Goal: Task Accomplishment & Management: Manage account settings

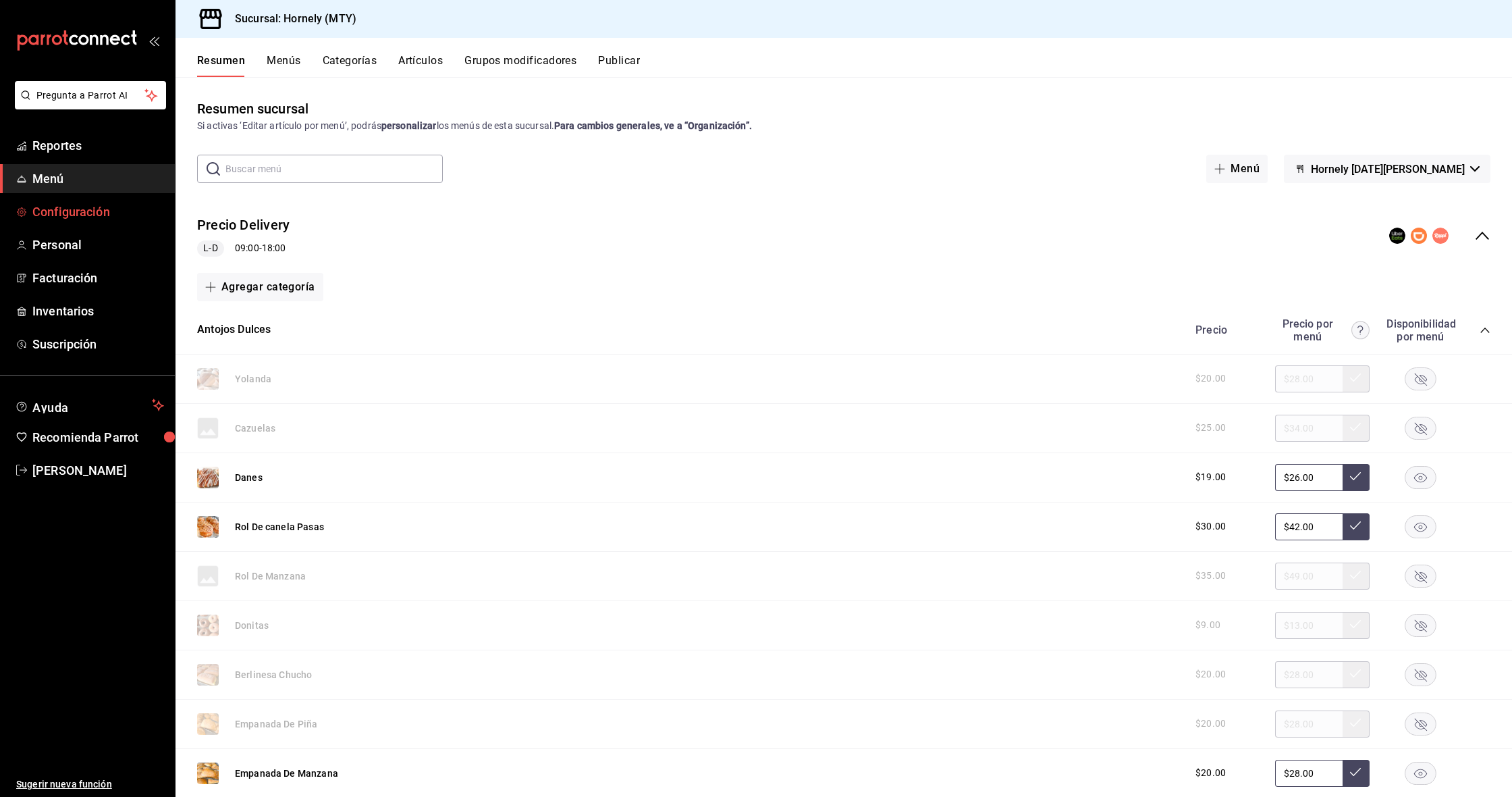
click at [74, 220] on span "Configuración" at bounding box center [98, 212] width 132 height 18
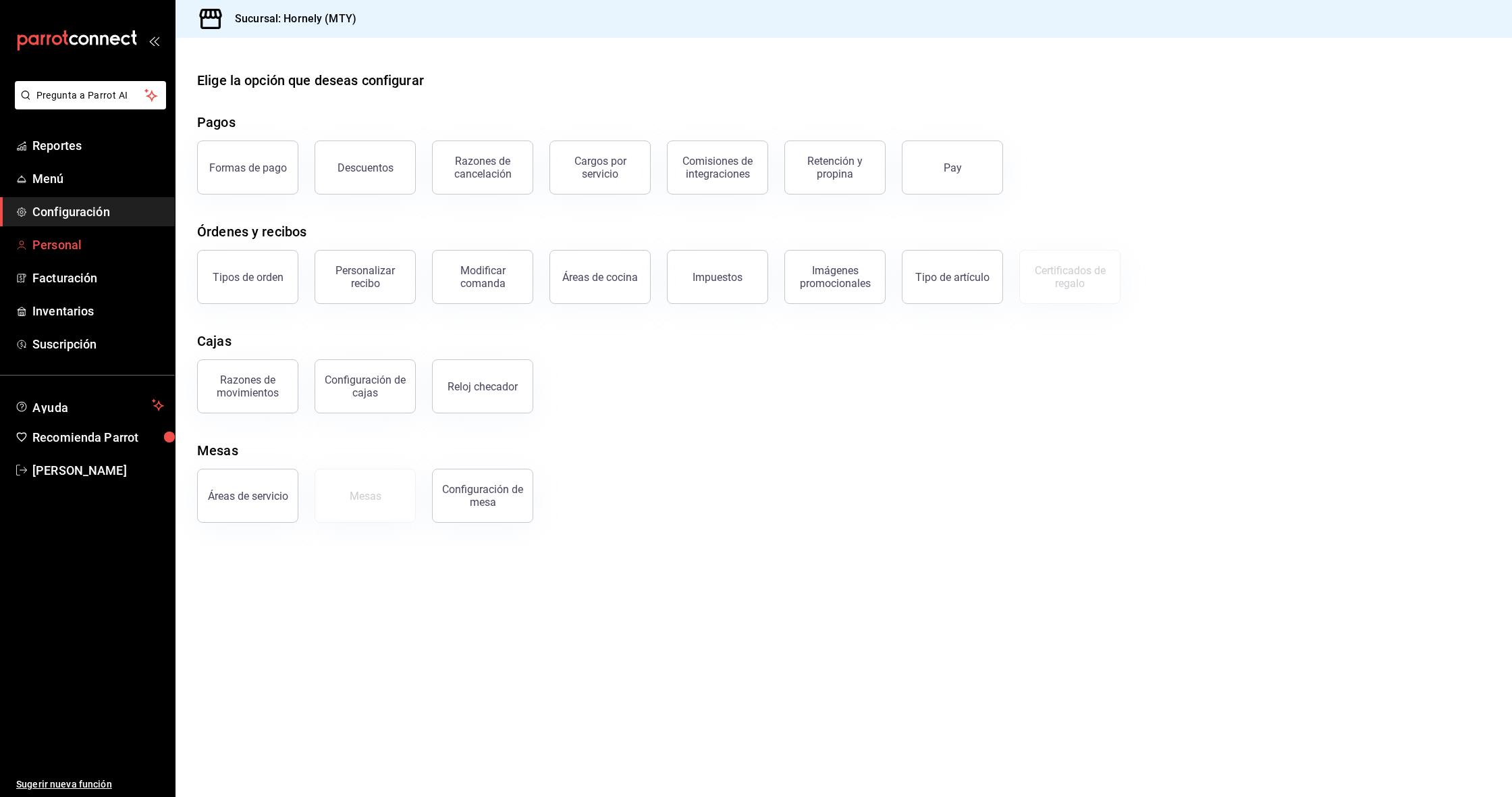
click at [80, 243] on span "Personal" at bounding box center [98, 245] width 132 height 18
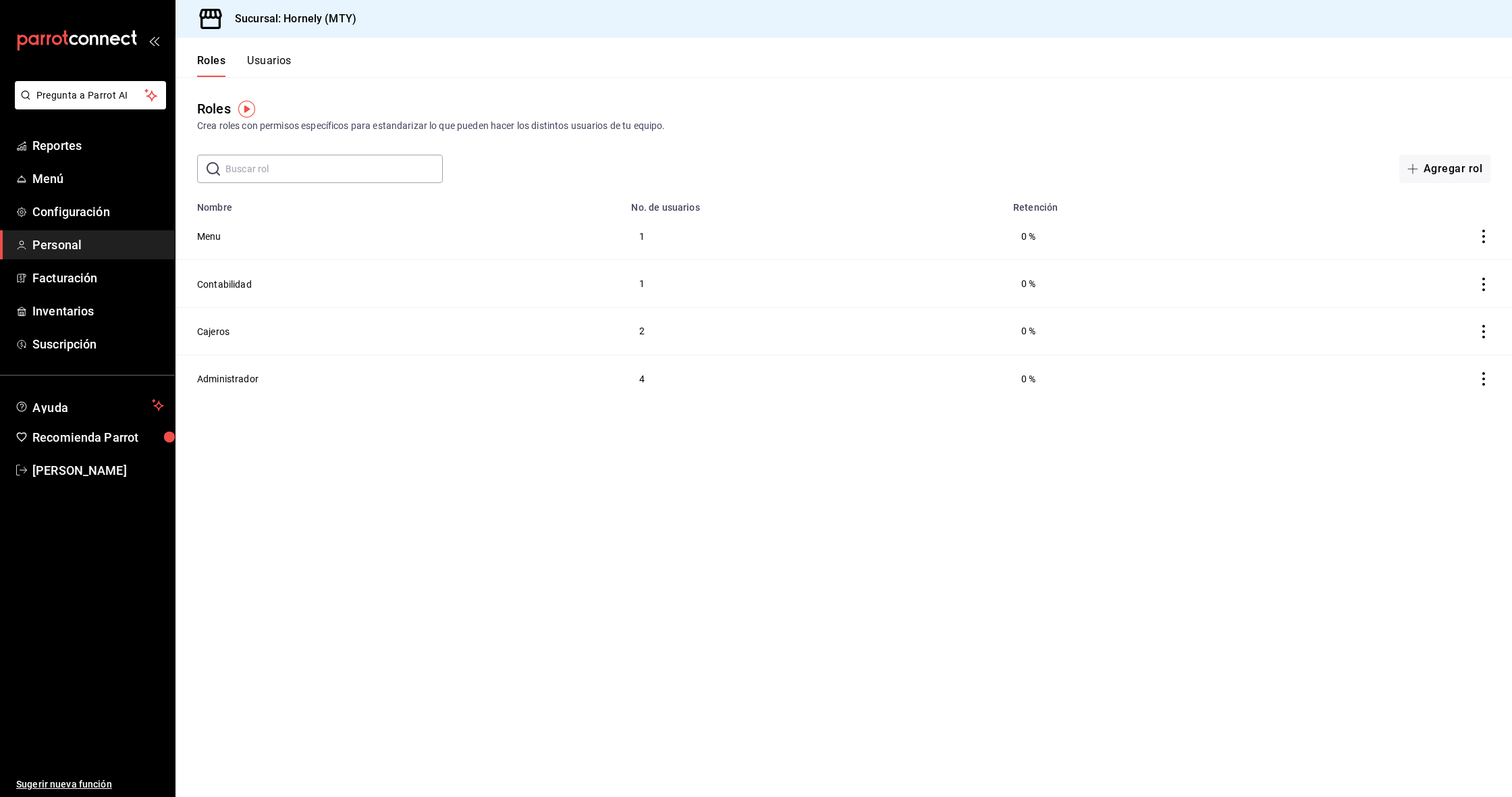
click at [271, 67] on button "Usuarios" at bounding box center [269, 66] width 44 height 23
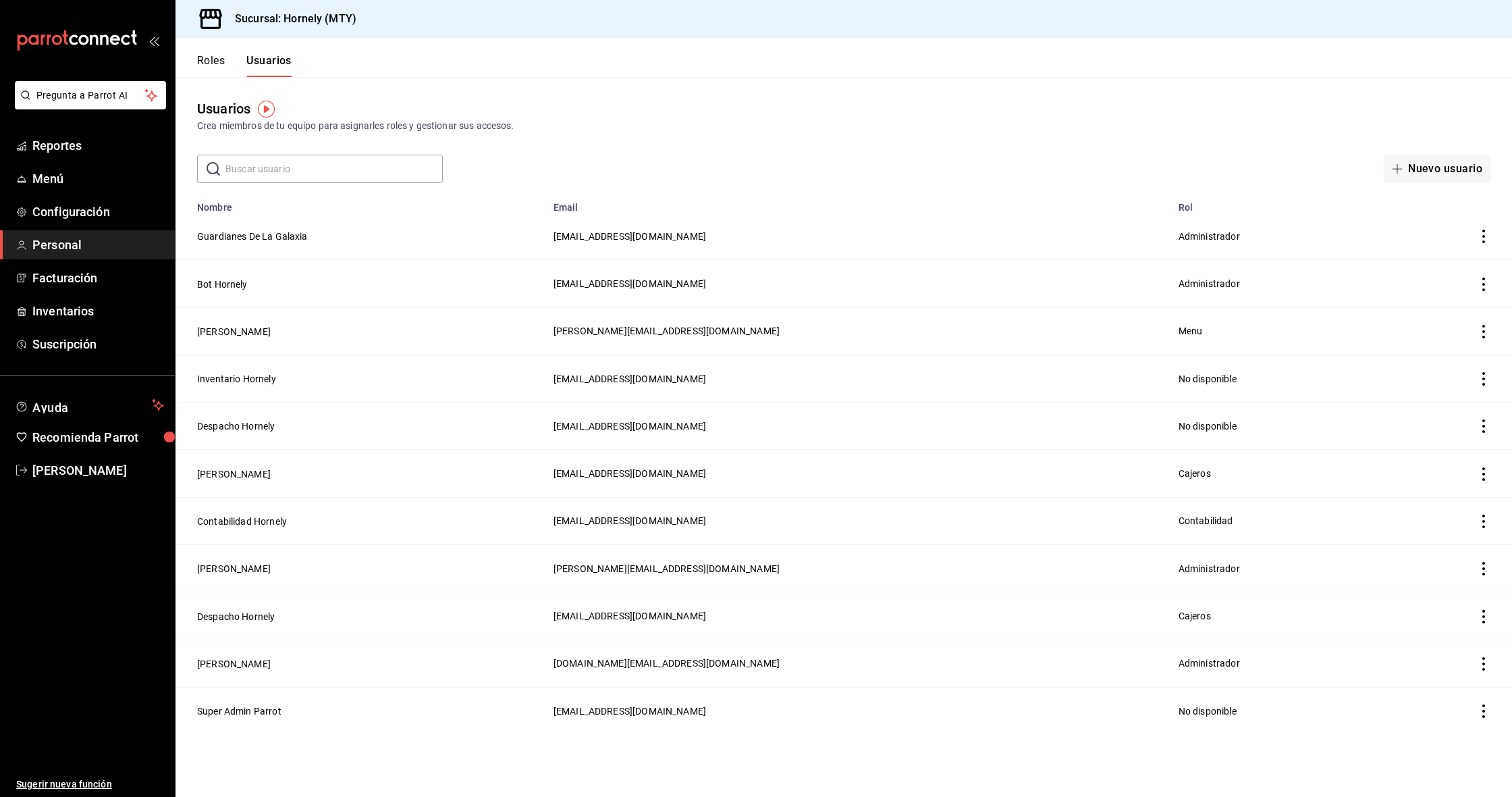
click at [1482, 242] on icon "actions" at bounding box center [1484, 236] width 14 height 14
click at [1131, 109] on div at bounding box center [756, 398] width 1512 height 797
click at [1422, 174] on button "Nuevo usuario" at bounding box center [1437, 168] width 106 height 28
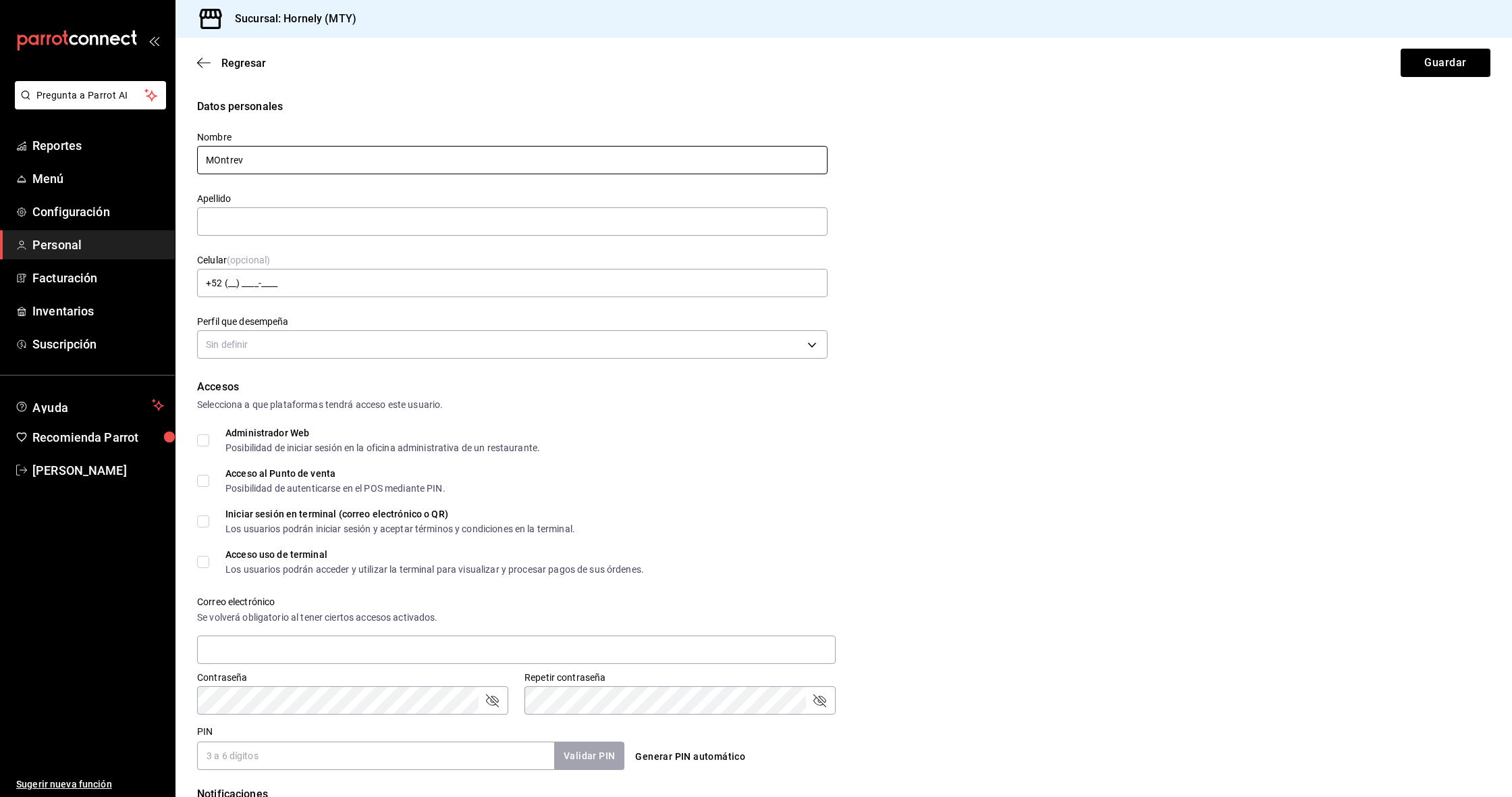
drag, startPoint x: 221, startPoint y: 163, endPoint x: 286, endPoint y: 155, distance: 65.5
click at [222, 162] on input "MOntrev" at bounding box center [512, 160] width 631 height 28
type input "Montrev"
type input "[GEOGRAPHIC_DATA]"
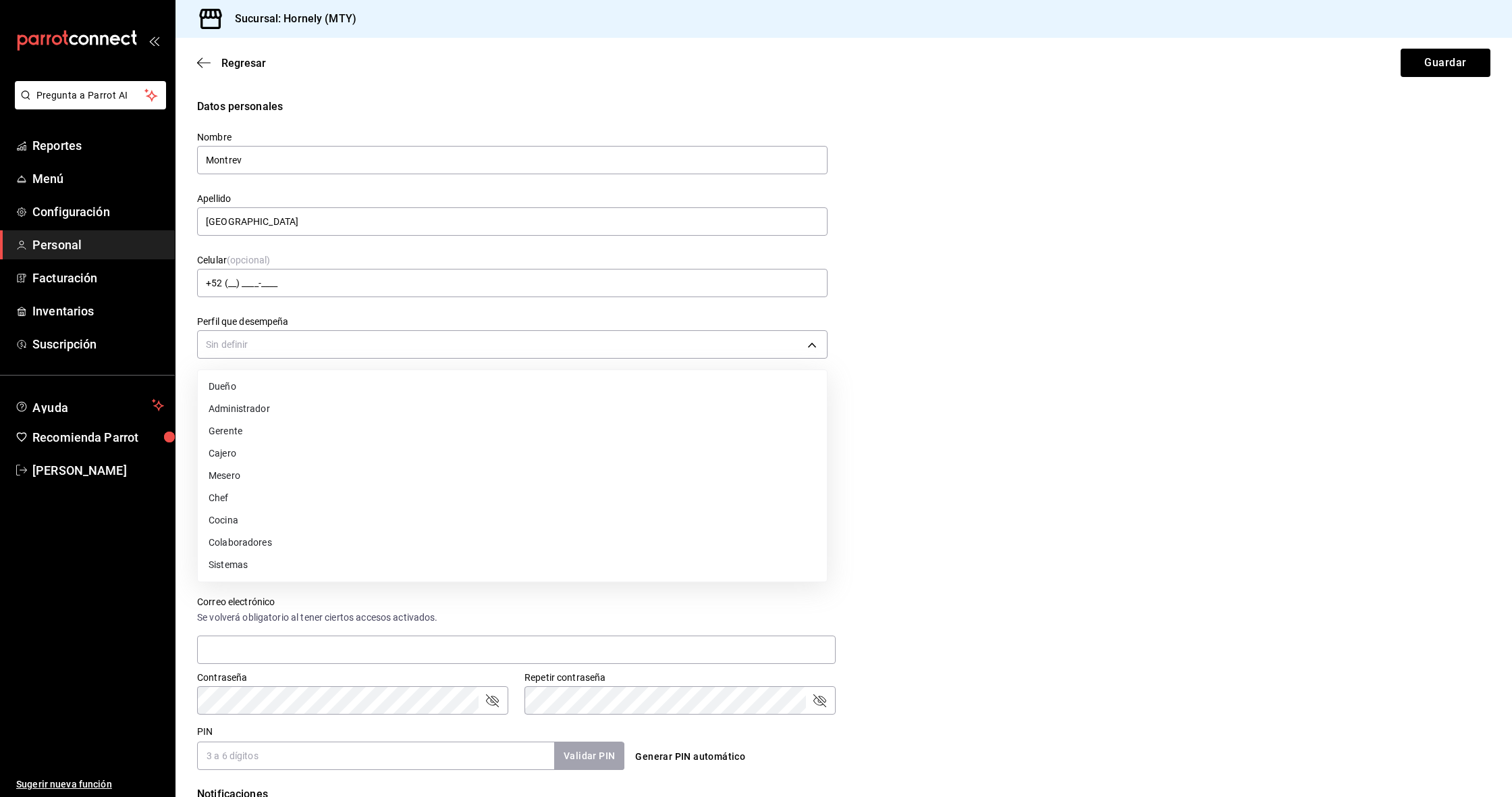
click at [277, 353] on body "Pregunta a Parrot AI Reportes Menú Configuración Personal Facturación Inventari…" at bounding box center [756, 398] width 1512 height 797
click at [288, 411] on li "Administrador" at bounding box center [512, 408] width 629 height 22
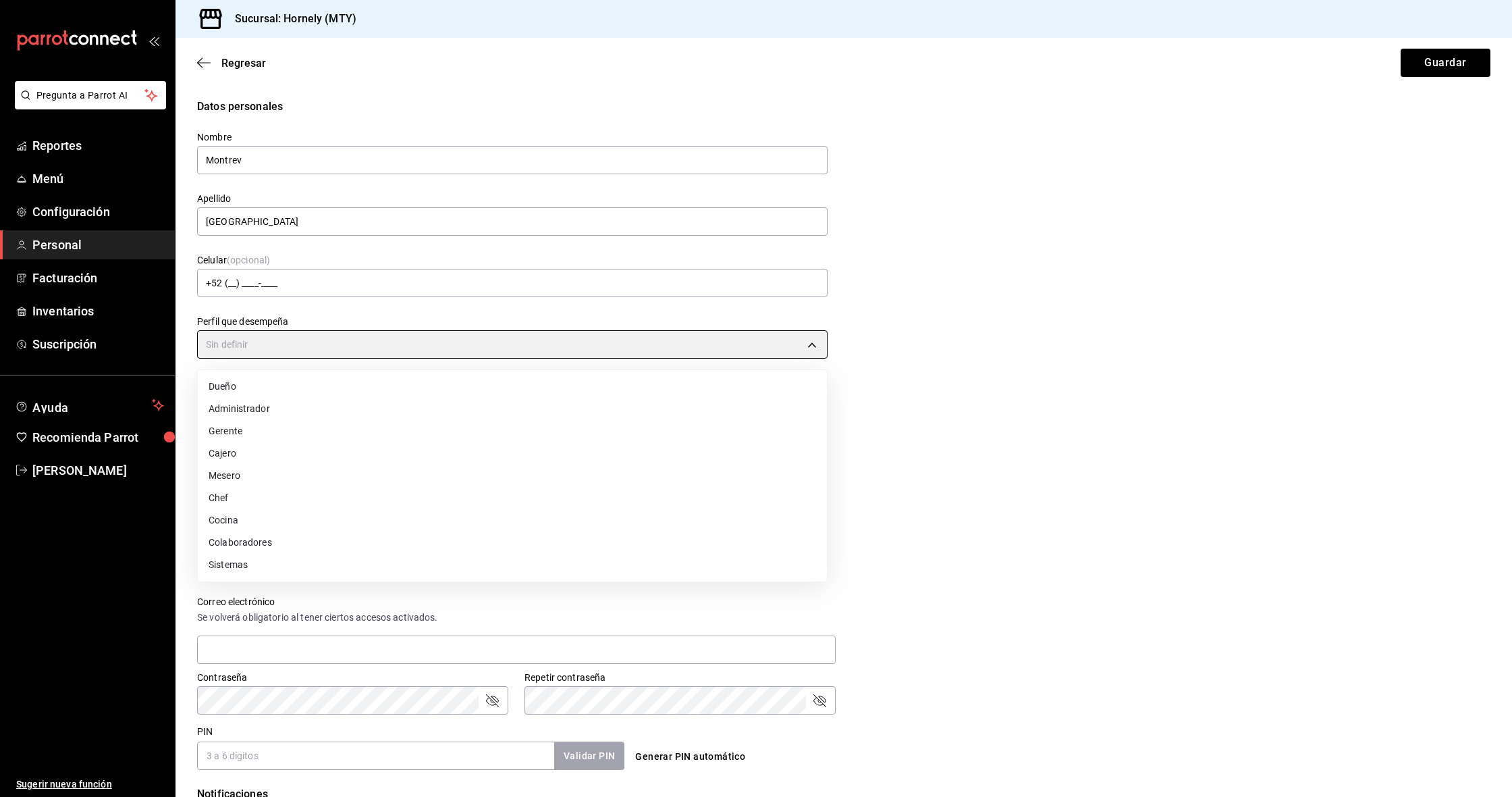
type input "ADMIN"
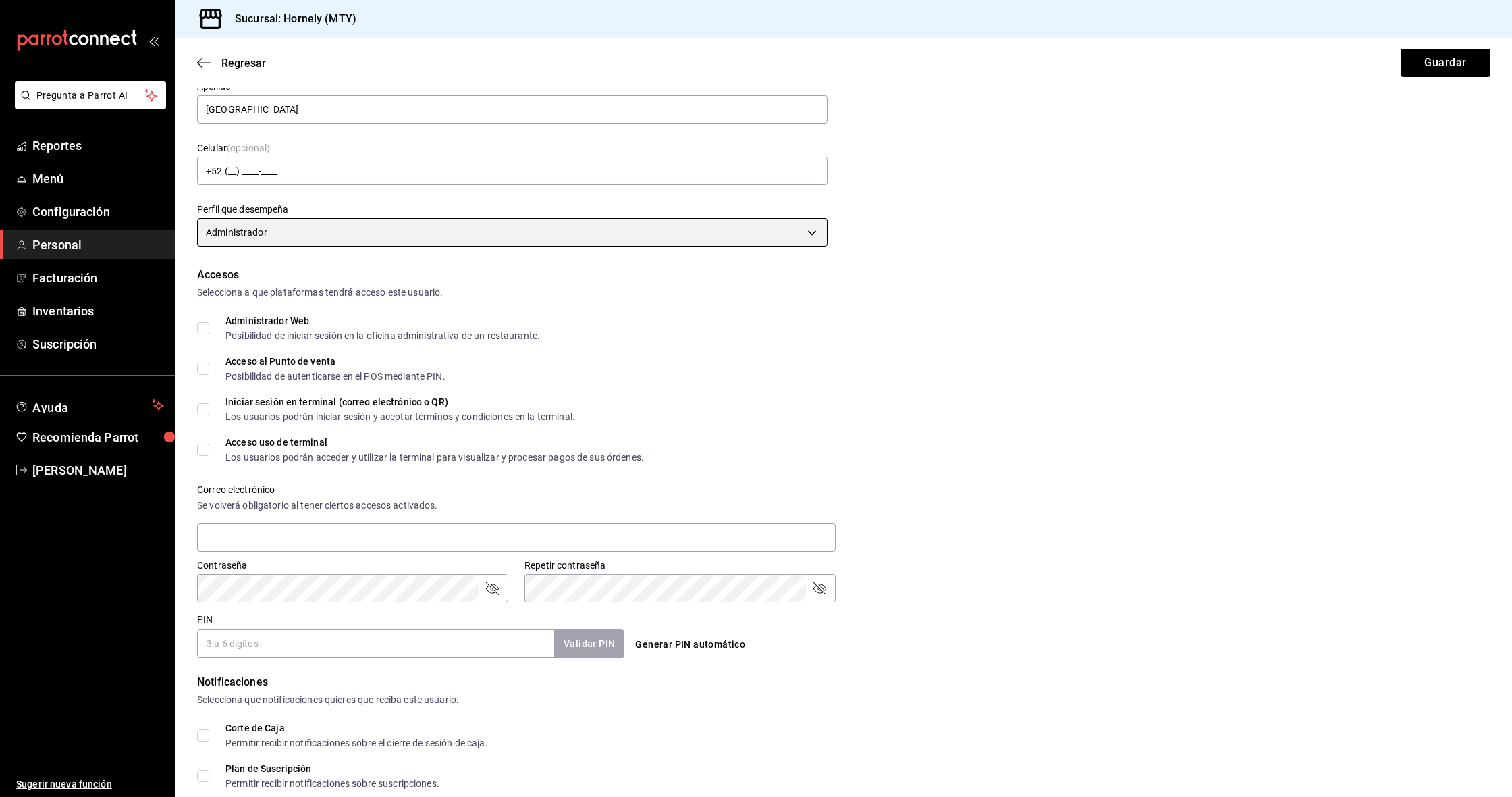
scroll to position [117, 0]
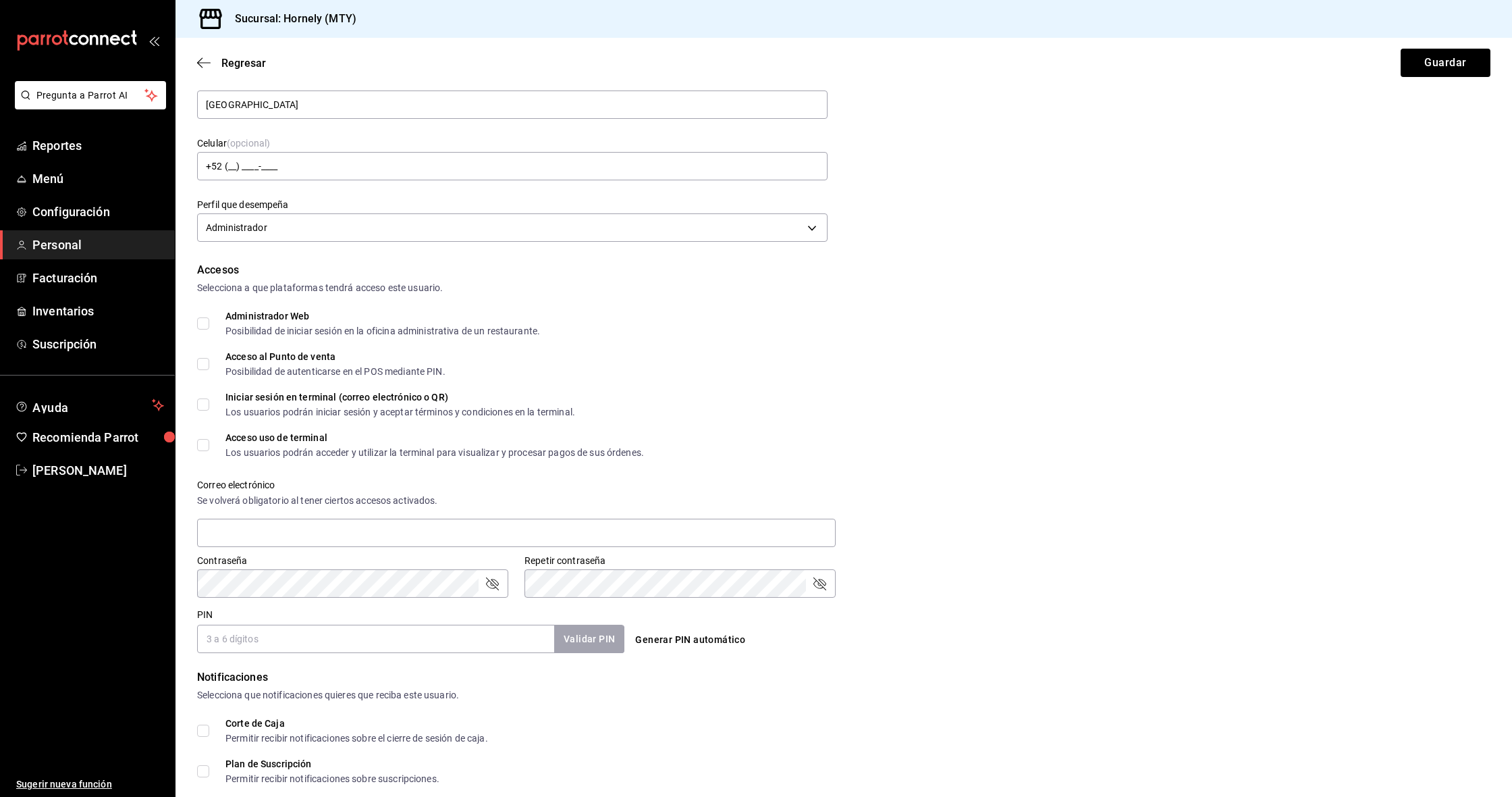
drag, startPoint x: 289, startPoint y: 321, endPoint x: 287, endPoint y: 337, distance: 16.1
click at [288, 321] on div "Administrador Web Posibilidad de iniciar sesión en la oficina administrativa de…" at bounding box center [382, 324] width 314 height 24
click at [210, 321] on input "Administrador Web Posibilidad de iniciar sesión en la oficina administrativa de…" at bounding box center [203, 324] width 12 height 12
checkbox input "true"
click at [288, 354] on div "Acceso al Punto de venta" at bounding box center [336, 356] width 220 height 9
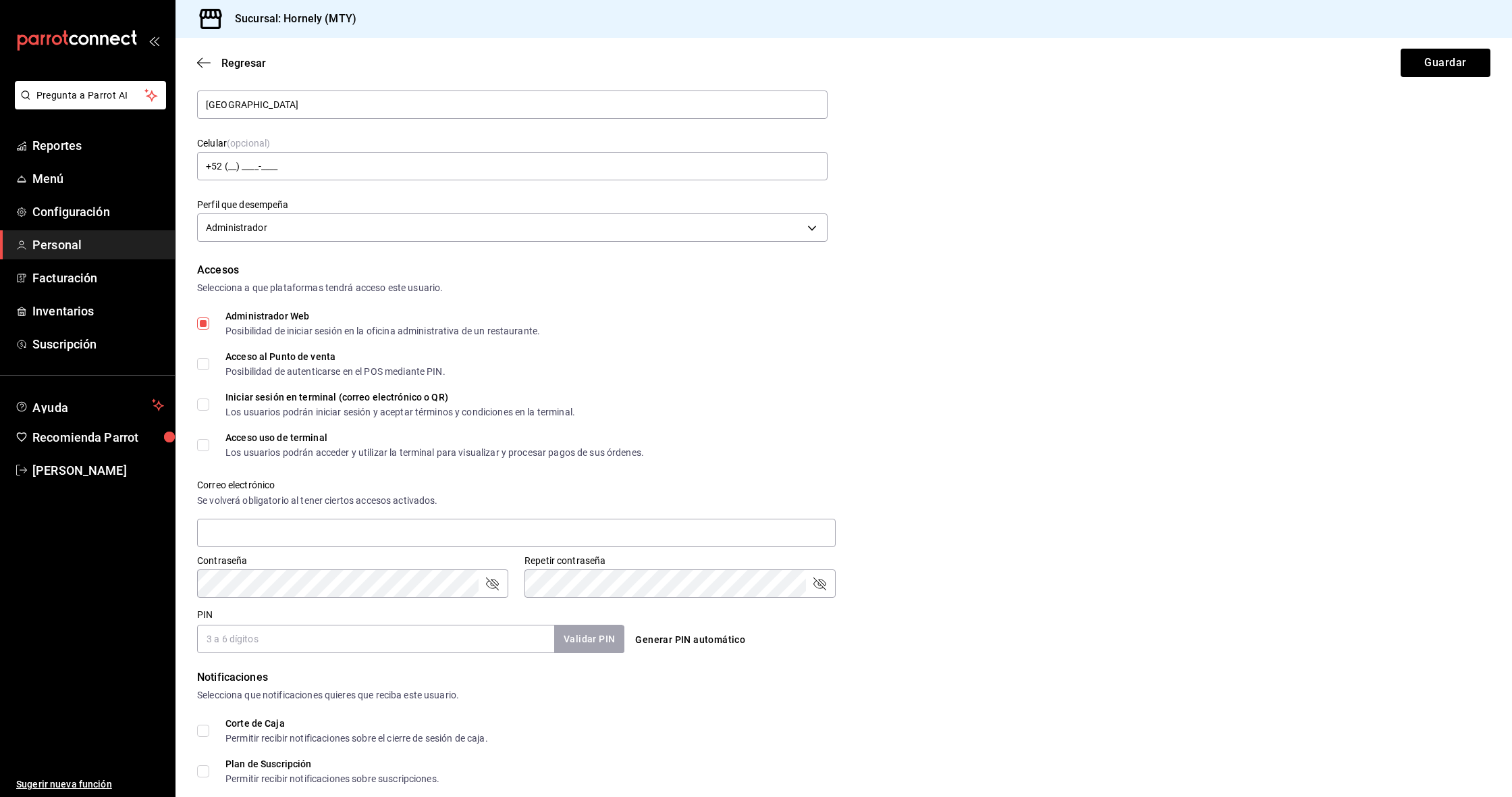
click at [210, 358] on input "Acceso al Punto de venta Posibilidad de autenticarse en el POS mediante PIN." at bounding box center [203, 364] width 12 height 12
checkbox input "true"
click at [301, 397] on div "Iniciar sesión en terminal (correo electrónico o QR)" at bounding box center [400, 397] width 350 height 9
click at [210, 398] on input "Iniciar sesión en terminal (correo electrónico o QR) Los usuarios podrán inicia…" at bounding box center [203, 405] width 12 height 12
checkbox input "true"
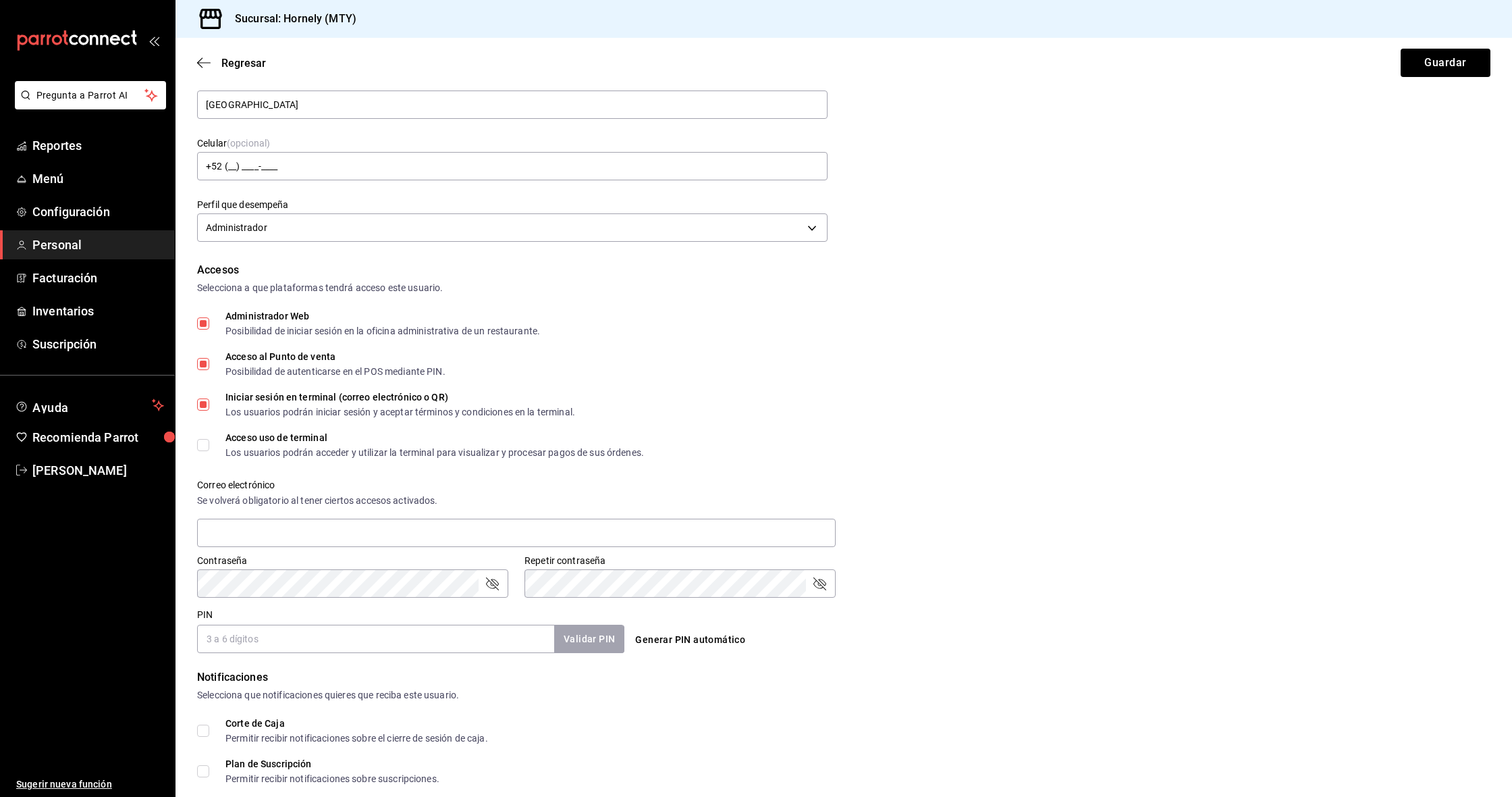
drag, startPoint x: 300, startPoint y: 431, endPoint x: 308, endPoint y: 442, distance: 13.6
click at [300, 431] on div "Accesos Selecciona a que plataformas tendrá acceso este usuario. Administrador …" at bounding box center [844, 457] width 1293 height 391
click at [320, 441] on div "Acceso uso de terminal" at bounding box center [434, 438] width 418 height 9
click at [210, 441] on input "Acceso uso de terminal Los usuarios podrán acceder y utilizar la terminal para …" at bounding box center [203, 445] width 12 height 12
checkbox input "true"
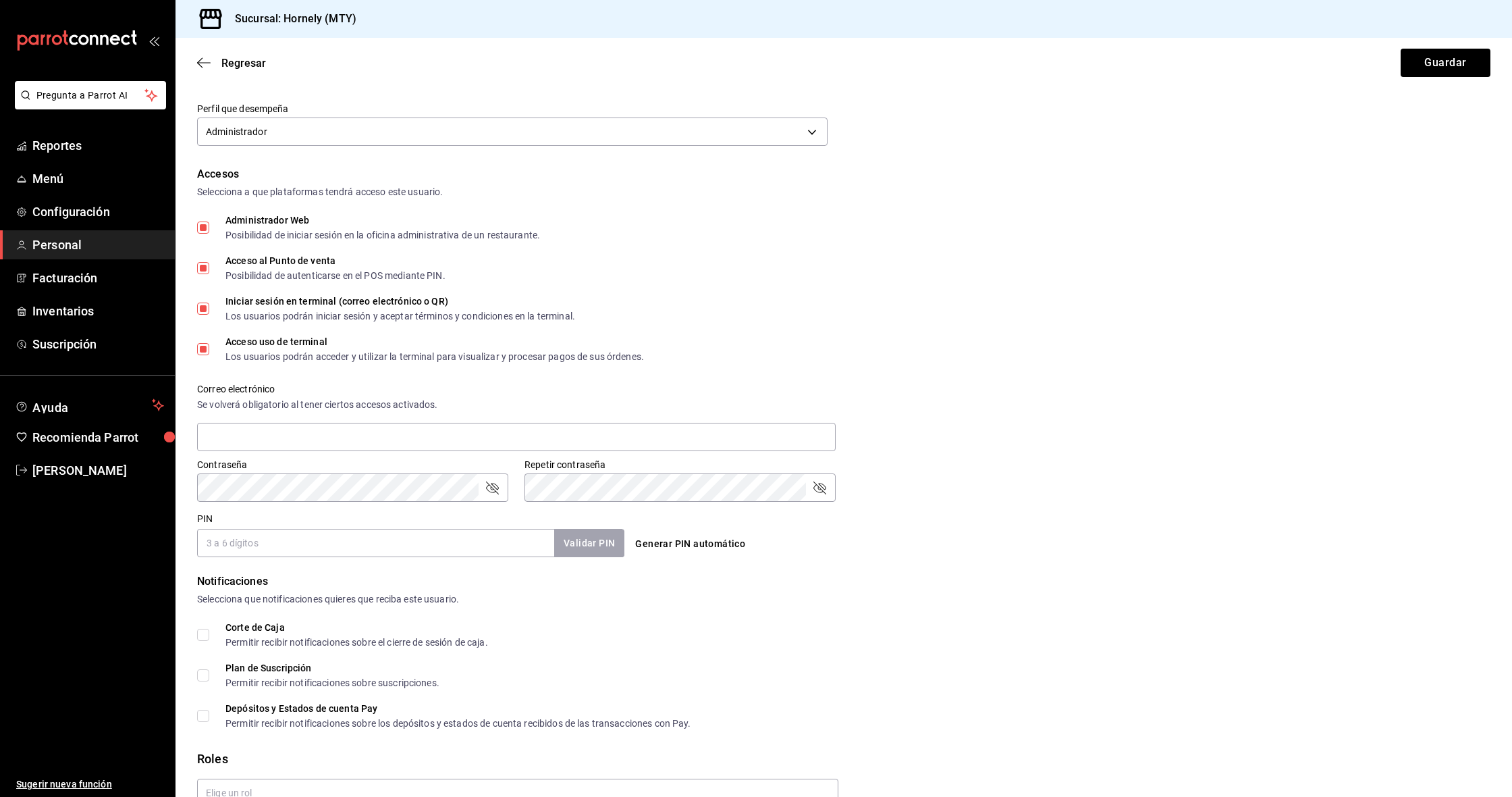
scroll to position [215, 0]
type input "[EMAIL_ADDRESS][DOMAIN_NAME]"
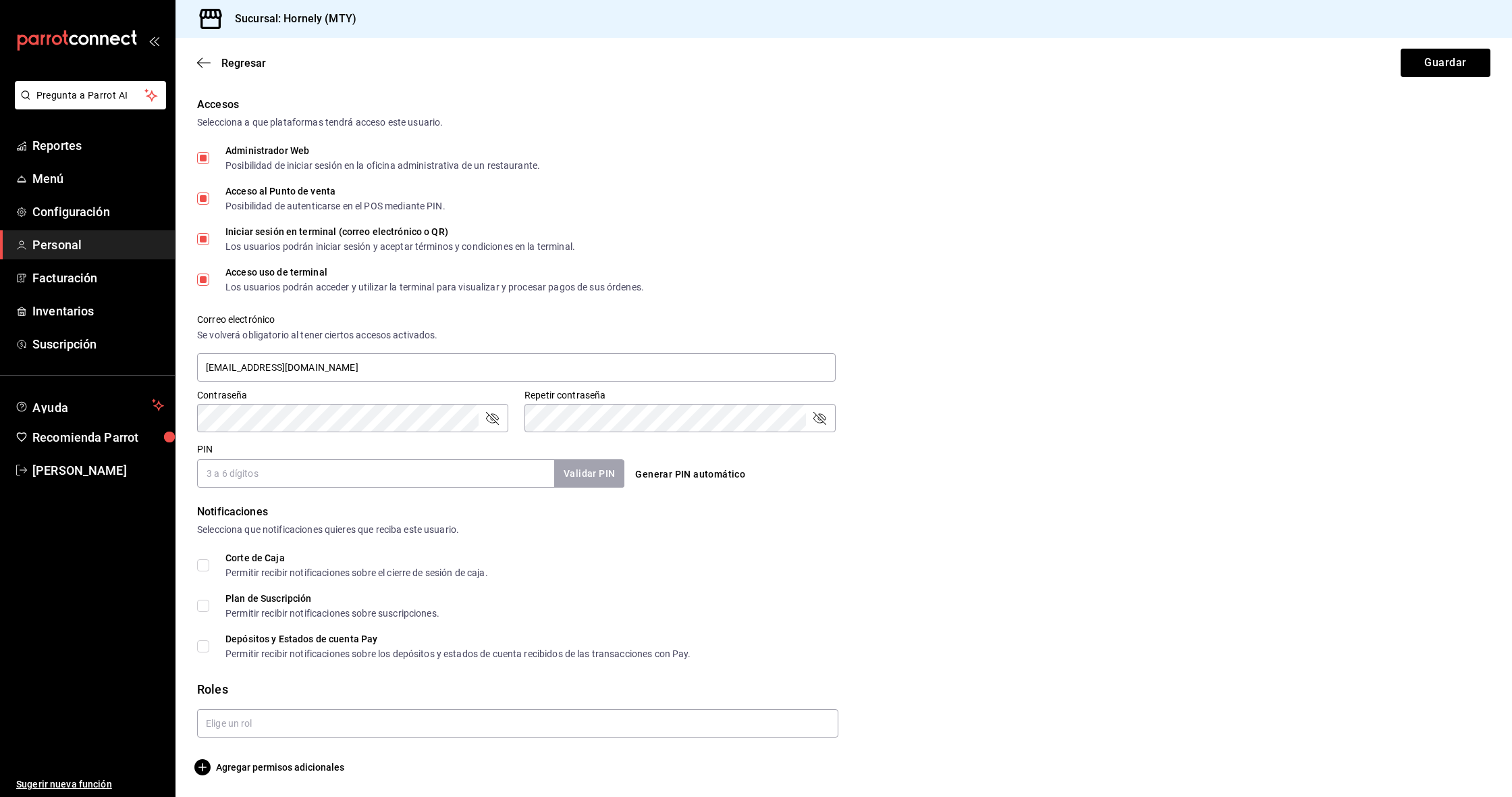
scroll to position [282, 0]
click at [438, 480] on input "PIN" at bounding box center [376, 473] width 357 height 28
click at [593, 480] on button "Validar PIN" at bounding box center [589, 473] width 72 height 29
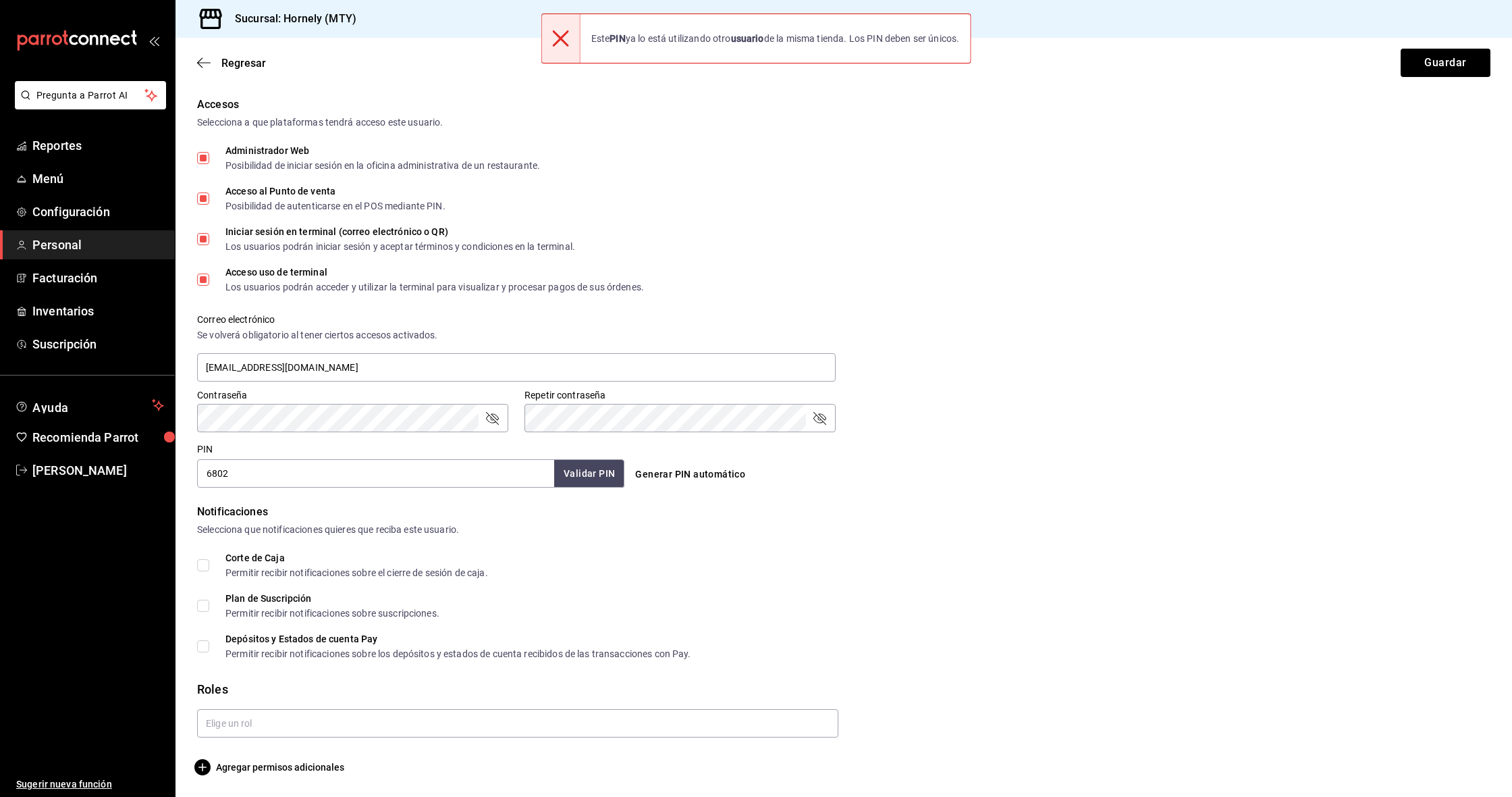
click at [381, 478] on input "6802" at bounding box center [376, 473] width 357 height 28
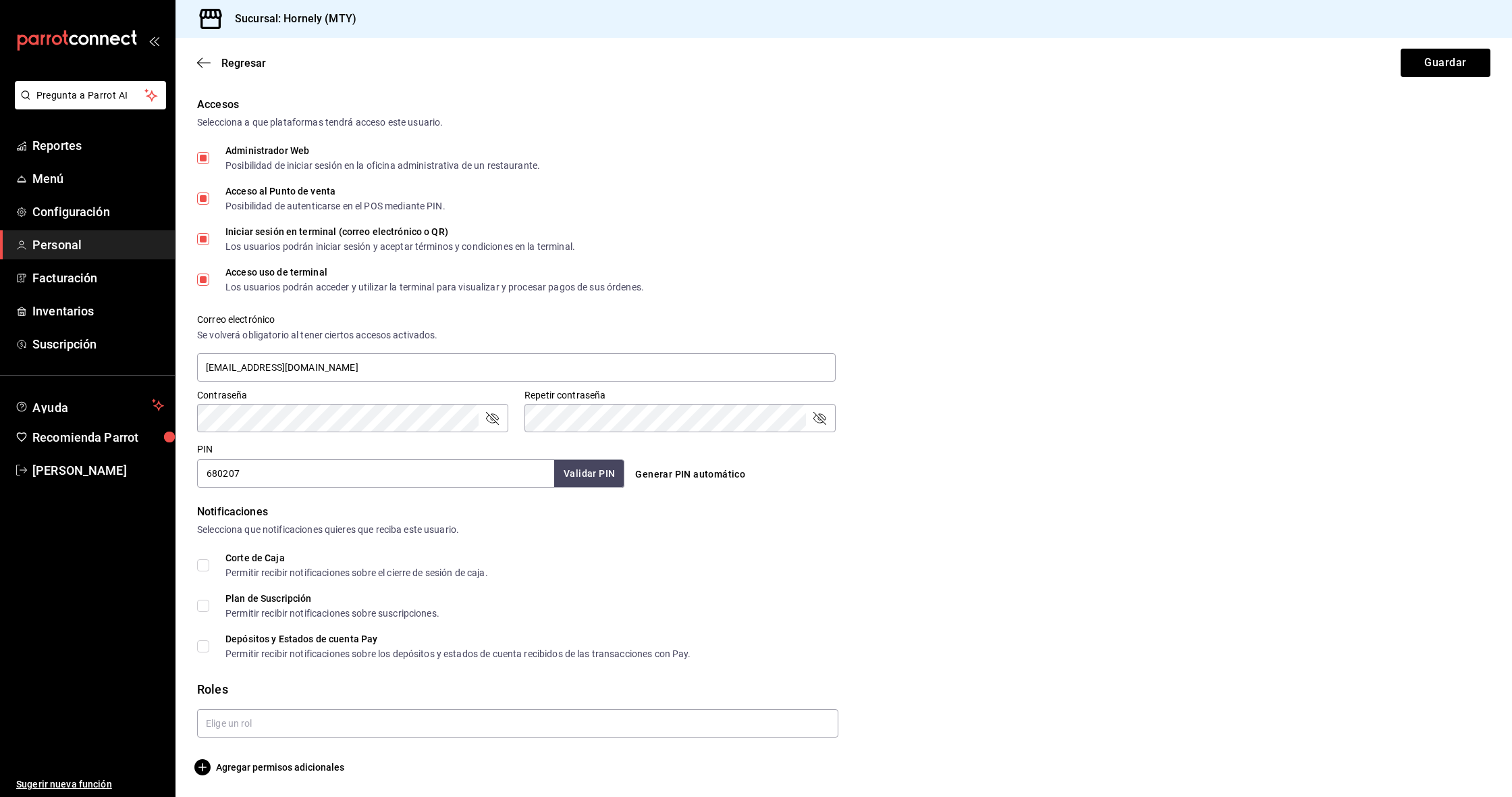
type input "680207"
click at [585, 467] on button "Validar PIN" at bounding box center [589, 473] width 72 height 29
click at [625, 512] on div "Notificaciones" at bounding box center [844, 512] width 1293 height 16
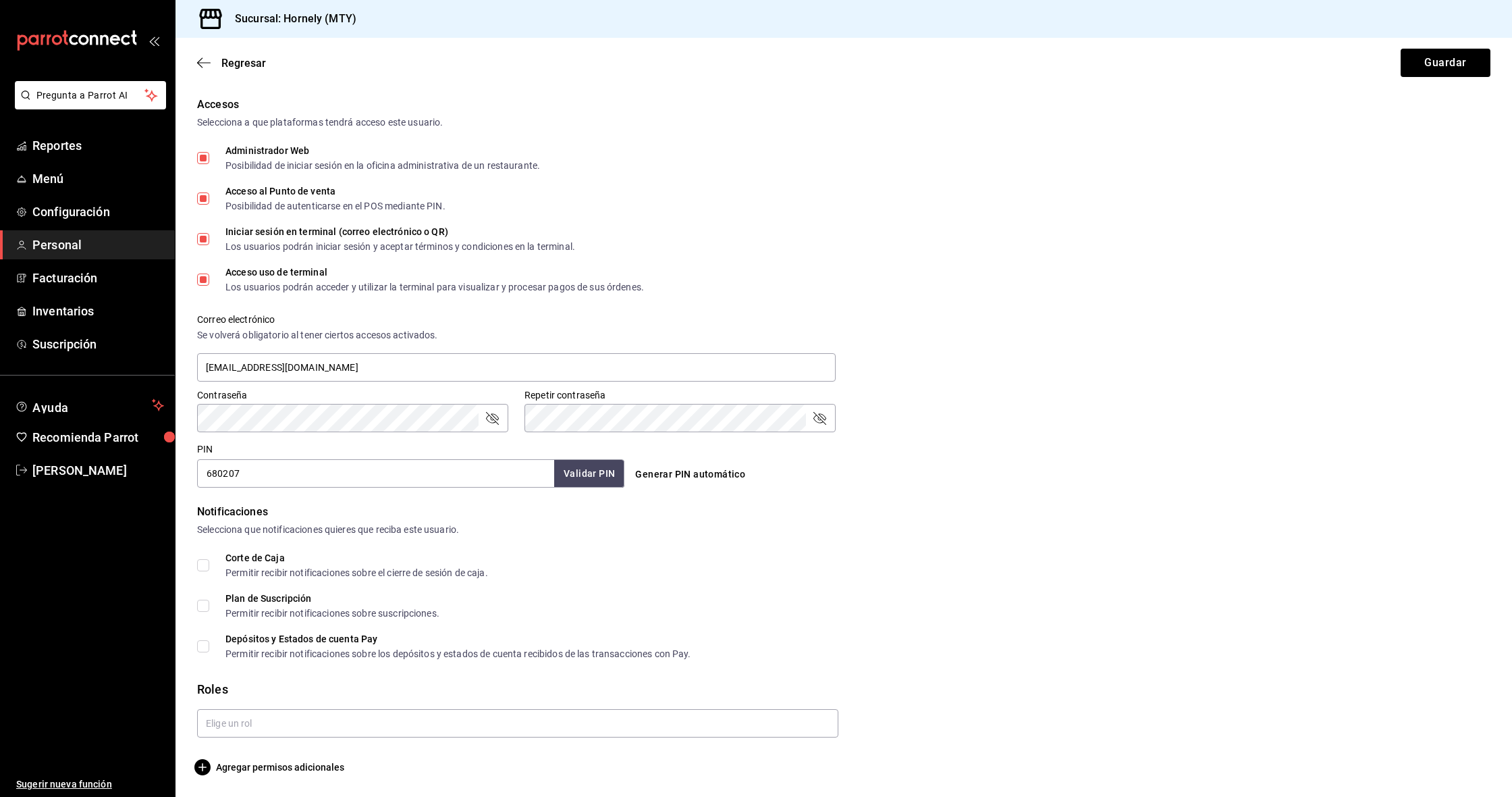
click at [212, 567] on span "Corte de Caja Permitir recibir notificaciones sobre el cierre de sesión de caja." at bounding box center [349, 565] width 279 height 24
click at [210, 567] on input "Corte de Caja Permitir recibir notificaciones sobre el cierre de sesión de caja." at bounding box center [203, 565] width 12 height 12
checkbox input "true"
click at [209, 607] on input "Plan de Suscripción Permitir recibir notificaciones sobre suscripciones." at bounding box center [203, 606] width 12 height 12
click at [212, 606] on span "Plan de Suscripción Permitir recibir notificaciones sobre suscripciones." at bounding box center [324, 606] width 230 height 24
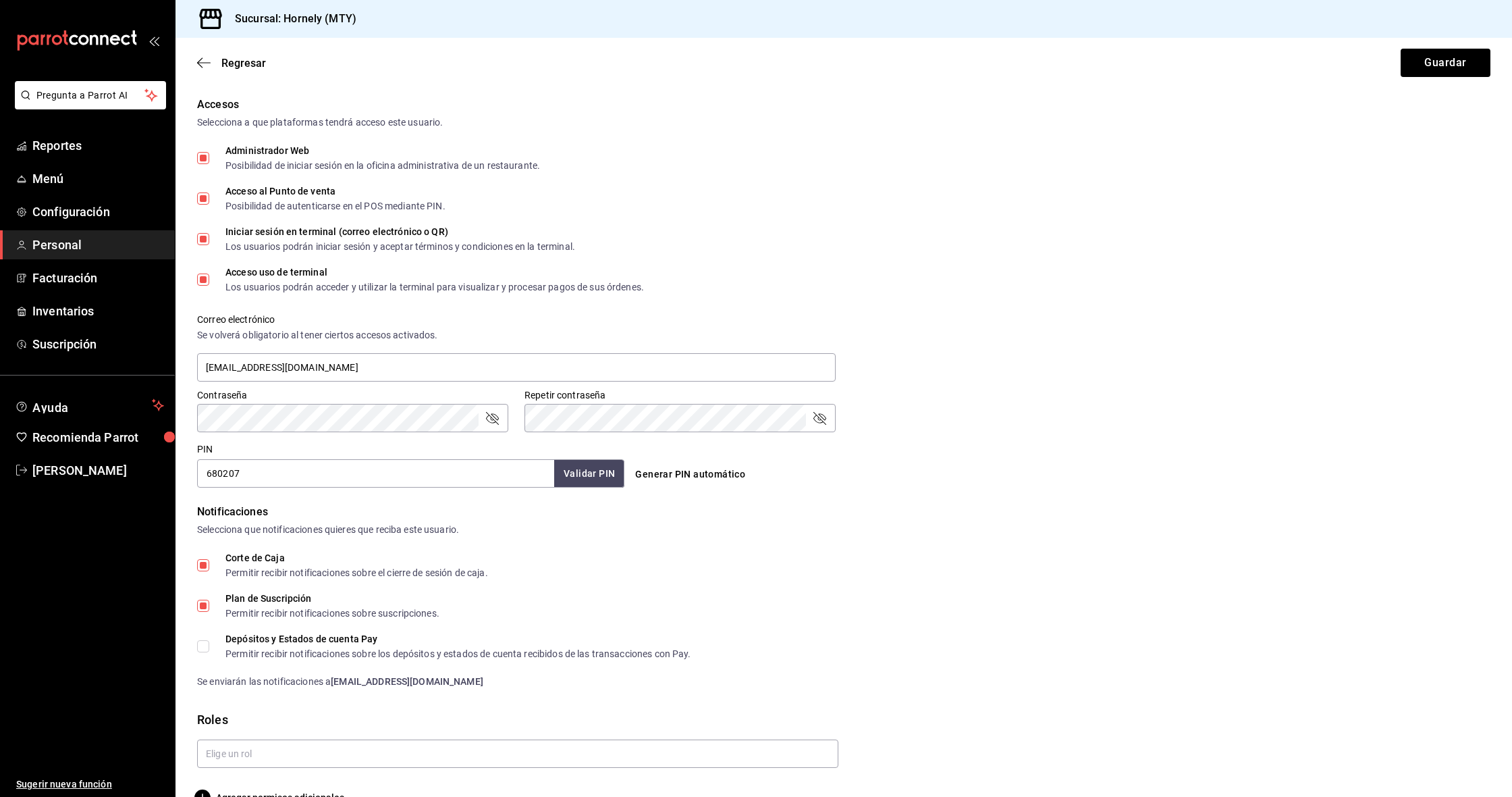
click at [210, 606] on input "Plan de Suscripción Permitir recibir notificaciones sobre suscripciones." at bounding box center [203, 606] width 12 height 12
checkbox input "false"
click at [237, 649] on div "Permitir recibir notificaciones sobre los depósitos y estados de cuenta recibid…" at bounding box center [458, 653] width 466 height 9
click at [210, 649] on input "Depósitos y Estados de cuenta Pay Permitir recibir notificaciones sobre los dep…" at bounding box center [203, 646] width 12 height 12
checkbox input "true"
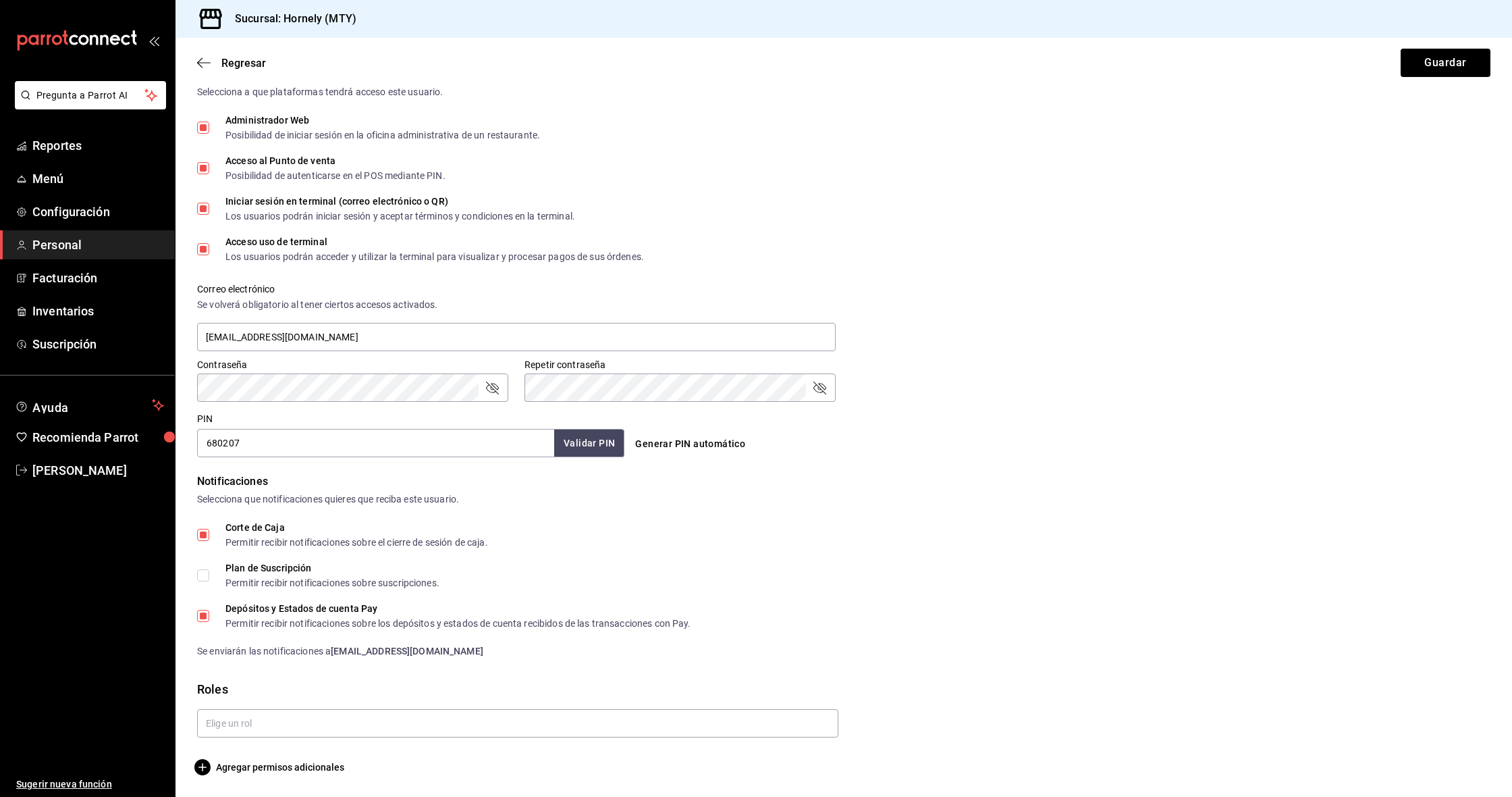
scroll to position [313, 0]
click at [262, 570] on div "Plan de Suscripción" at bounding box center [333, 568] width 214 height 9
click at [210, 570] on input "Plan de Suscripción Permitir recibir notificaciones sobre suscripciones." at bounding box center [203, 575] width 12 height 12
checkbox input "true"
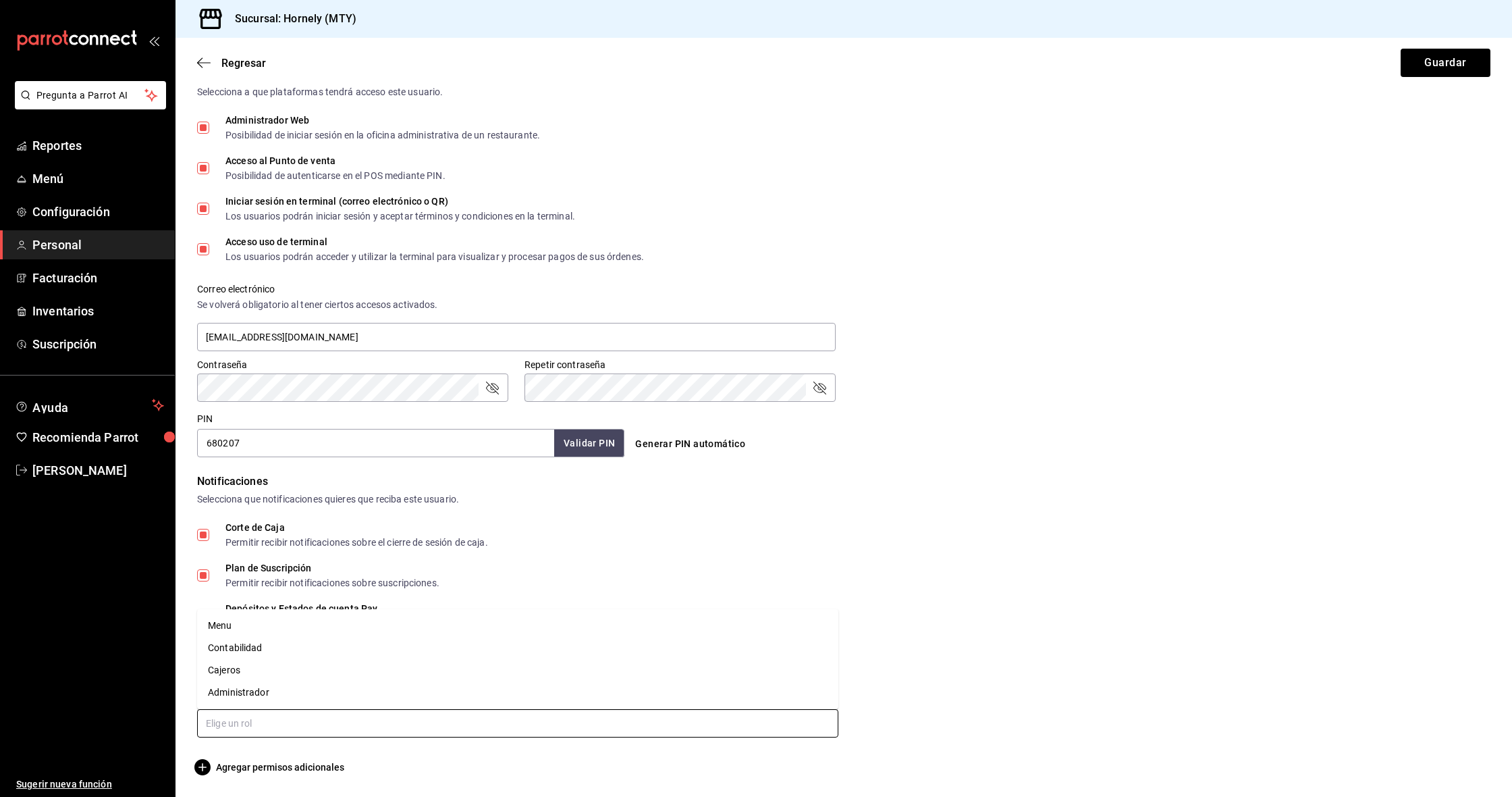
scroll to position [1, 0]
click at [340, 726] on input "text" at bounding box center [518, 723] width 642 height 28
click at [273, 695] on li "Administrador" at bounding box center [518, 692] width 642 height 22
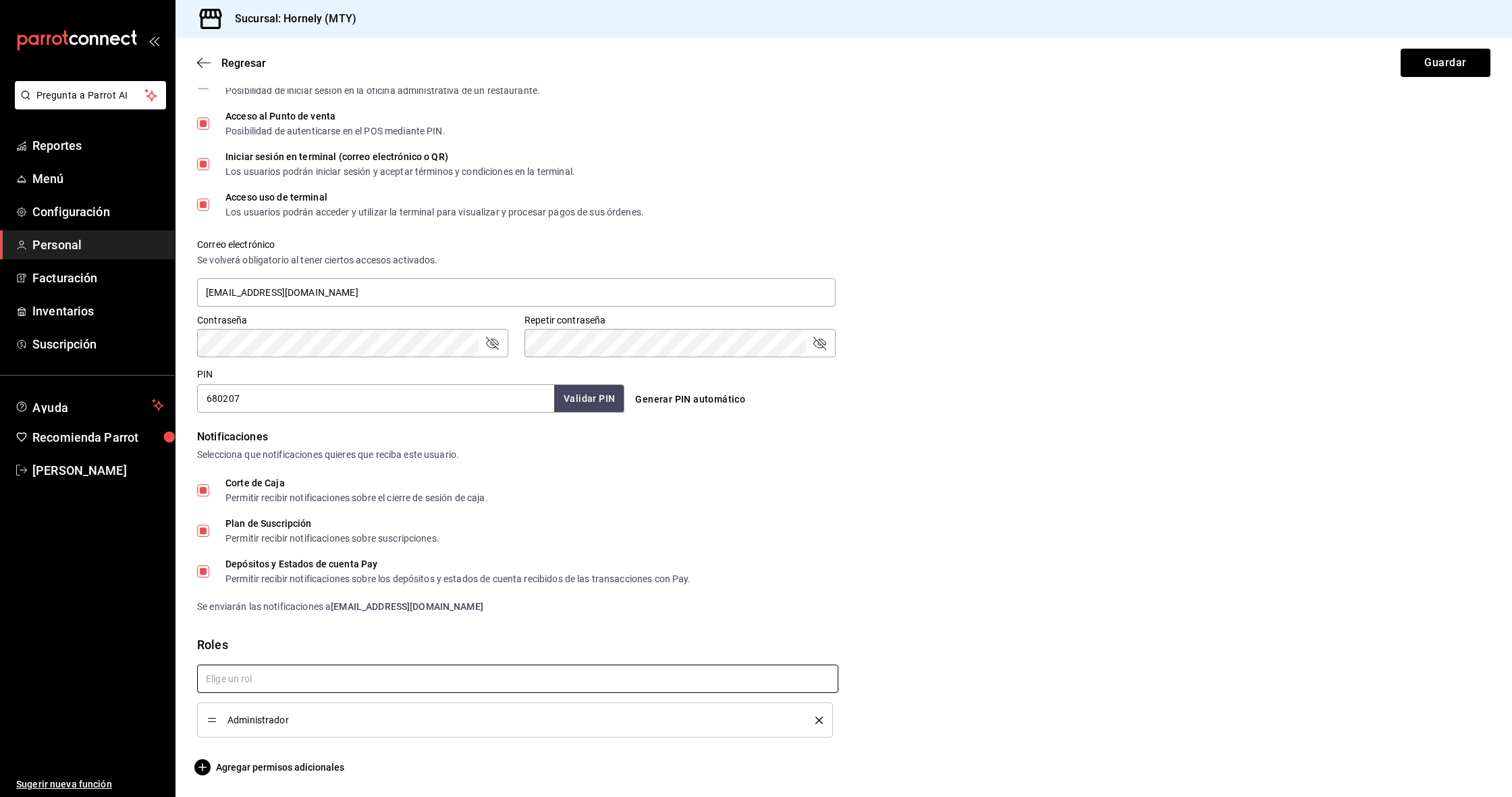
scroll to position [357, 0]
click at [314, 766] on span "Agregar permisos adicionales" at bounding box center [271, 766] width 147 height 16
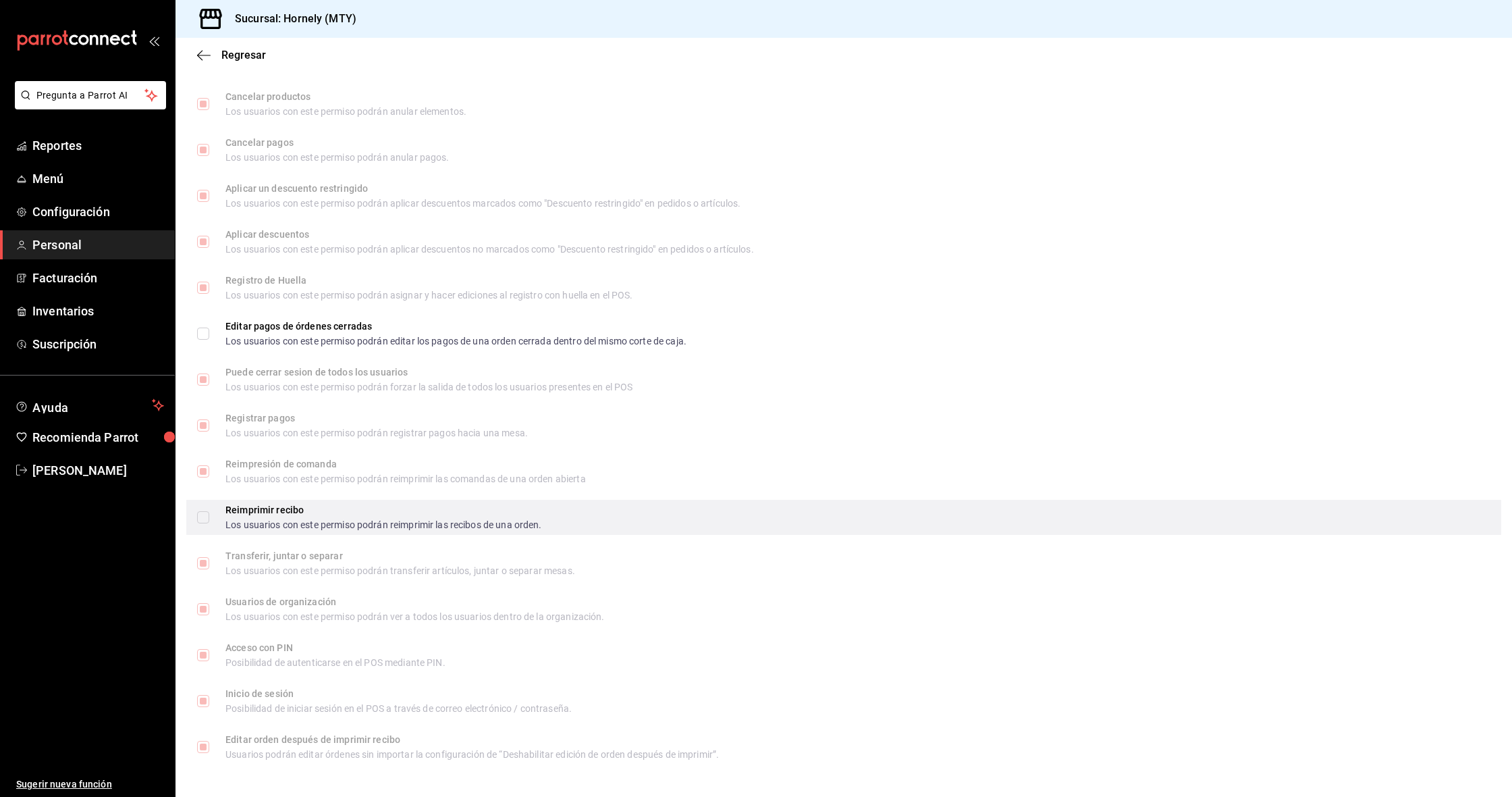
scroll to position [1664, 0]
click at [311, 522] on div "Los usuarios con este permiso podrán reimprimir las recibos de una orden." at bounding box center [384, 525] width 317 height 9
click at [210, 522] on input "Reimprimir recibo Los usuarios con este permiso podrán reimprimir las recibos d…" at bounding box center [203, 518] width 12 height 12
click at [203, 517] on input "Reimprimir recibo Los usuarios con este permiso podrán reimprimir las recibos d…" at bounding box center [203, 518] width 12 height 12
checkbox input "true"
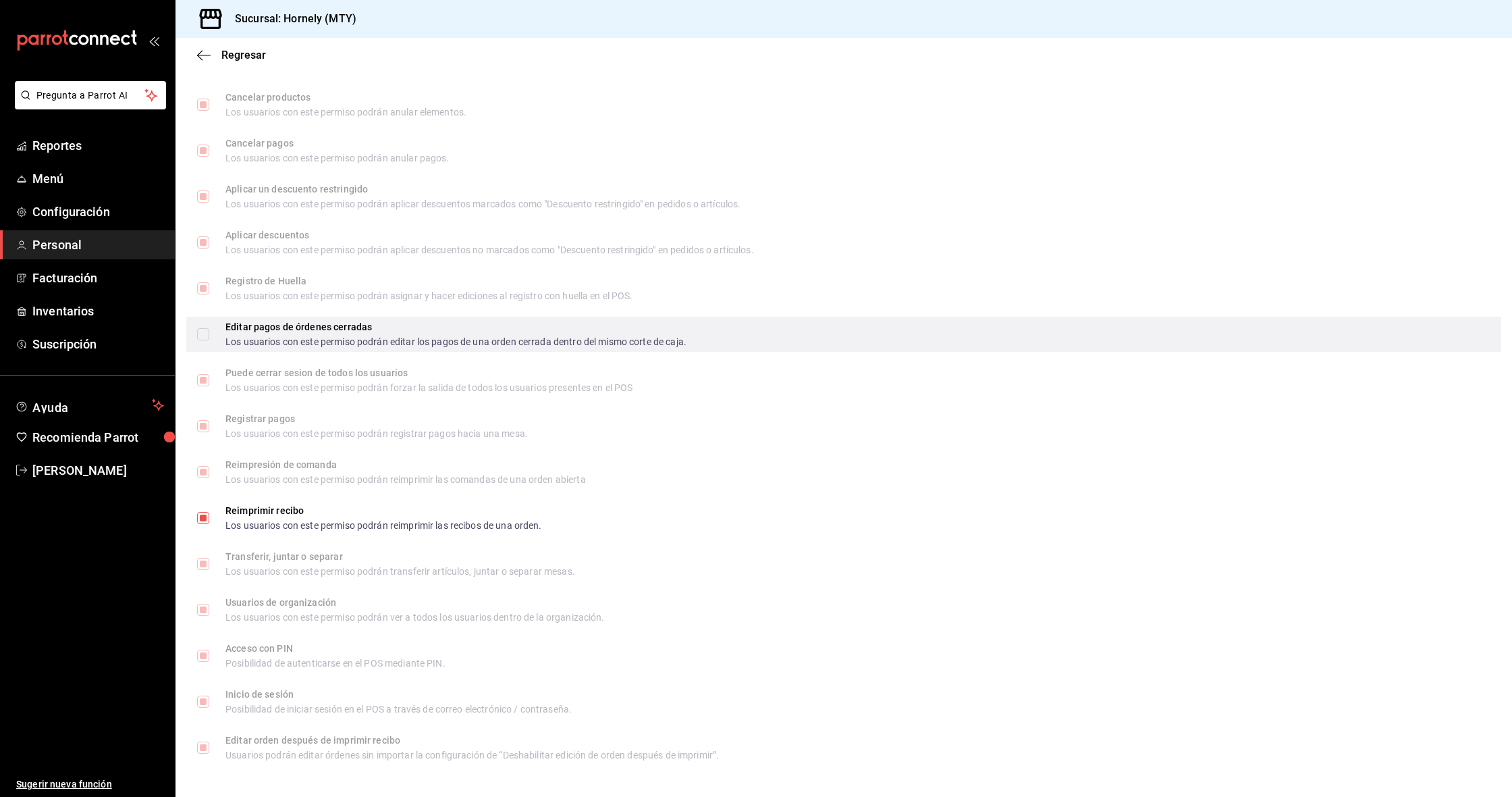
click at [204, 337] on input "Editar pagos de órdenes cerradas Los usuarios con este permiso podrán editar lo…" at bounding box center [203, 334] width 12 height 12
checkbox input "true"
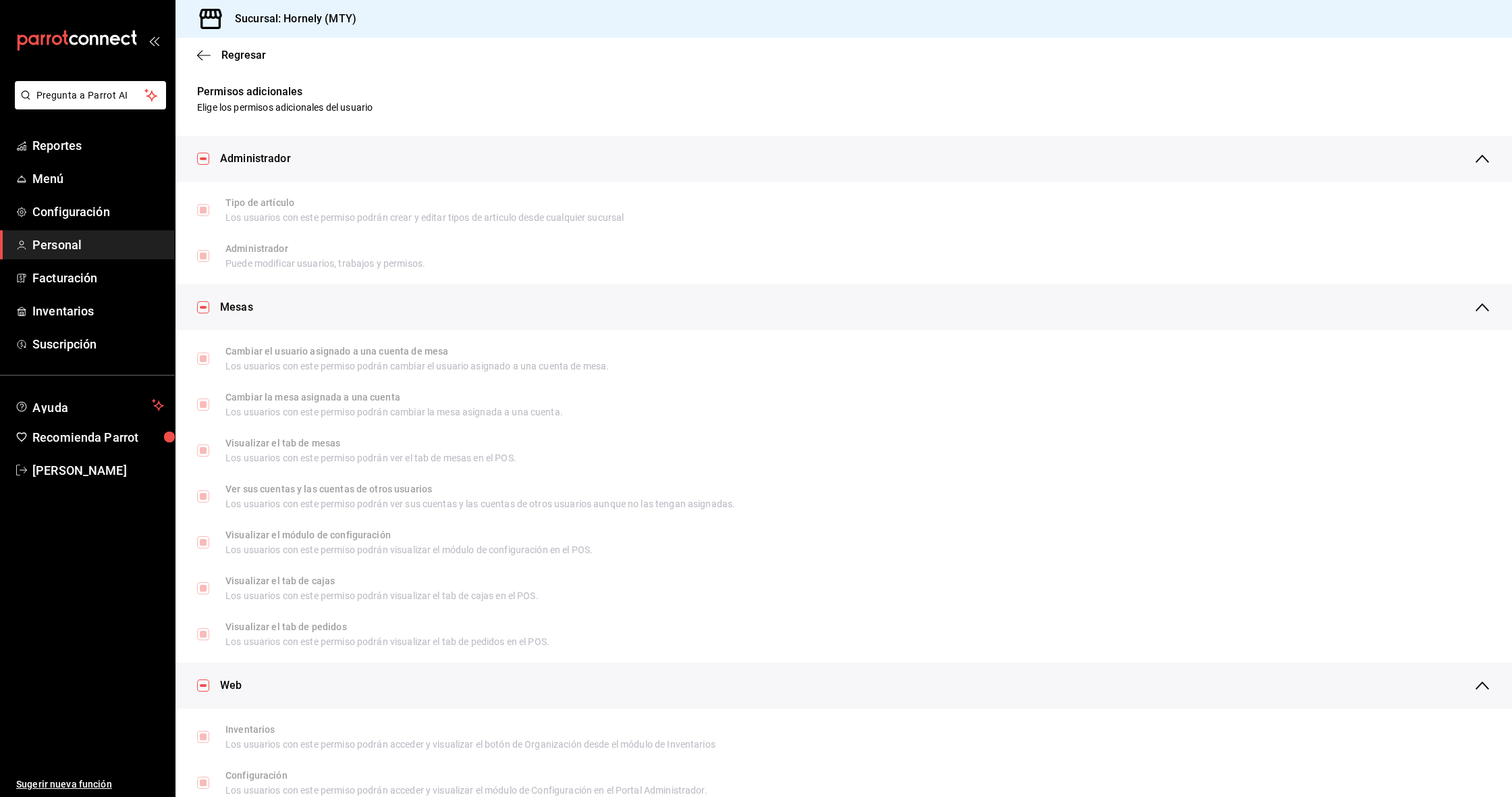
scroll to position [0, 0]
click at [215, 54] on span "Regresar" at bounding box center [232, 55] width 69 height 13
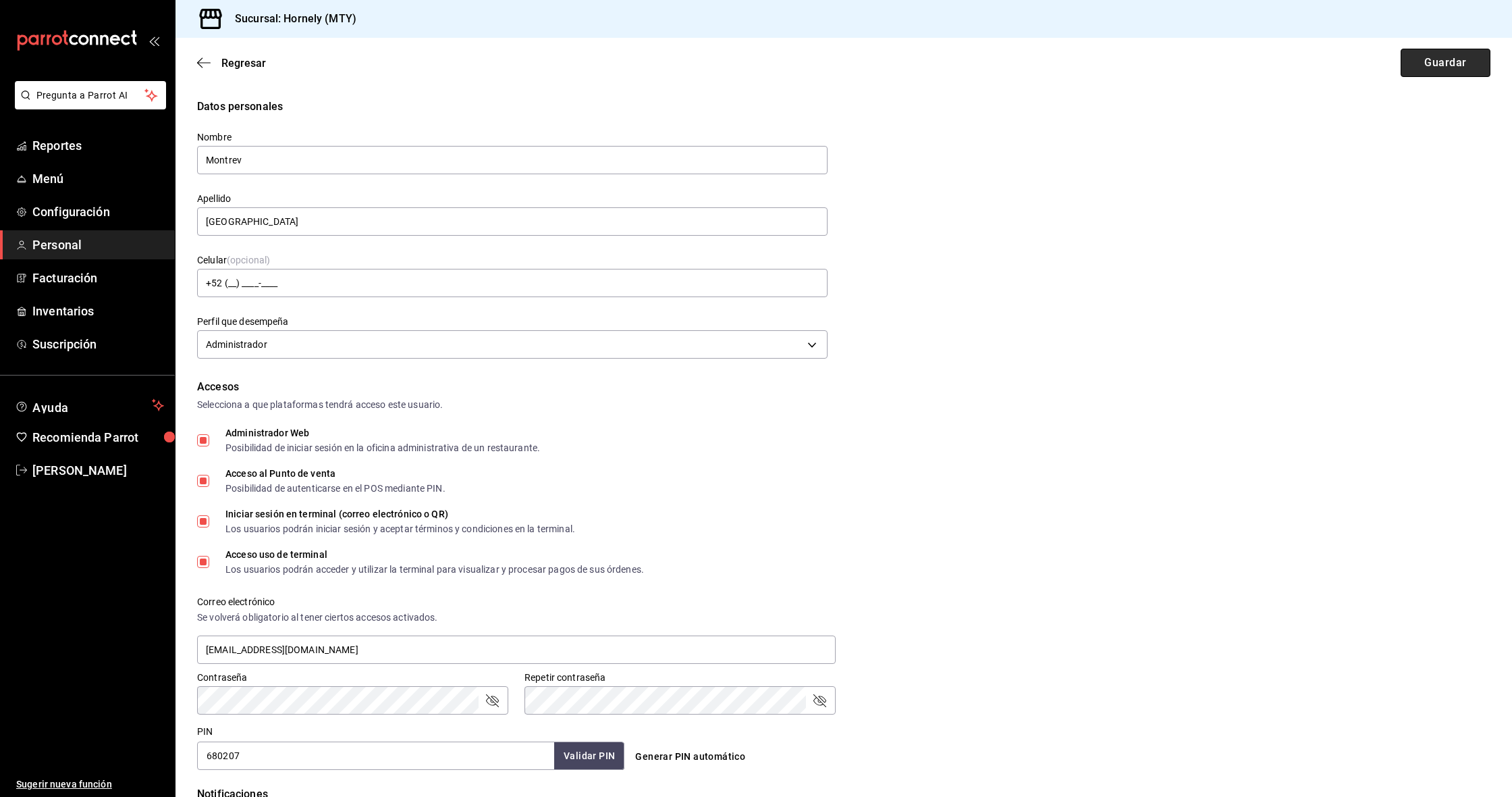
click at [1466, 63] on button "Guardar" at bounding box center [1445, 63] width 89 height 28
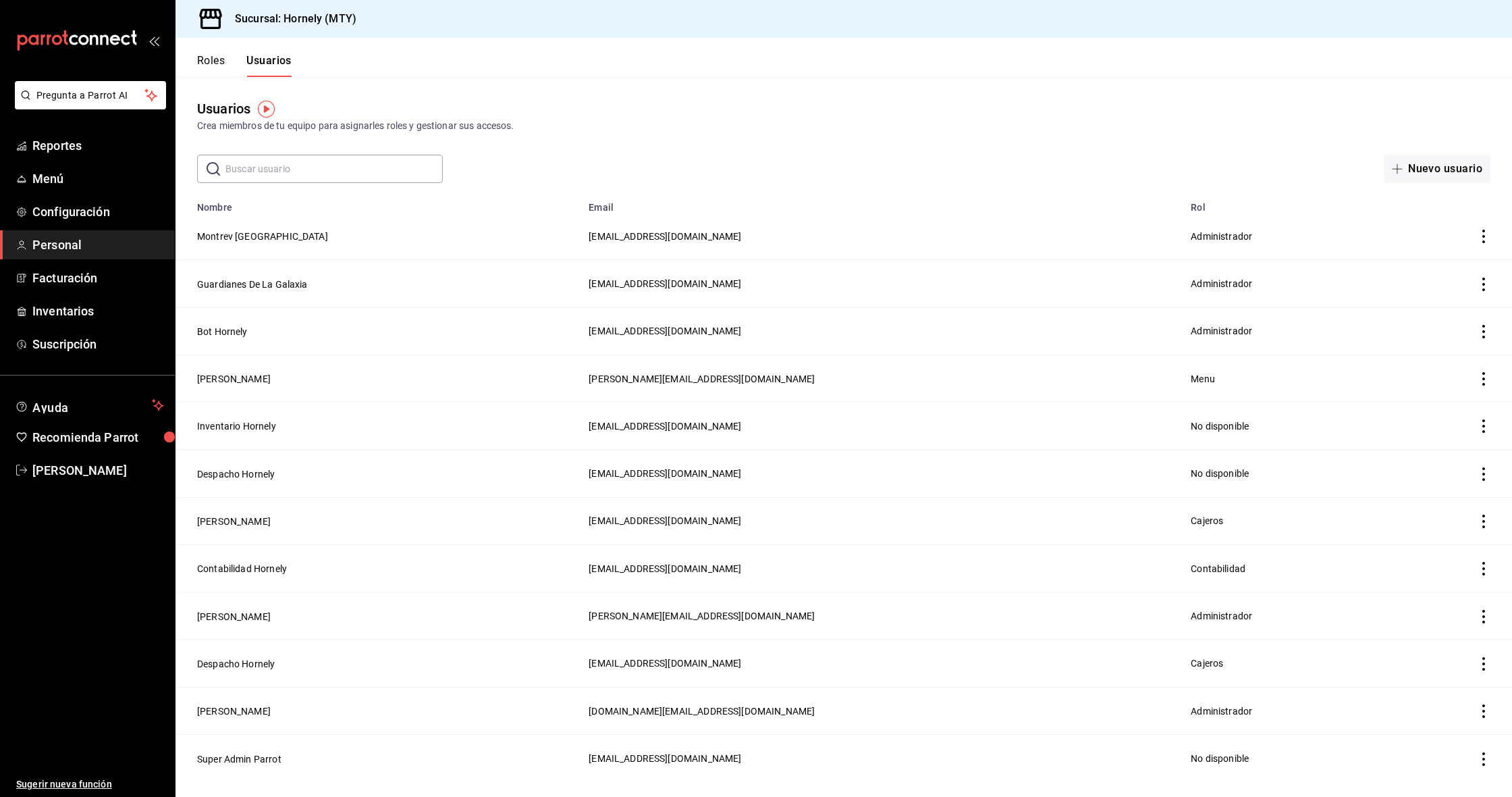
click at [209, 67] on button "Roles" at bounding box center [211, 66] width 28 height 23
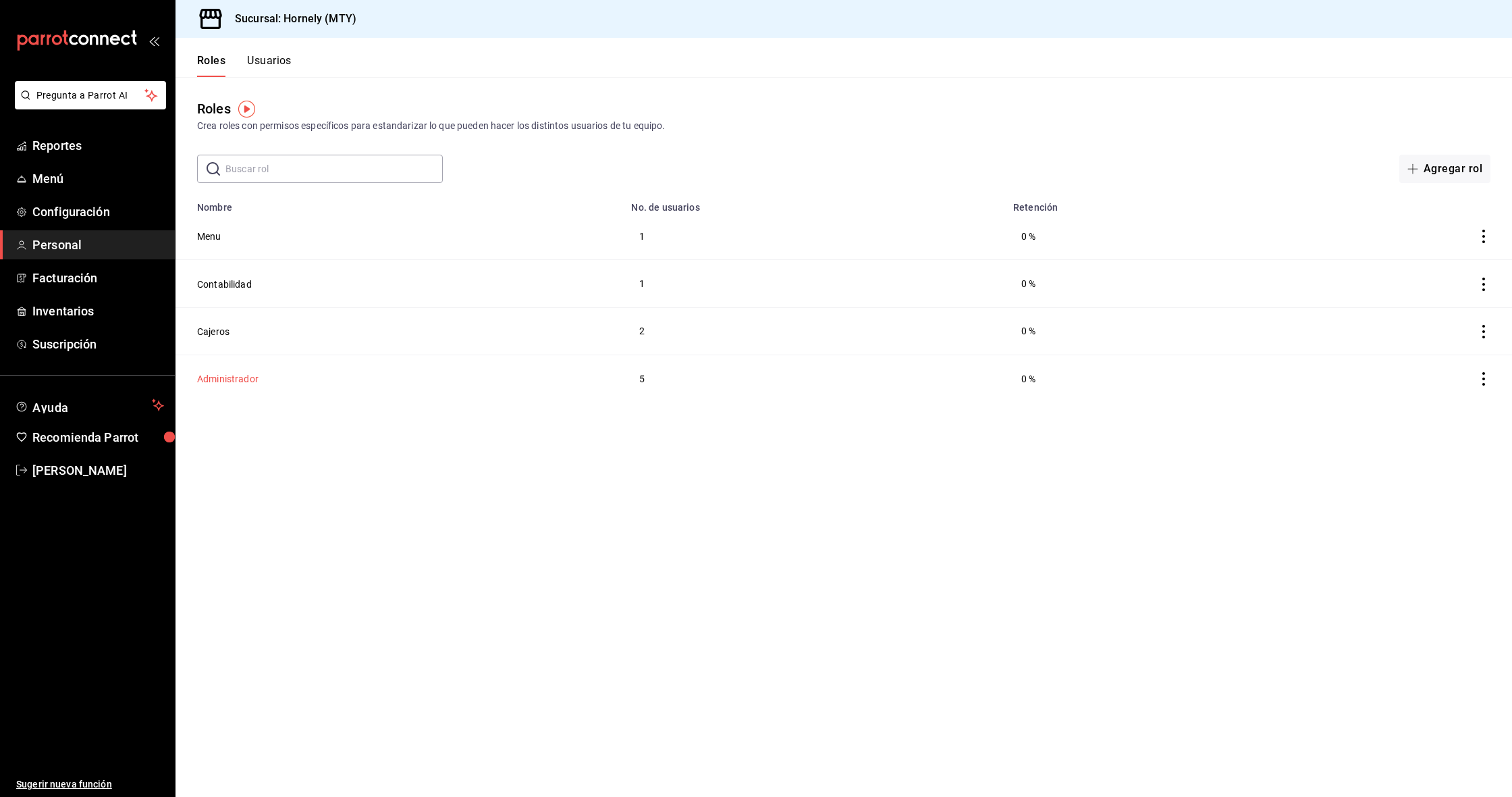
click at [227, 385] on button "Administrador" at bounding box center [228, 379] width 61 height 14
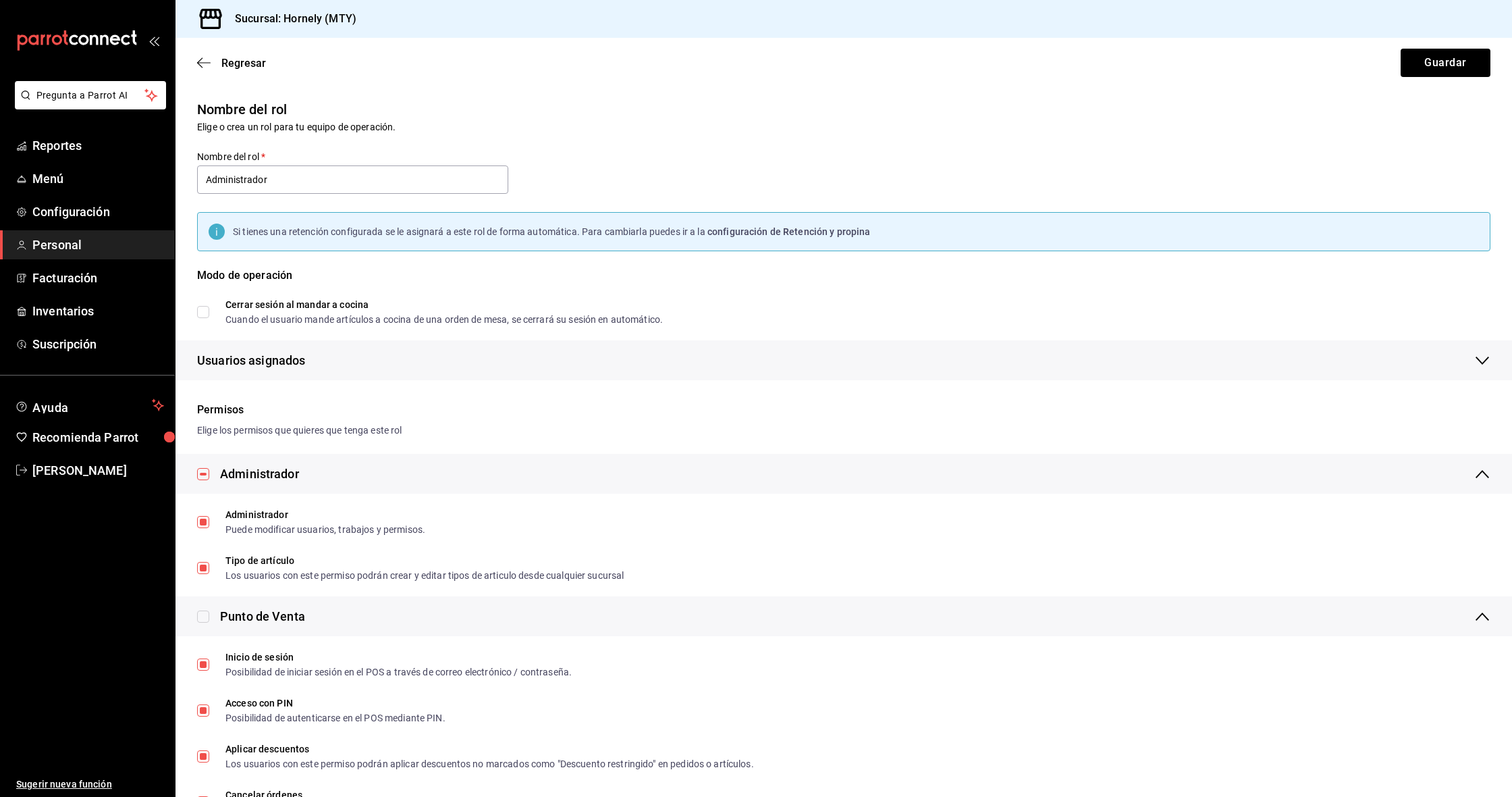
click at [204, 314] on input "Cerrar sesión al mandar a cocina Cuando el usuario mande artículos a cocina de …" at bounding box center [203, 312] width 12 height 12
click at [201, 311] on input "Cerrar sesión al mandar a cocina Cuando el usuario mande artículos a cocina de …" at bounding box center [203, 312] width 12 height 12
checkbox input "false"
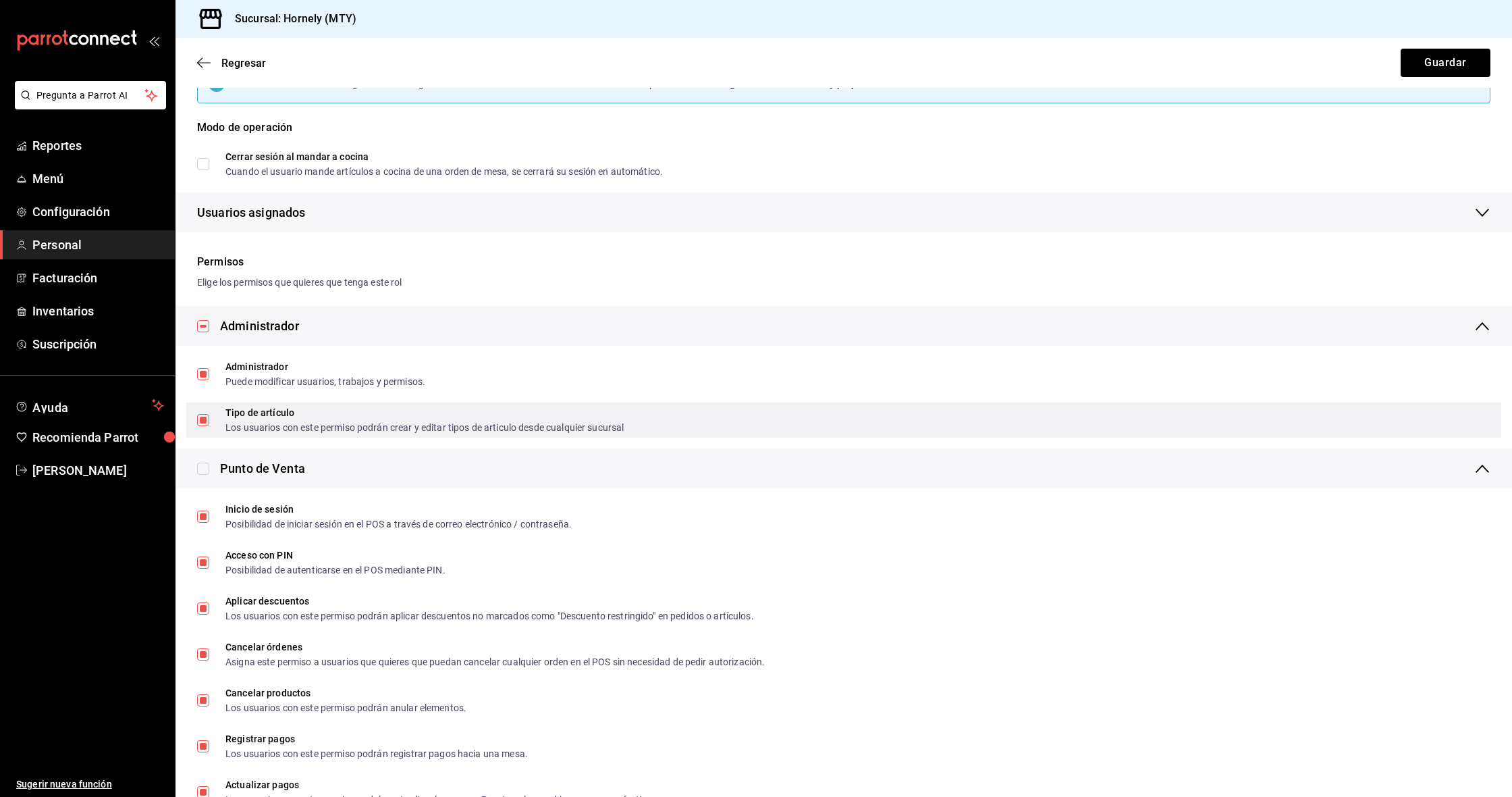
scroll to position [154, 0]
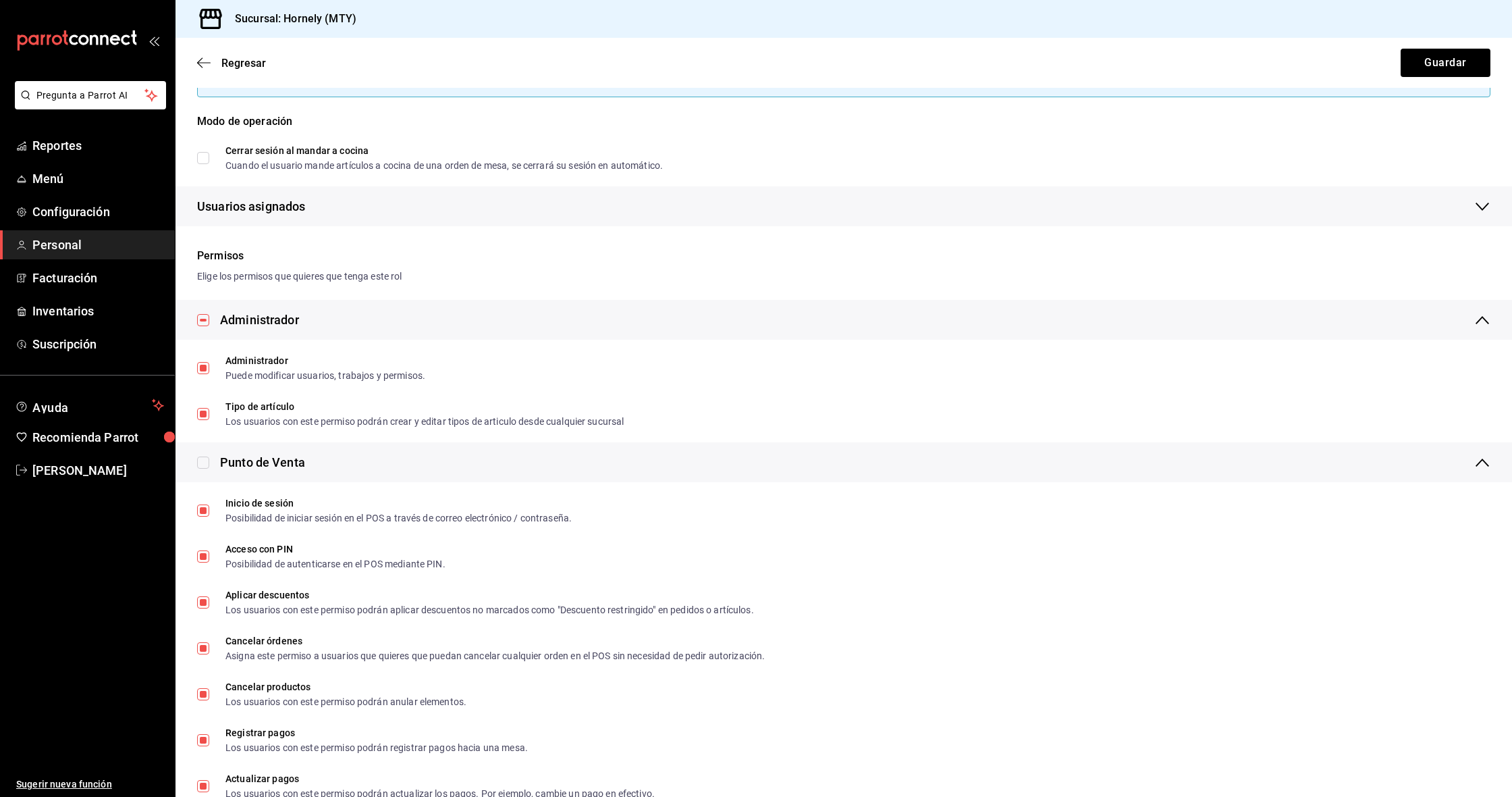
click at [206, 464] on input "checkbox" at bounding box center [203, 463] width 12 height 12
checkbox input "true"
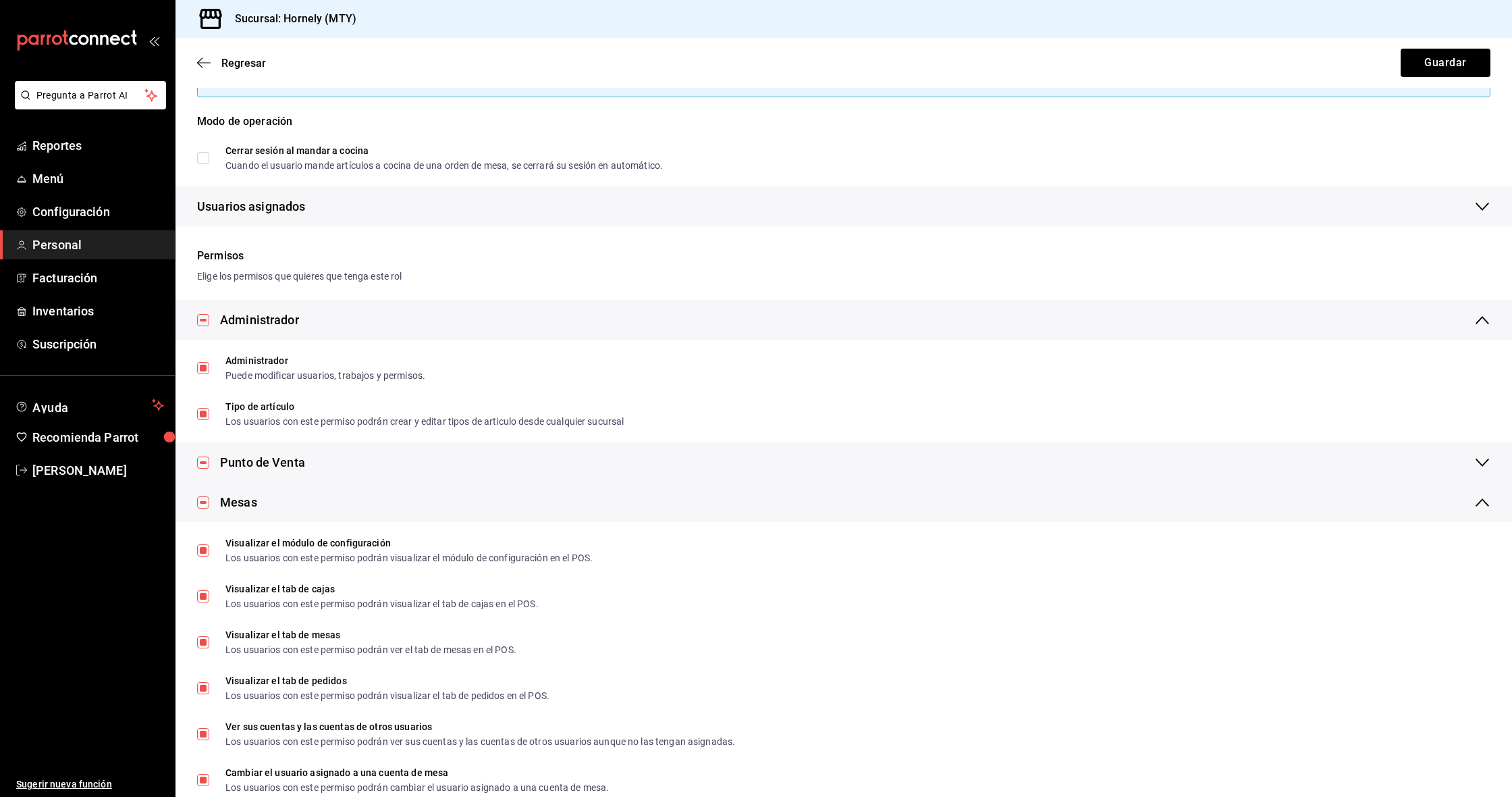
click at [204, 464] on input "checkbox" at bounding box center [203, 463] width 12 height 12
checkbox input "false"
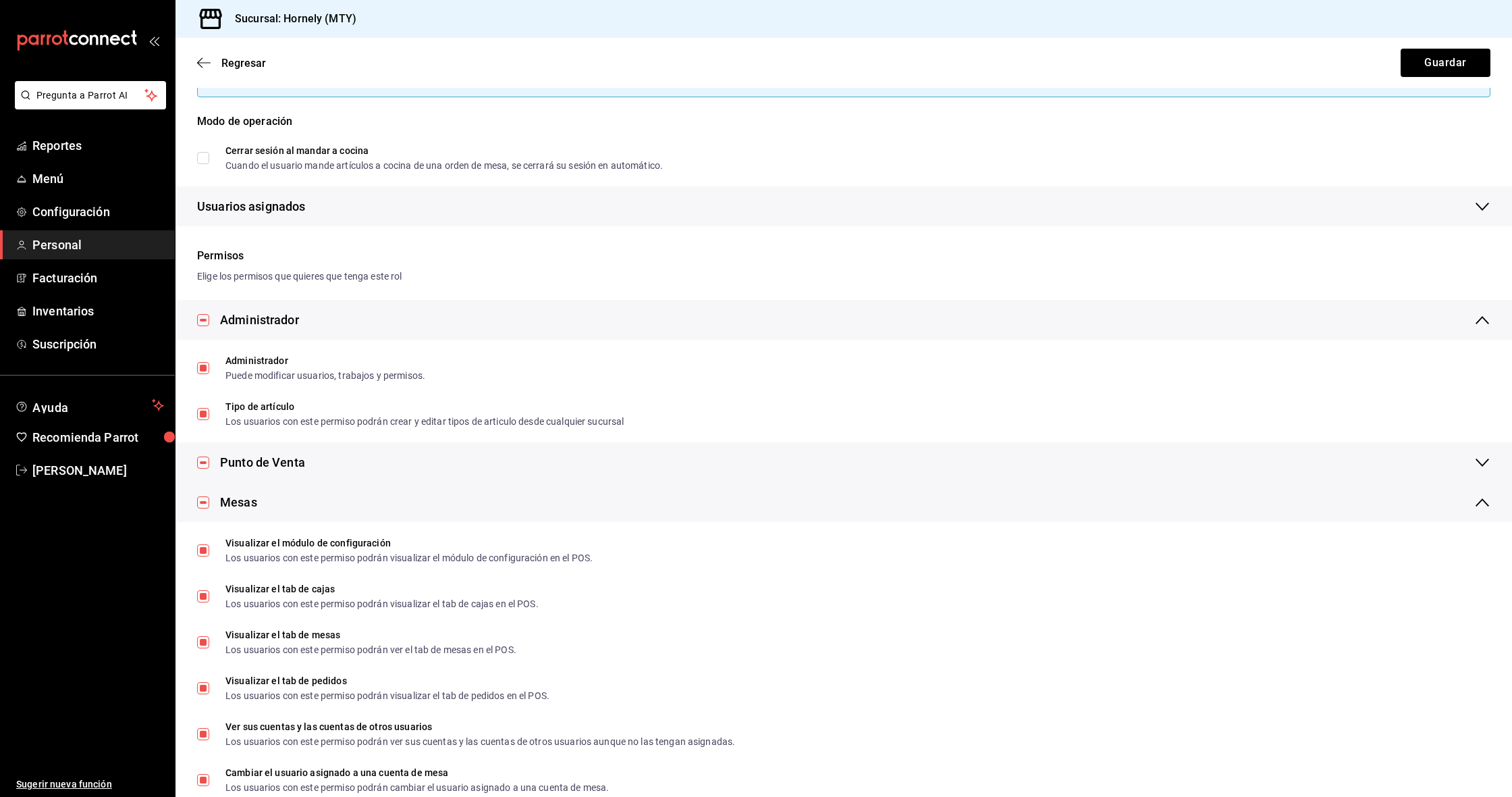
checkbox input "false"
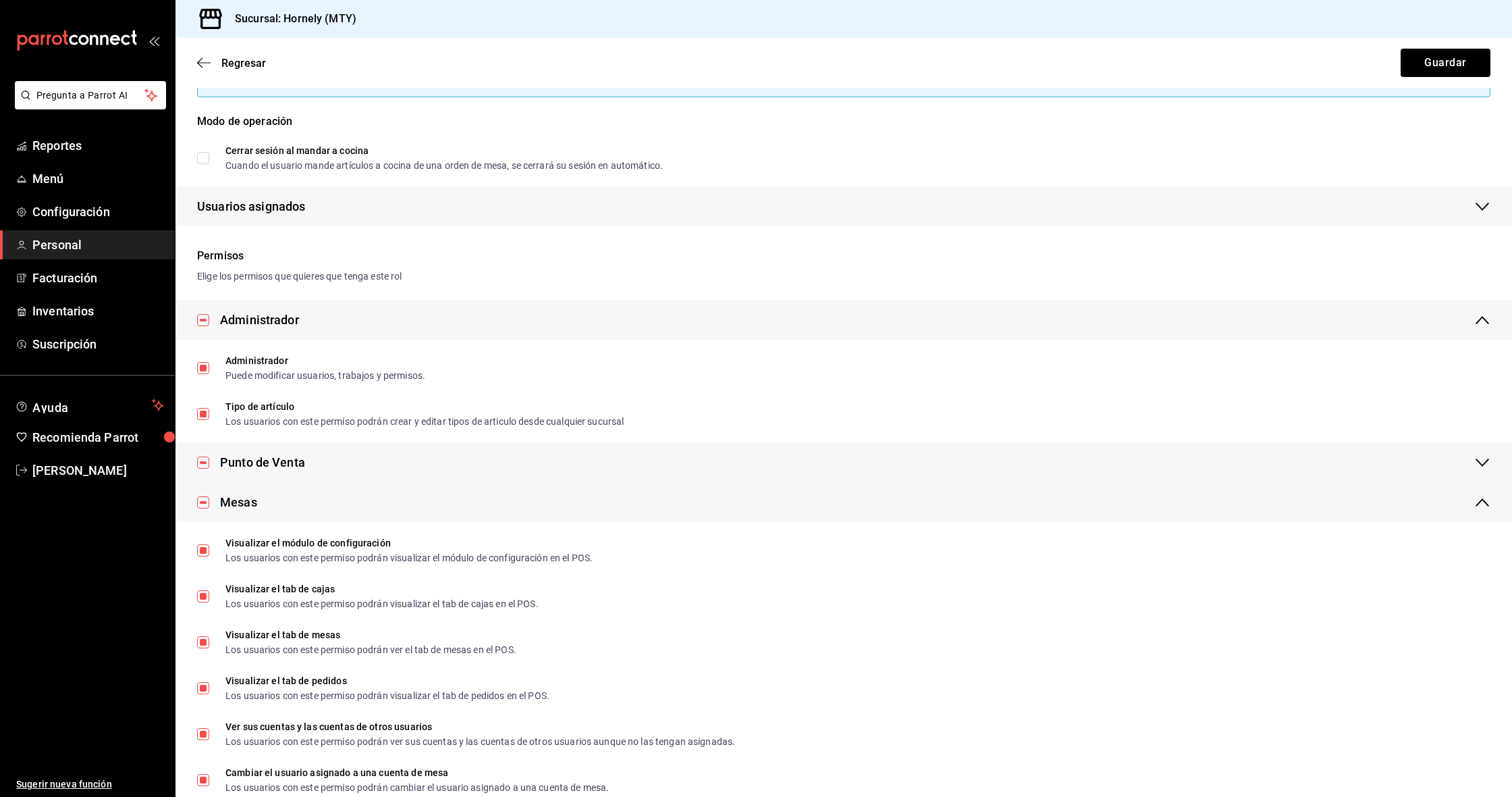
checkbox input "false"
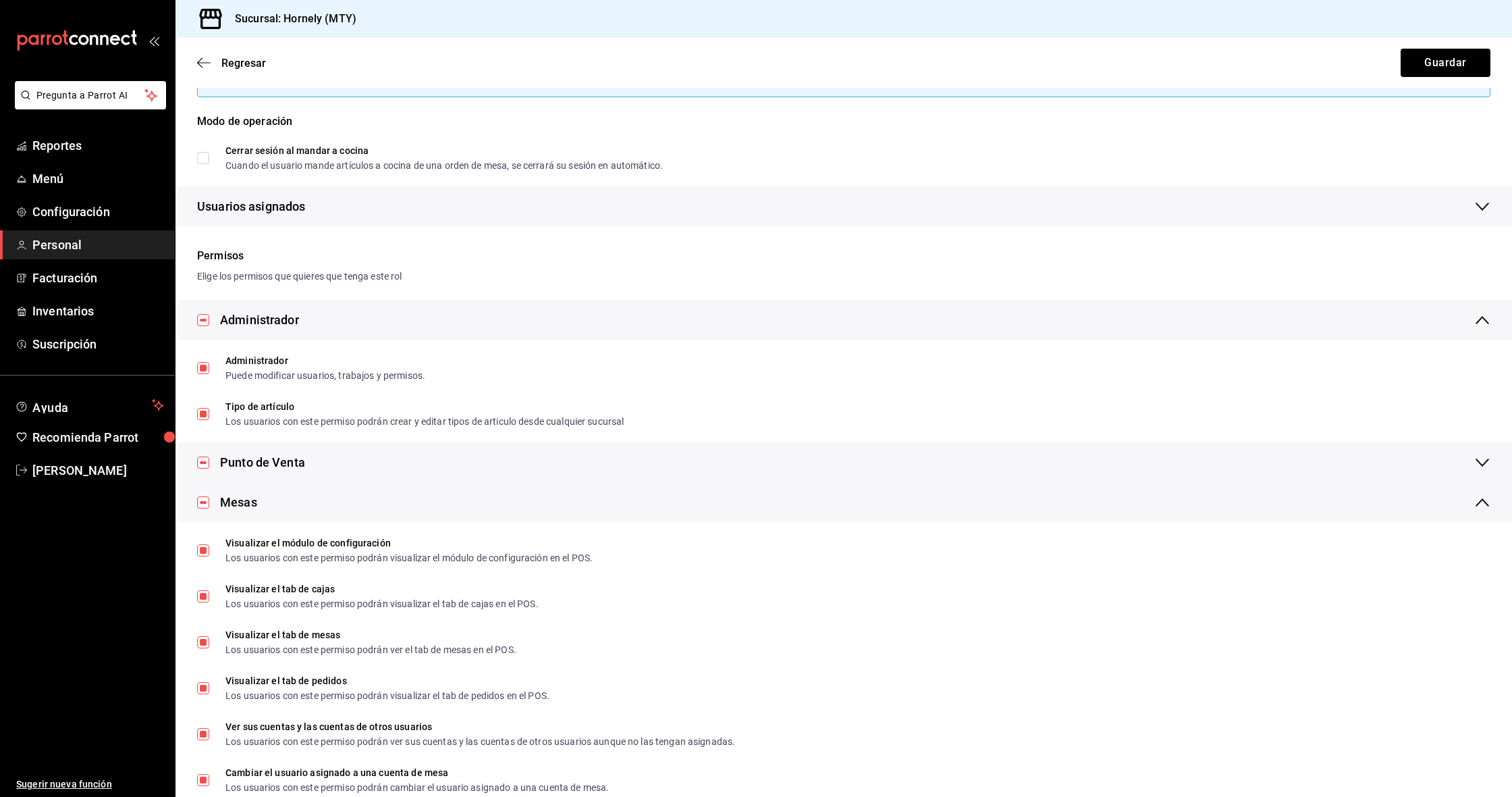
checkbox input "false"
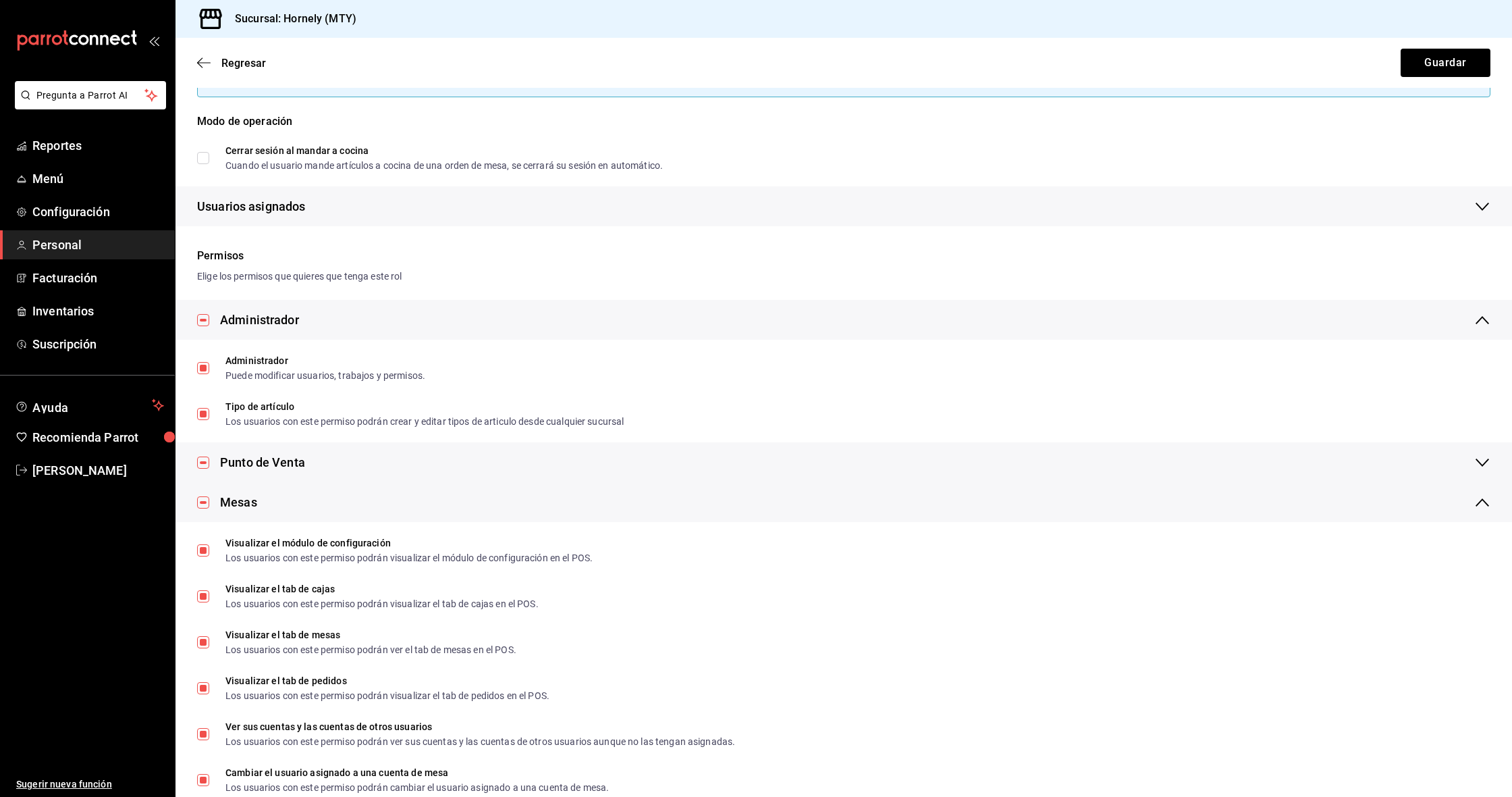
checkbox input "false"
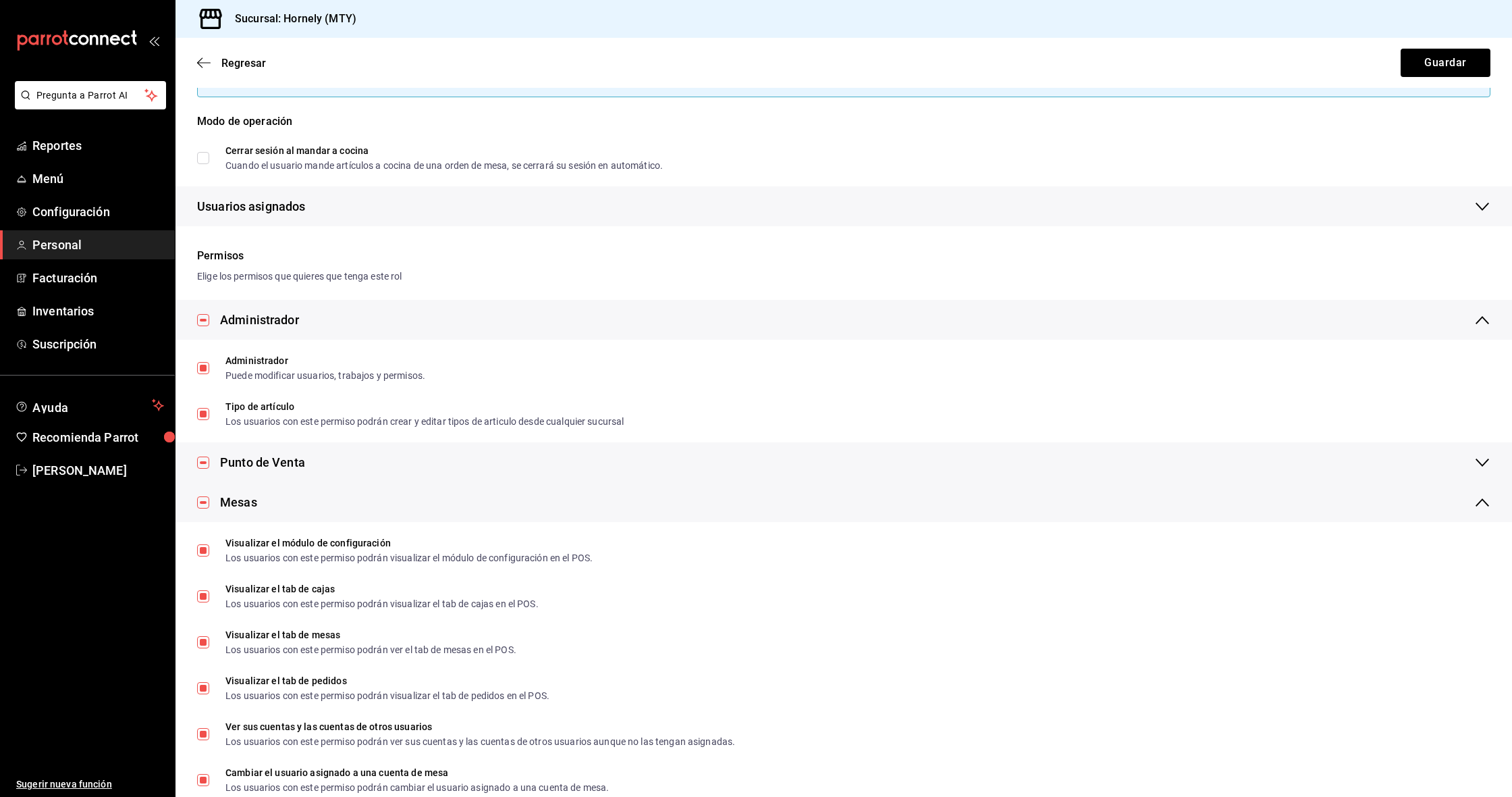
checkbox input "false"
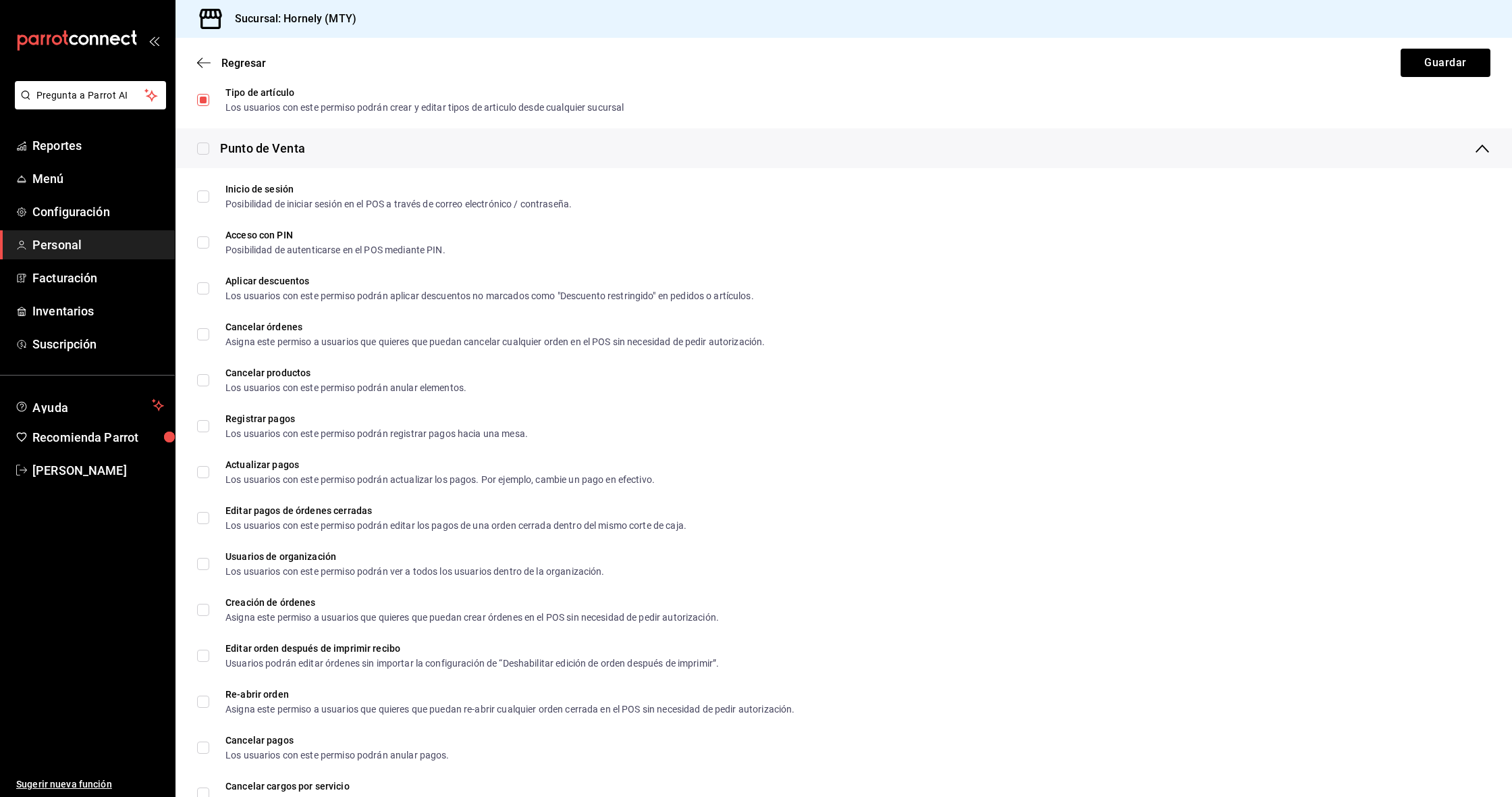
scroll to position [469, 0]
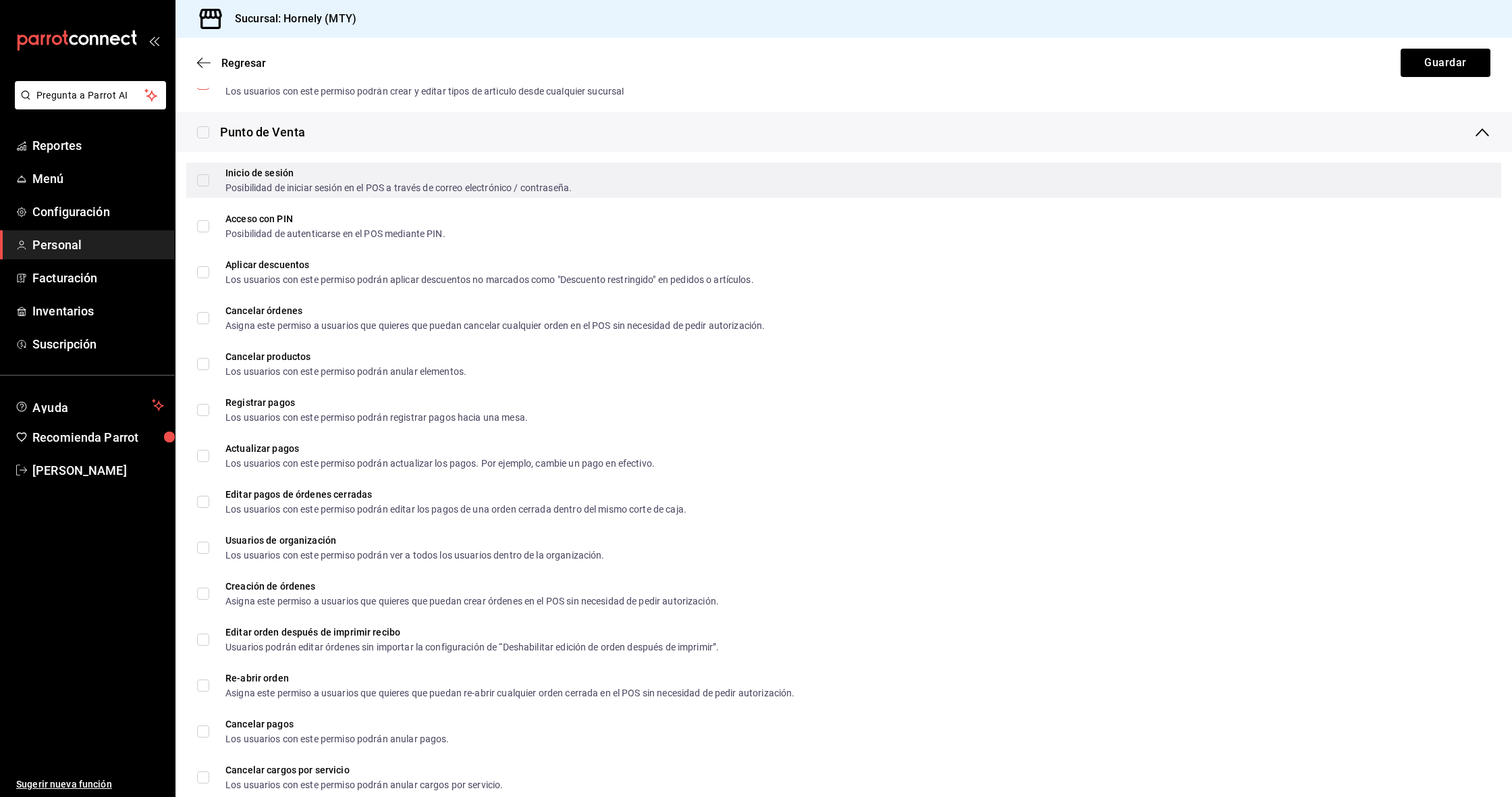
drag, startPoint x: 201, startPoint y: 177, endPoint x: 201, endPoint y: 191, distance: 14.0
click at [201, 177] on input "Inicio de sesión Posibilidad de iniciar sesión en el POS a través de correo ele…" at bounding box center [203, 181] width 12 height 12
checkbox input "true"
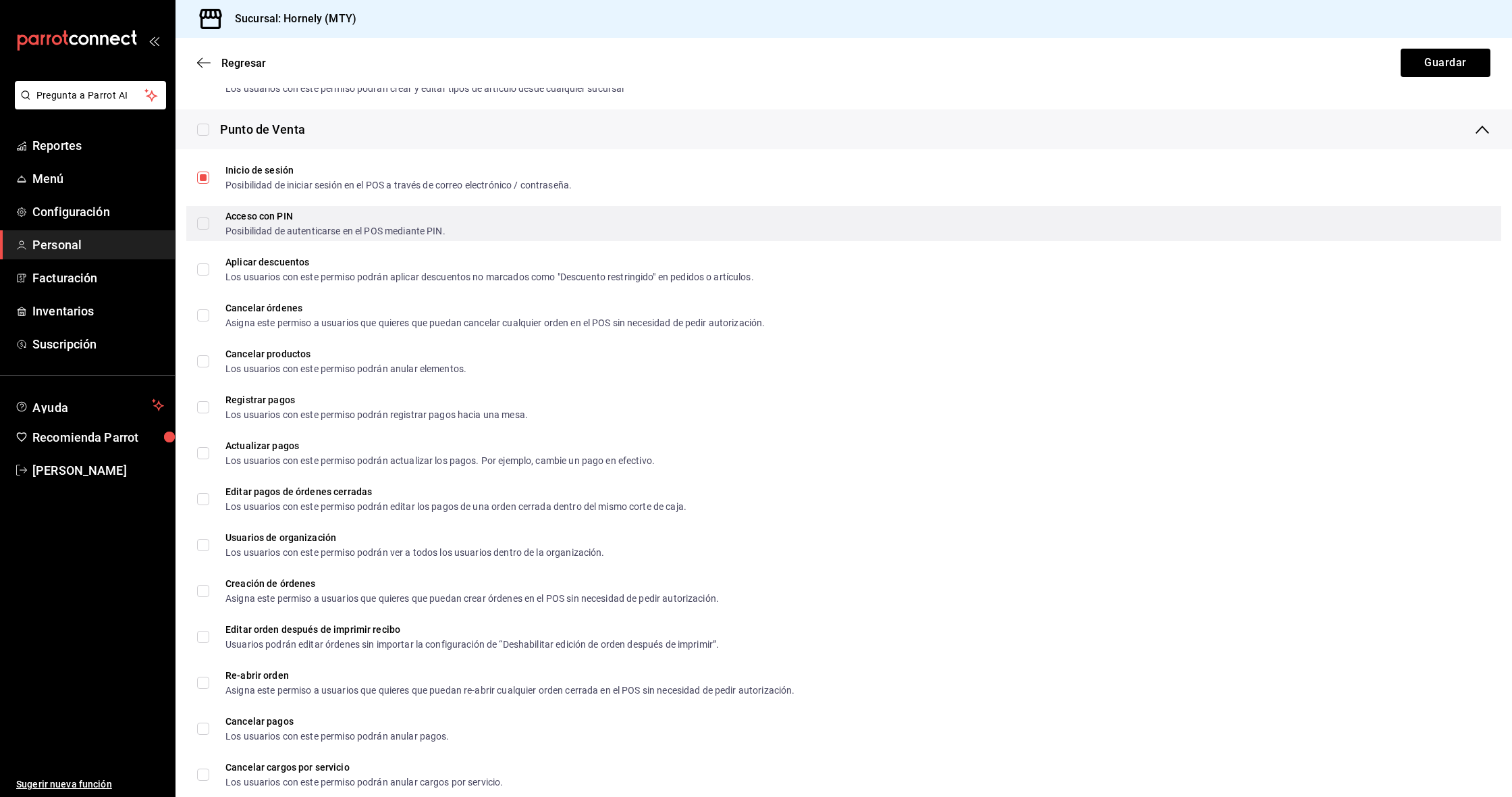
click at [204, 223] on input "Acceso con PIN Posibilidad de autenticarse en el POS mediante PIN." at bounding box center [203, 223] width 12 height 12
checkbox input "true"
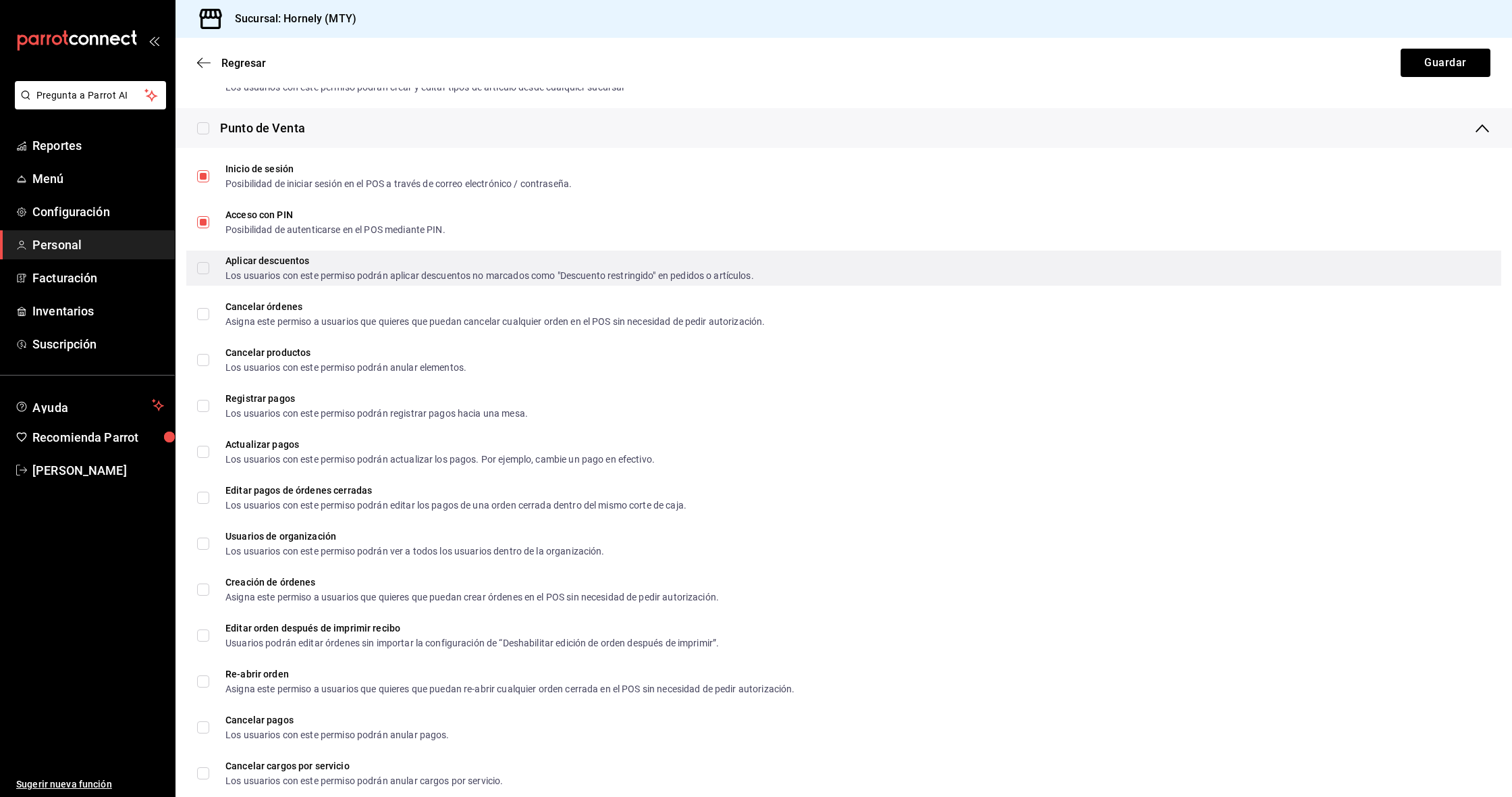
click at [204, 270] on input "Aplicar descuentos Los usuarios con este permiso podrán aplicar descuentos no m…" at bounding box center [203, 268] width 12 height 12
checkbox input "true"
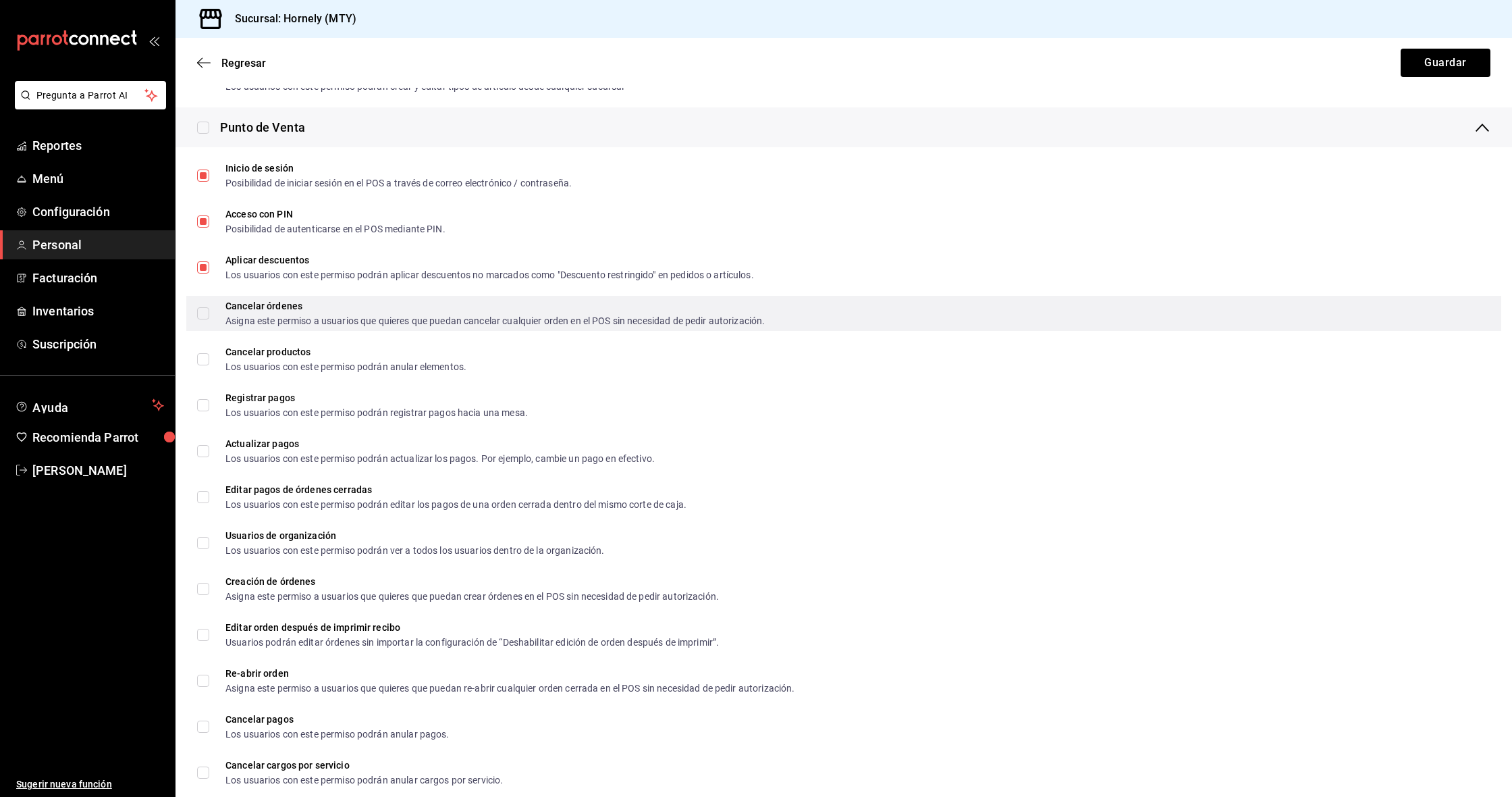
click at [201, 319] on label "Cancelar órdenes Asigna este permiso a usuarios que quieres que puedan cancelar…" at bounding box center [481, 314] width 567 height 24
click at [201, 319] on input "Cancelar órdenes Asigna este permiso a usuarios que quieres que puedan cancelar…" at bounding box center [203, 314] width 12 height 12
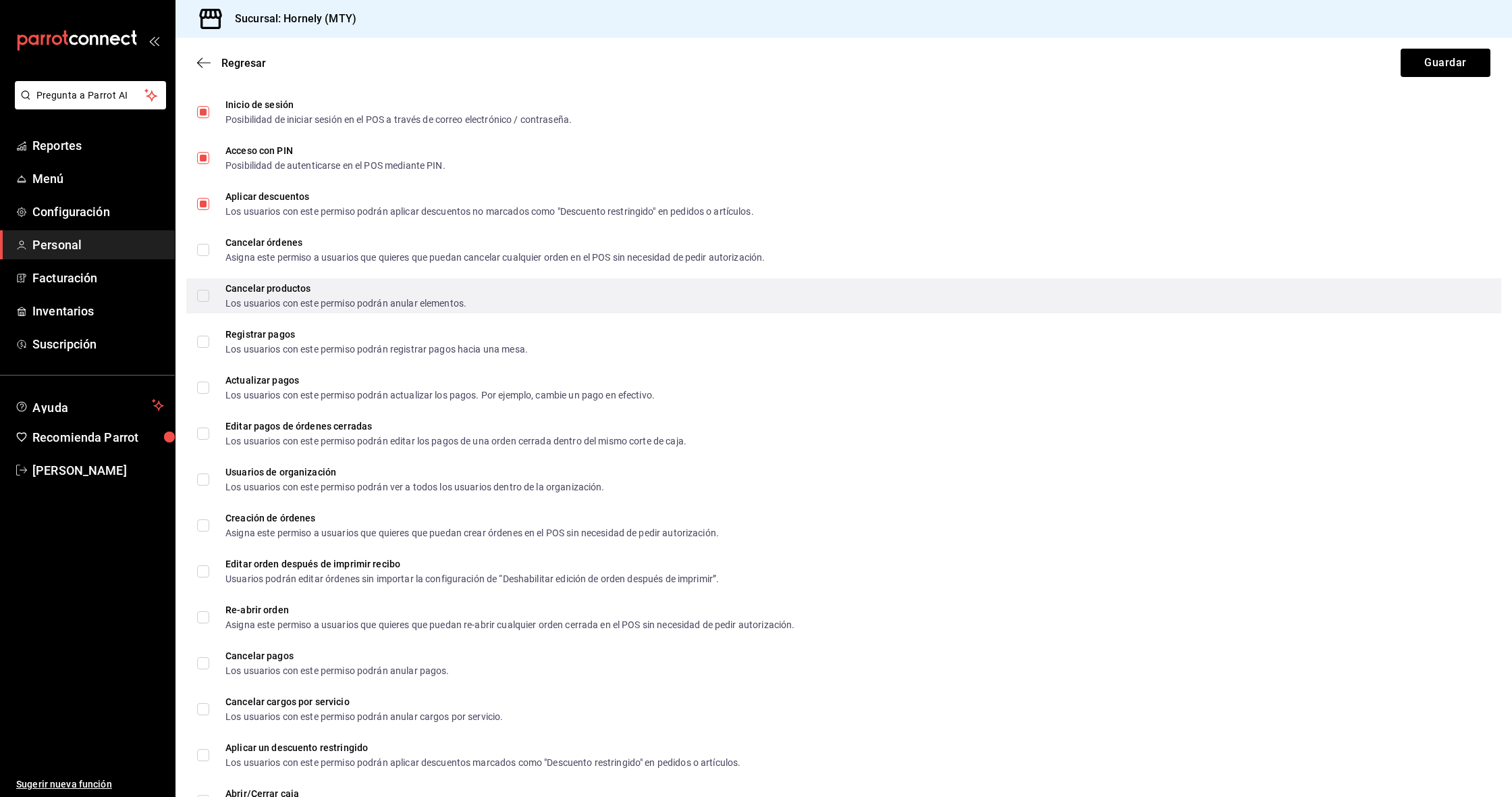
scroll to position [568, 0]
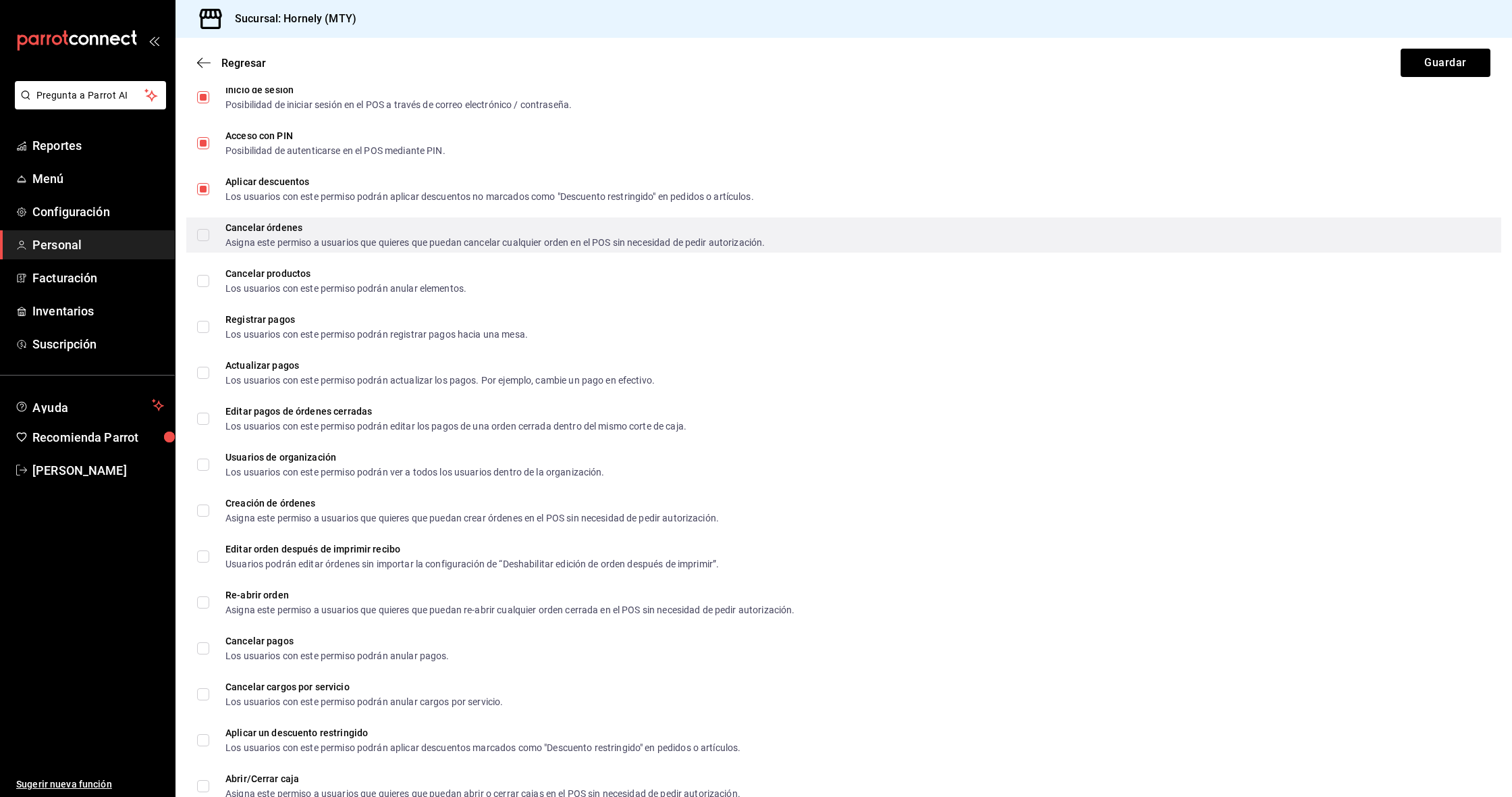
click at [237, 239] on div "Asigna este permiso a usuarios que quieres que puedan cancelar cualquier orden …" at bounding box center [495, 242] width 539 height 9
click at [210, 239] on input "Cancelar órdenes Asigna este permiso a usuarios que quieres que puedan cancelar…" at bounding box center [203, 235] width 12 height 12
checkbox input "false"
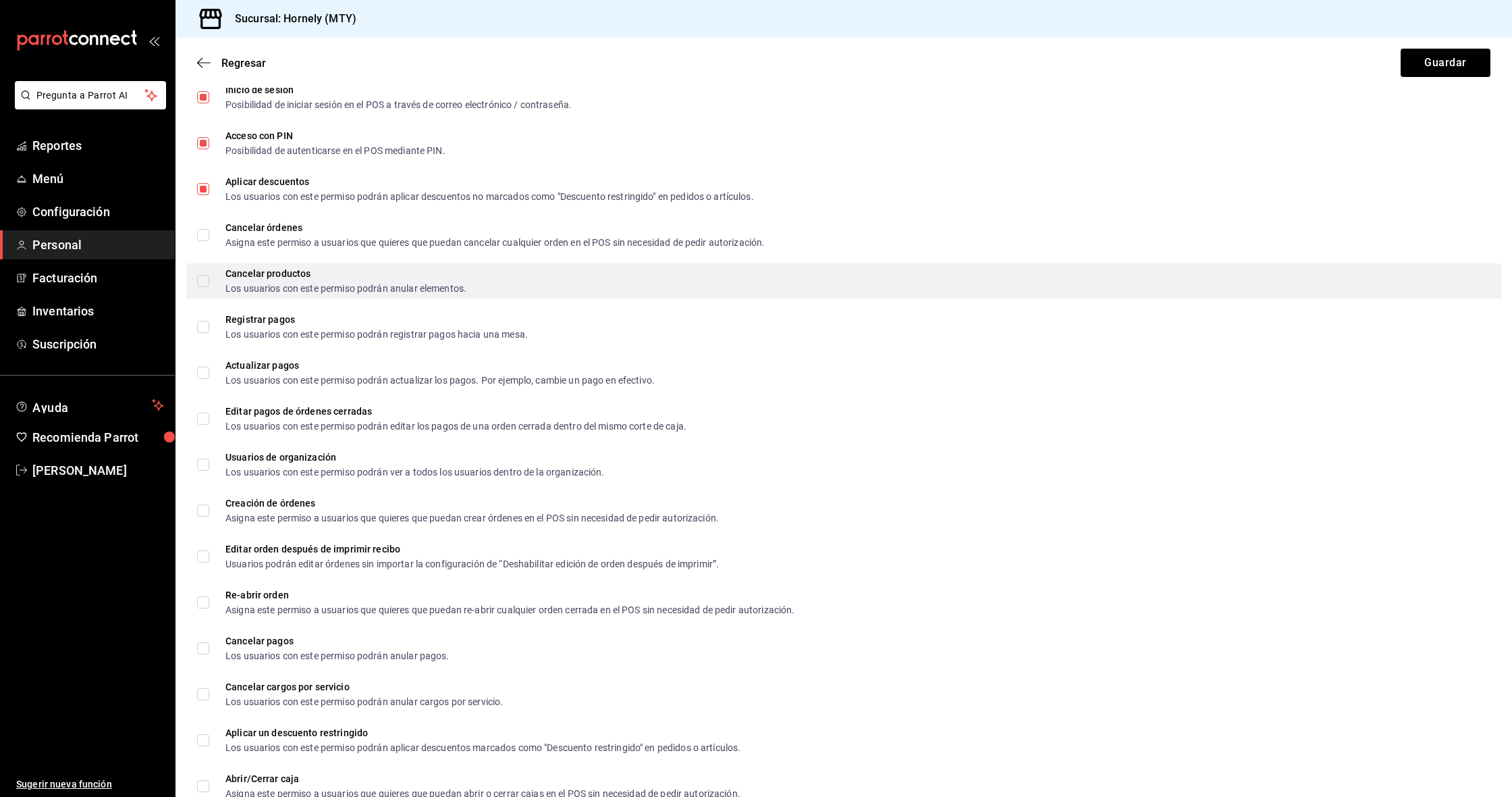
click at [230, 273] on div "Cancelar productos" at bounding box center [346, 273] width 241 height 9
click at [210, 275] on input "Cancelar productos Los usuarios con este permiso podrán anular elementos." at bounding box center [203, 281] width 12 height 12
checkbox input "false"
drag, startPoint x: 210, startPoint y: 230, endPoint x: 206, endPoint y: 275, distance: 45.2
click at [210, 230] on span "Cancelar órdenes Asigna este permiso a usuarios que quieres que puedan cancelar…" at bounding box center [487, 235] width 556 height 24
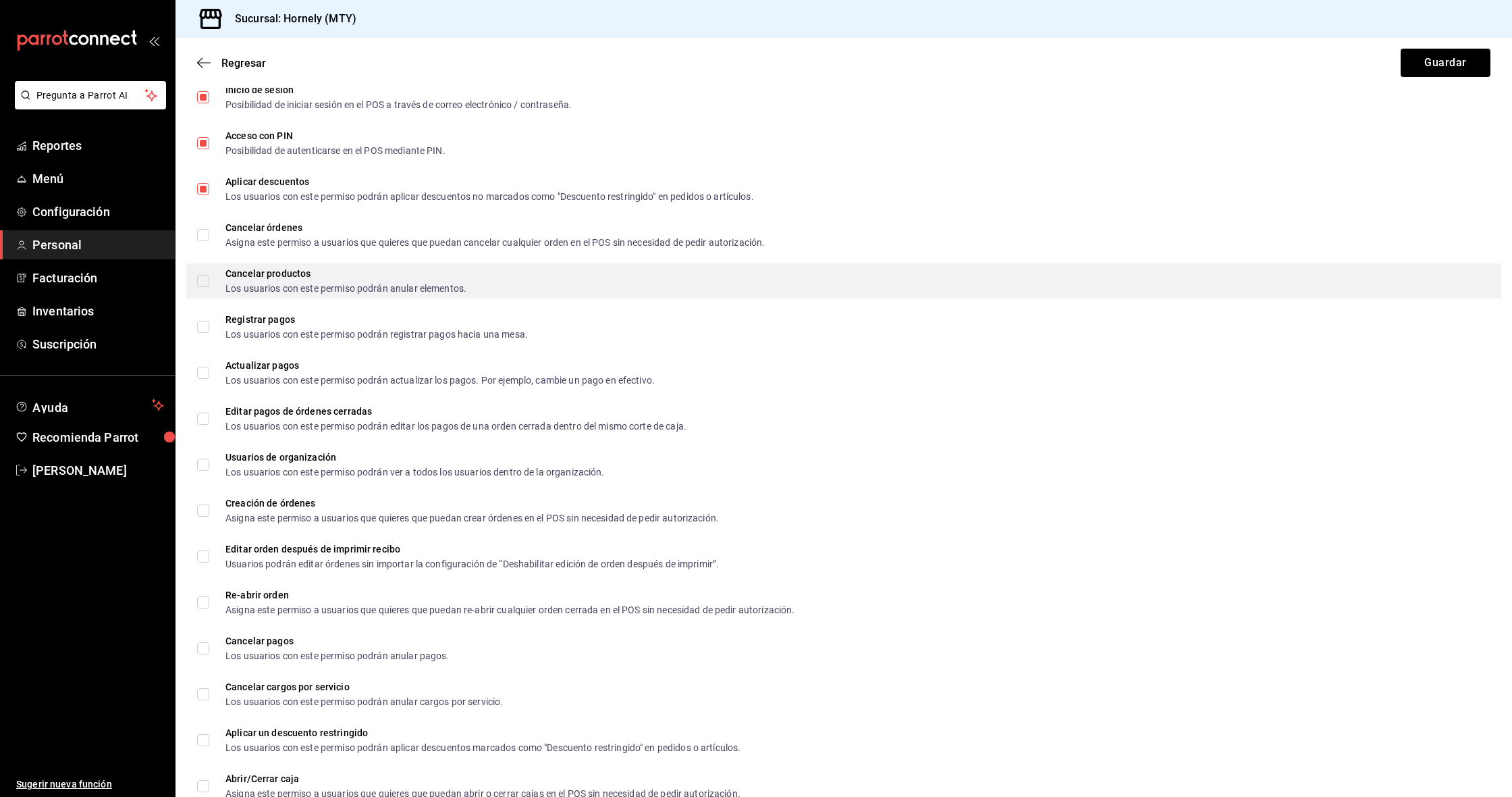
click at [210, 230] on input "Cancelar órdenes Asigna este permiso a usuarios que quieres que puedan cancelar…" at bounding box center [203, 235] width 12 height 12
checkbox input "false"
click at [207, 286] on input "Cancelar productos Los usuarios con este permiso podrán anular elementos." at bounding box center [203, 281] width 12 height 12
checkbox input "true"
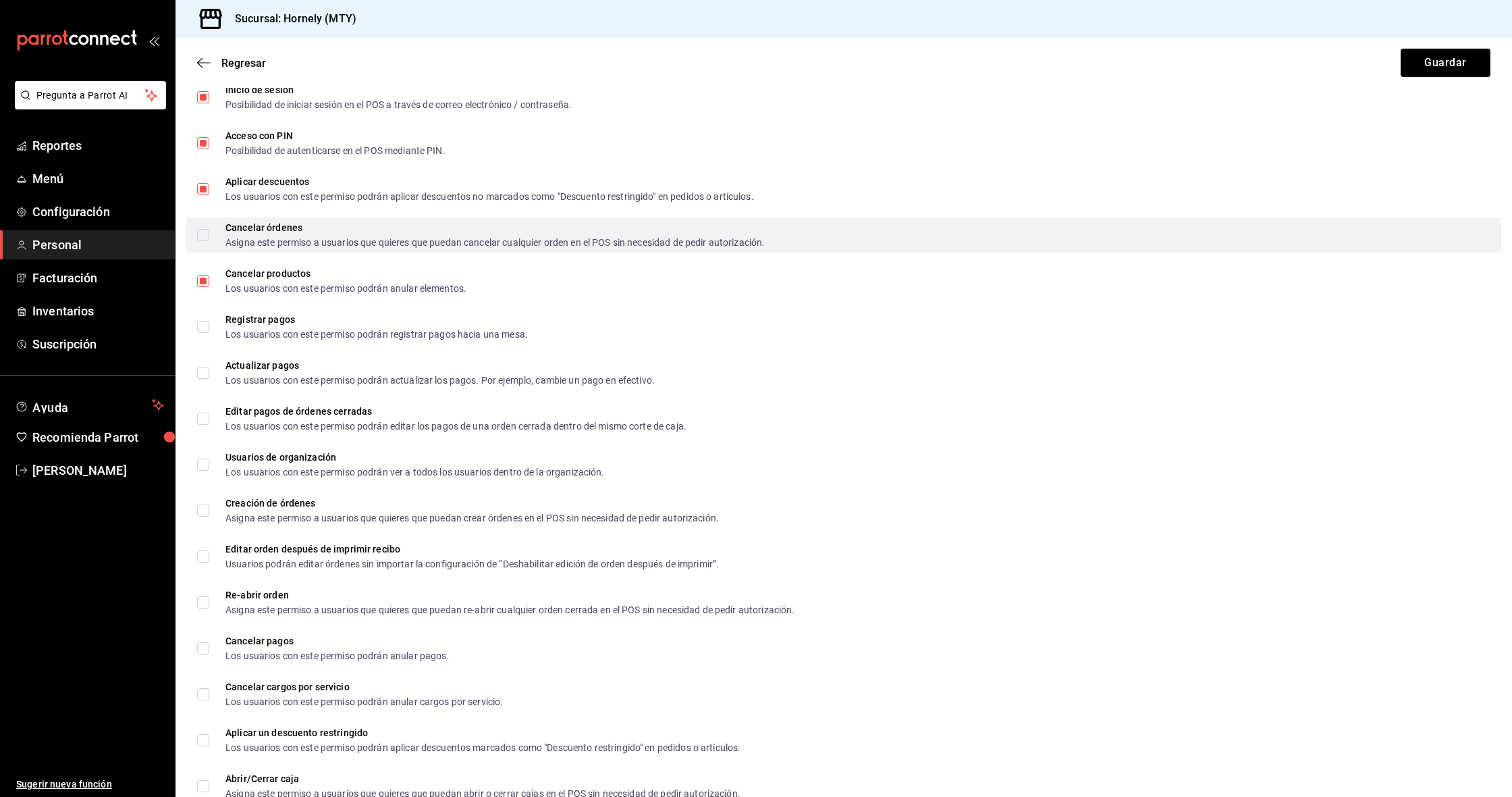
click at [207, 236] on input "Cancelar órdenes Asigna este permiso a usuarios que quieres que puedan cancelar…" at bounding box center [203, 235] width 12 height 12
checkbox input "true"
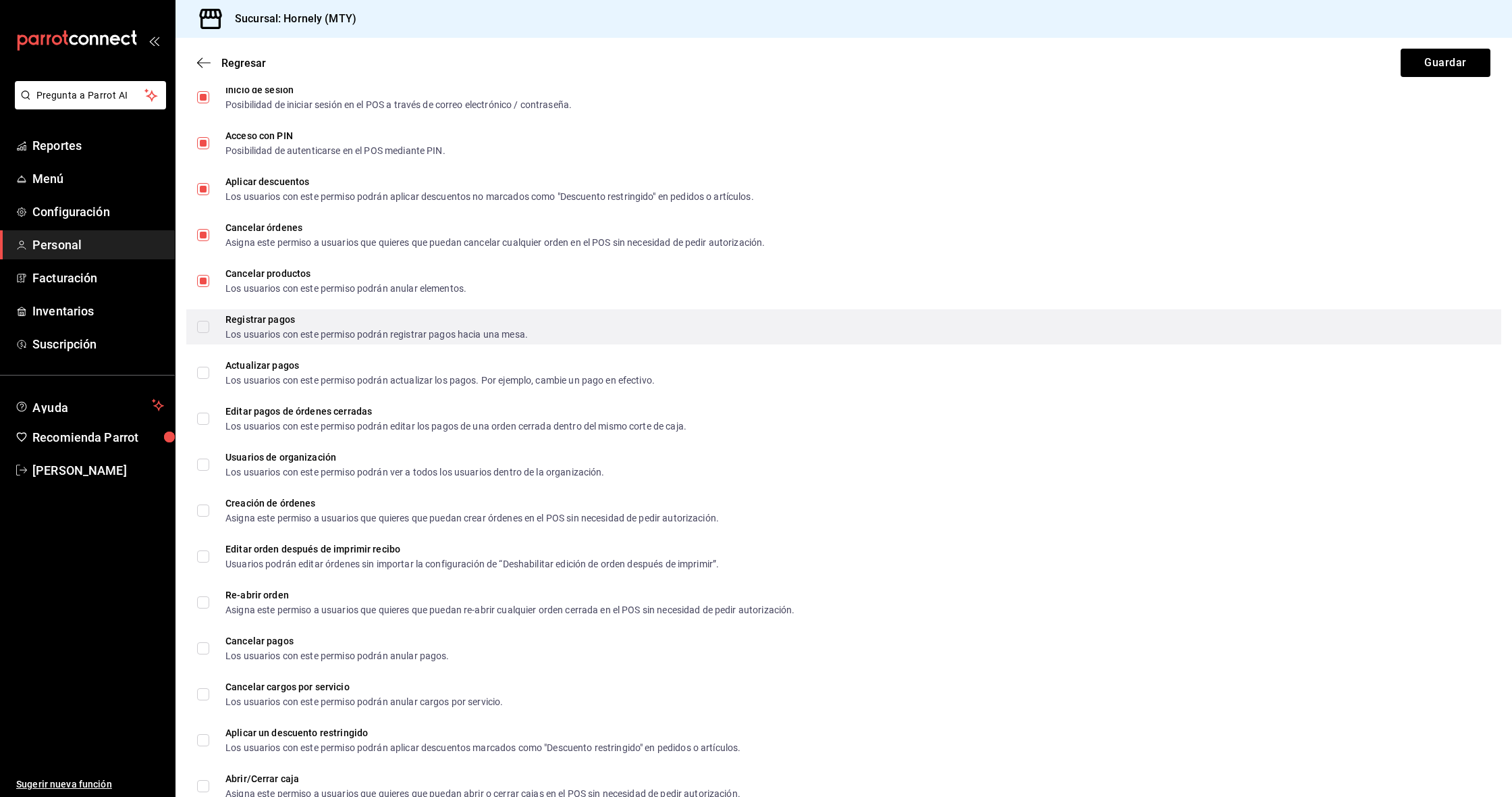
click at [203, 327] on input "Registrar pagos Los usuarios con este permiso podrán registrar pagos hacia una …" at bounding box center [203, 327] width 12 height 12
checkbox input "true"
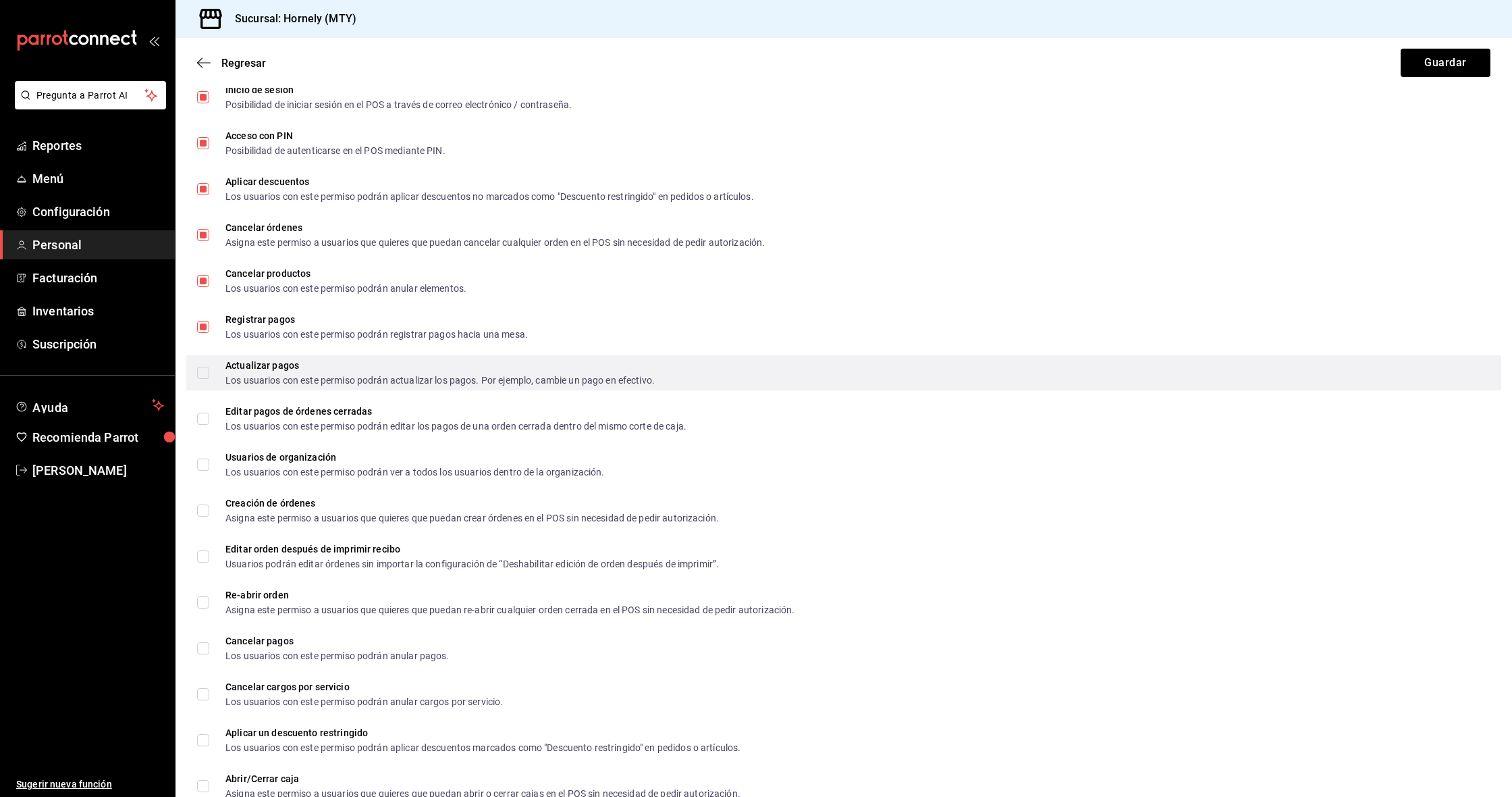
click at [197, 371] on input "Actualizar pagos Los usuarios con este permiso podrán actualizar los pagos. Por…" at bounding box center [203, 372] width 12 height 12
checkbox input "true"
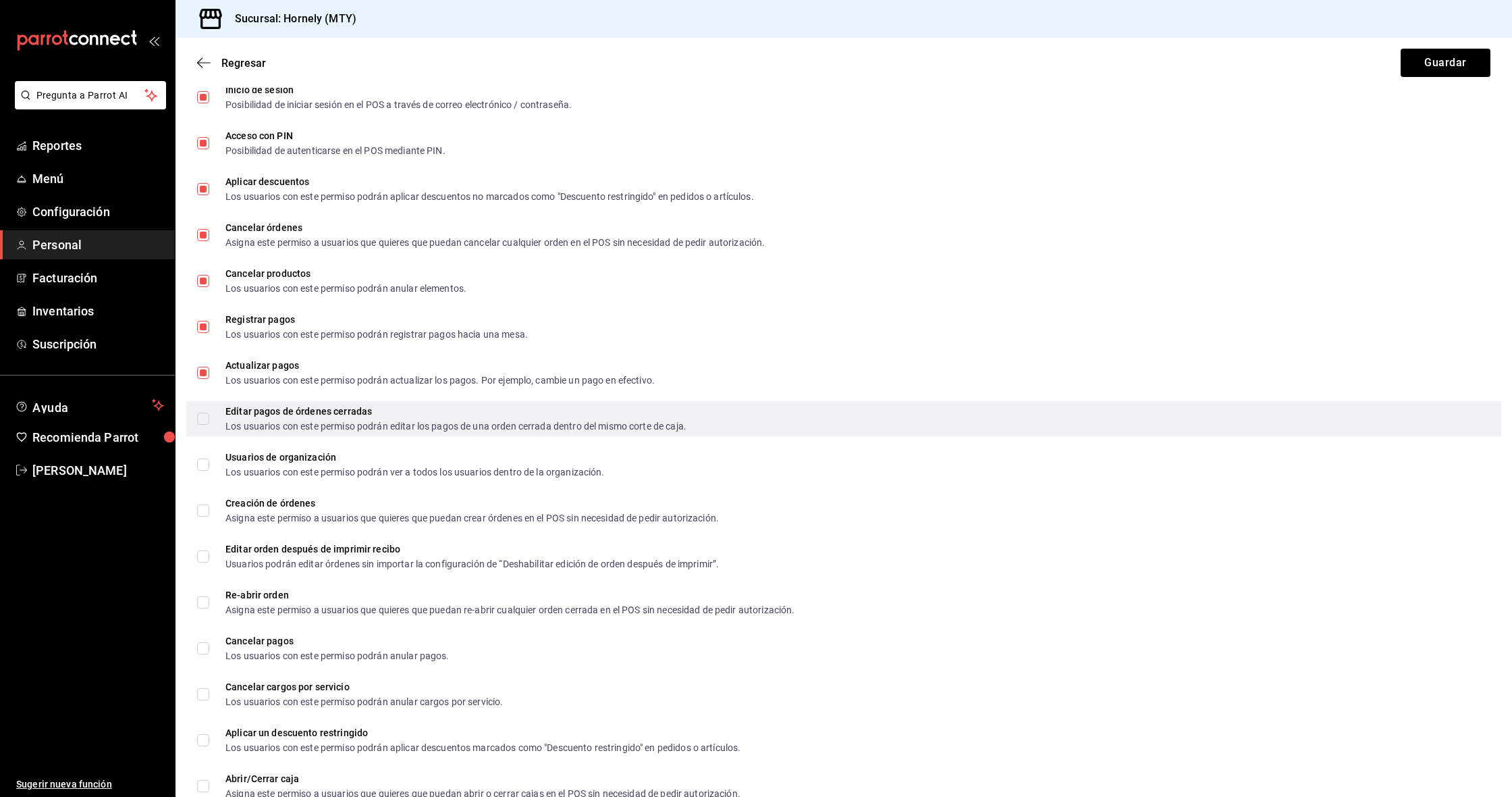
click at [201, 425] on label "Editar pagos de órdenes cerradas Los usuarios con este permiso podrán editar lo…" at bounding box center [442, 418] width 489 height 24
click at [201, 425] on input "Editar pagos de órdenes cerradas Los usuarios con este permiso podrán editar lo…" at bounding box center [203, 418] width 12 height 12
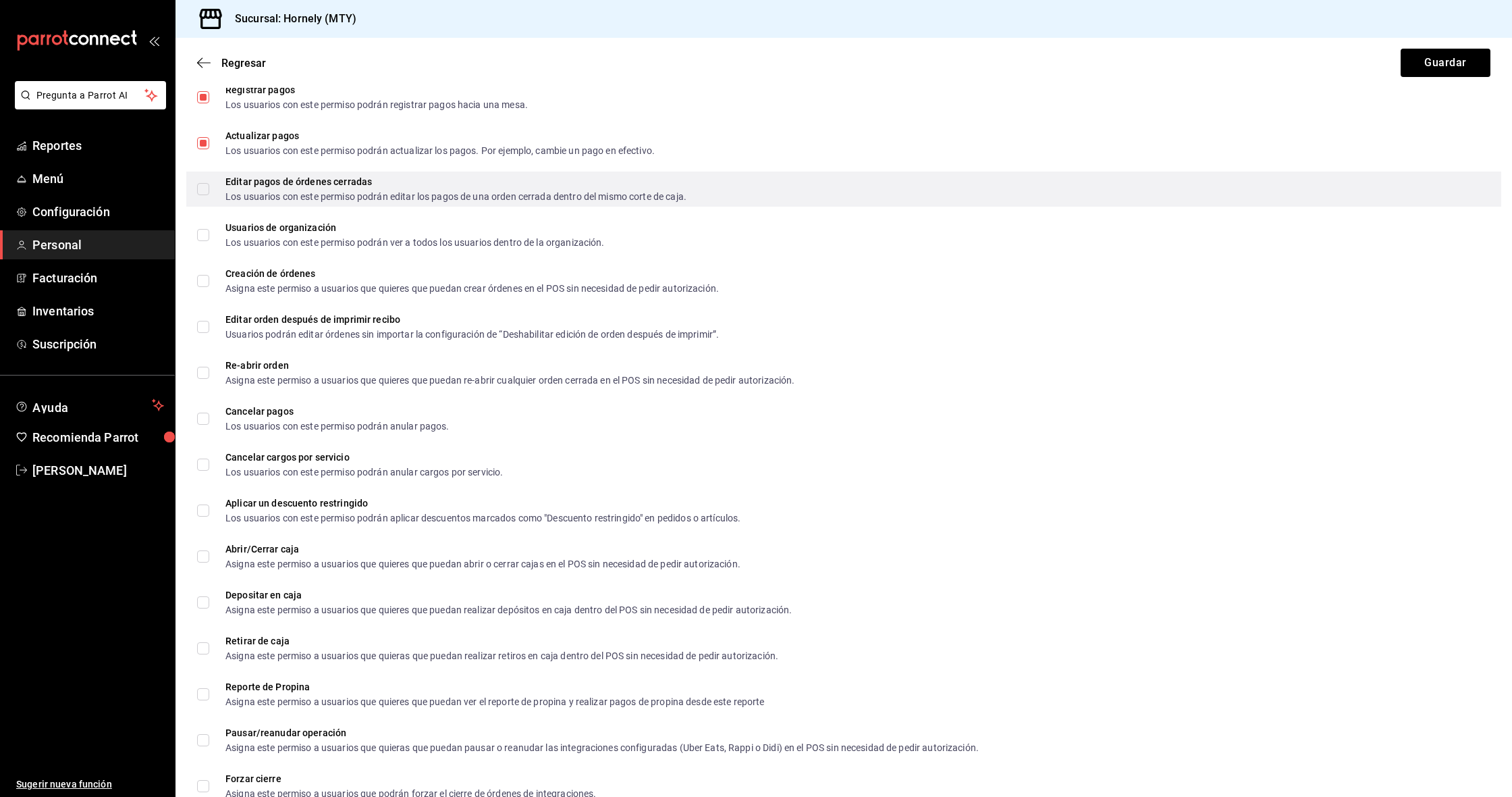
scroll to position [802, 0]
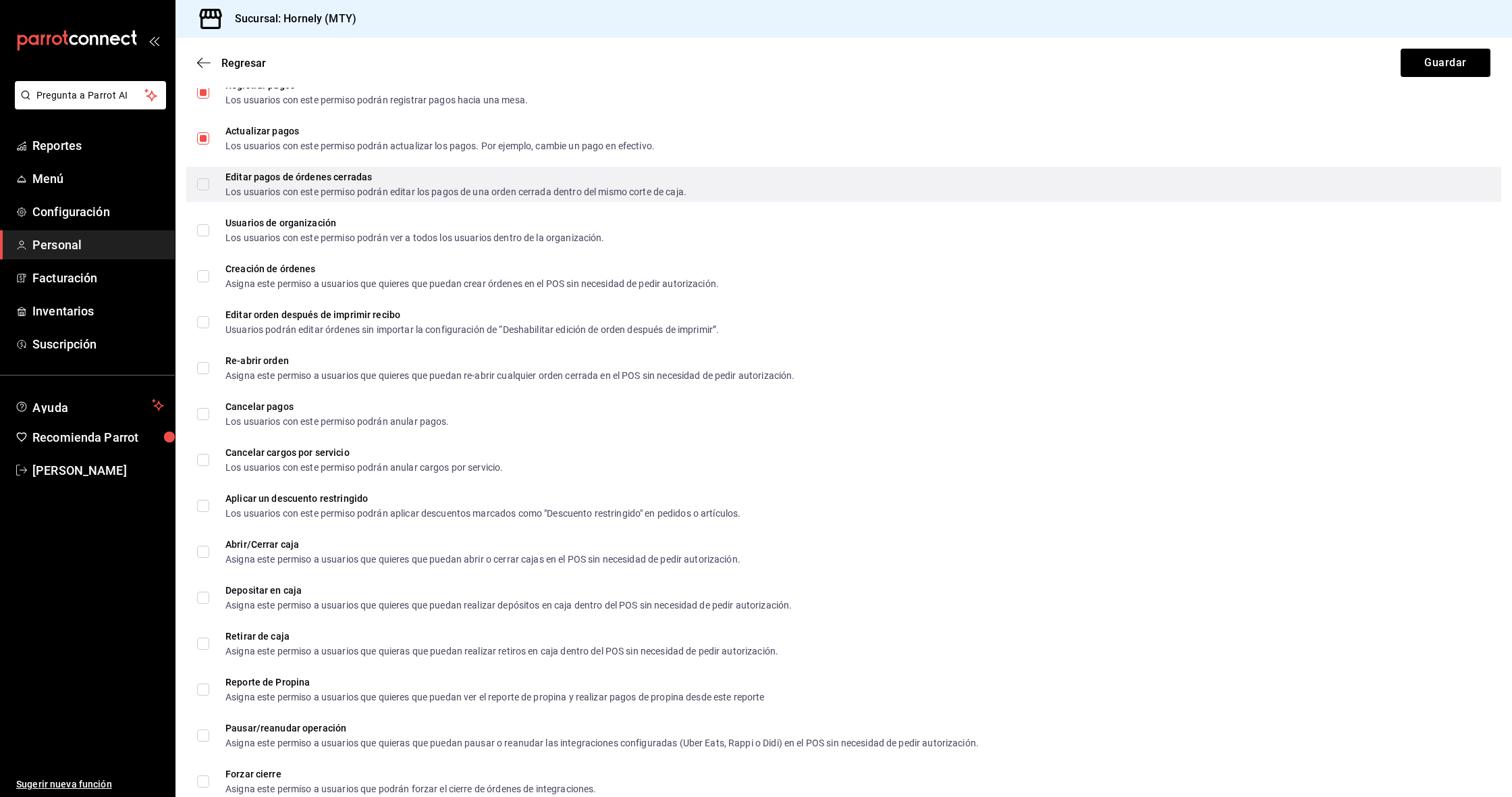
click at [205, 181] on input "Editar pagos de órdenes cerradas Los usuarios con este permiso podrán editar lo…" at bounding box center [203, 184] width 12 height 12
checkbox input "true"
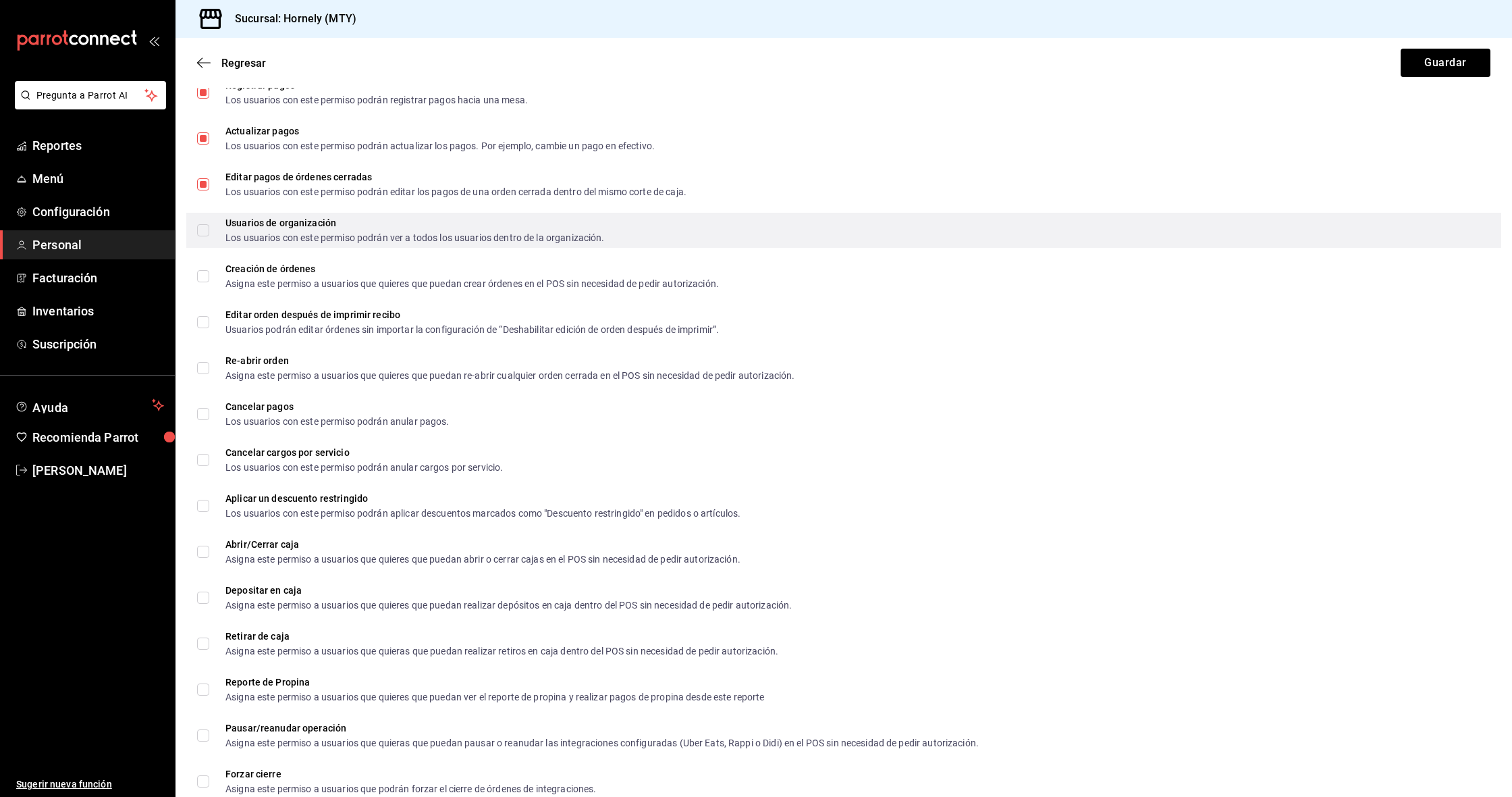
drag, startPoint x: 203, startPoint y: 232, endPoint x: 201, endPoint y: 241, distance: 9.2
click at [203, 232] on input "Usuarios de organización Los usuarios con este permiso podrán ver a todos los u…" at bounding box center [203, 230] width 12 height 12
checkbox input "true"
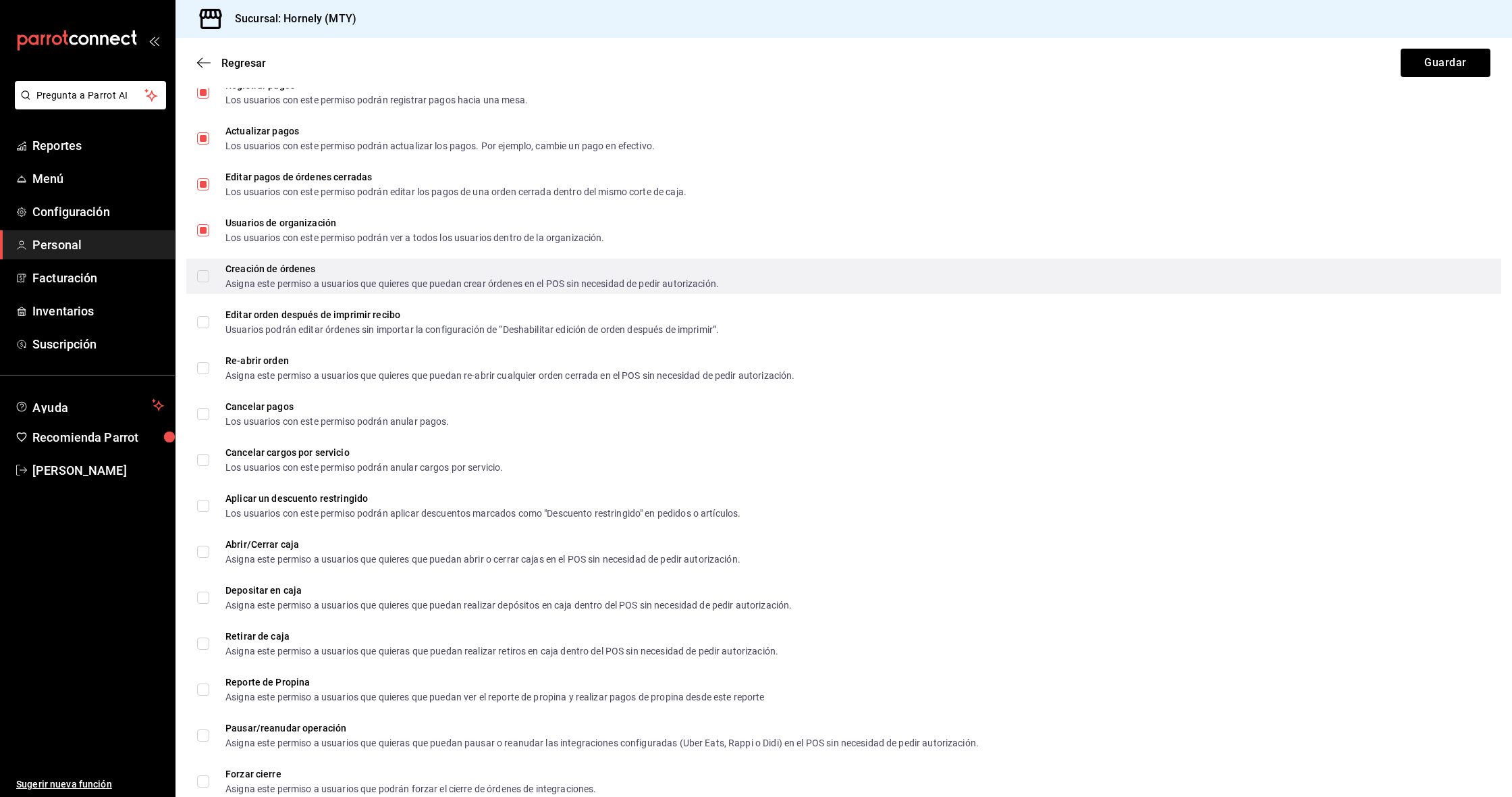
click at [199, 279] on input "Creación de órdenes Asigna este permiso a usuarios que quieres que puedan crear…" at bounding box center [203, 276] width 12 height 12
checkbox input "true"
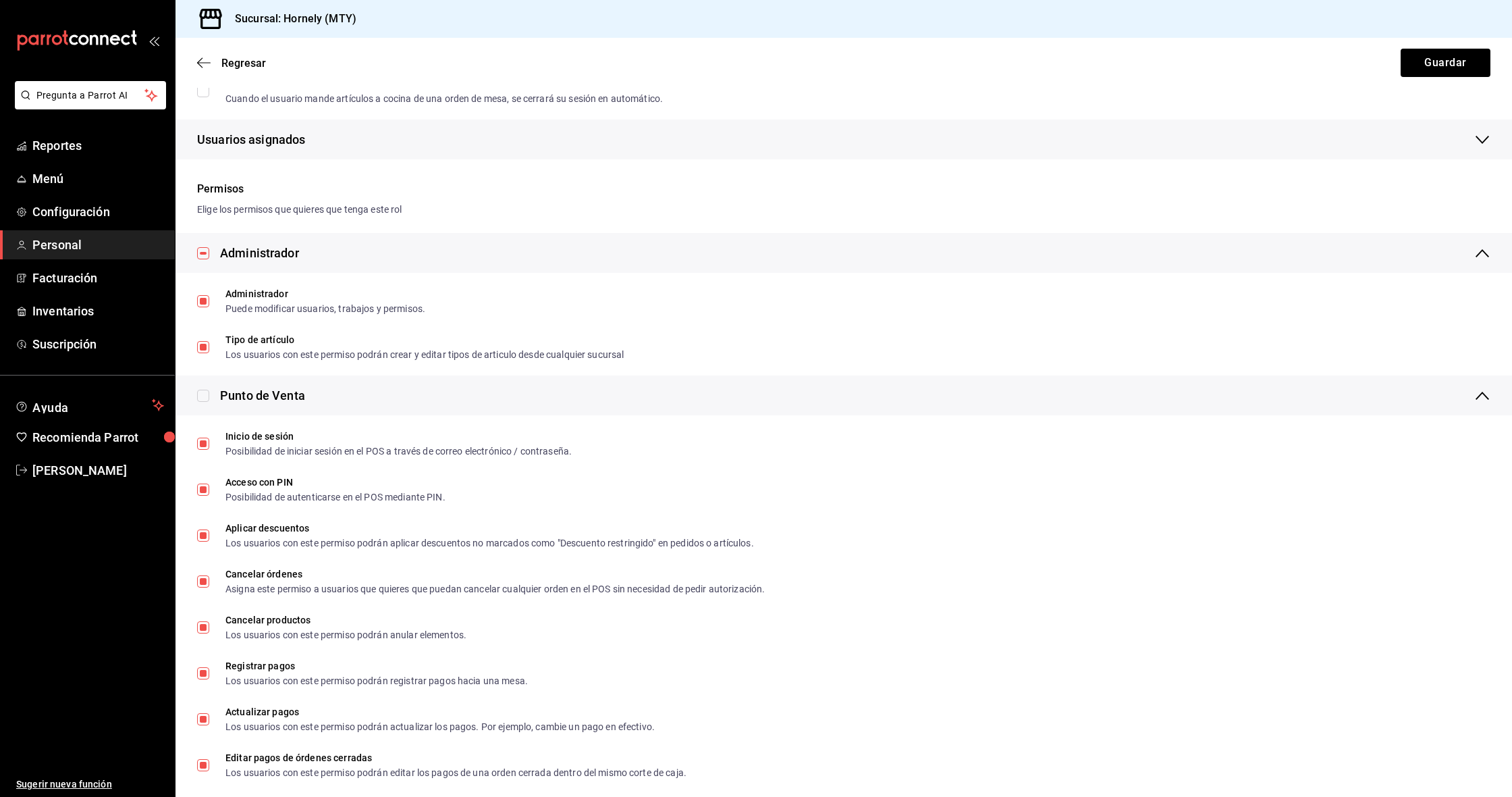
scroll to position [317, 0]
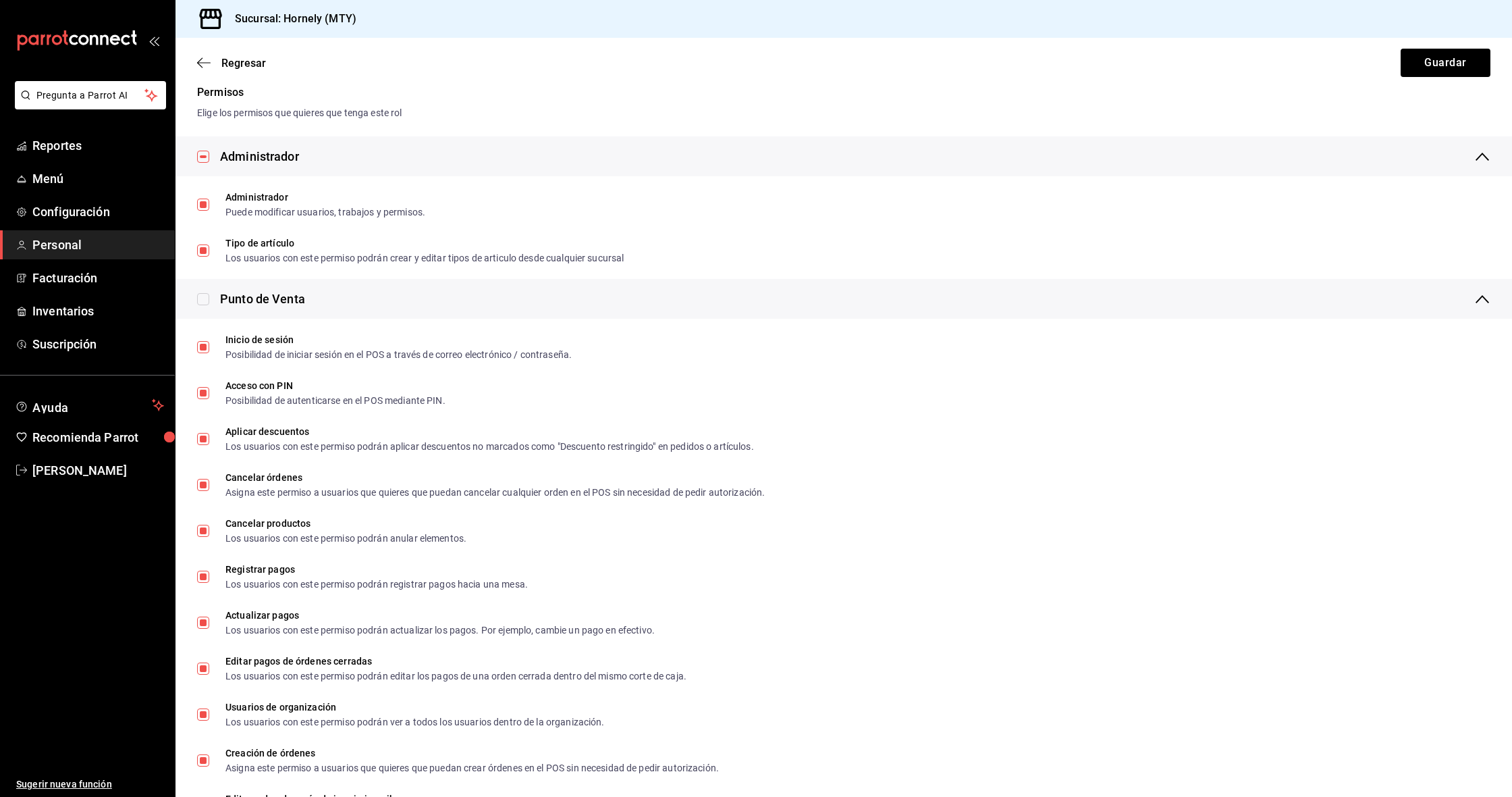
click at [206, 156] on input "checkbox" at bounding box center [203, 157] width 12 height 12
checkbox input "false"
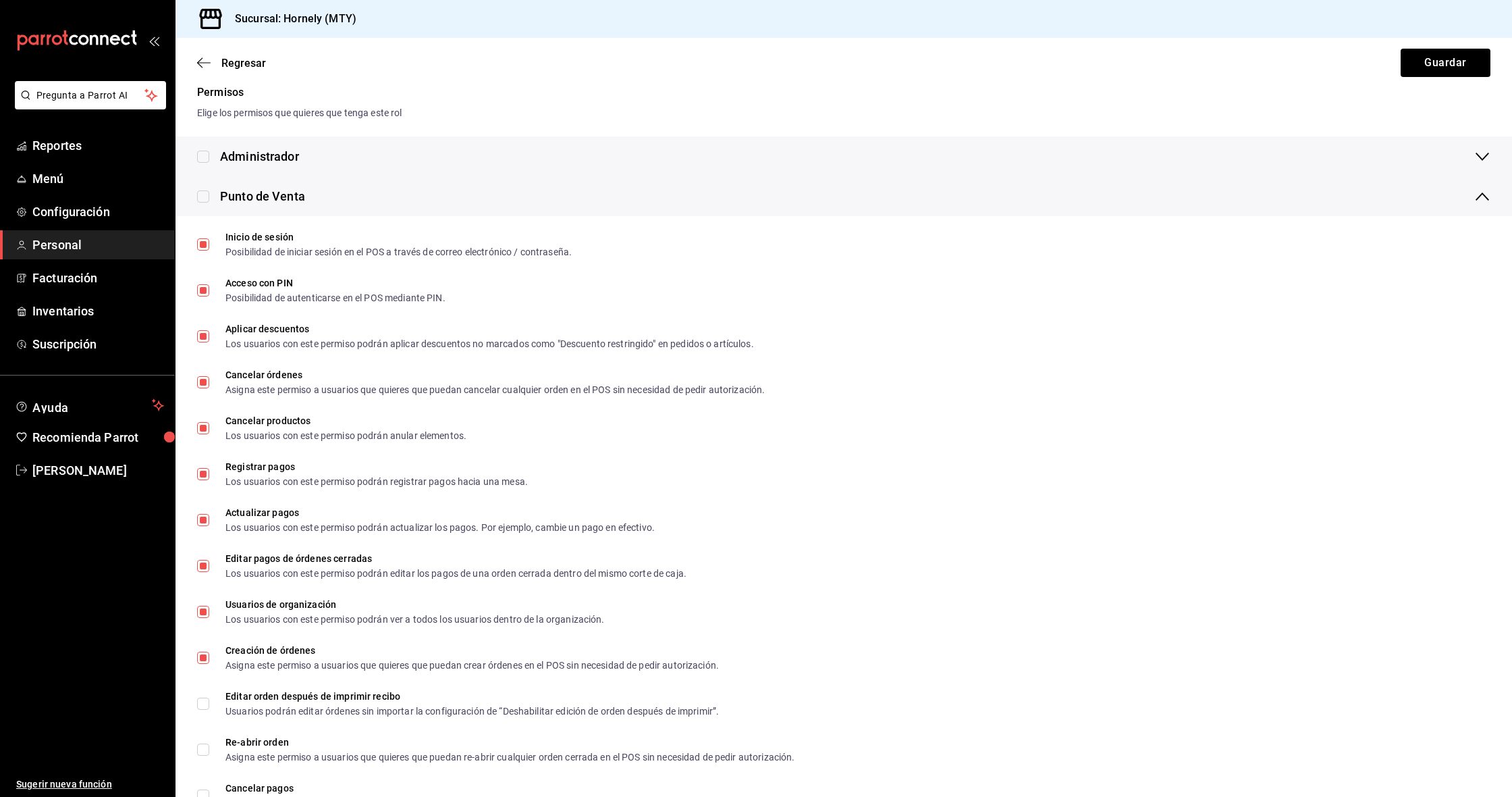
click at [206, 156] on input "checkbox" at bounding box center [203, 157] width 12 height 12
checkbox input "true"
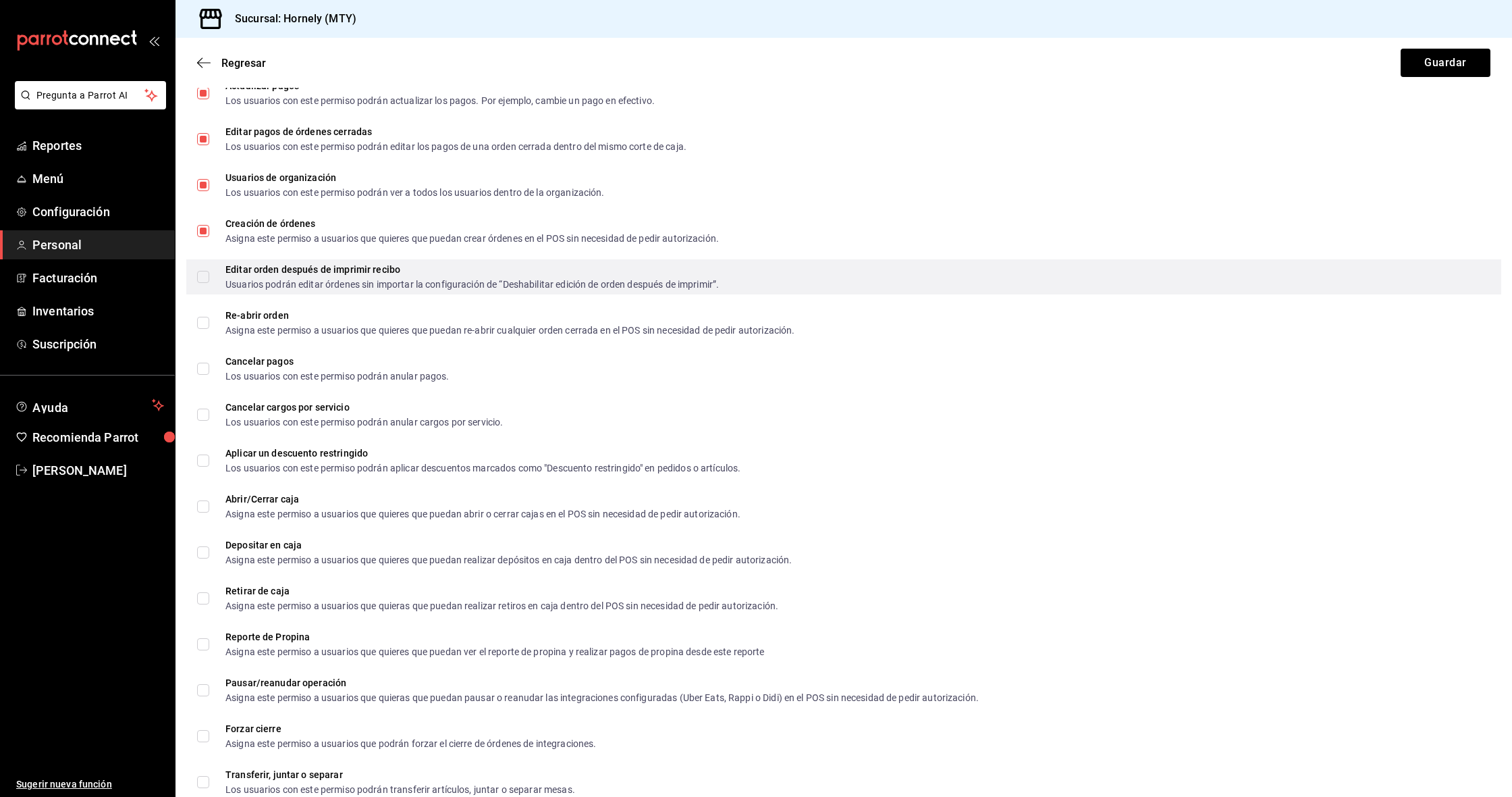
scroll to position [854, 0]
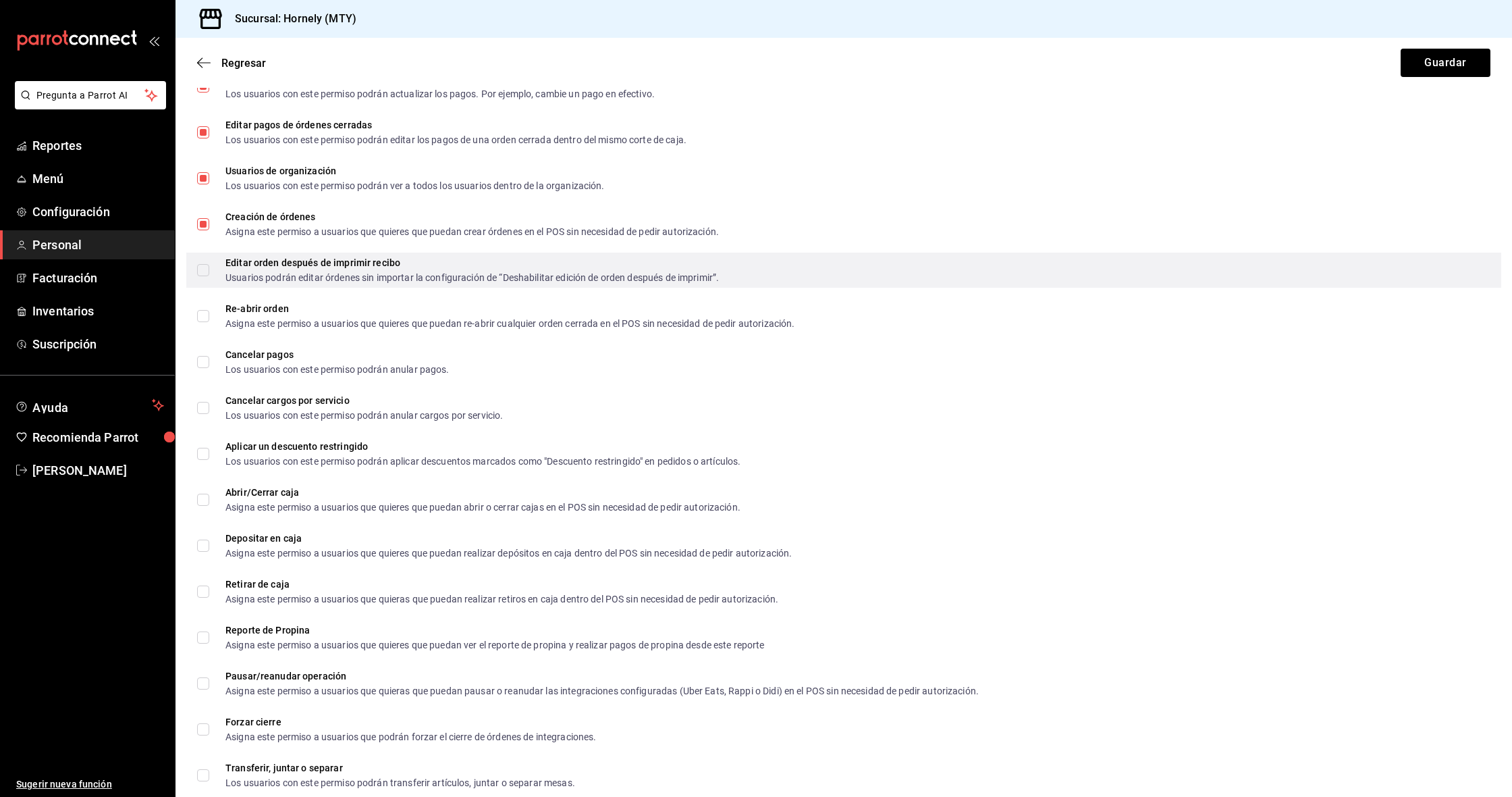
click at [201, 268] on input "Editar orden después de imprimir recibo Usuarios podrán editar órdenes sin impo…" at bounding box center [203, 270] width 12 height 12
checkbox input "true"
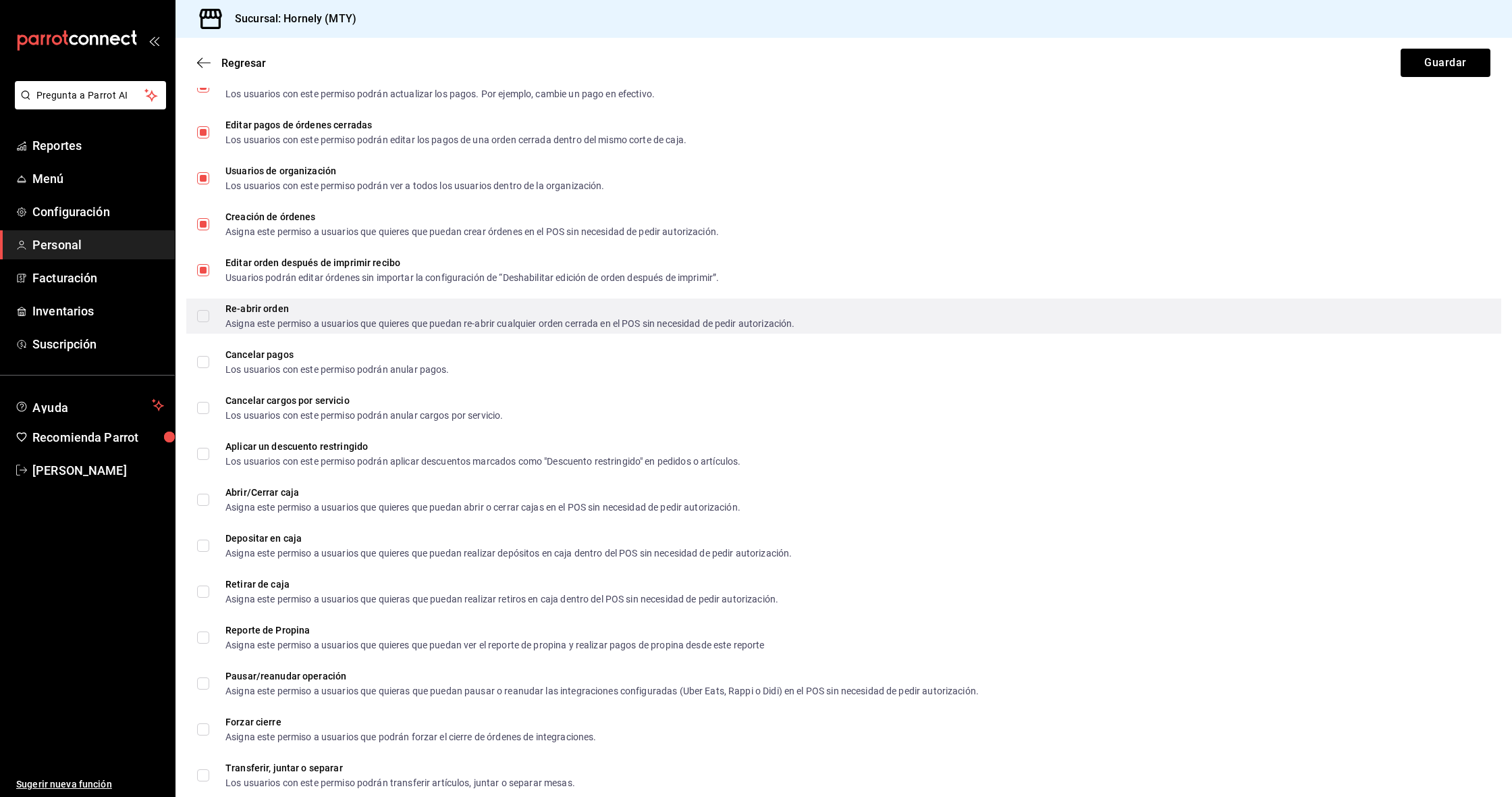
click at [204, 314] on input "Re-abrir orden Asigna este permiso a usuarios que quieres que puedan re-abrir c…" at bounding box center [203, 316] width 12 height 12
checkbox input "true"
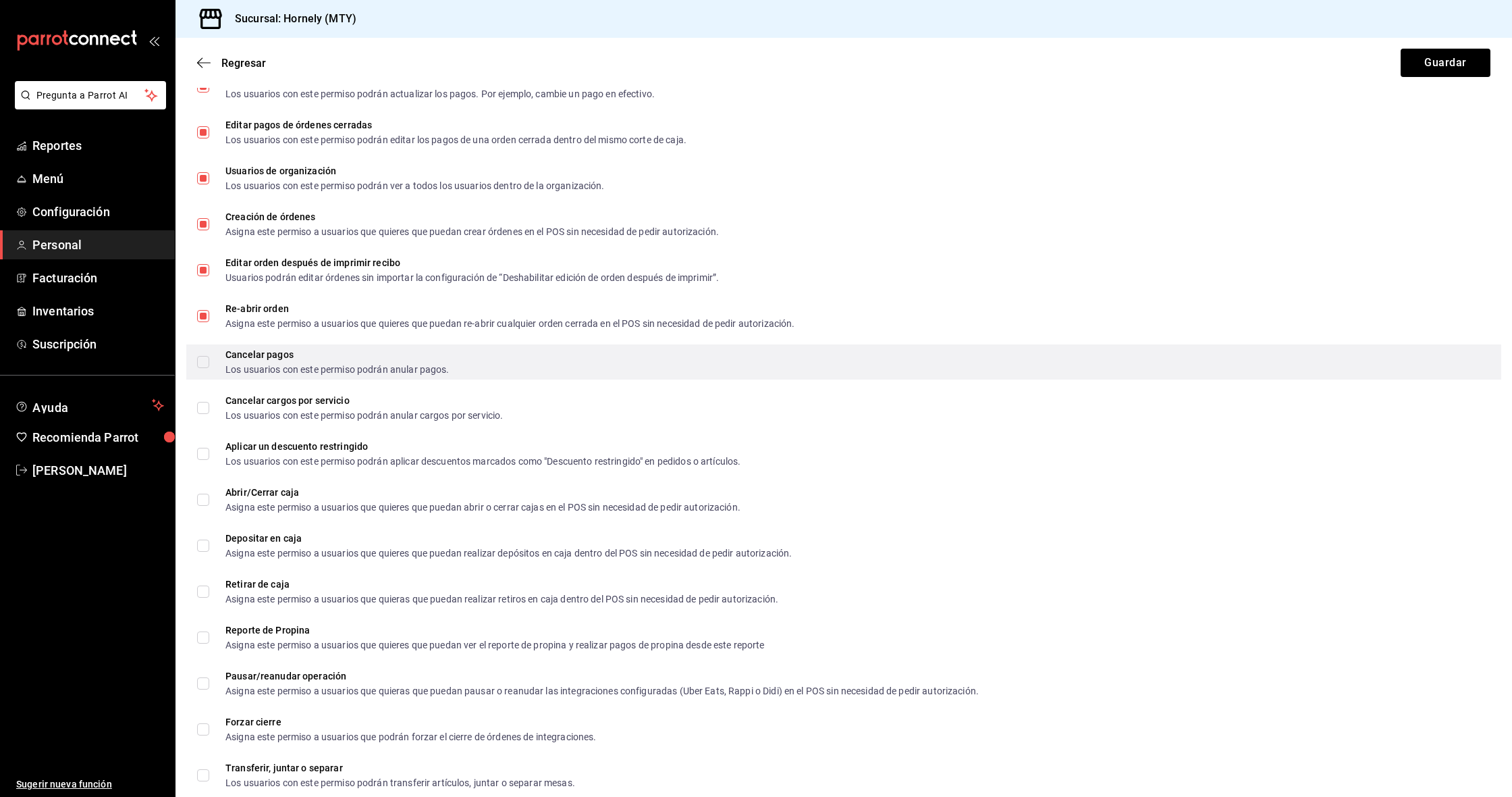
drag, startPoint x: 205, startPoint y: 356, endPoint x: 206, endPoint y: 363, distance: 7.1
click at [205, 356] on input "Cancelar pagos Los usuarios con este permiso podrán anular pagos." at bounding box center [203, 362] width 12 height 12
checkbox input "true"
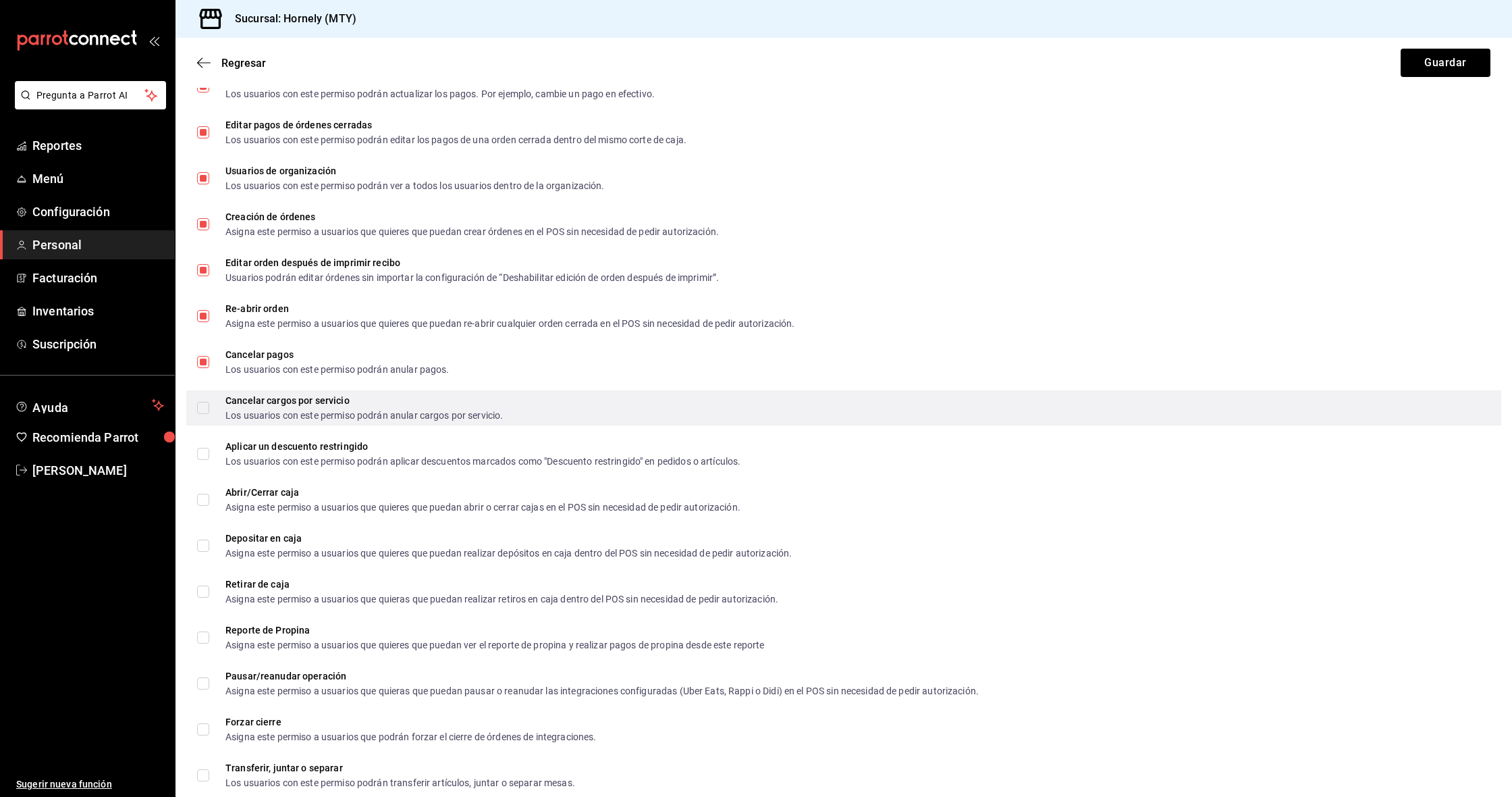
click at [202, 406] on input "Cancelar cargos por servicio Los usuarios con este permiso podrán anular cargos…" at bounding box center [203, 408] width 12 height 12
checkbox input "true"
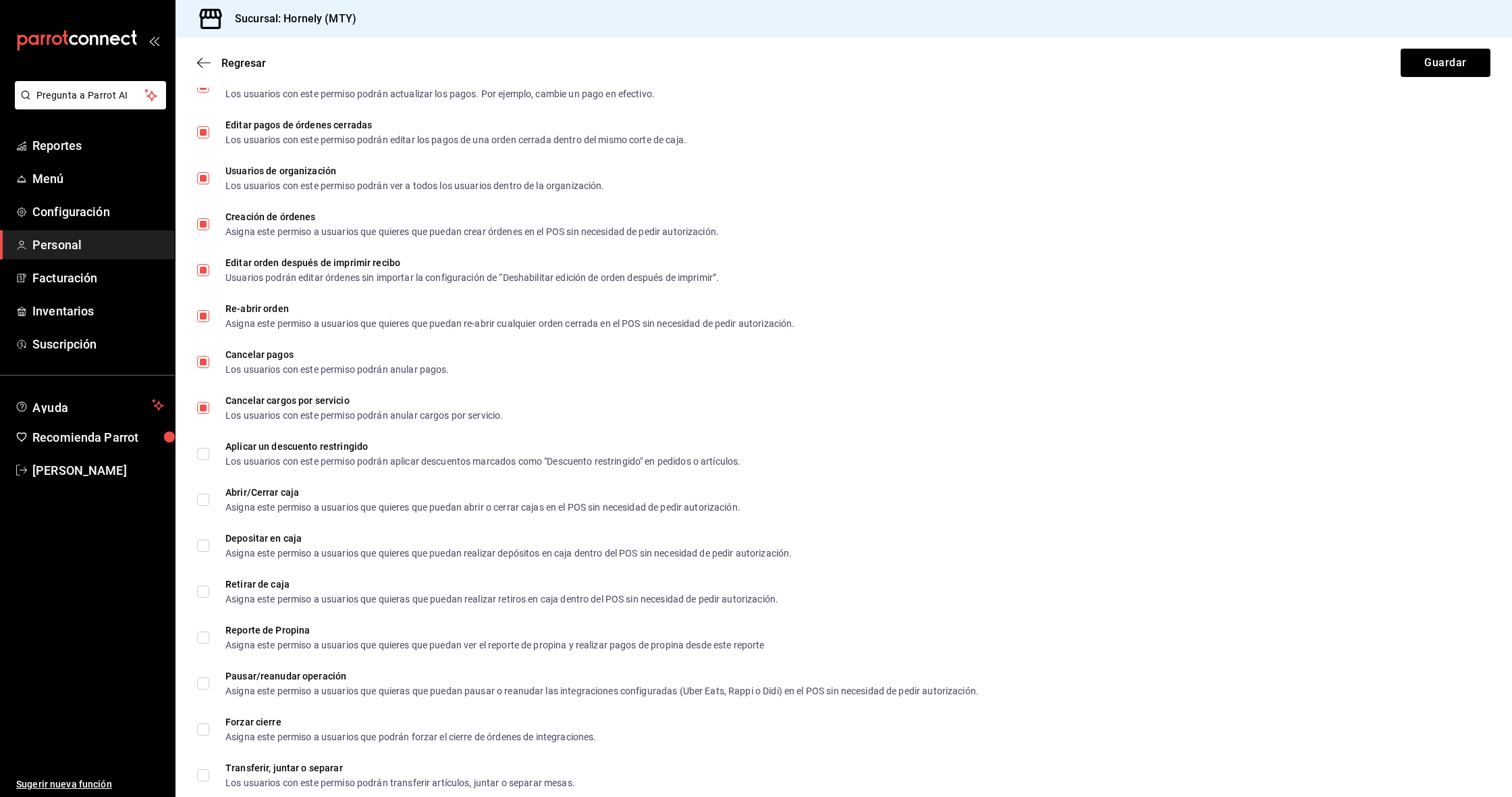
drag, startPoint x: 202, startPoint y: 458, endPoint x: 201, endPoint y: 474, distance: 16.0
click at [201, 458] on input "Aplicar un descuento restringido Los usuarios con este permiso podrán aplicar d…" at bounding box center [203, 454] width 12 height 12
checkbox input "true"
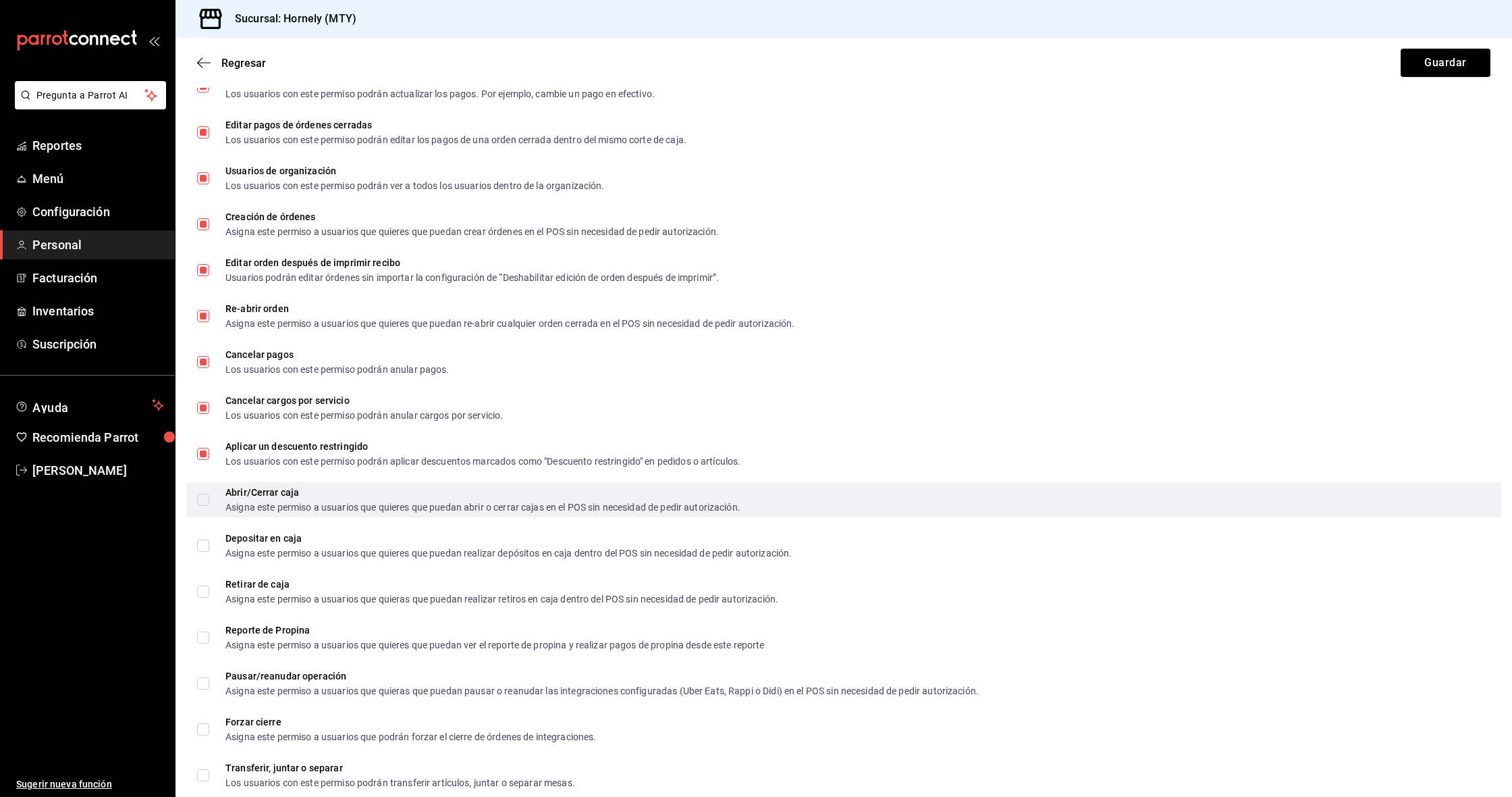
click at [203, 505] on label "Abrir/Cerrar caja Asigna este permiso a usuarios que quieres que puedan abrir o…" at bounding box center [469, 499] width 544 height 24
click at [203, 505] on input "Abrir/Cerrar caja Asigna este permiso a usuarios que quieres que puedan abrir o…" at bounding box center [203, 499] width 12 height 12
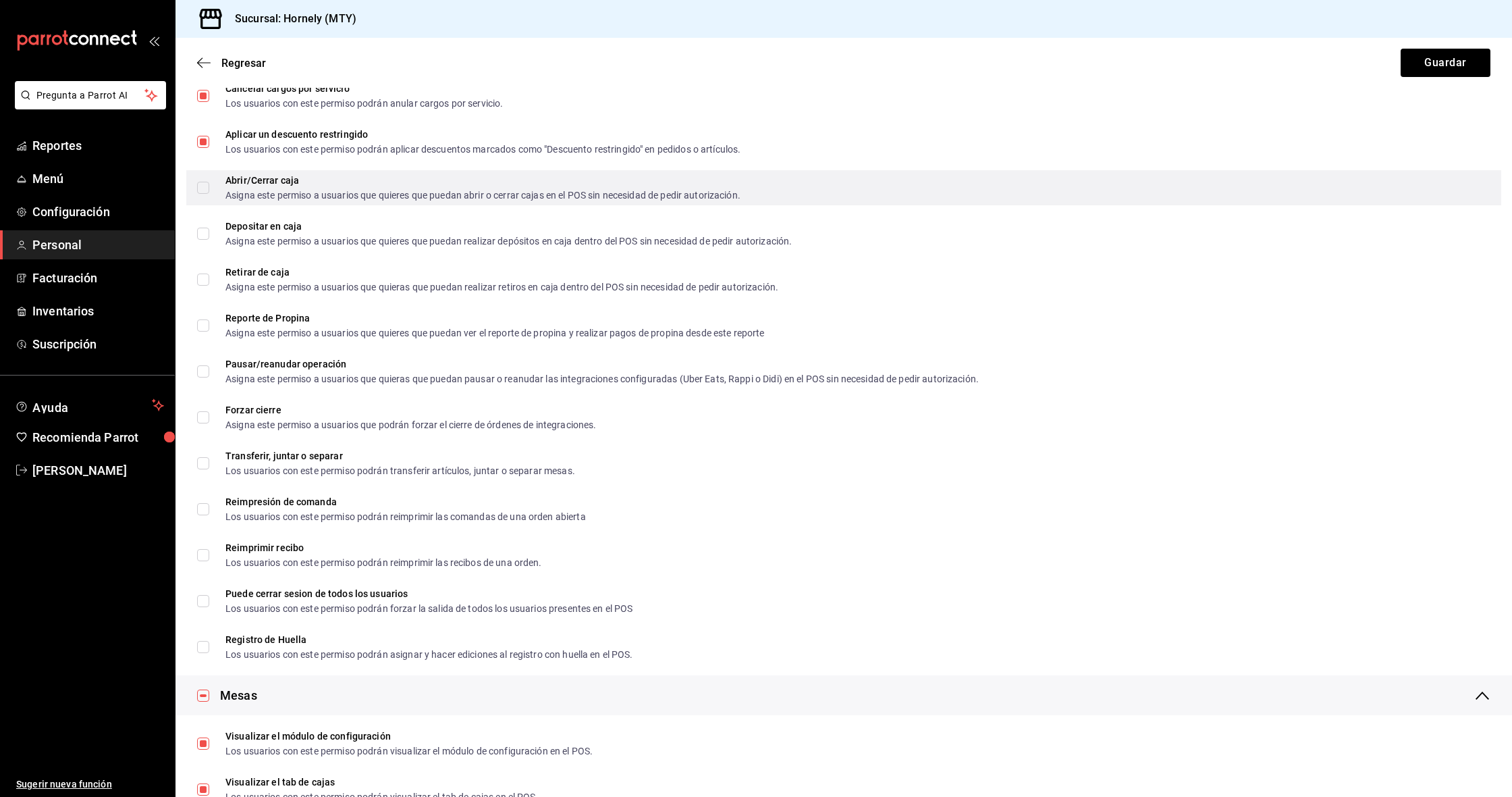
scroll to position [1181, 0]
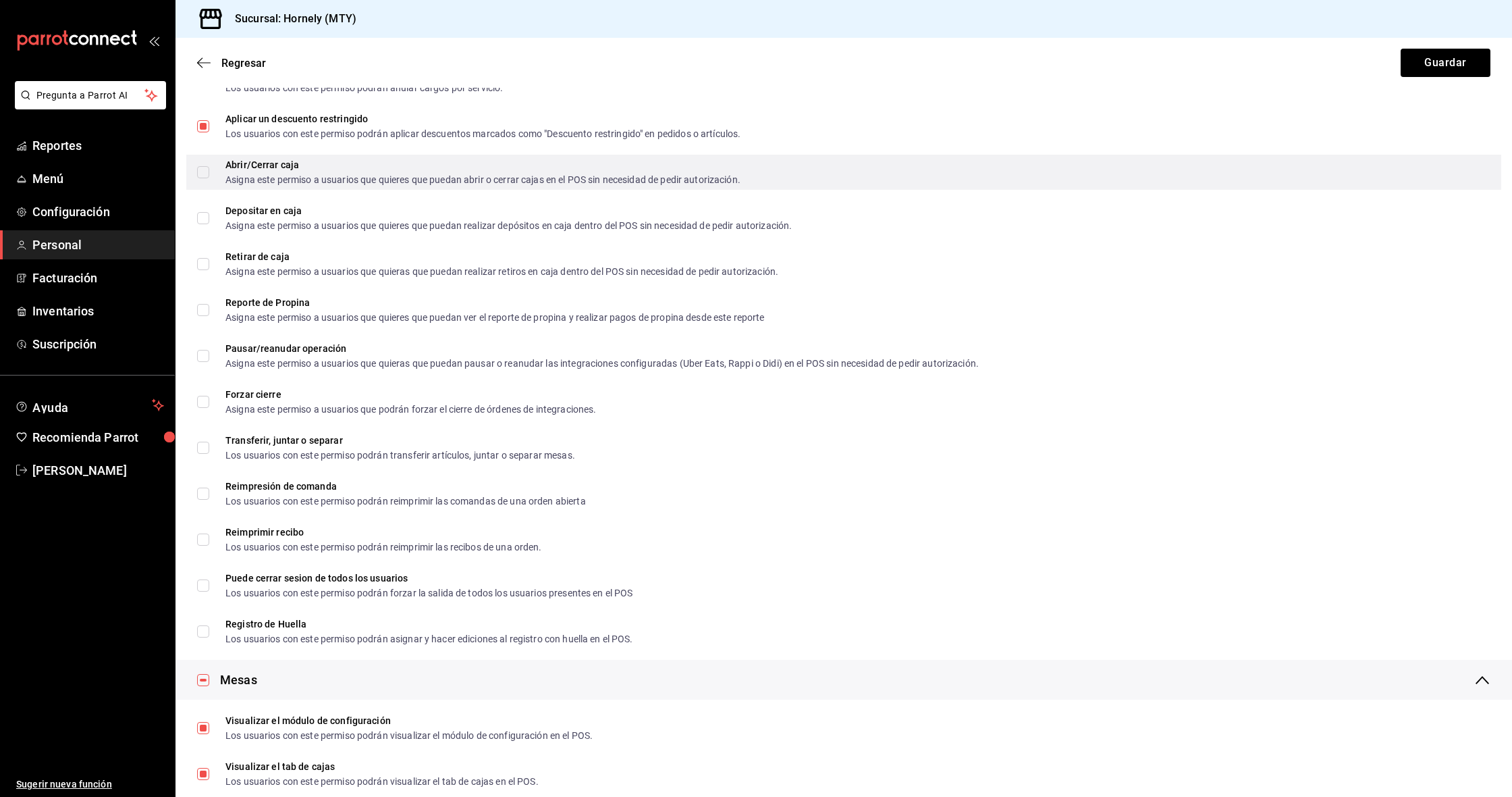
click at [204, 172] on input "Abrir/Cerrar caja Asigna este permiso a usuarios que quieres que puedan abrir o…" at bounding box center [203, 172] width 12 height 12
checkbox input "true"
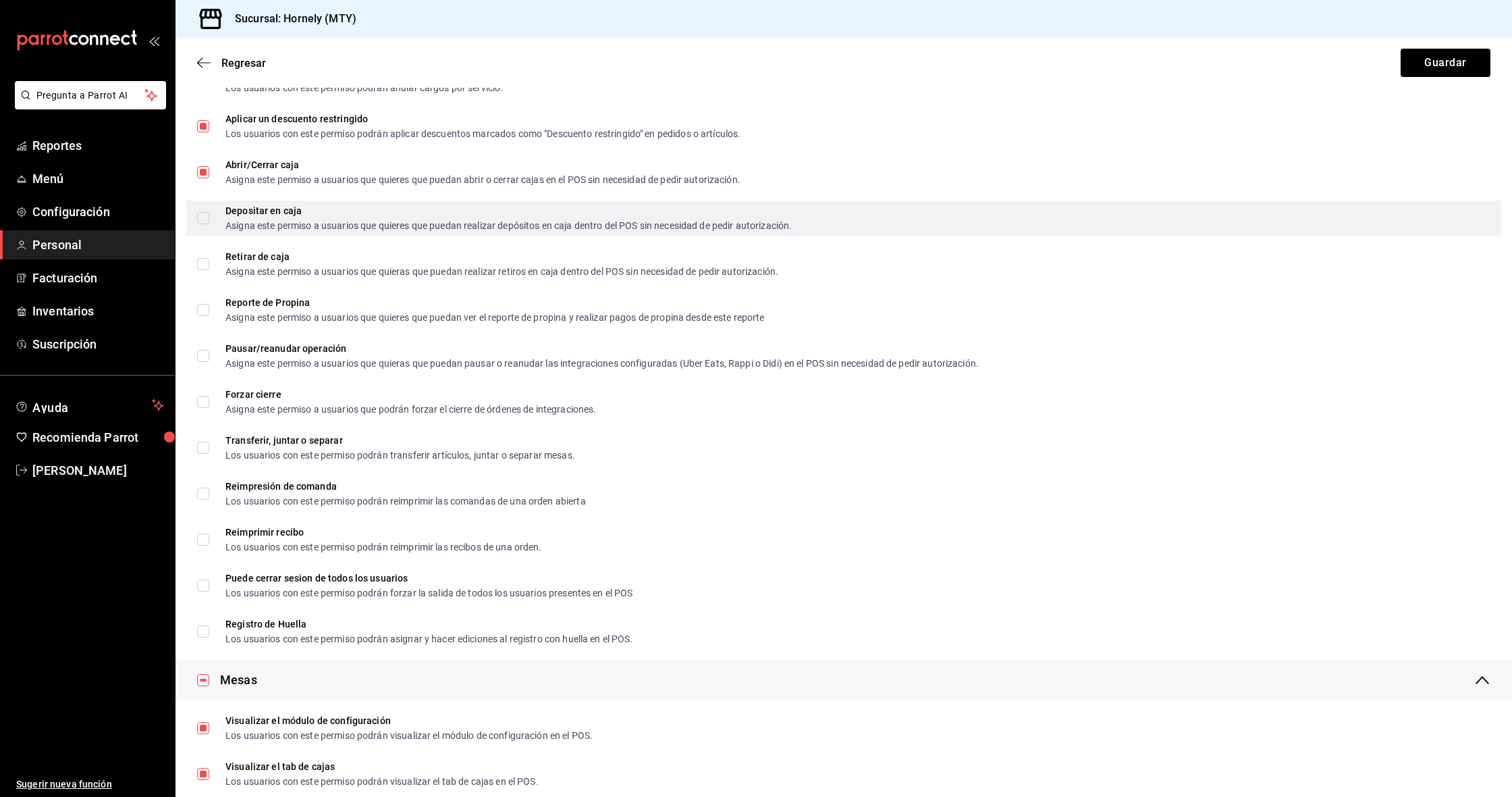
click at [204, 223] on input "Depositar en caja Asigna este permiso a usuarios que quieres que puedan realiza…" at bounding box center [203, 218] width 12 height 12
checkbox input "true"
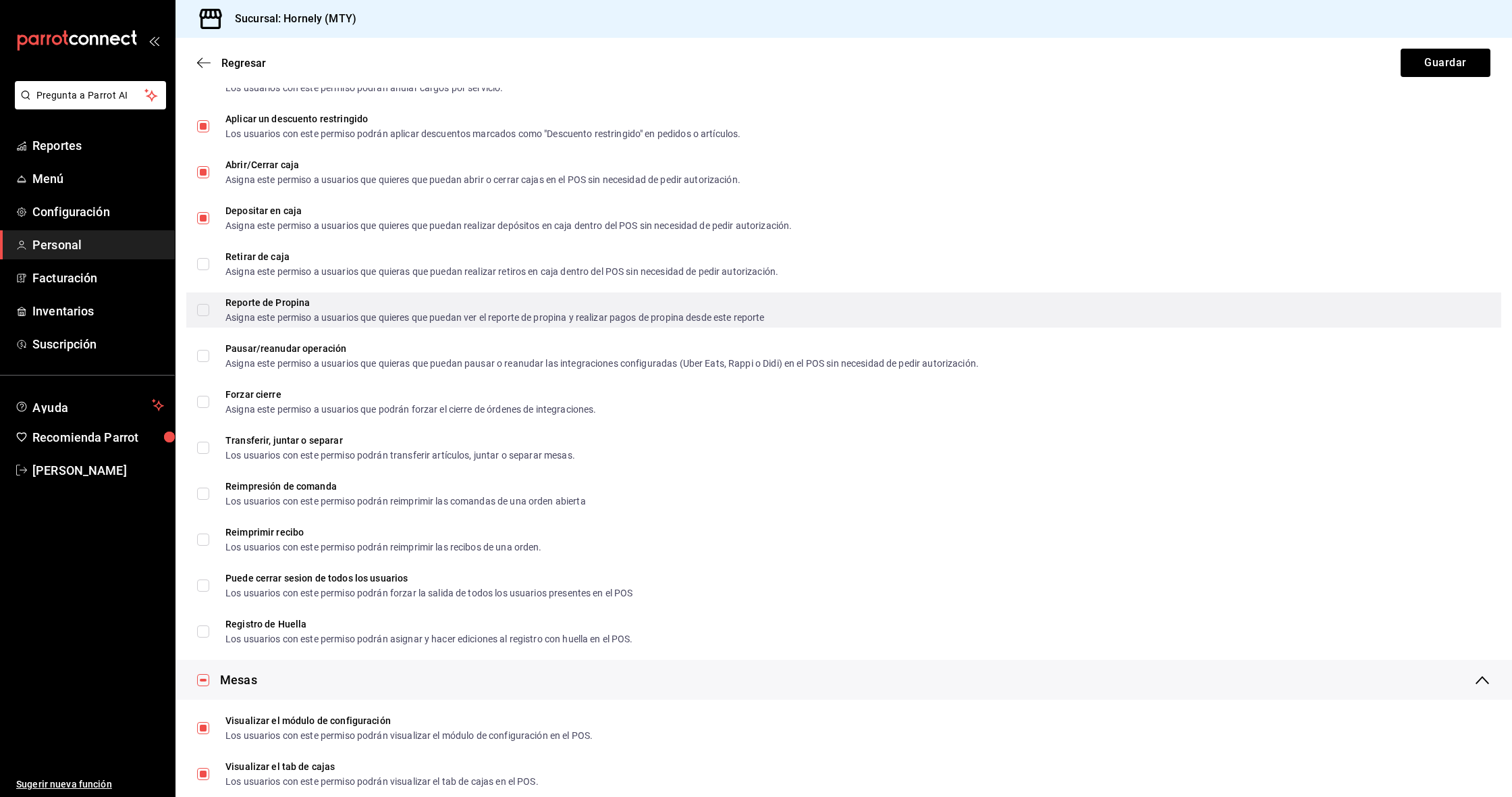
drag, startPoint x: 203, startPoint y: 265, endPoint x: 211, endPoint y: 314, distance: 49.6
click at [203, 265] on input "Retirar de caja Asigna este permiso a usuarios que quieras que puedan realizar …" at bounding box center [203, 264] width 12 height 12
checkbox input "true"
click at [203, 310] on input "Reporte de Propina Asigna este permiso a usuarios que quieres que puedan ver el…" at bounding box center [203, 310] width 12 height 12
checkbox input "true"
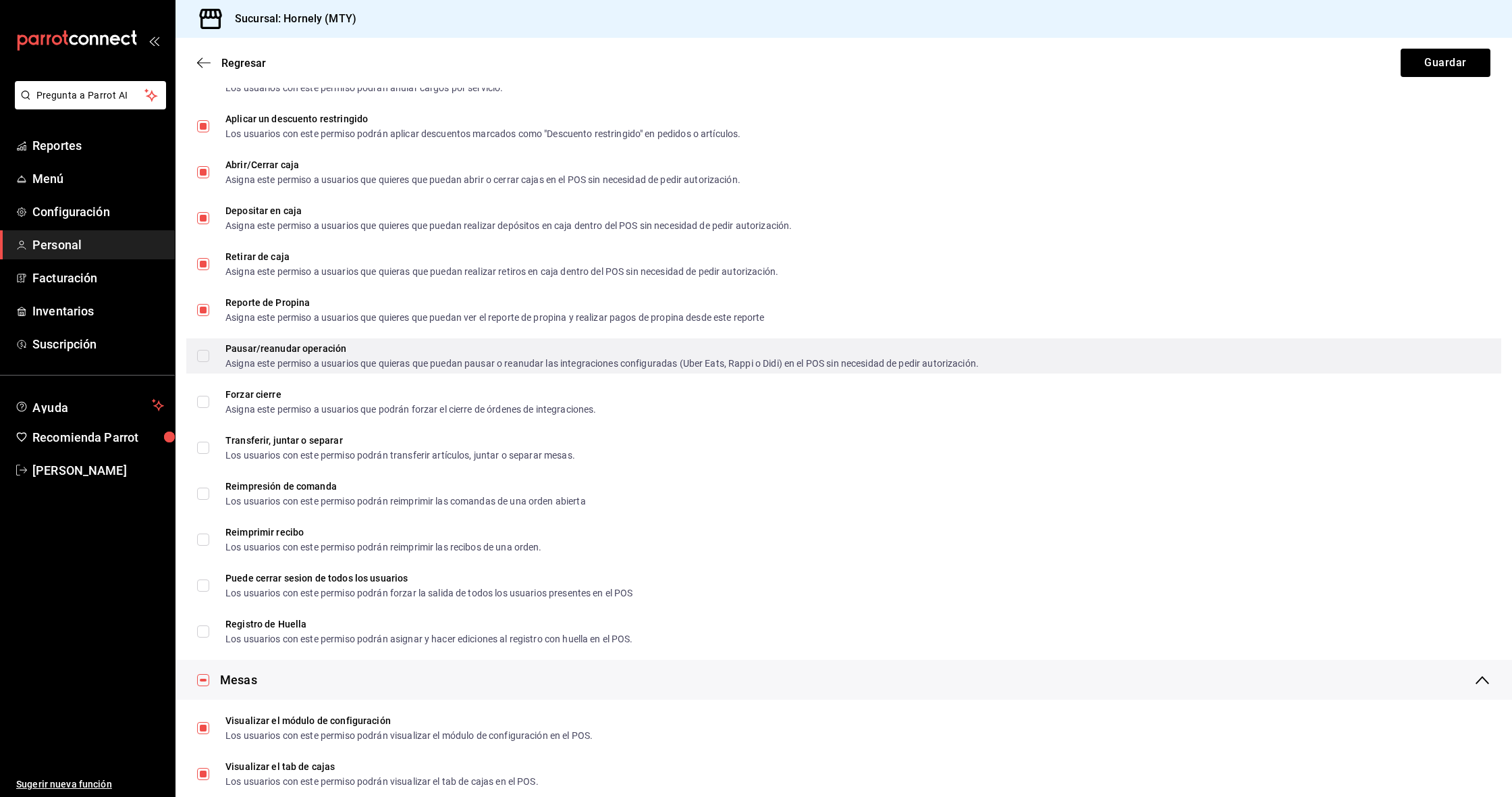
click at [206, 362] on label "Pausar/reanudar operación Asigna este permiso a usuarios que quieras que puedan…" at bounding box center [588, 356] width 782 height 24
click at [206, 362] on input "Pausar/reanudar operación Asigna este permiso a usuarios que quieras que puedan…" at bounding box center [203, 356] width 12 height 12
checkbox input "false"
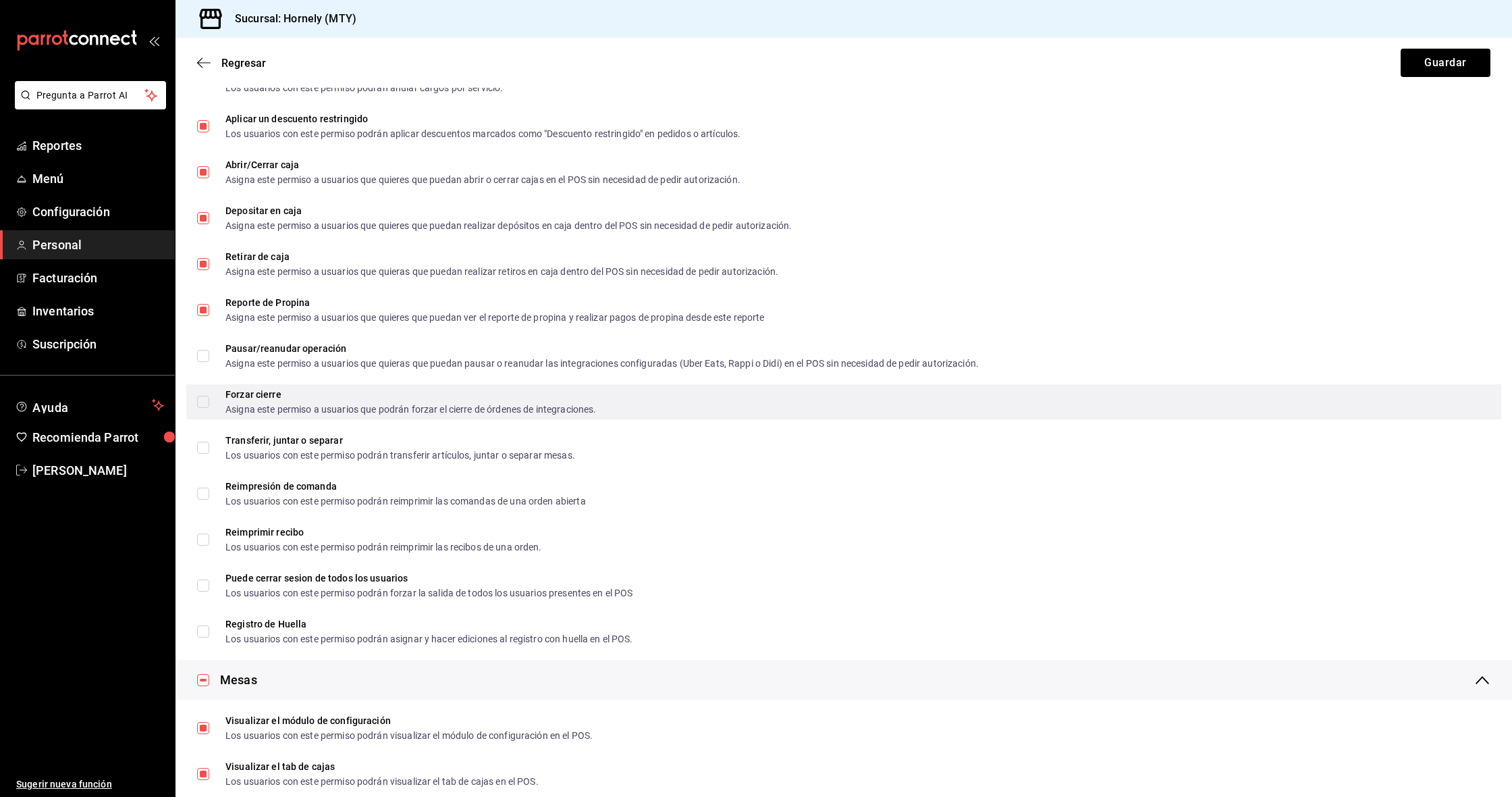
click at [205, 400] on input "Forzar cierre Asigna este permiso a usuarios que podrán forzar el cierre de órd…" at bounding box center [203, 402] width 12 height 12
checkbox input "true"
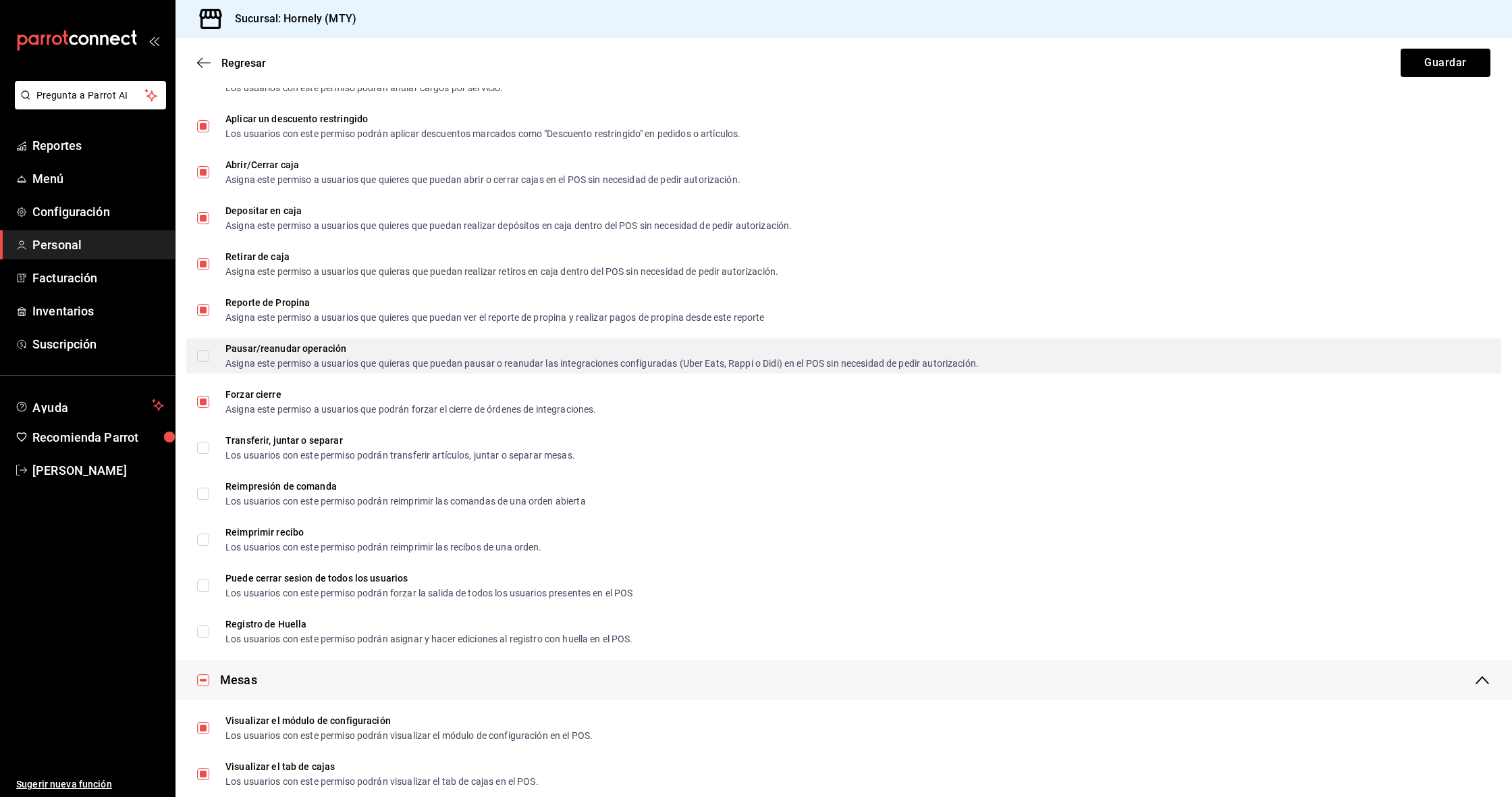
click at [205, 357] on input "Pausar/reanudar operación Asigna este permiso a usuarios que quieras que puedan…" at bounding box center [203, 356] width 12 height 12
checkbox input "true"
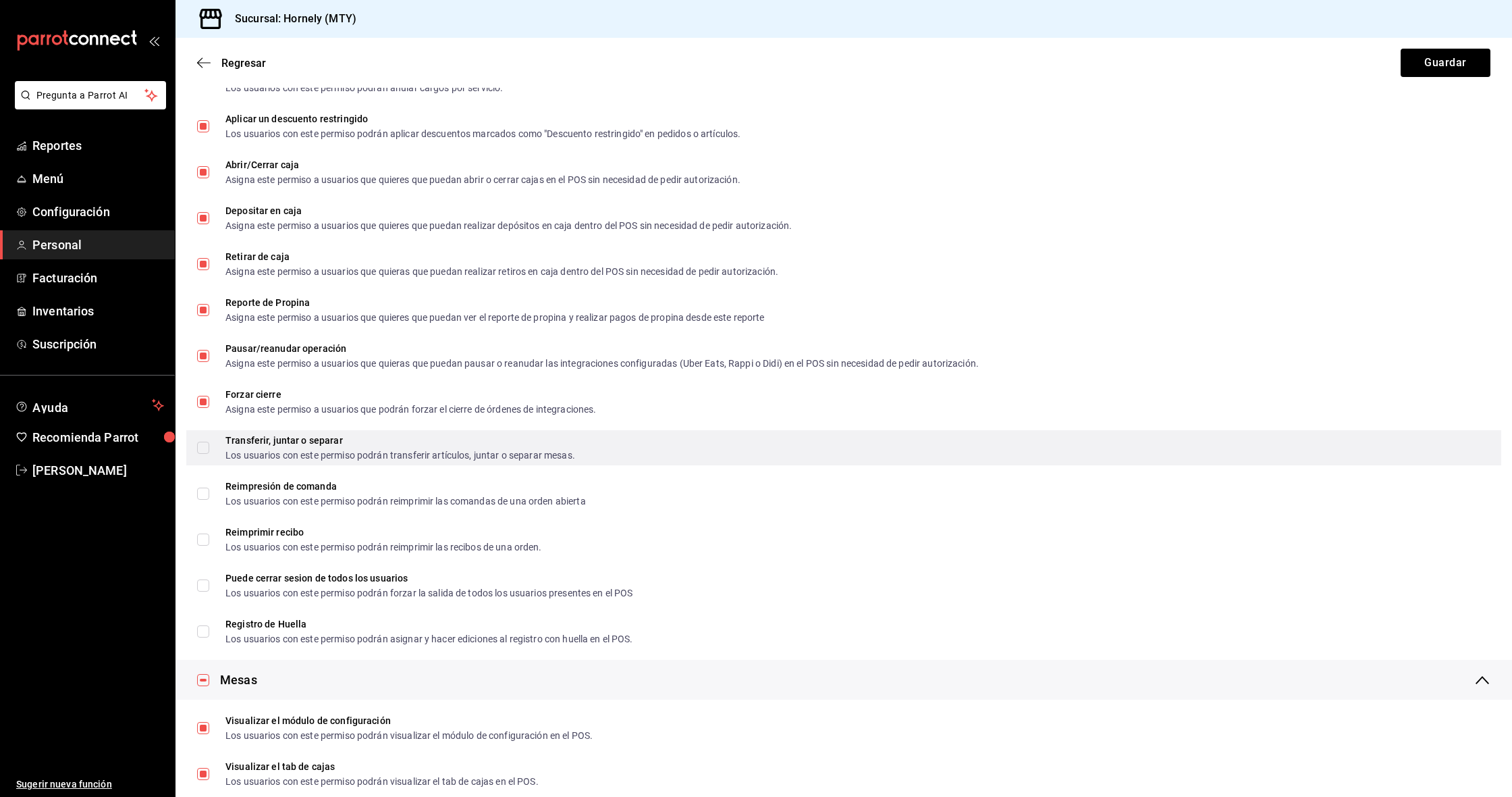
click at [204, 451] on input "Transferir, juntar o separar Los usuarios con este permiso podrán transferir ar…" at bounding box center [203, 447] width 12 height 12
checkbox input "true"
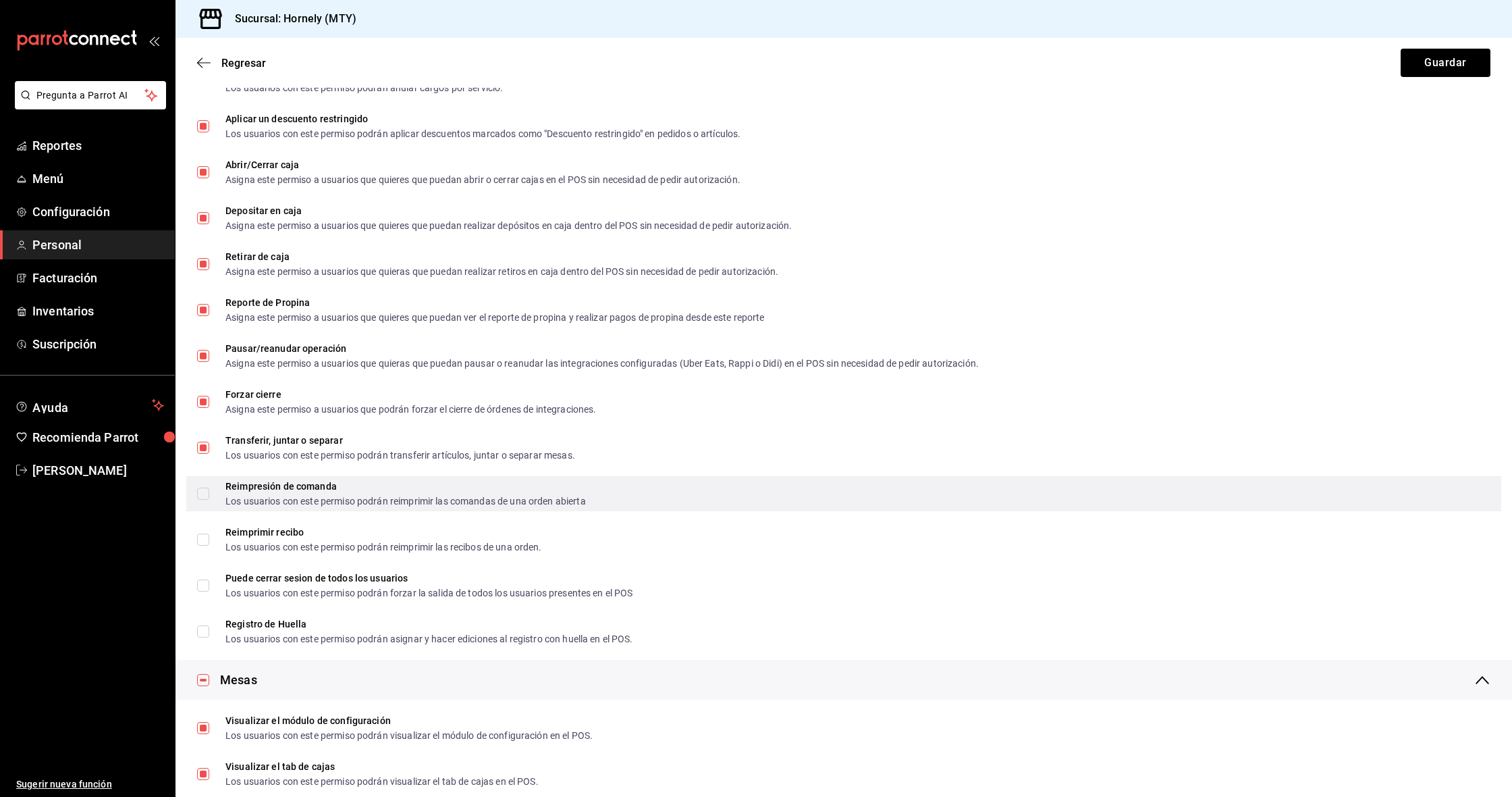
click at [205, 493] on input "Reimpresión de comanda Los usuarios con este permiso podrán reimprimir las coma…" at bounding box center [203, 493] width 12 height 12
checkbox input "true"
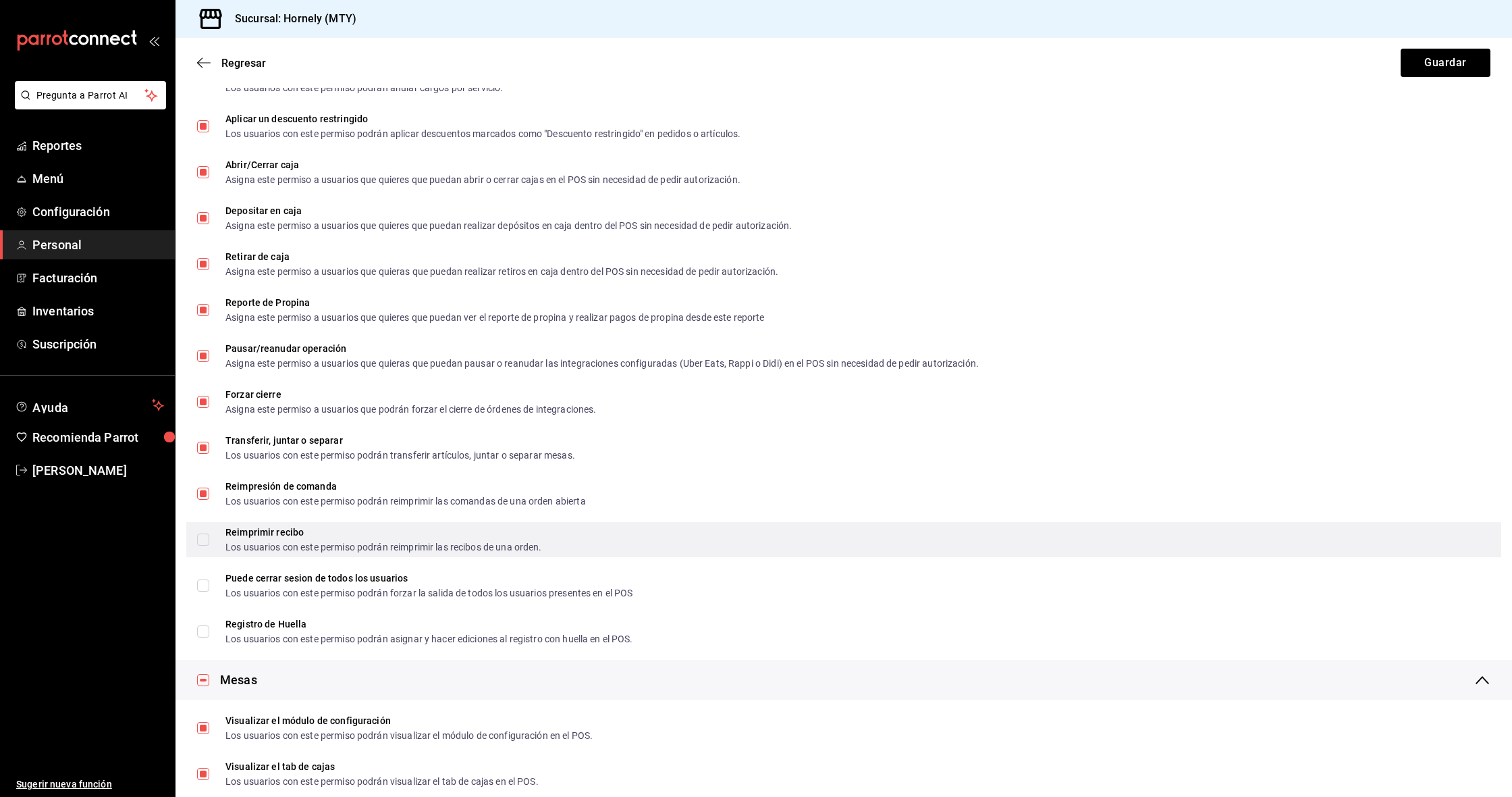
click at [204, 541] on input "Reimprimir recibo Los usuarios con este permiso podrán reimprimir las recibos d…" at bounding box center [203, 539] width 12 height 12
checkbox input "true"
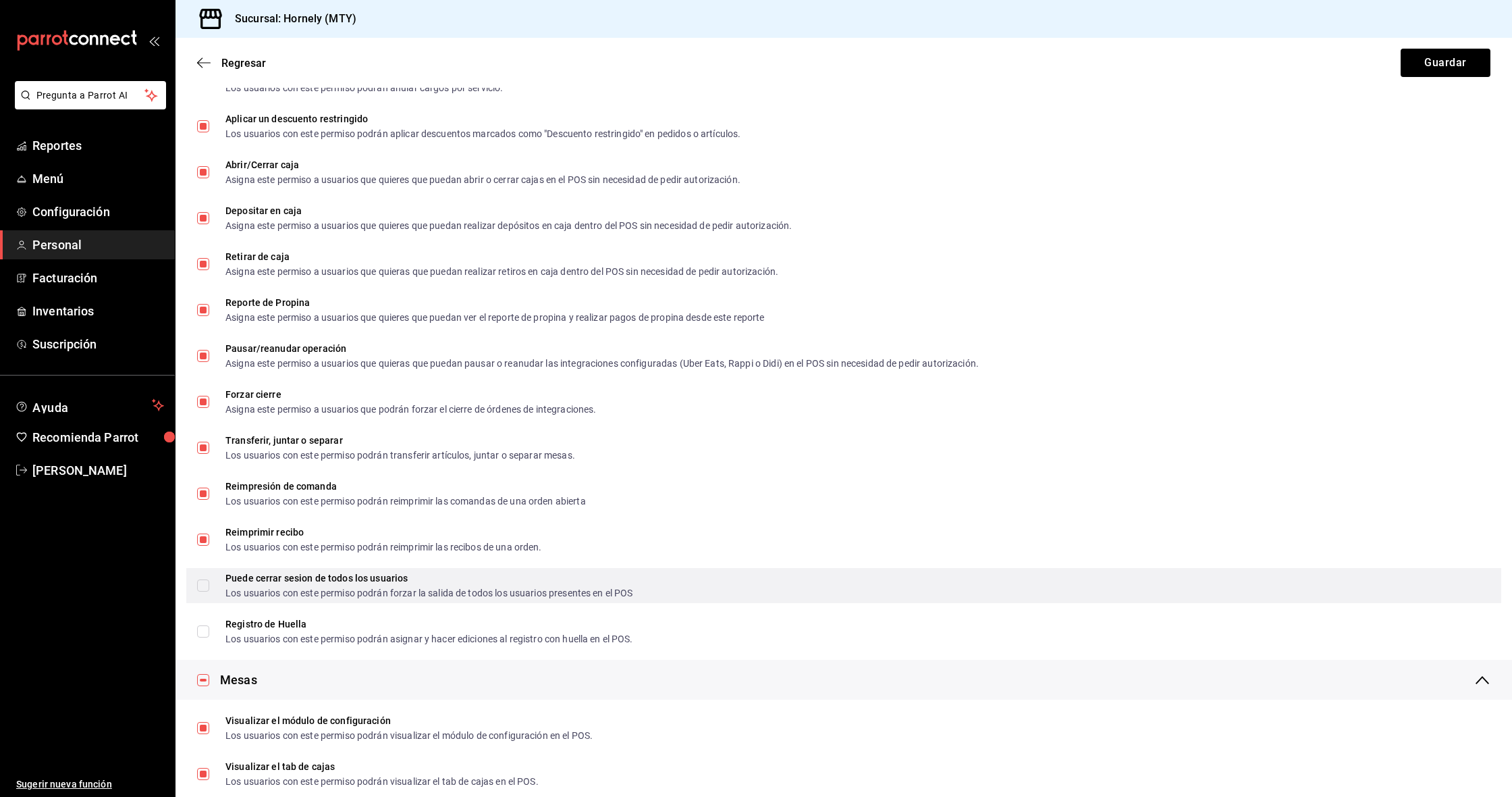
click at [206, 581] on input "Puede cerrar sesion de todos los usuarios Los usuarios con este permiso podrán …" at bounding box center [203, 585] width 12 height 12
checkbox input "true"
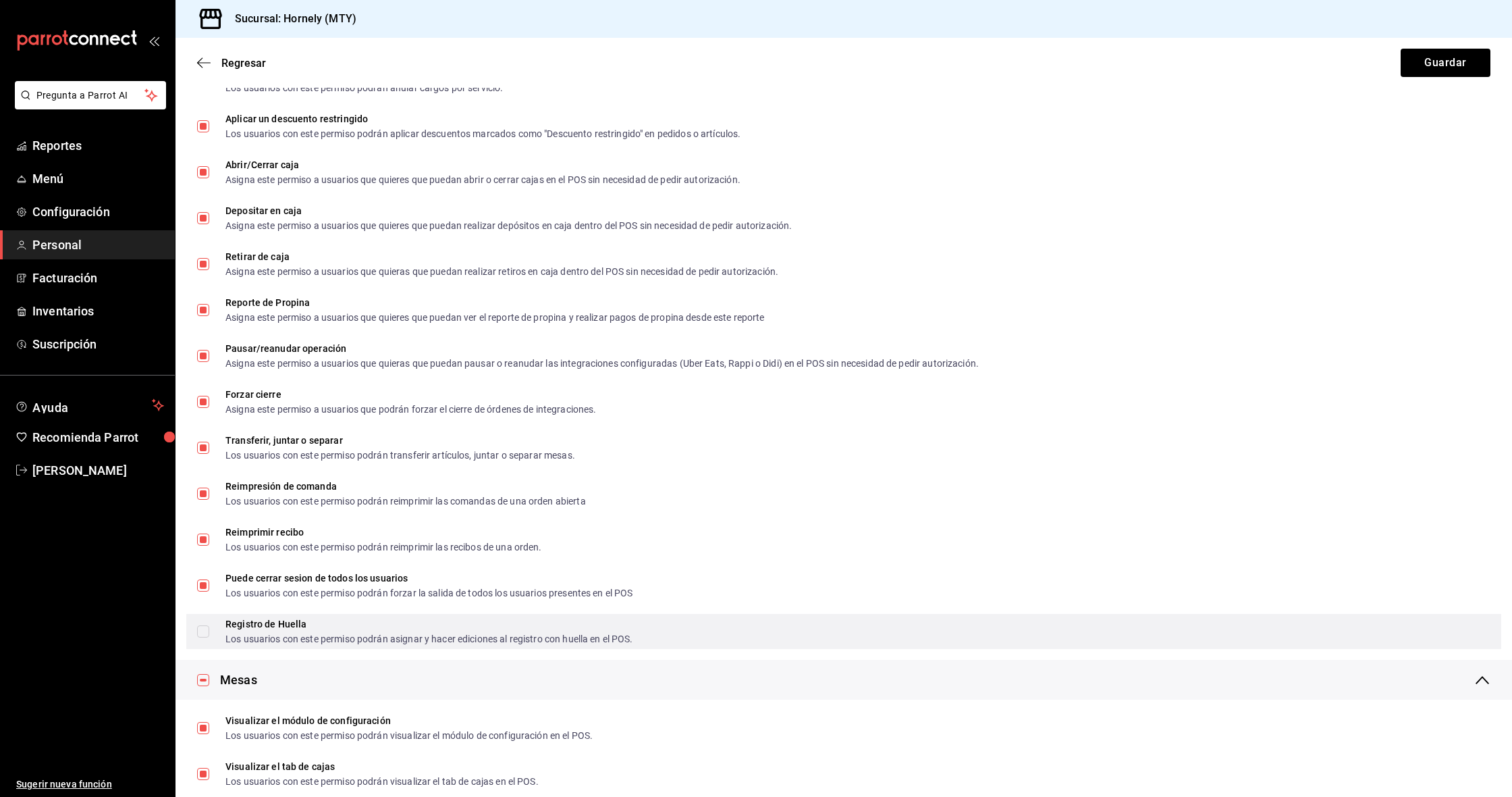
click at [203, 627] on input "Registro de Huella Los usuarios con este permiso podrán asignar y hacer edicion…" at bounding box center [203, 631] width 12 height 12
checkbox input "true"
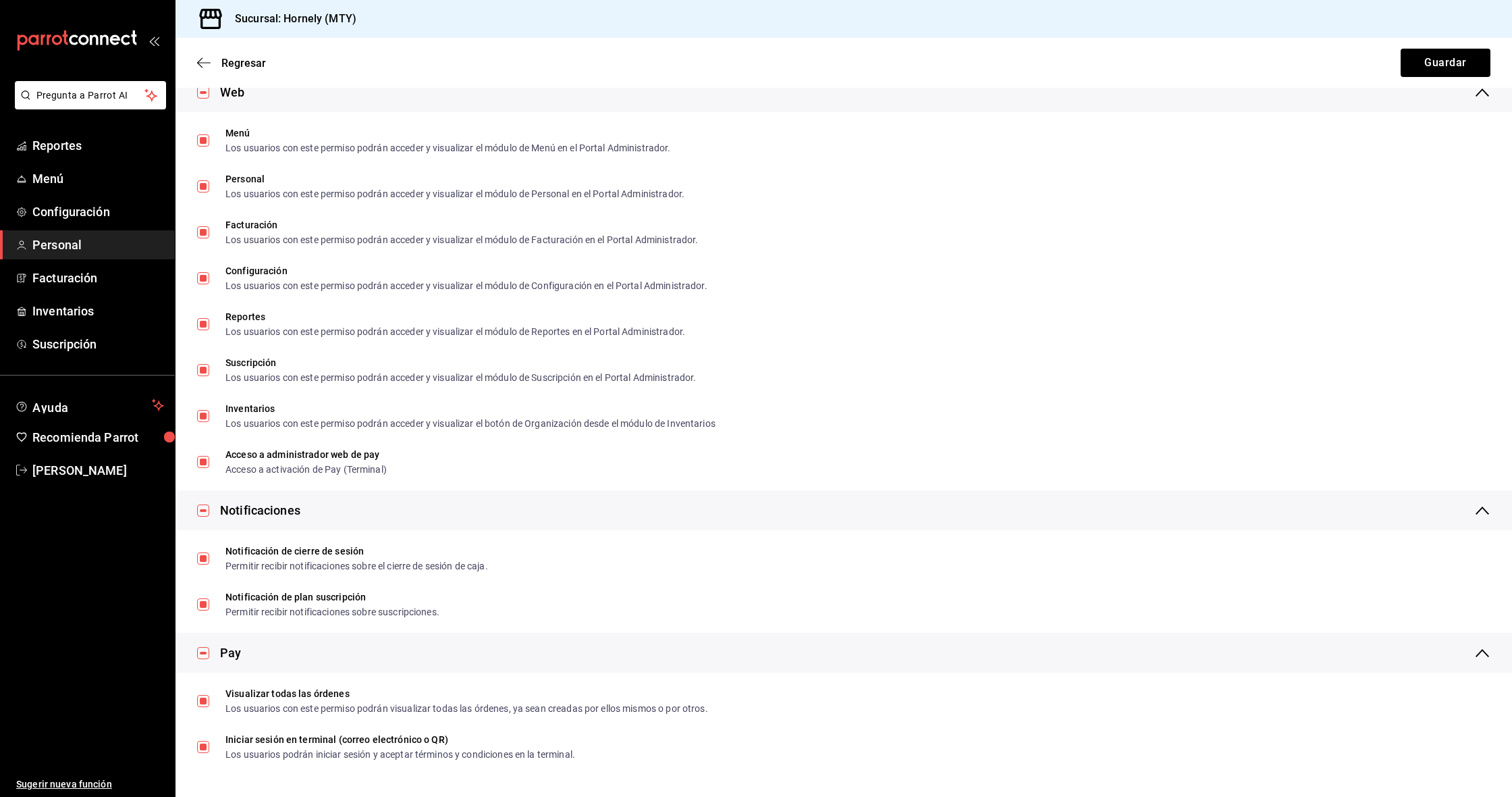
scroll to position [0, 0]
click at [1455, 60] on button "Guardar" at bounding box center [1445, 63] width 89 height 28
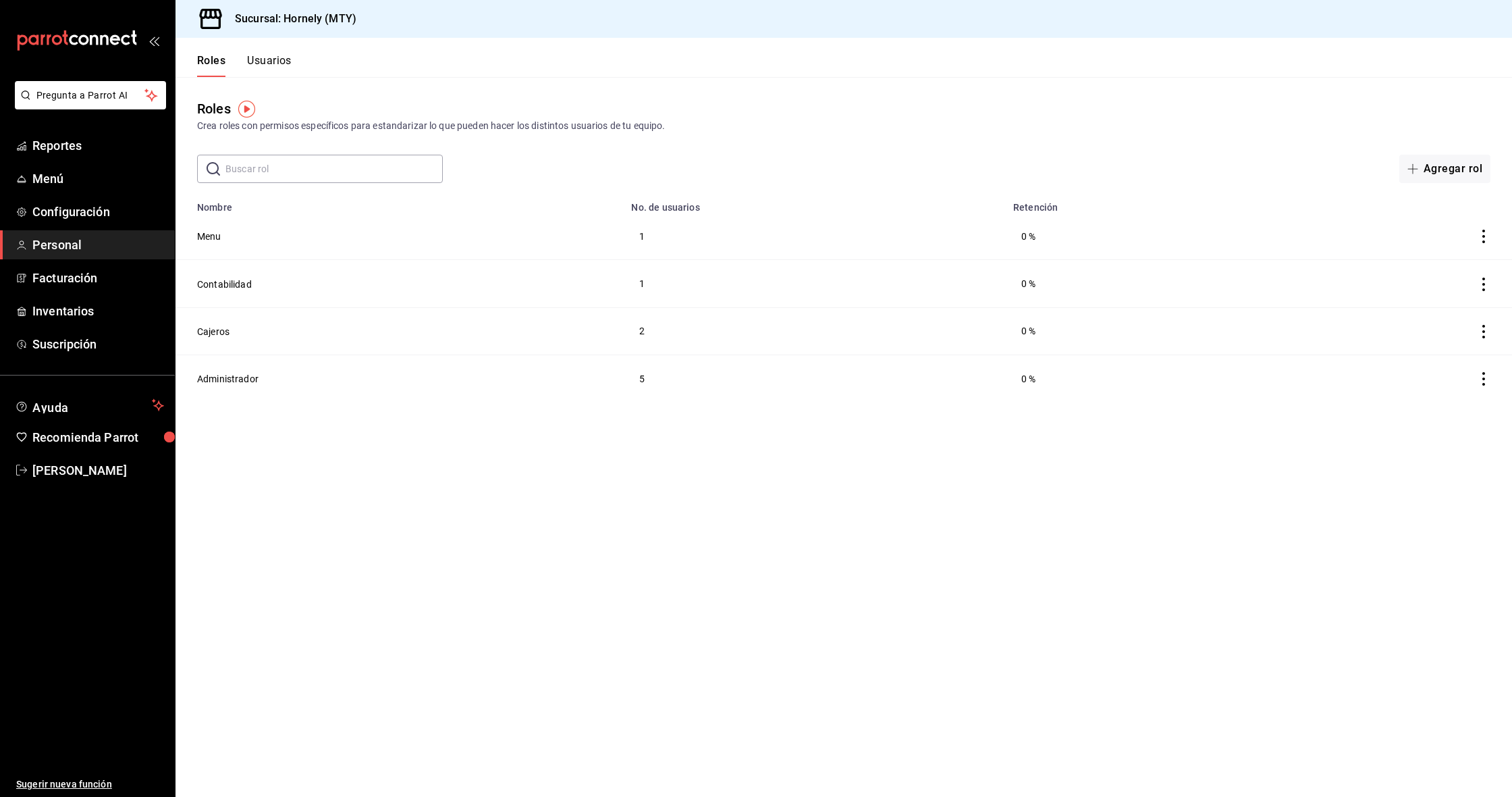
click at [600, 548] on main "Roles Crea roles con permisos específicos para estandarizar lo que pueden hacer…" at bounding box center [844, 437] width 1337 height 720
click at [256, 54] on button "Usuarios" at bounding box center [269, 66] width 44 height 23
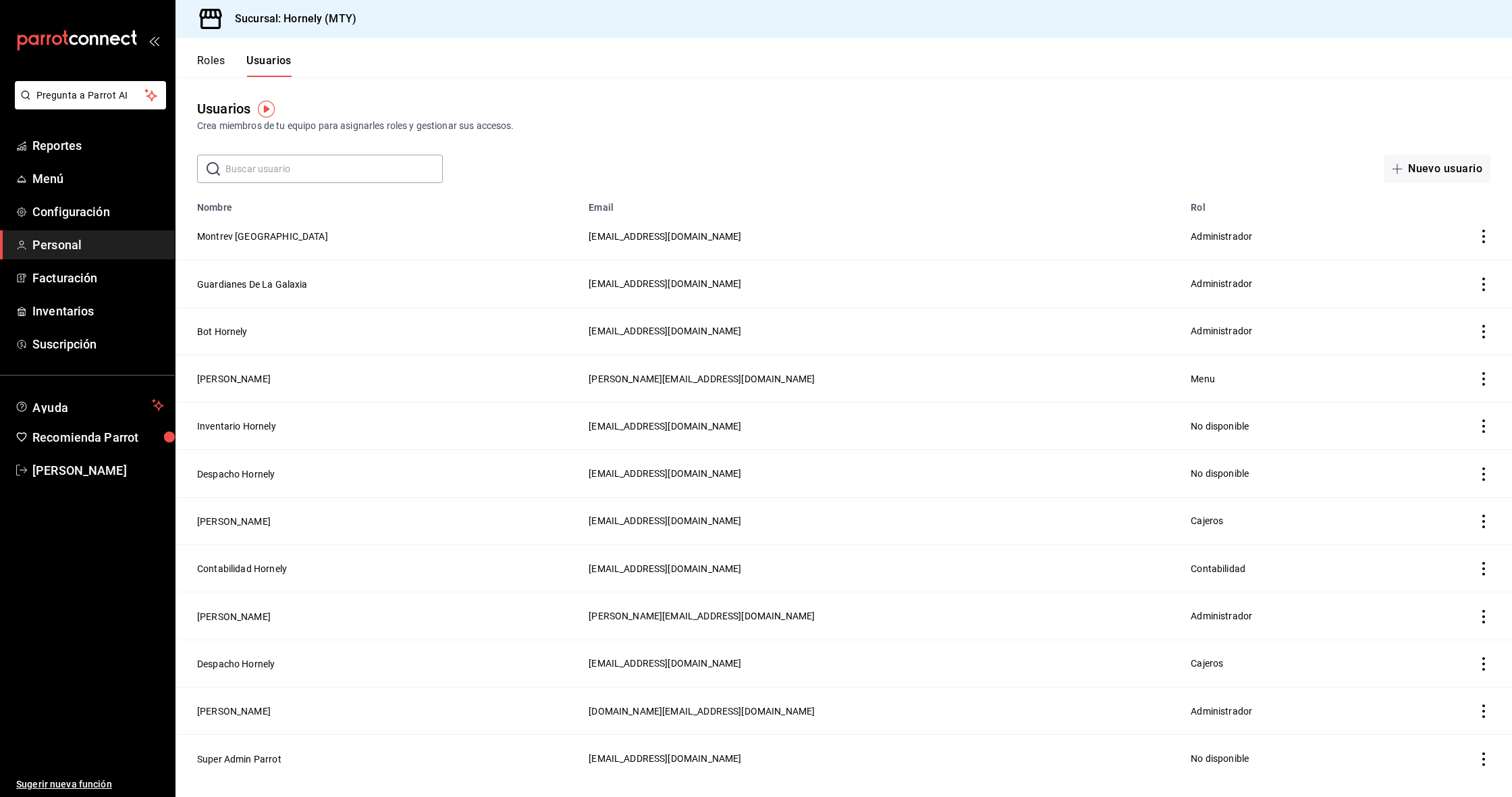
click at [1489, 286] on icon "actions" at bounding box center [1484, 285] width 14 height 14
click at [1436, 306] on span "Eliminar" at bounding box center [1435, 302] width 34 height 11
click at [1423, 322] on button "Eliminar" at bounding box center [1424, 327] width 89 height 28
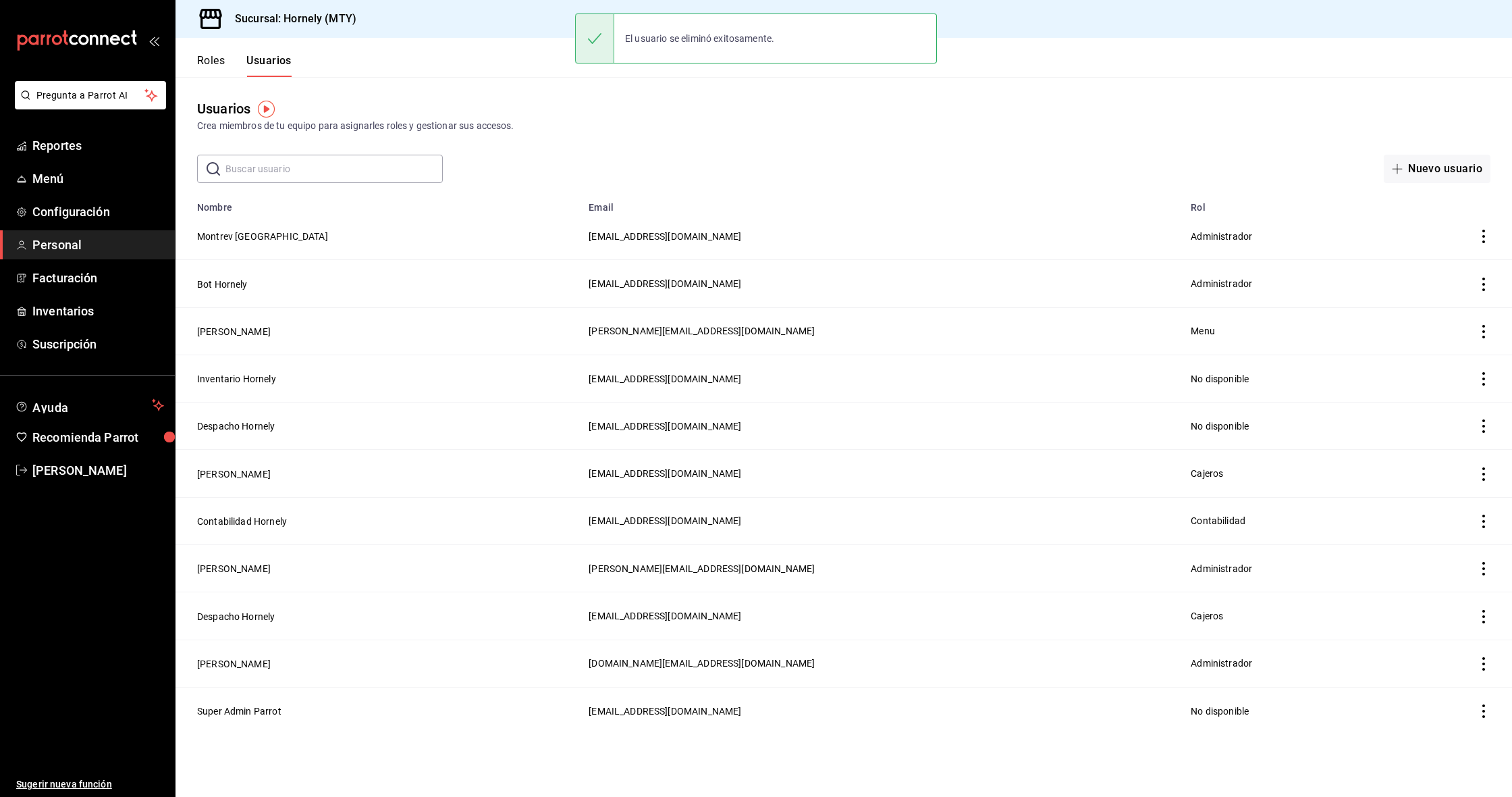
click at [1483, 285] on icon "actions" at bounding box center [1484, 285] width 14 height 14
click at [1423, 301] on span "Eliminar" at bounding box center [1435, 302] width 34 height 11
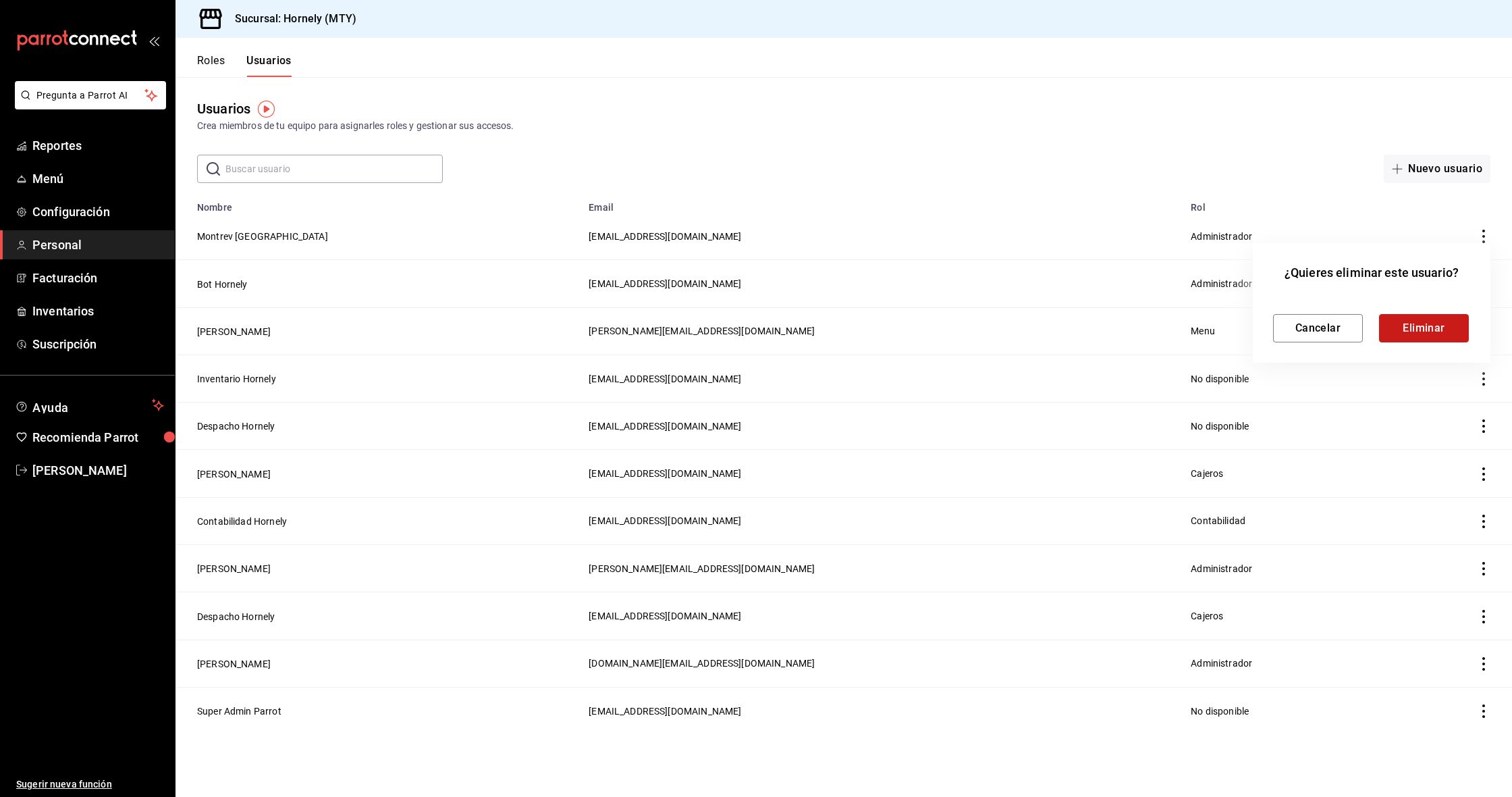
click at [1449, 337] on button "Eliminar" at bounding box center [1424, 327] width 89 height 28
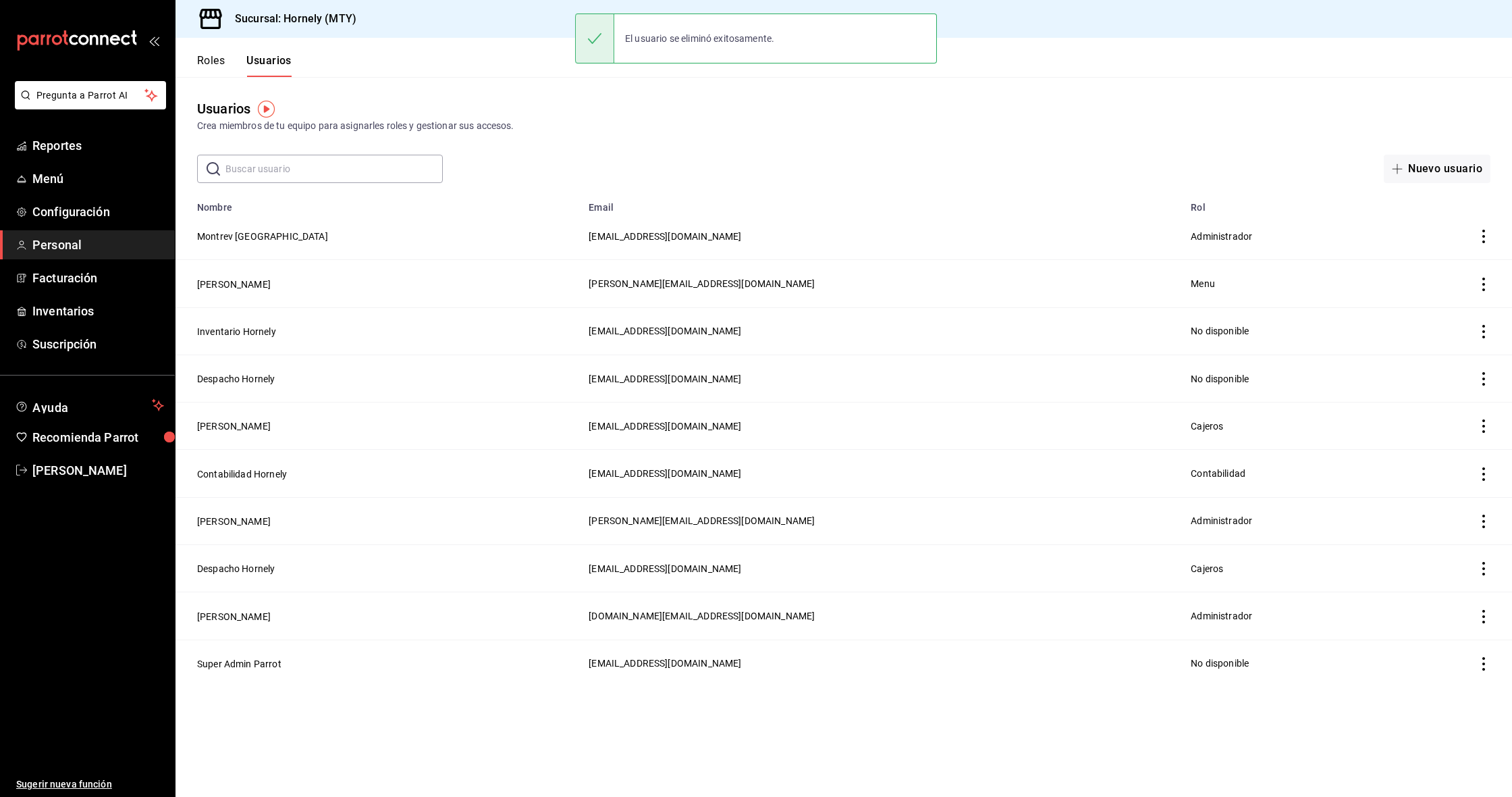
click at [1483, 288] on icon "actions" at bounding box center [1484, 285] width 3 height 14
click at [1410, 302] on span "Eliminar" at bounding box center [1423, 302] width 59 height 16
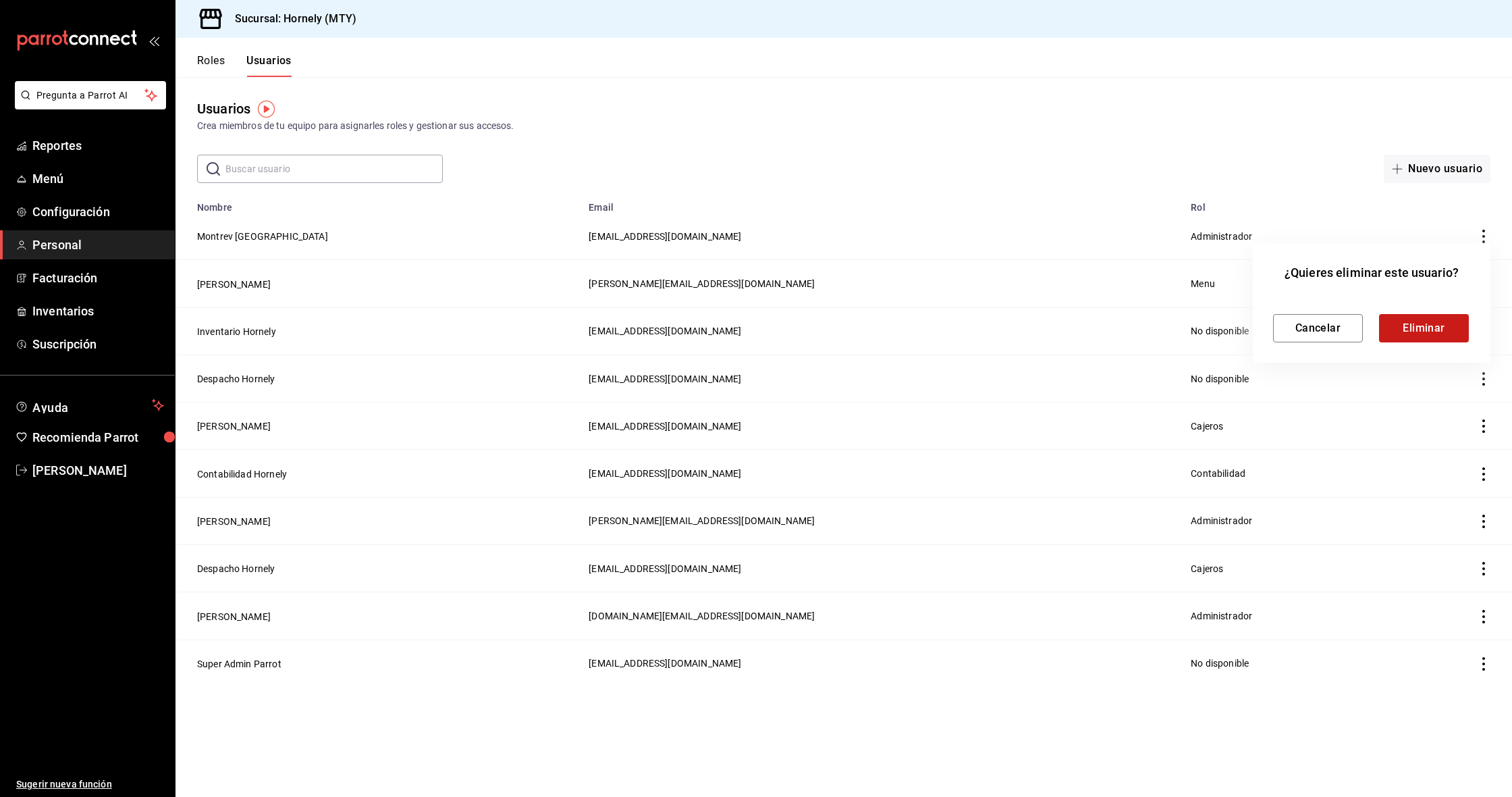
drag, startPoint x: 1376, startPoint y: 324, endPoint x: 1397, endPoint y: 322, distance: 21.1
click at [1377, 324] on div "Cancelar Eliminar" at bounding box center [1372, 327] width 197 height 28
click at [1401, 321] on button "Eliminar" at bounding box center [1424, 327] width 89 height 28
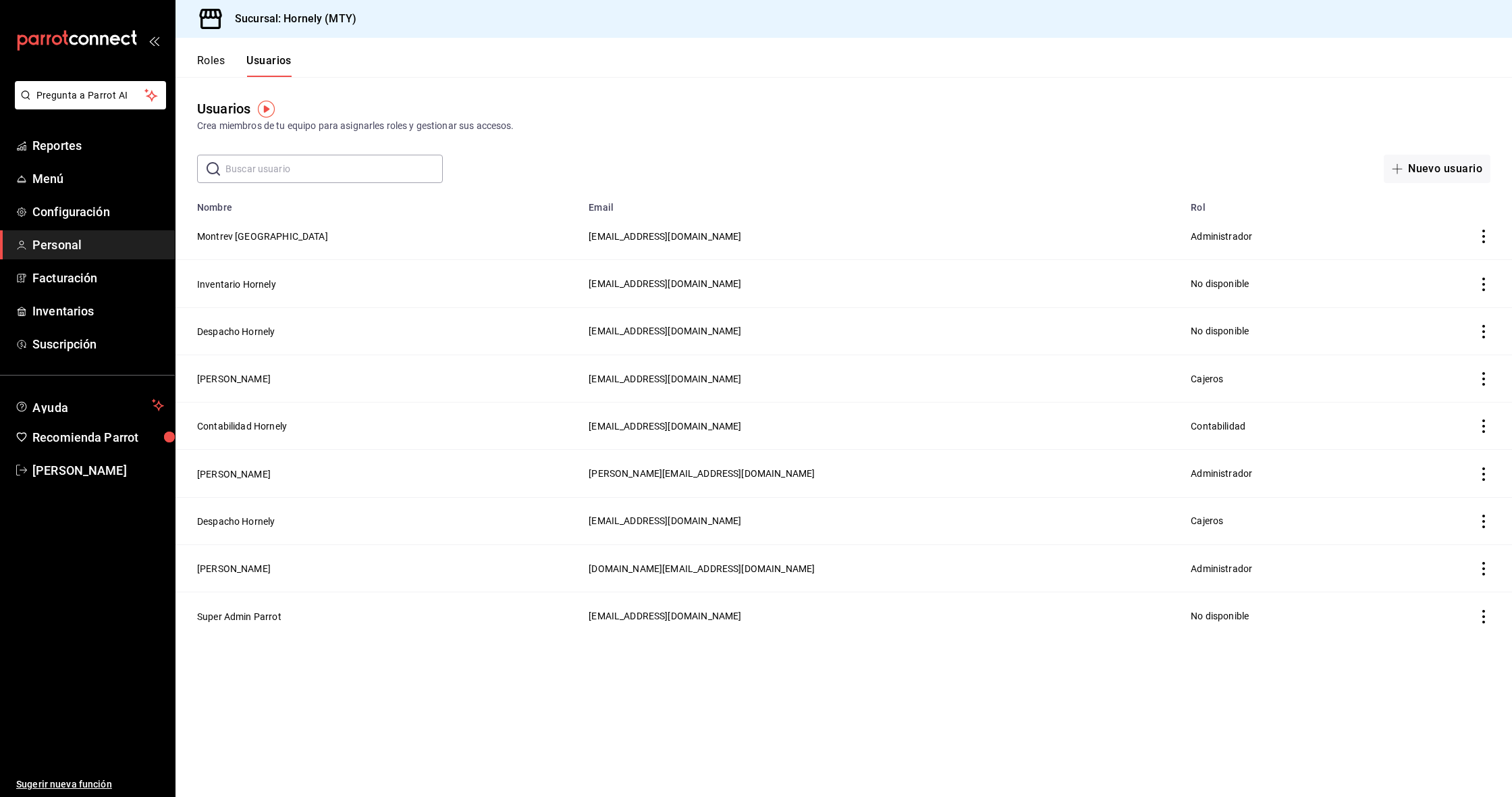
click at [1483, 430] on icon "actions" at bounding box center [1484, 426] width 14 height 14
click at [1460, 447] on li "Eliminar" at bounding box center [1434, 444] width 113 height 37
click at [1419, 468] on button "Eliminar" at bounding box center [1424, 470] width 89 height 28
click at [216, 57] on button "Roles" at bounding box center [211, 66] width 28 height 23
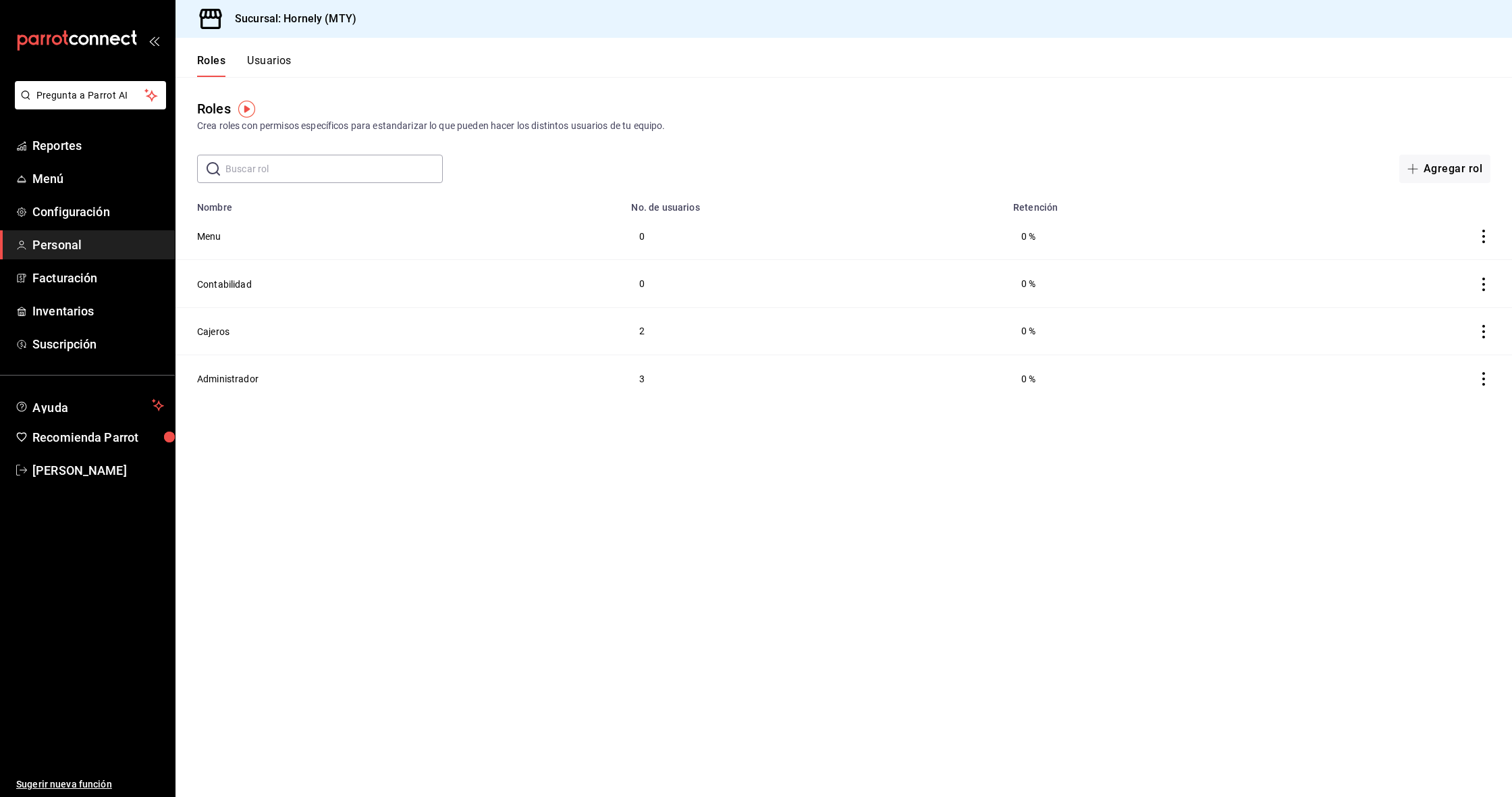
click at [265, 63] on button "Usuarios" at bounding box center [269, 66] width 44 height 23
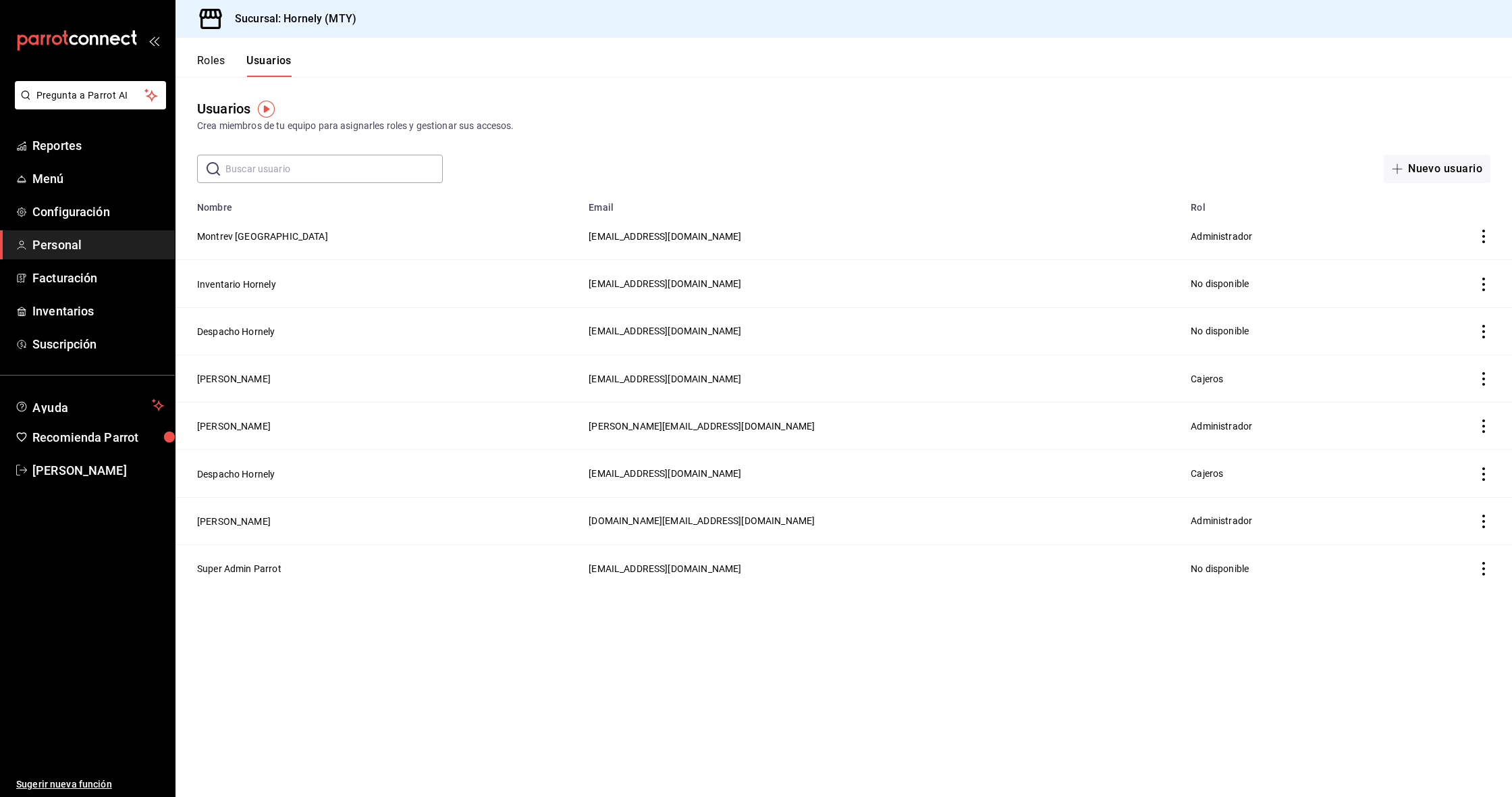
click at [208, 56] on button "Roles" at bounding box center [211, 66] width 28 height 23
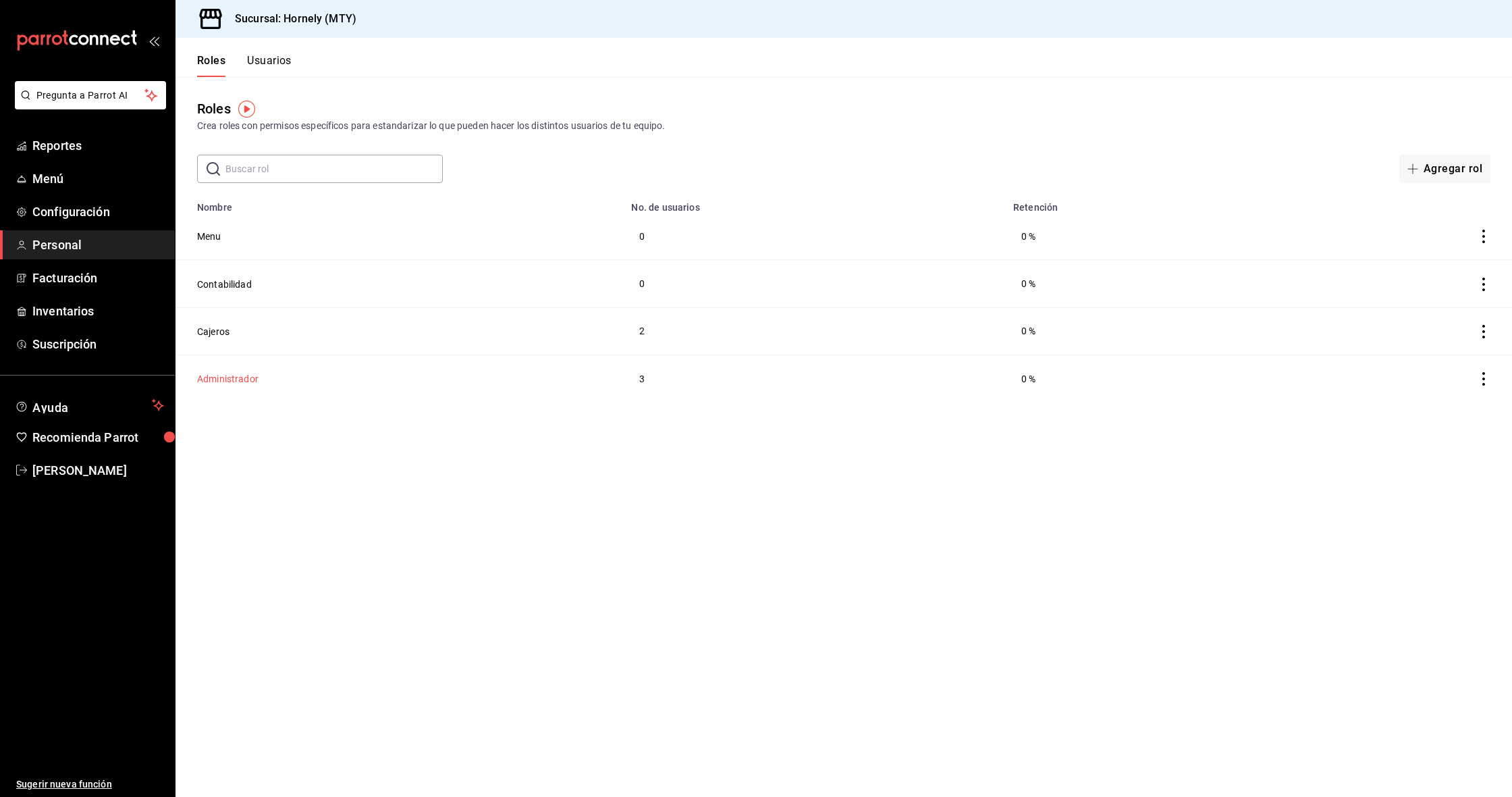
click at [245, 378] on button "Administrador" at bounding box center [228, 379] width 61 height 14
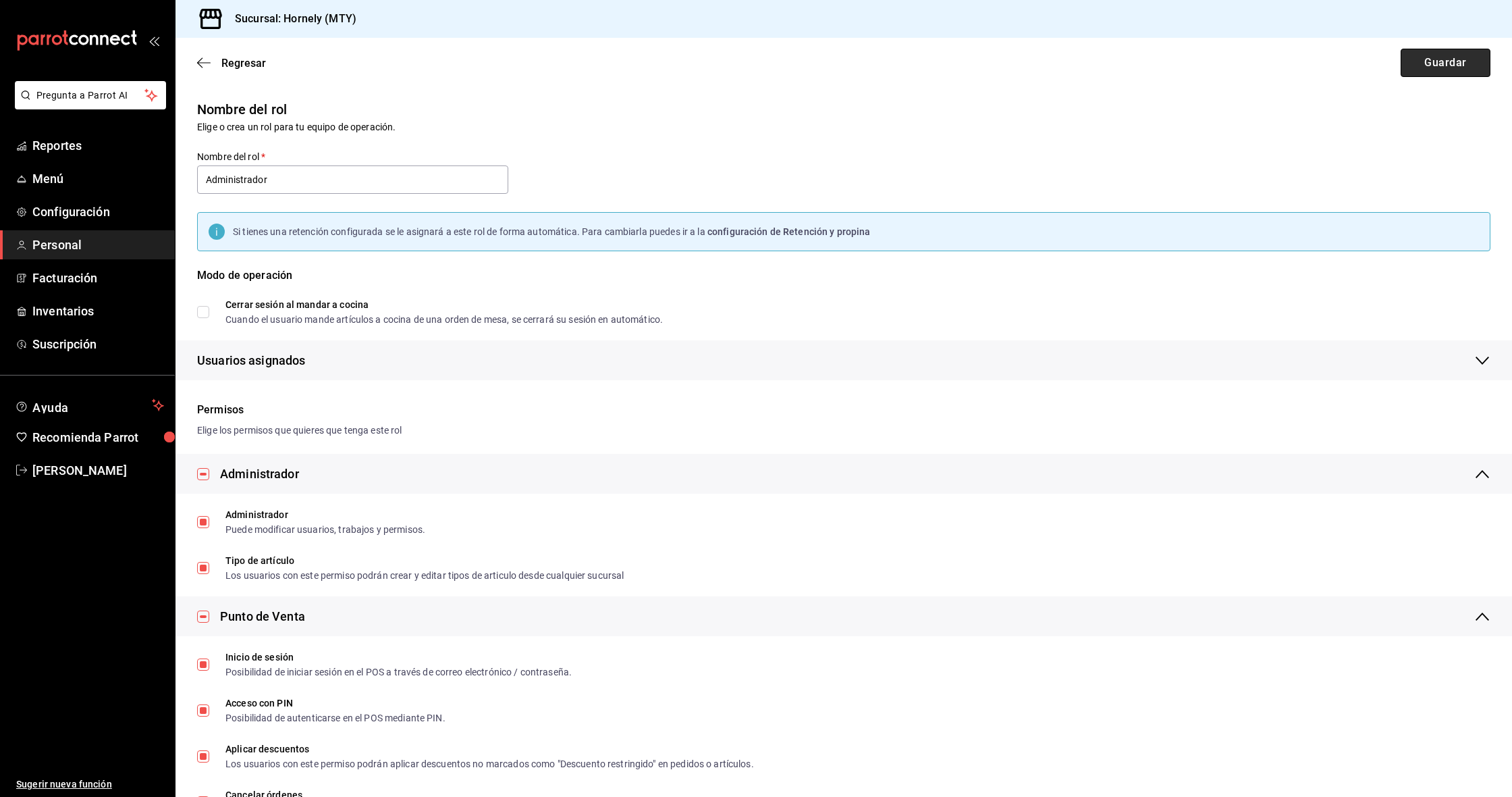
click at [1445, 68] on button "Guardar" at bounding box center [1445, 63] width 89 height 28
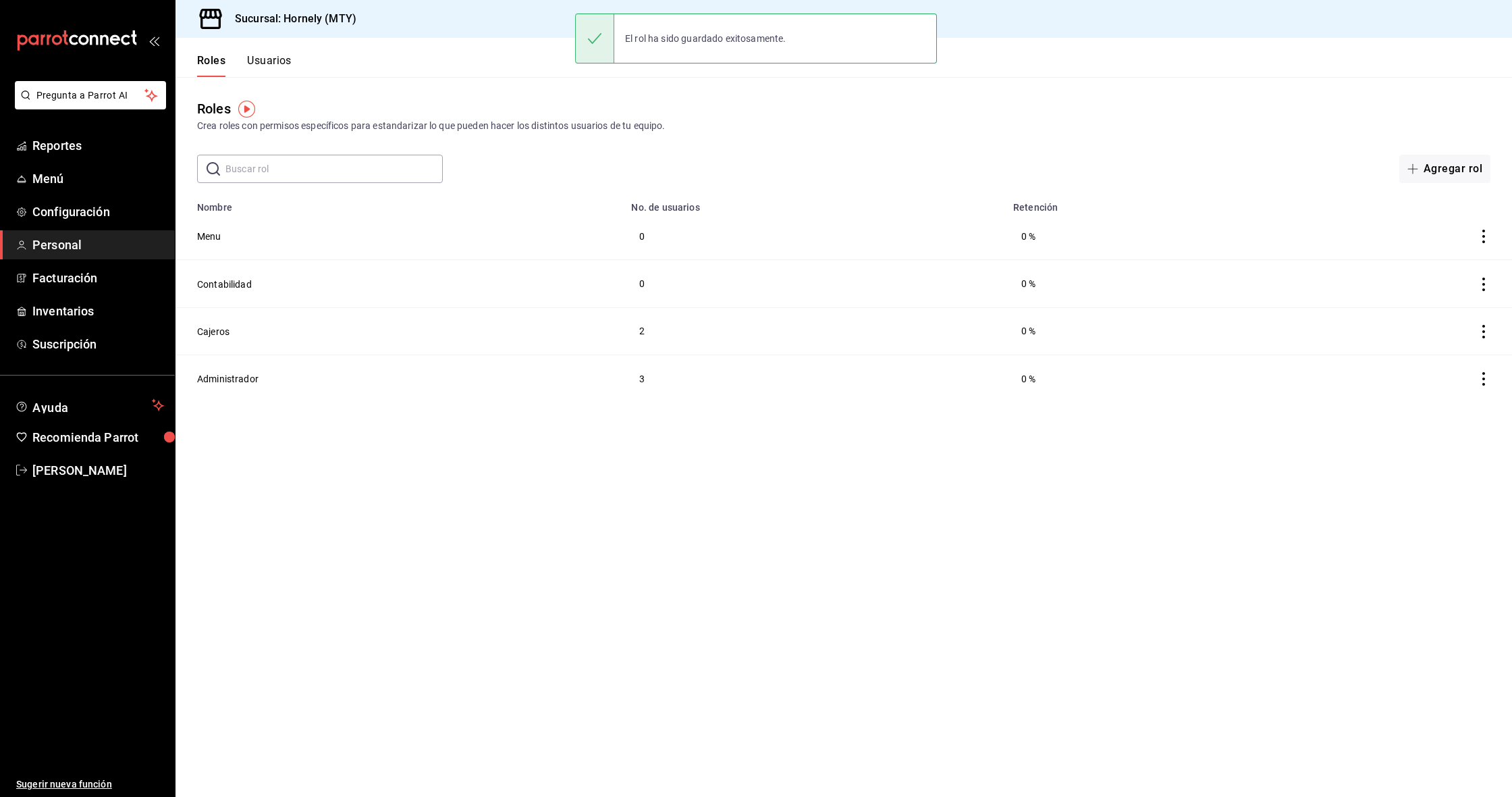
click at [274, 60] on button "Usuarios" at bounding box center [269, 66] width 44 height 23
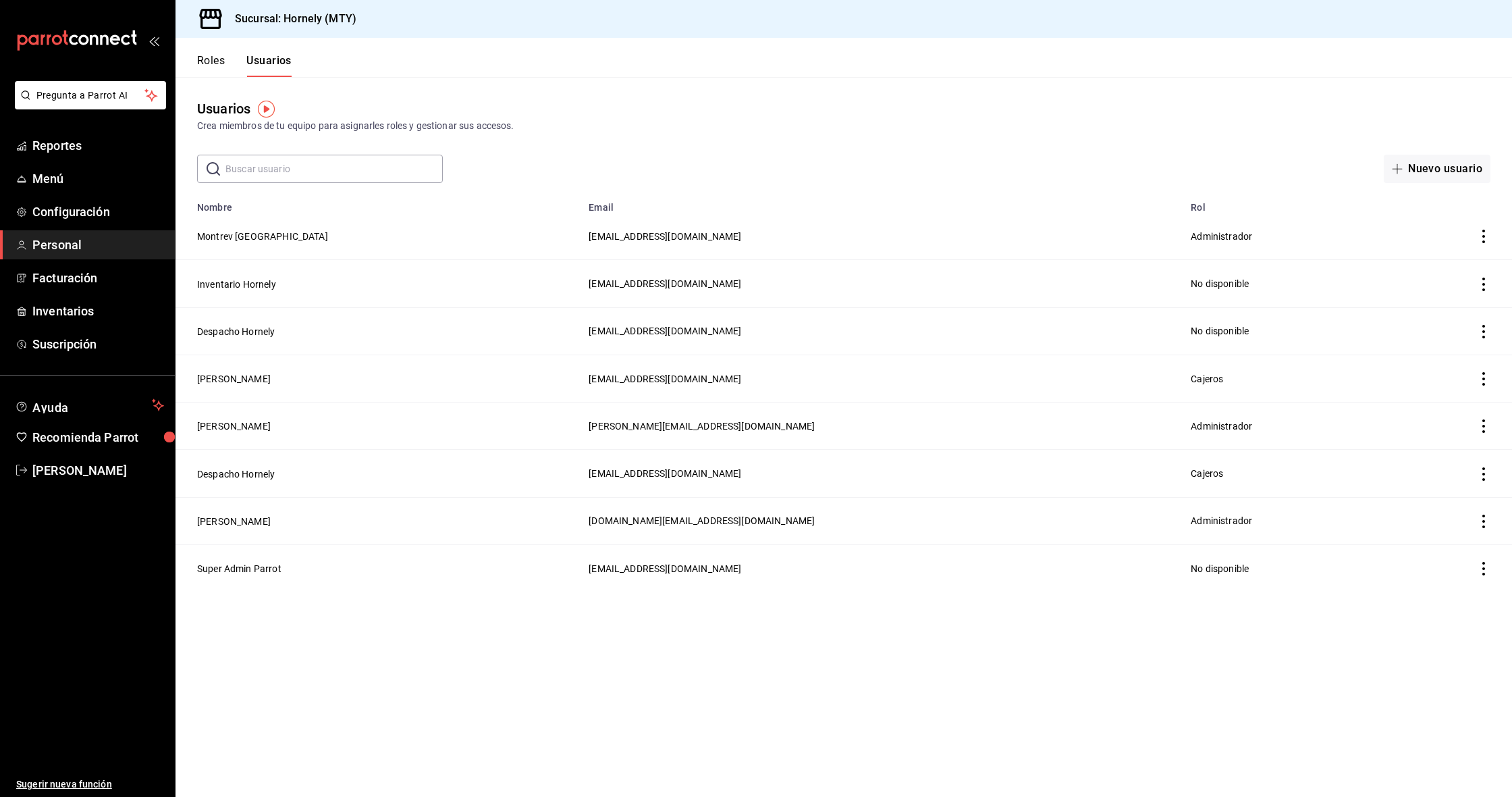
click at [830, 696] on main "Usuarios Crea miembros de tu equipo para asignarles roles y gestionar sus acces…" at bounding box center [844, 437] width 1337 height 720
click at [1486, 523] on icon "actions" at bounding box center [1484, 522] width 14 height 14
click at [538, 661] on div at bounding box center [756, 398] width 1512 height 797
click at [233, 237] on button "Montrev [GEOGRAPHIC_DATA]" at bounding box center [262, 236] width 131 height 14
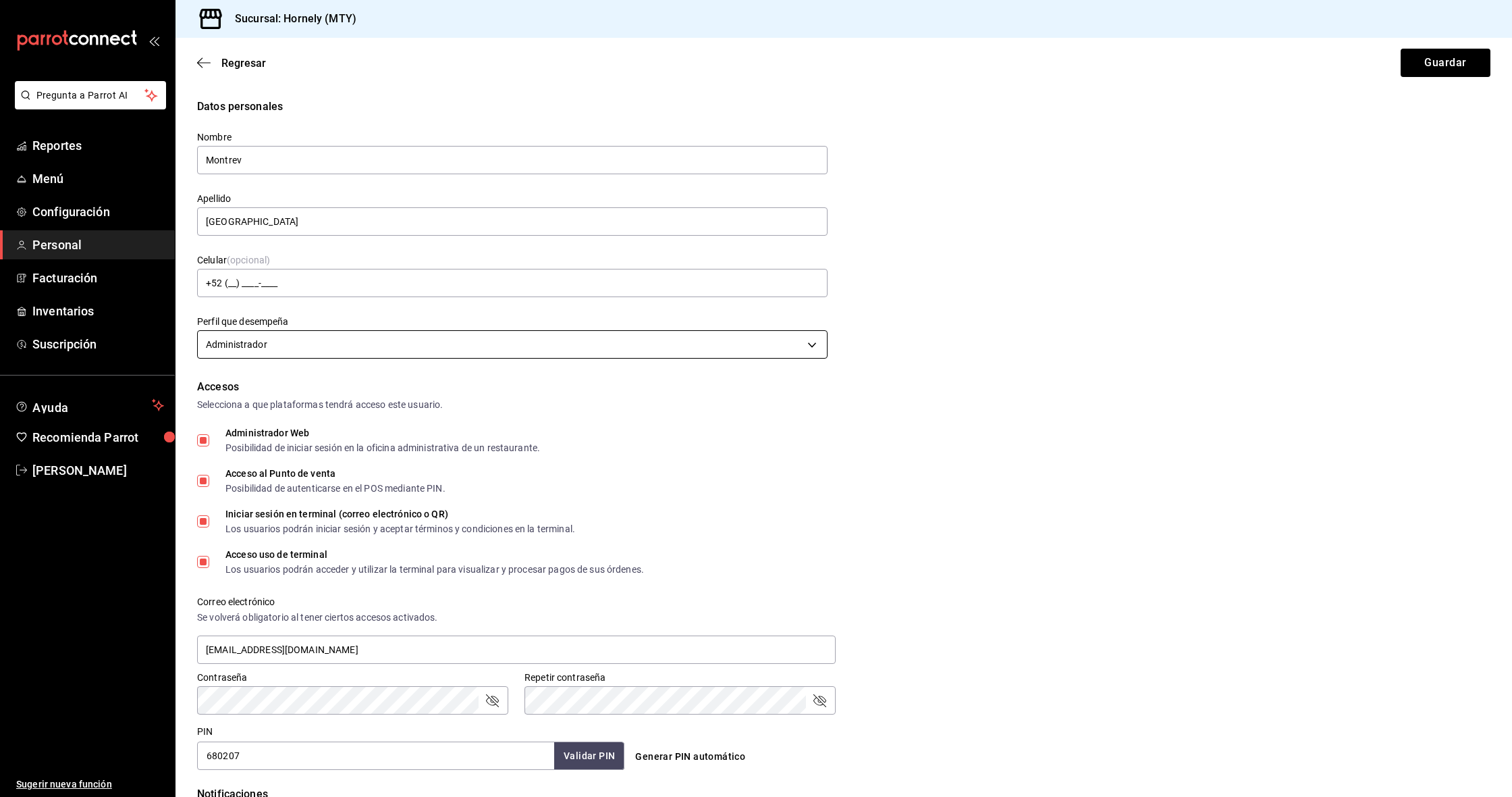
click at [293, 349] on body "Pregunta a Parrot AI Reportes Menú Configuración Personal Facturación Inventari…" at bounding box center [756, 398] width 1512 height 797
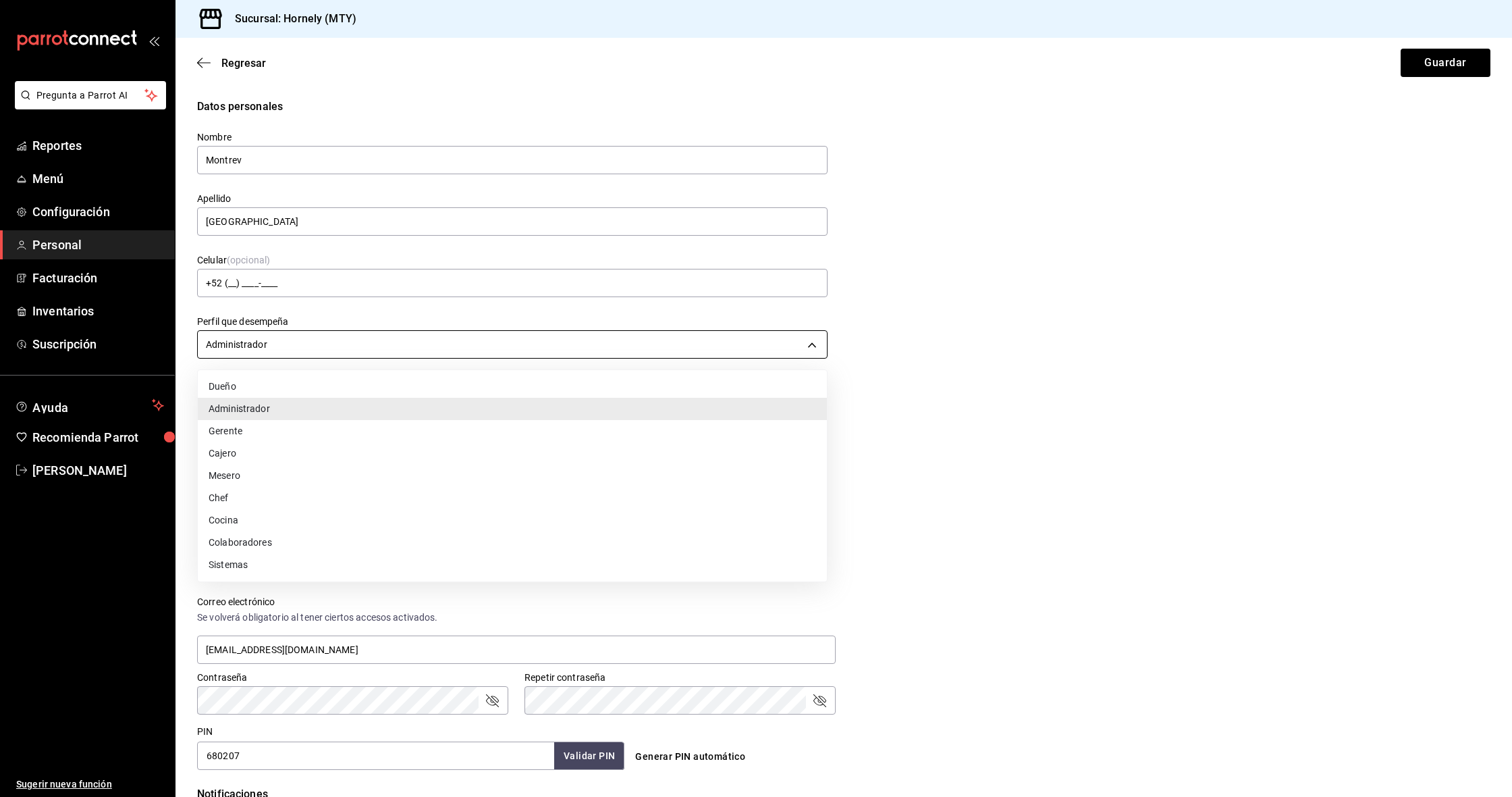
click at [293, 349] on div at bounding box center [756, 398] width 1512 height 797
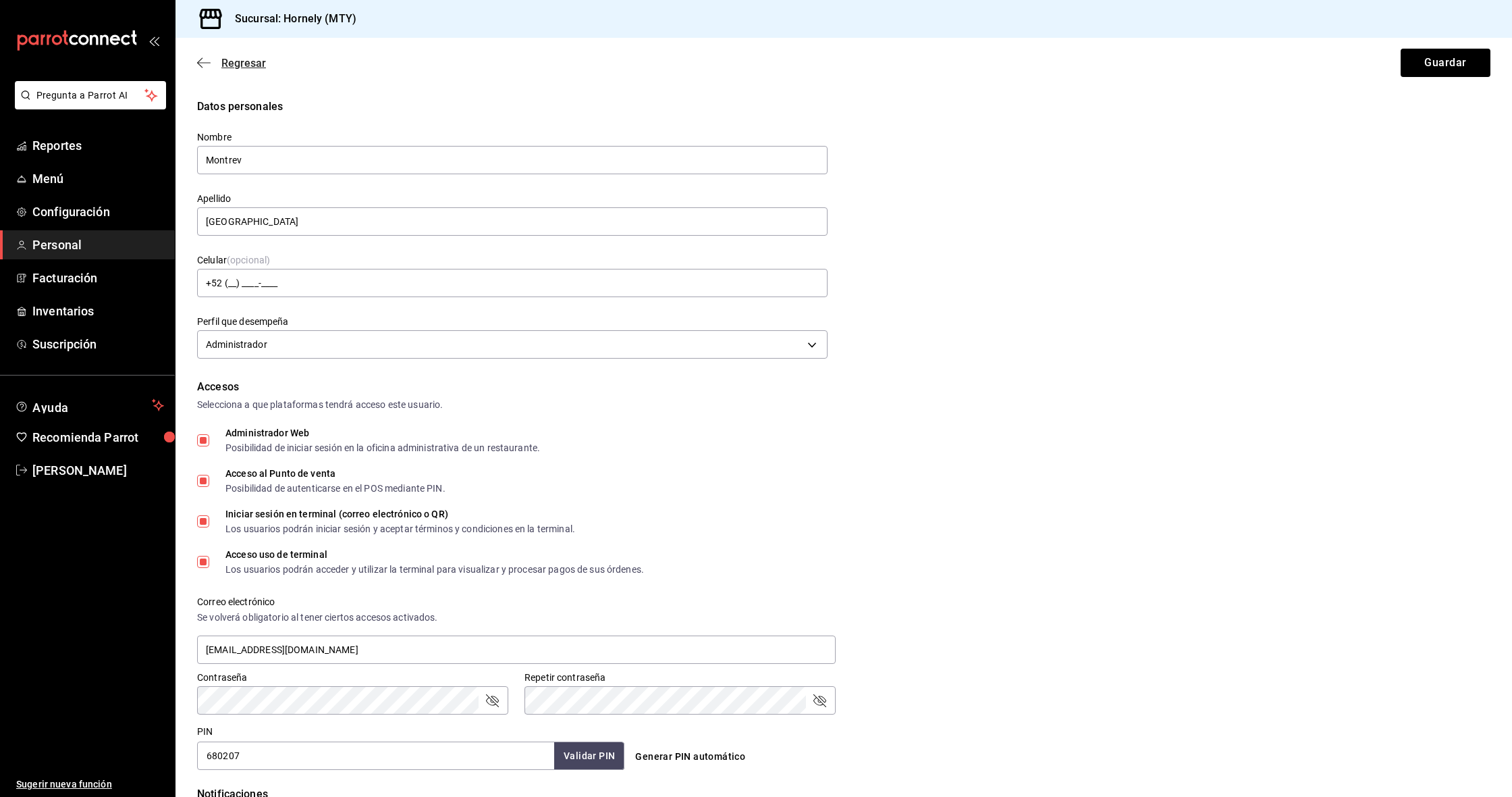
click at [221, 67] on span "Regresar" at bounding box center [232, 63] width 69 height 13
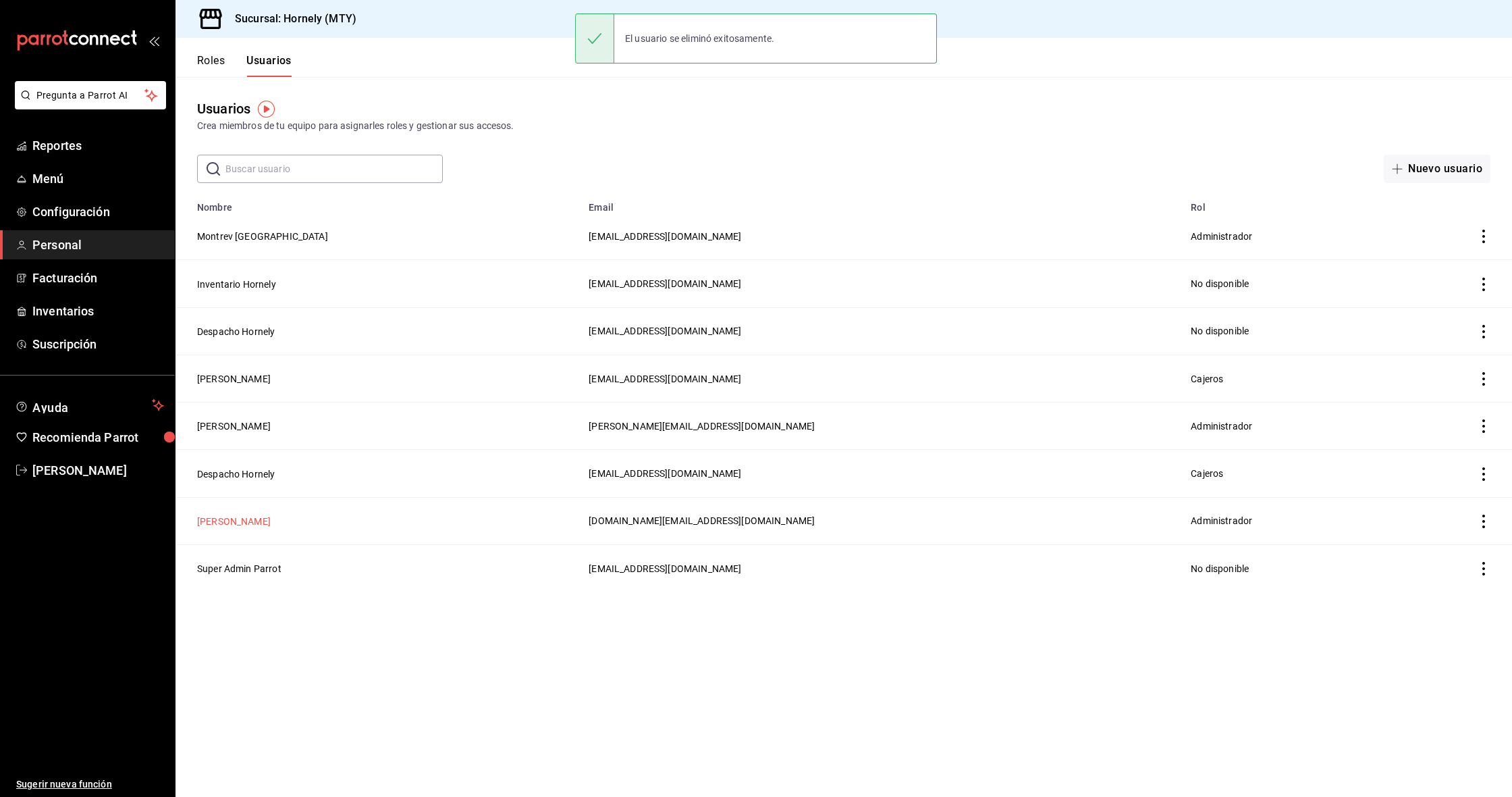
click at [246, 520] on button "[PERSON_NAME]" at bounding box center [234, 522] width 73 height 14
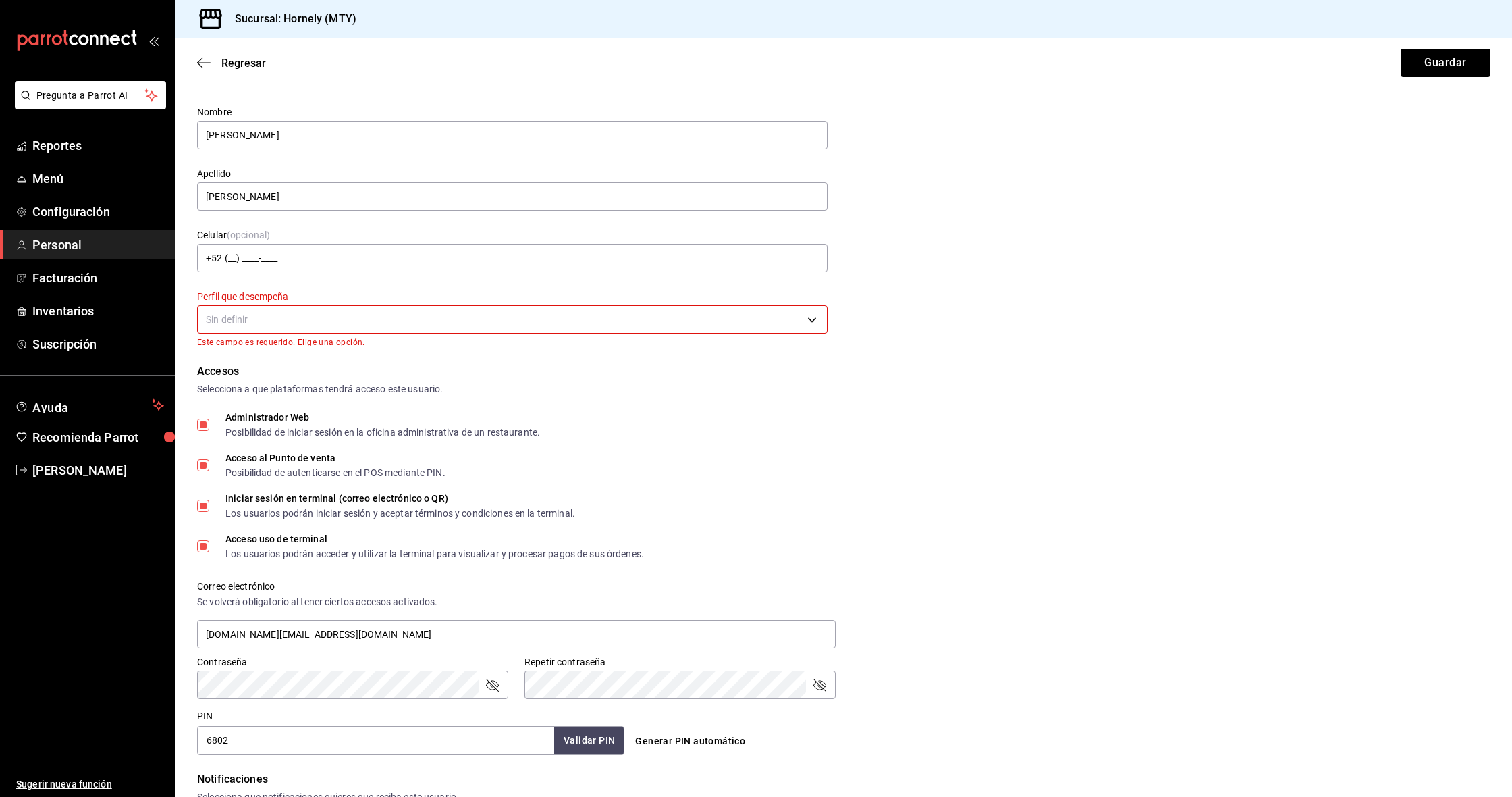
scroll to position [30, 0]
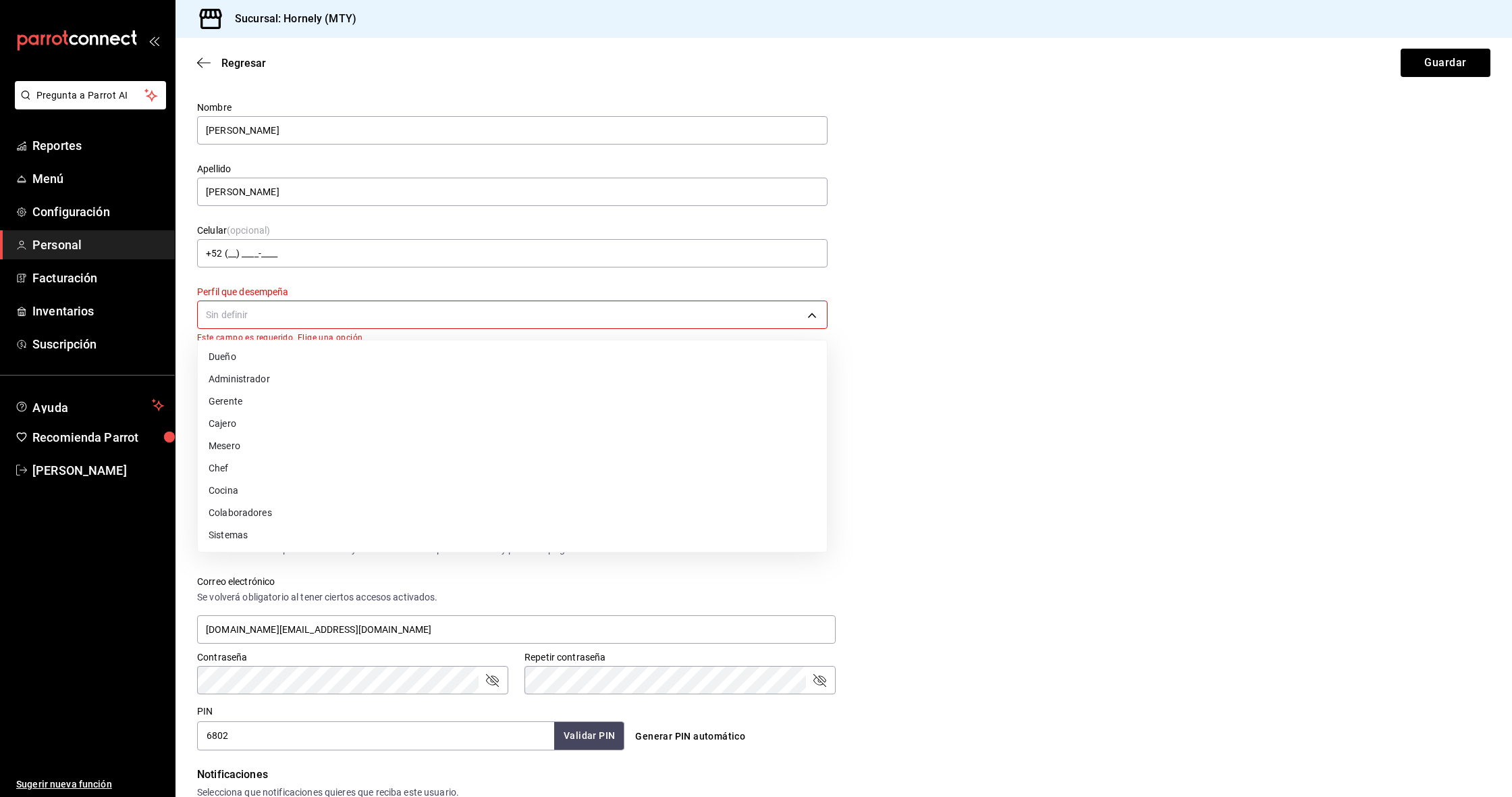
click at [709, 320] on body "Pregunta a Parrot AI Reportes Menú Configuración Personal Facturación Inventari…" at bounding box center [756, 398] width 1512 height 797
click at [522, 383] on li "Administrador" at bounding box center [512, 379] width 629 height 22
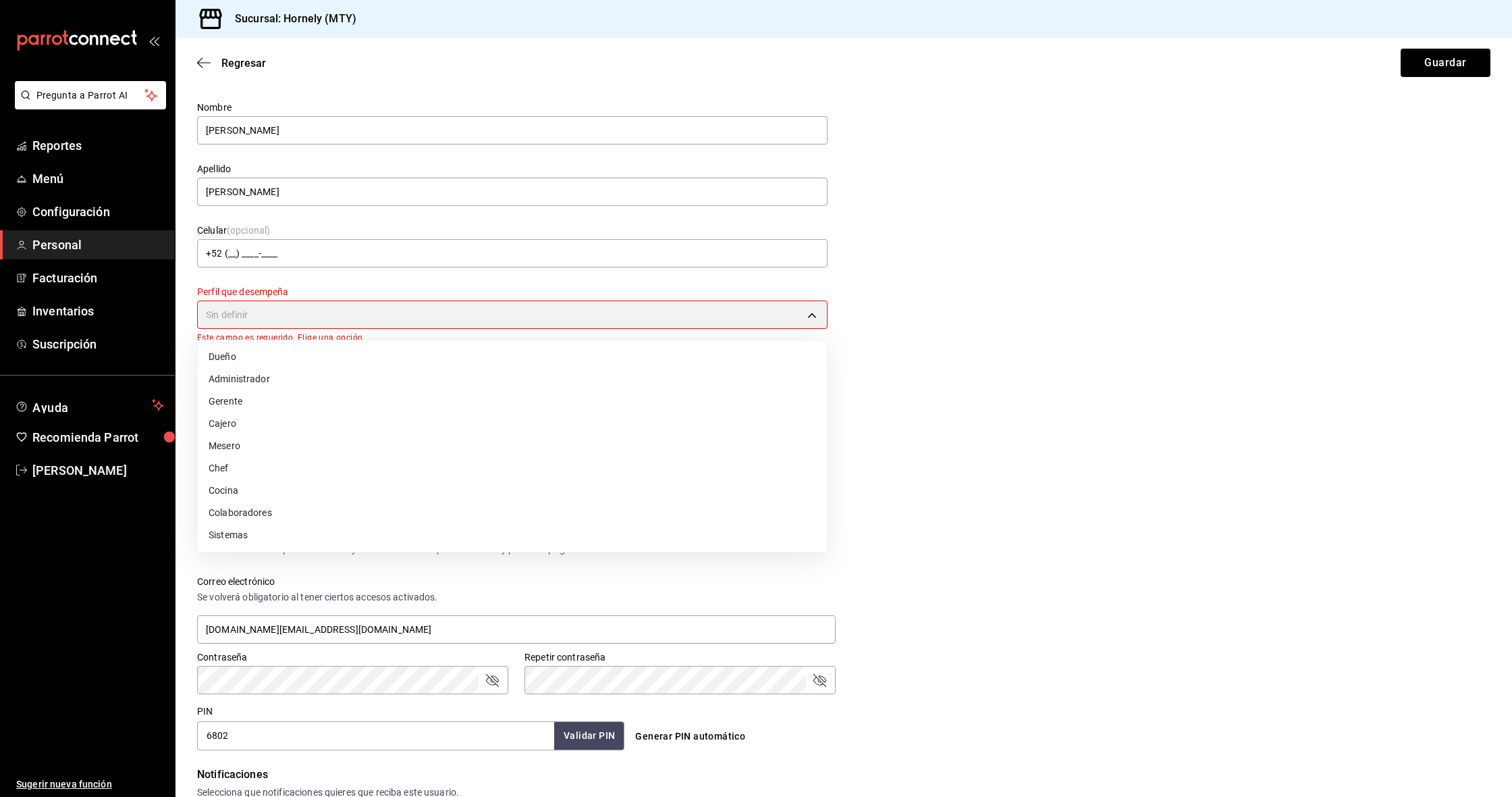
type input "ADMIN"
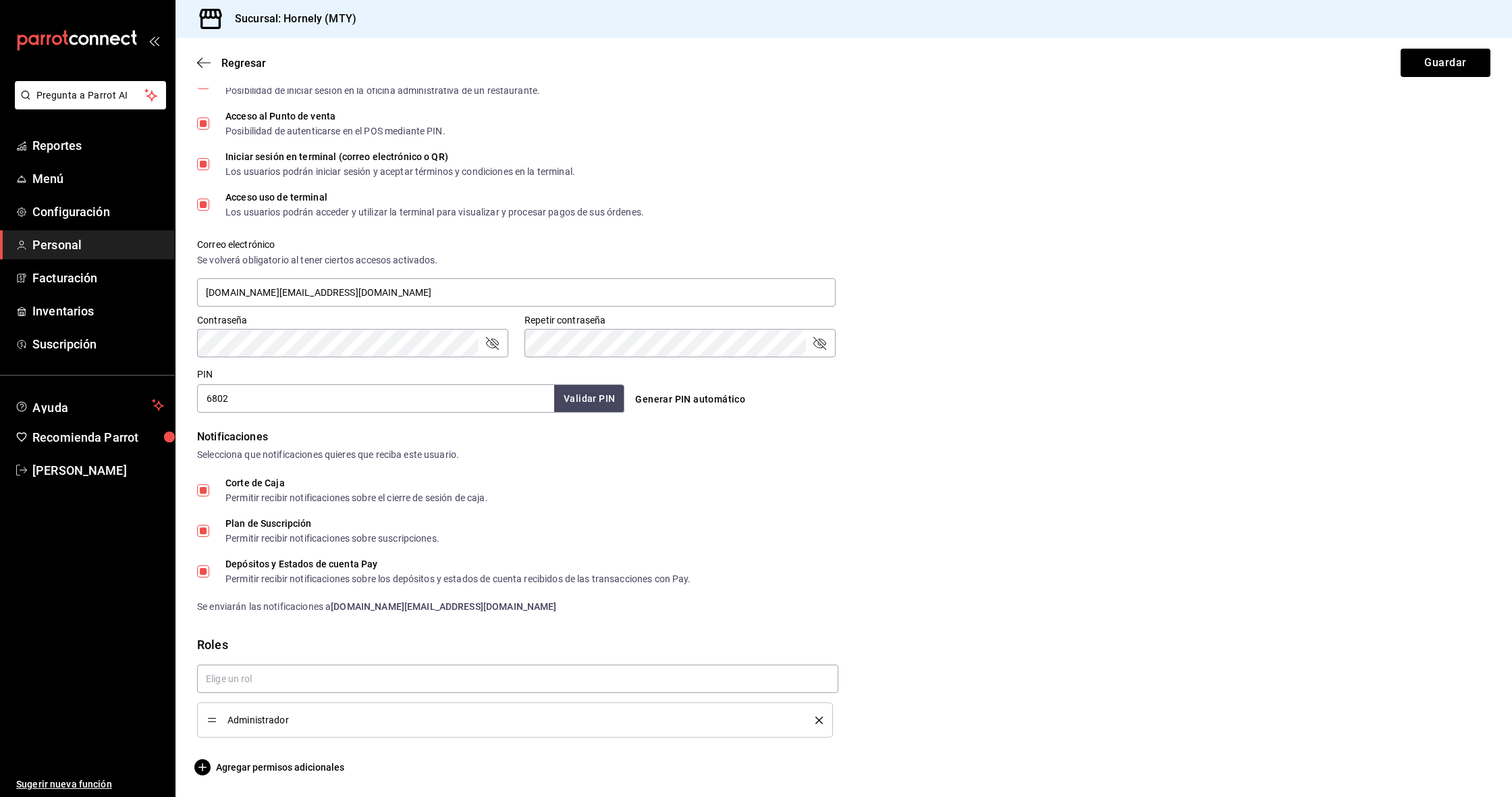
scroll to position [0, 0]
click at [291, 771] on span "Agregar permisos adicionales" at bounding box center [271, 766] width 147 height 16
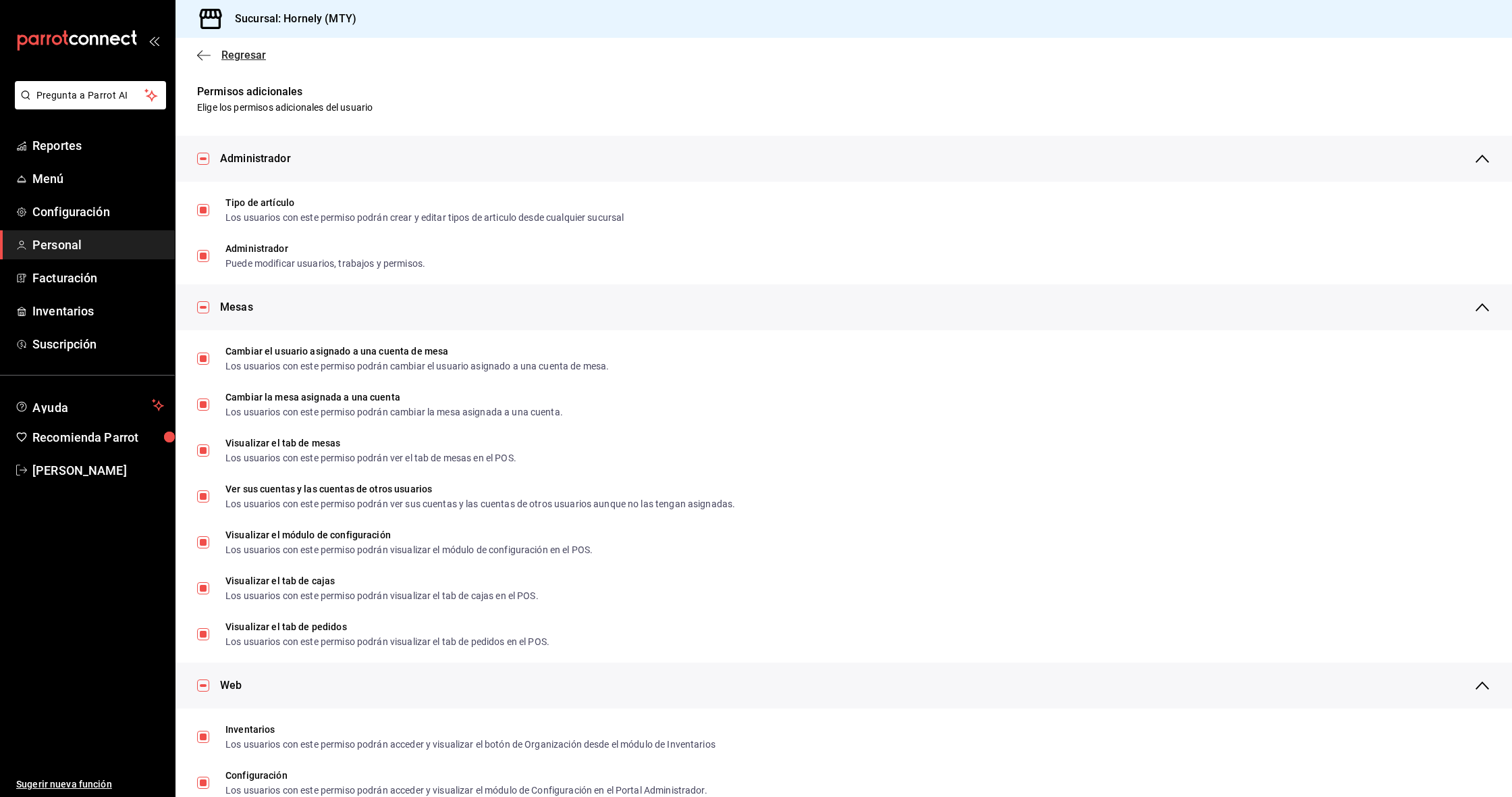
click at [242, 51] on span "Regresar" at bounding box center [244, 55] width 44 height 13
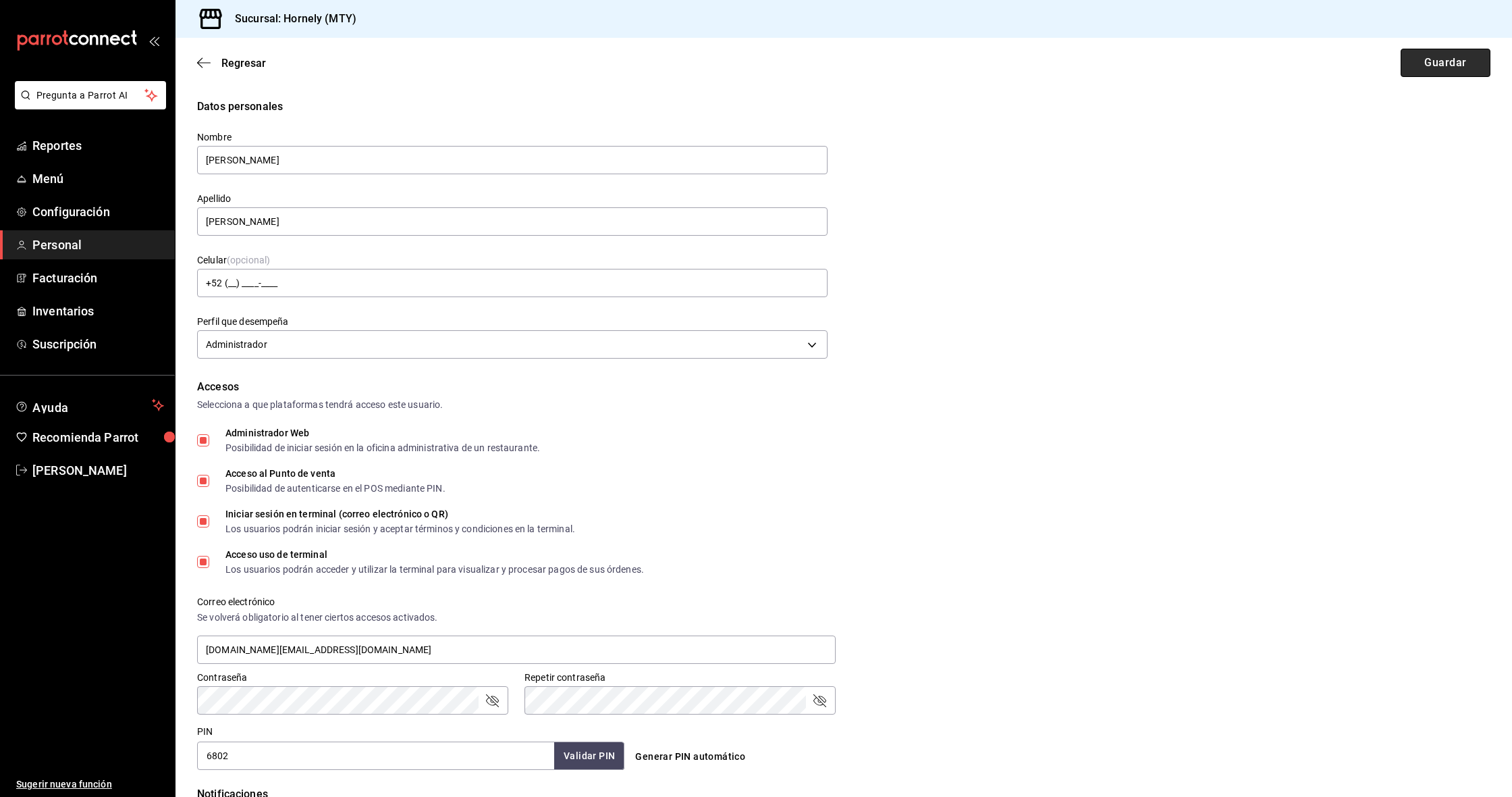
click at [1463, 60] on button "Guardar" at bounding box center [1445, 63] width 89 height 28
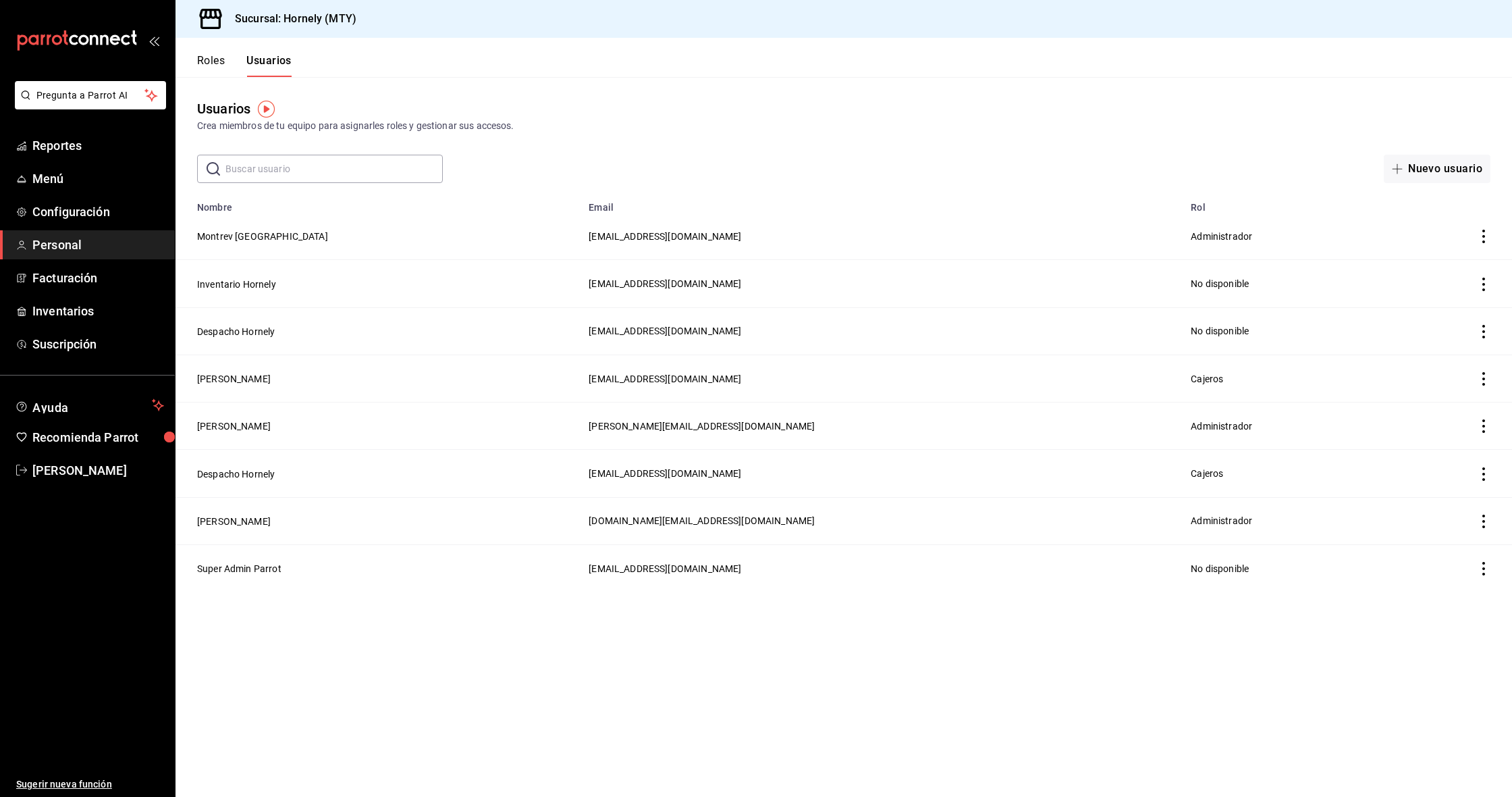
click at [64, 241] on span "Personal" at bounding box center [98, 245] width 132 height 18
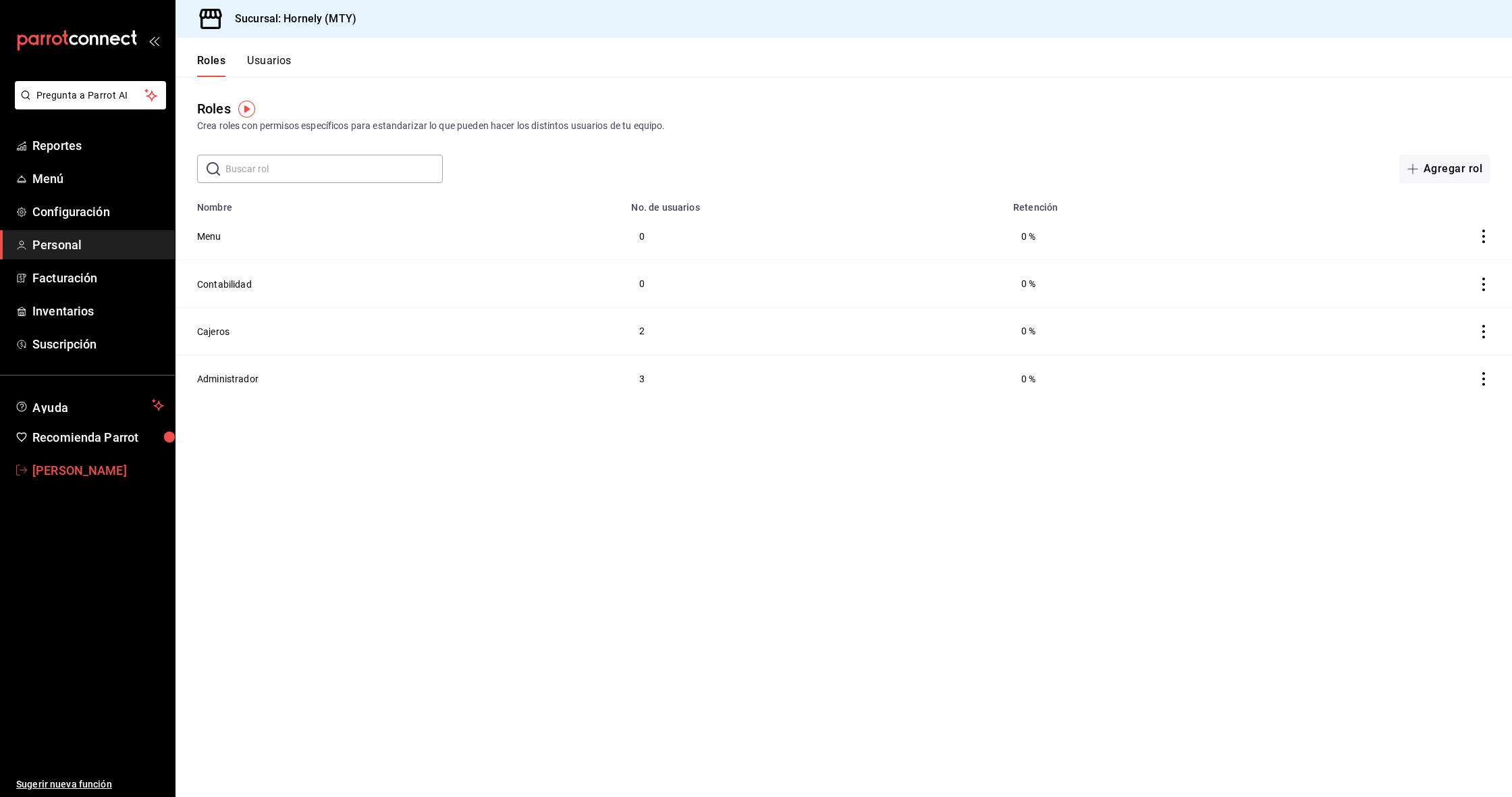
click at [75, 462] on span "[PERSON_NAME]" at bounding box center [98, 470] width 132 height 18
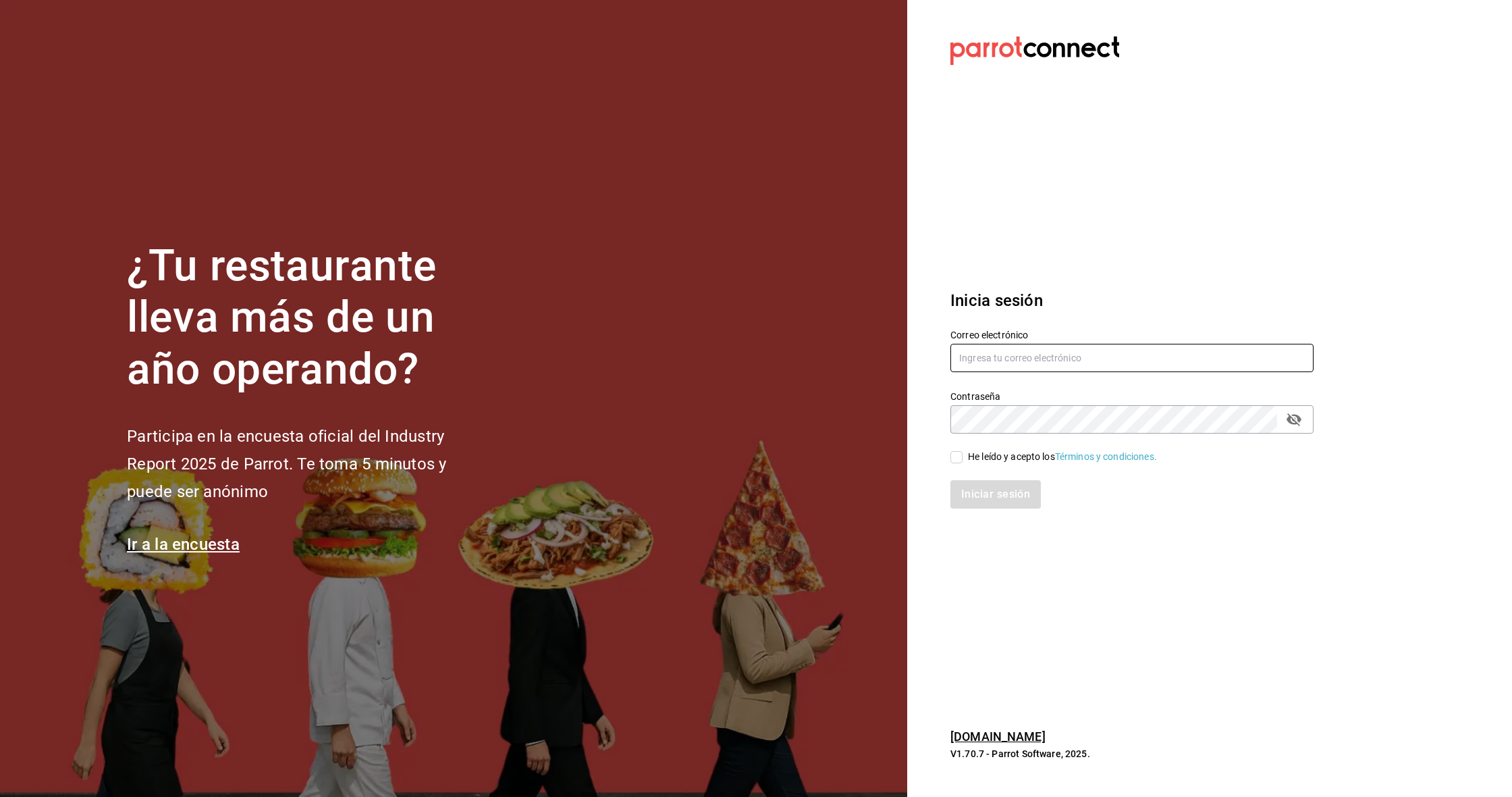
click at [974, 352] on input "text" at bounding box center [1132, 357] width 363 height 28
click at [1299, 422] on icon "passwordField" at bounding box center [1294, 419] width 16 height 16
click at [1143, 370] on input "Rmsfs.com@gmail.com" at bounding box center [1132, 357] width 363 height 28
click at [1143, 370] on input "Rmsfs.com@gmail.com" at bounding box center [1132, 357] width 363 height 28
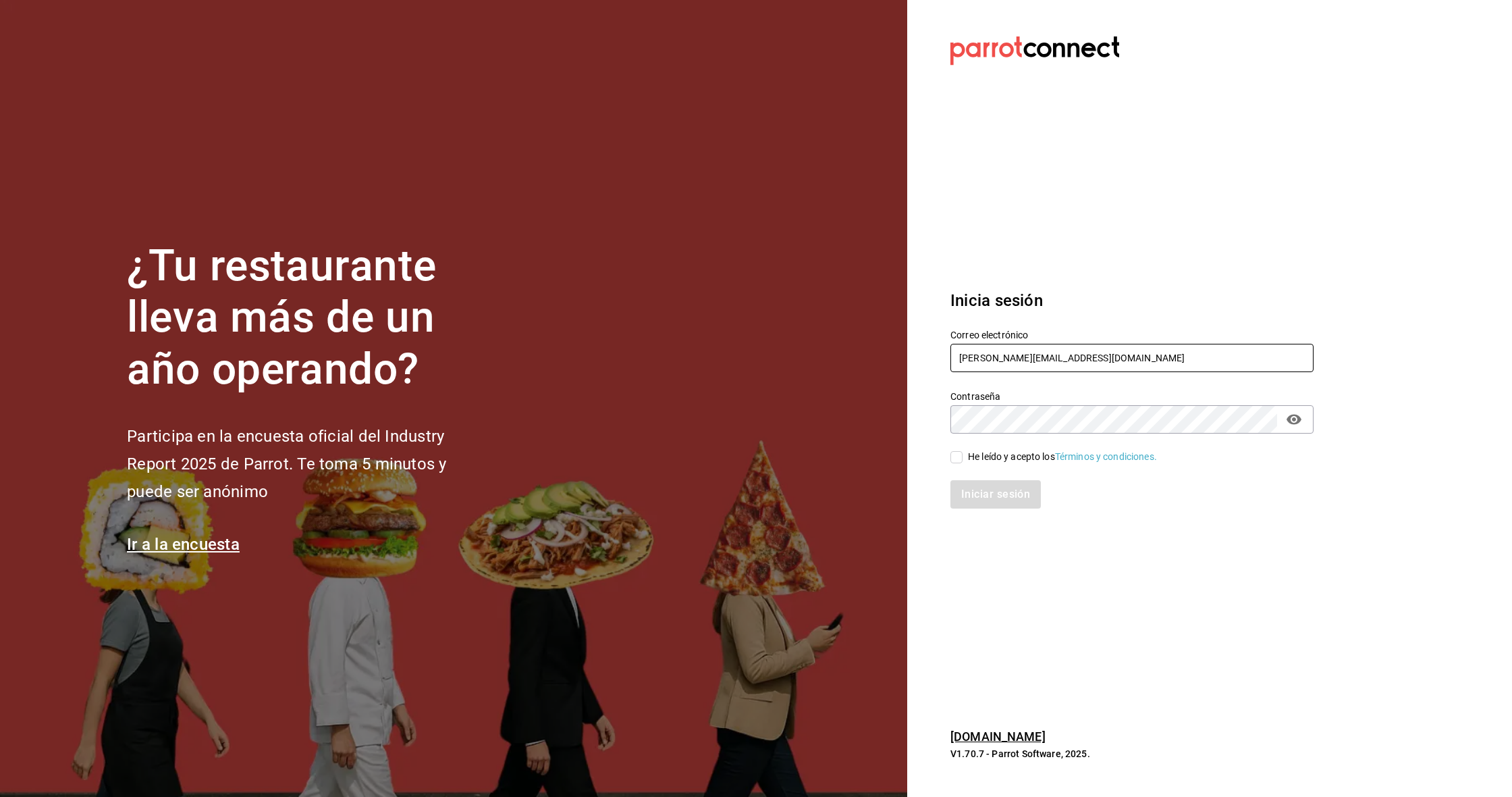
type input "[PERSON_NAME][EMAIL_ADDRESS][DOMAIN_NAME]"
click at [1088, 497] on div "Iniciar sesión" at bounding box center [1132, 494] width 363 height 28
click at [1015, 464] on div "Iniciar sesión" at bounding box center [1124, 486] width 379 height 44
click at [1016, 455] on div "He leído y acepto los Términos y condiciones." at bounding box center [1062, 457] width 189 height 15
click at [963, 455] on input "He leído y acepto los Términos y condiciones." at bounding box center [957, 457] width 12 height 12
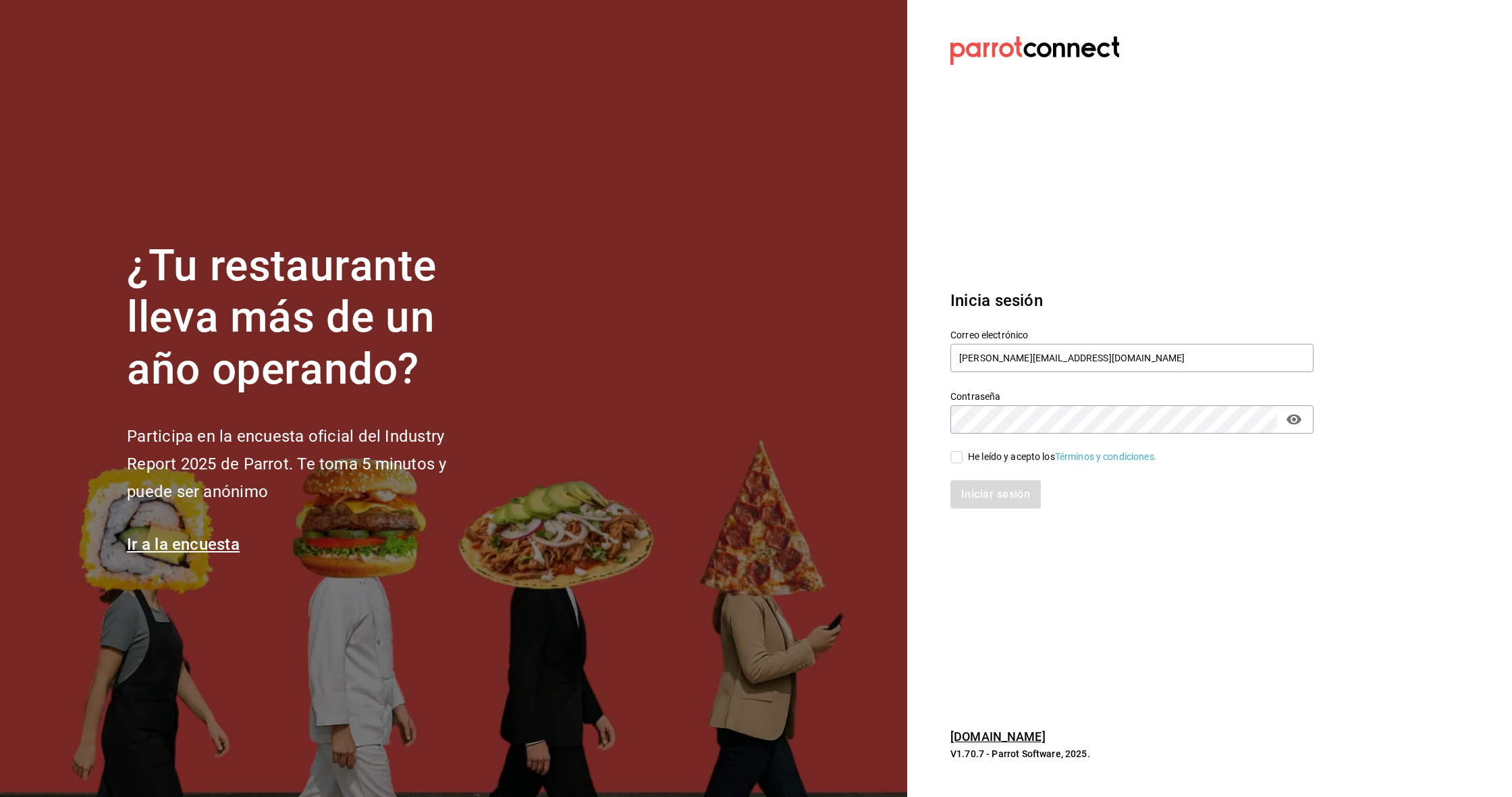
checkbox input "true"
click at [1006, 494] on button "Iniciar sesión" at bounding box center [997, 494] width 92 height 28
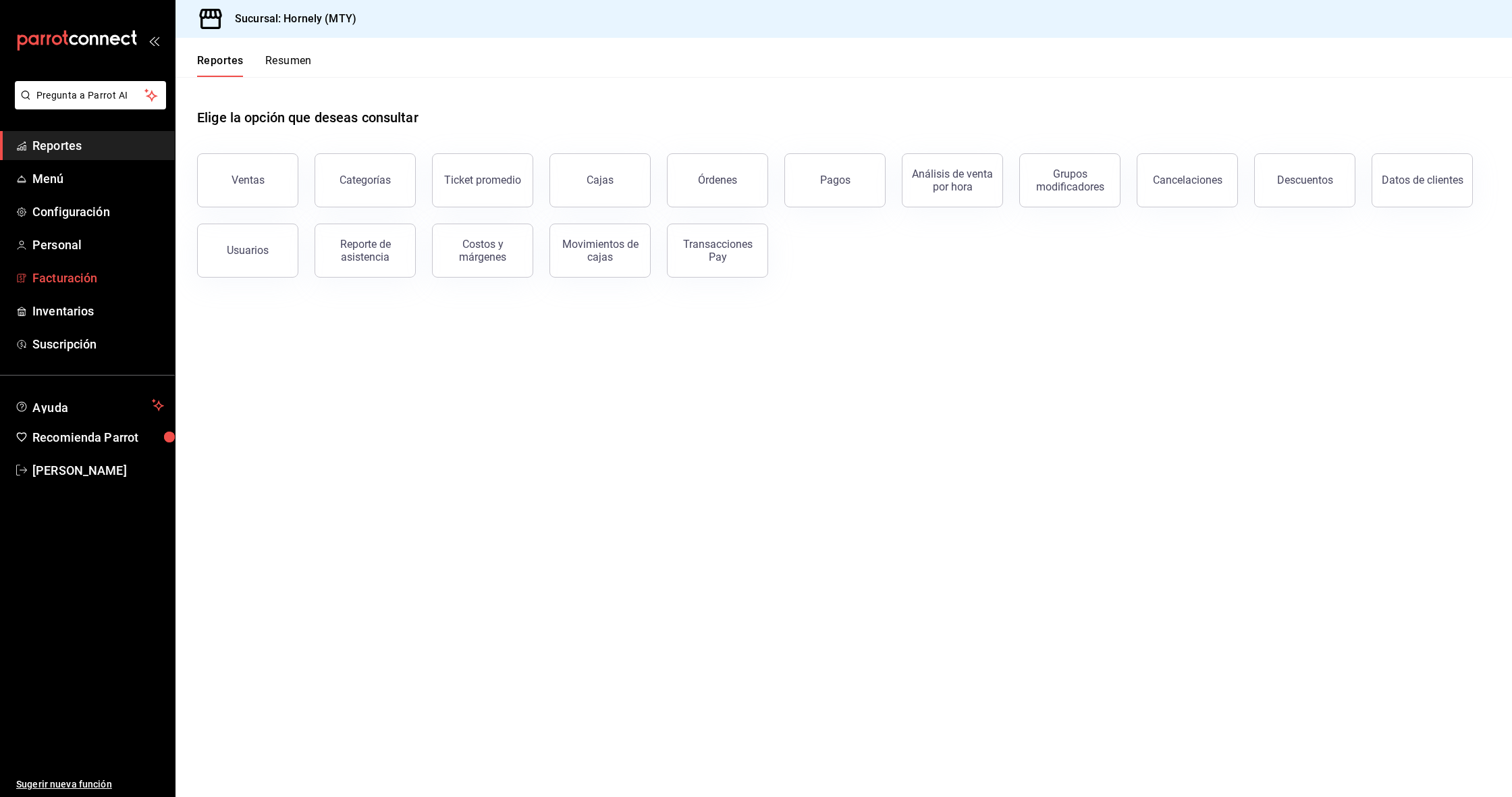
click at [83, 277] on span "Facturación" at bounding box center [98, 278] width 132 height 18
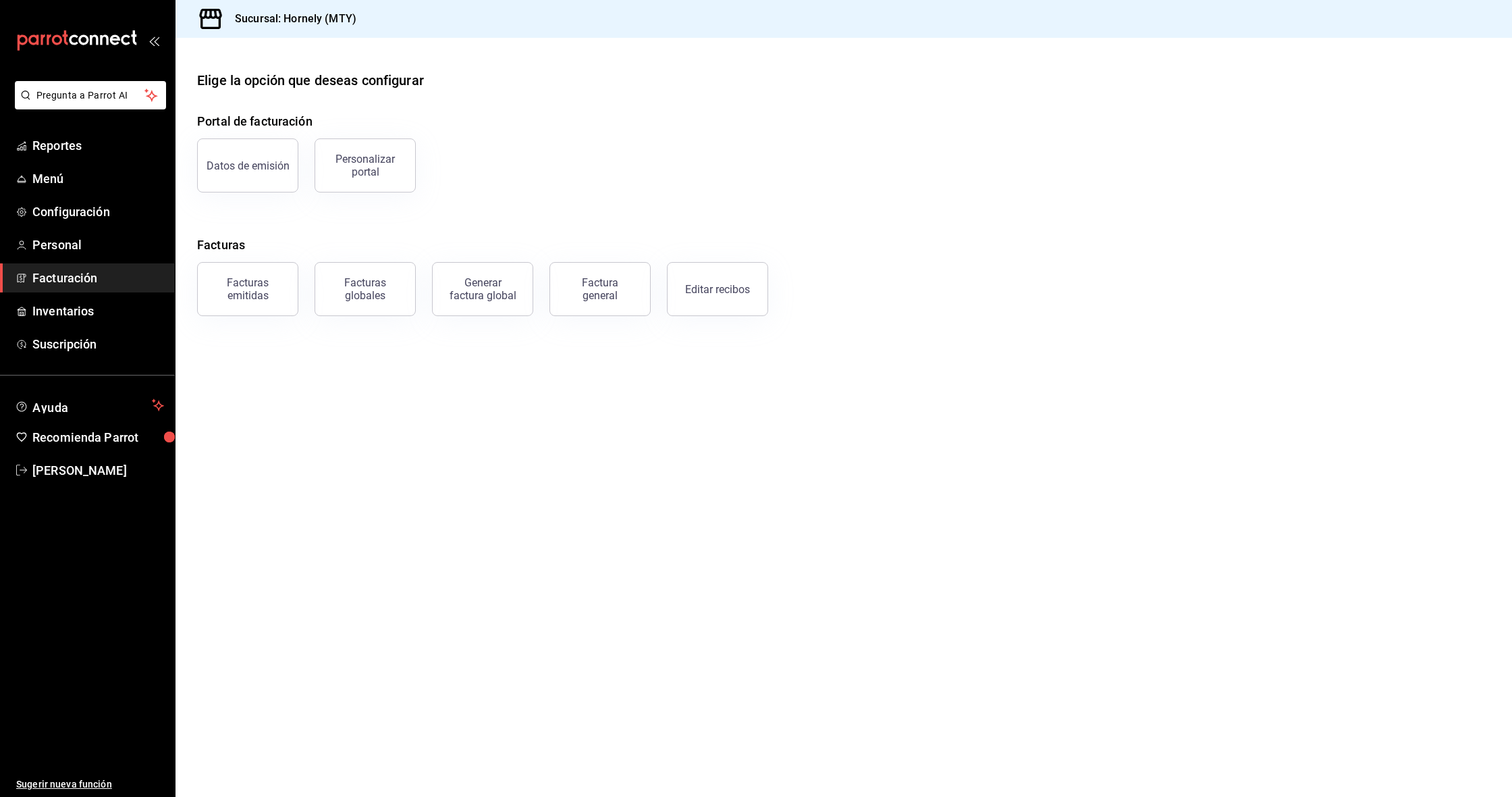
click at [701, 550] on main "Elige la opción que deseas configurar Portal de facturación Datos de emisión Pe…" at bounding box center [844, 417] width 1337 height 759
click at [766, 207] on div "Portal de facturación Datos de emisión Personalizar portal Facturas Facturas em…" at bounding box center [844, 214] width 1293 height 204
drag, startPoint x: 757, startPoint y: 413, endPoint x: 608, endPoint y: 395, distance: 150.1
click at [757, 413] on main "Elige la opción que deseas configurar Portal de facturación Datos de emisión Pe…" at bounding box center [844, 417] width 1337 height 759
click at [63, 471] on span "[PERSON_NAME]" at bounding box center [98, 470] width 132 height 18
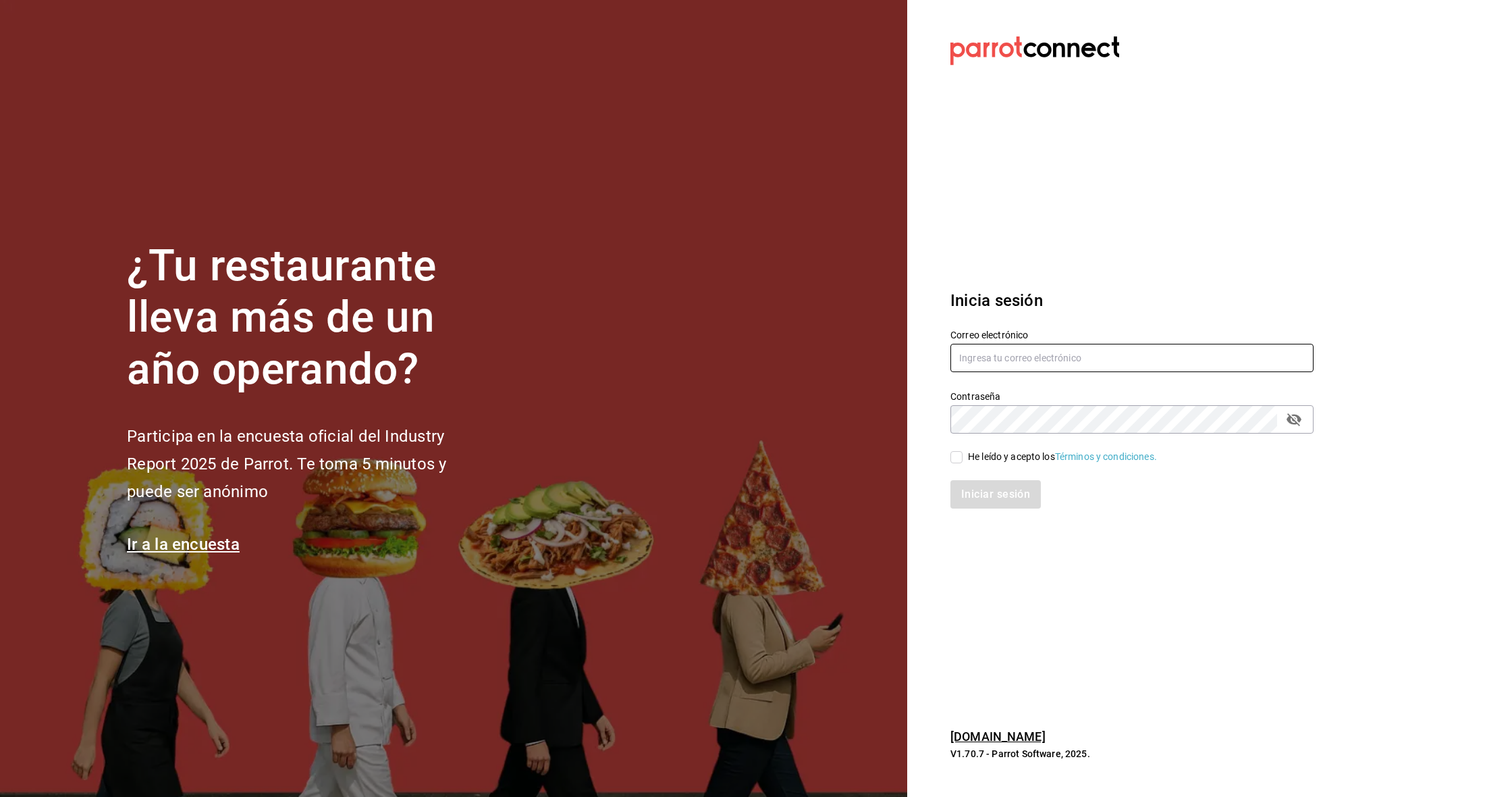
click at [1172, 360] on input "text" at bounding box center [1132, 357] width 363 height 28
type input "[EMAIL_ADDRESS][DOMAIN_NAME]"
click at [1016, 461] on div "He leído y acepto los Términos y condiciones." at bounding box center [1062, 457] width 189 height 15
click at [963, 461] on input "He leído y acepto los Términos y condiciones." at bounding box center [957, 457] width 12 height 12
checkbox input "true"
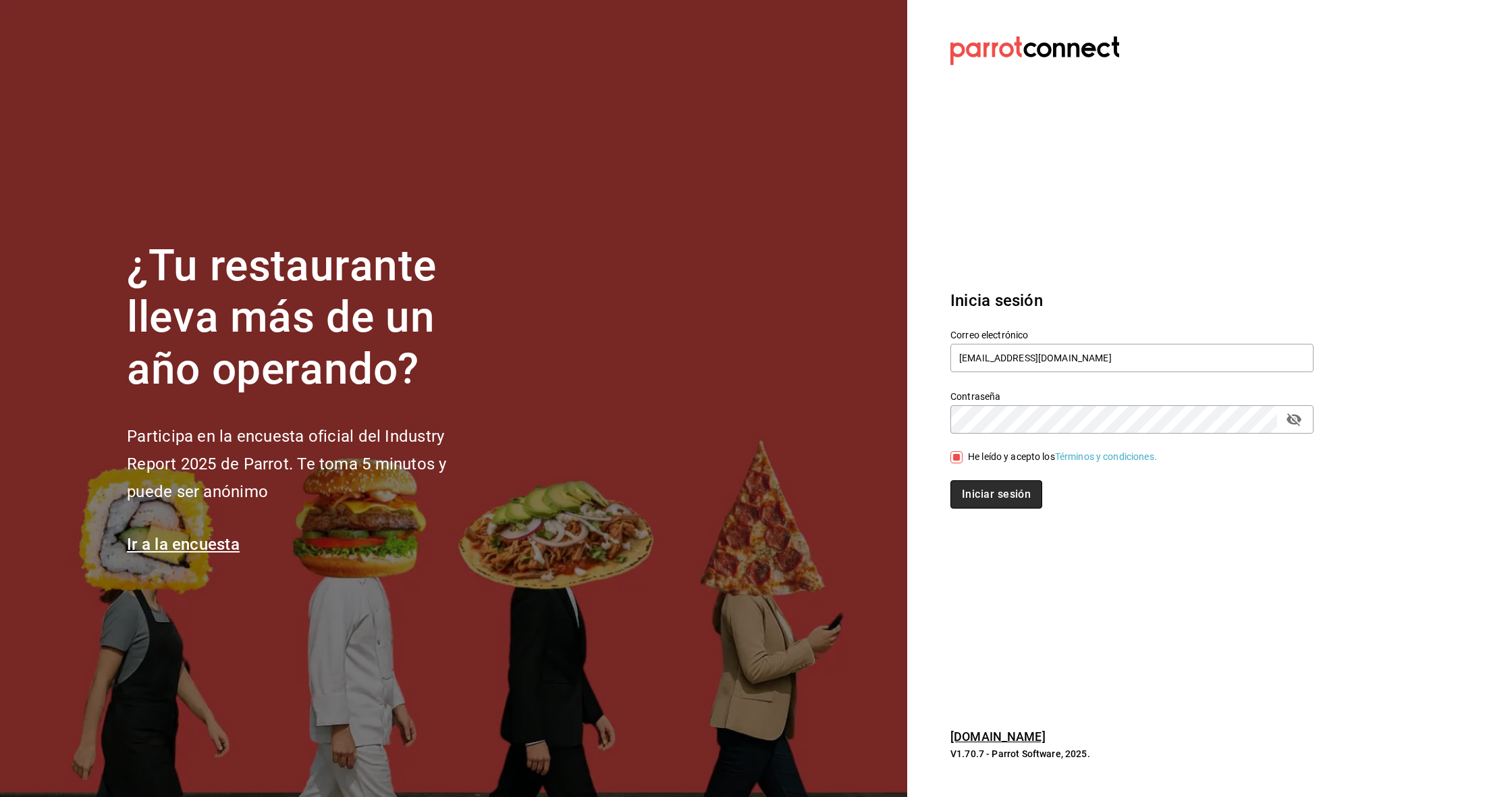
click at [1006, 493] on button "Iniciar sesión" at bounding box center [997, 494] width 92 height 28
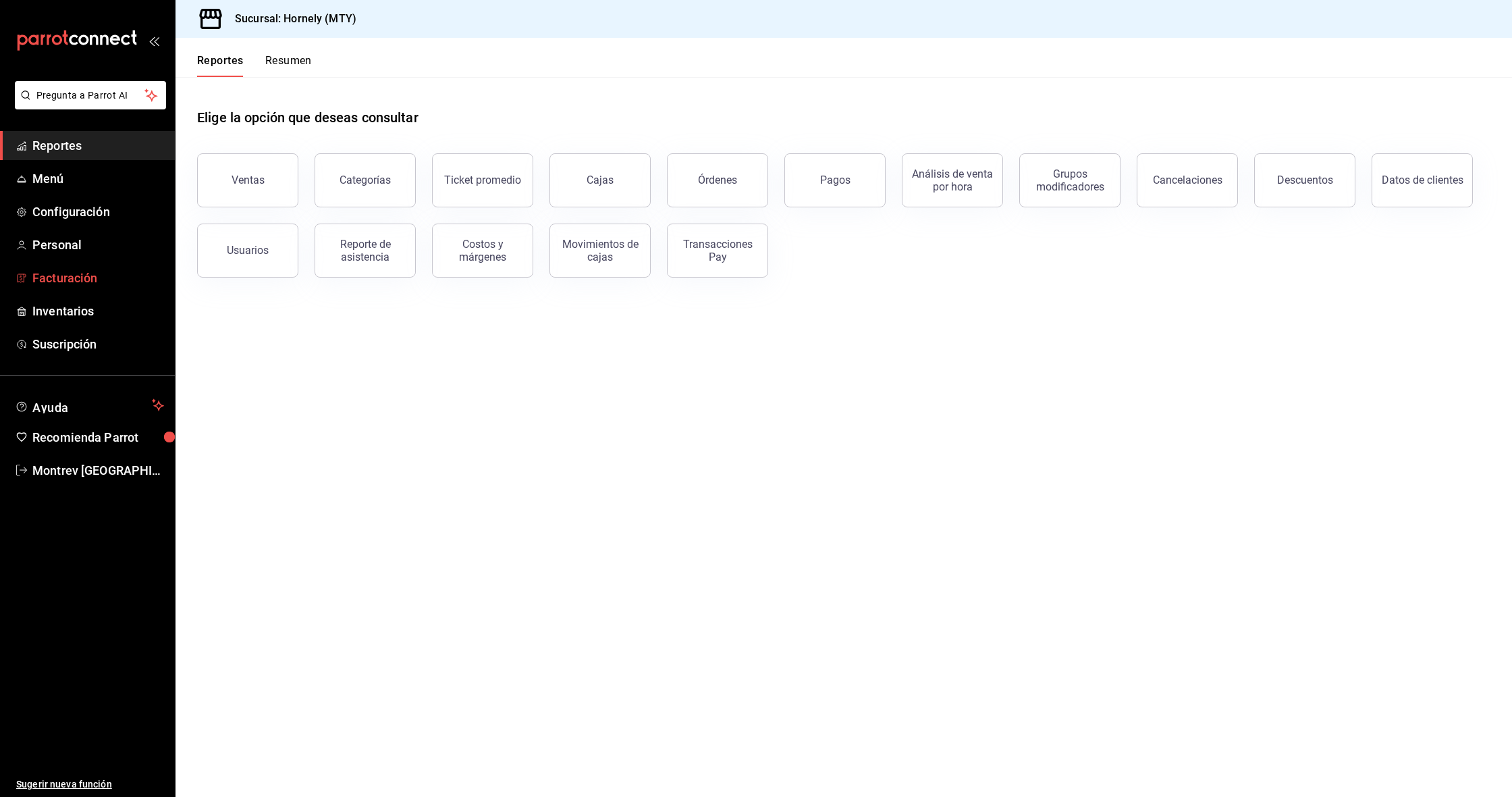
click at [99, 275] on span "Facturación" at bounding box center [98, 278] width 132 height 18
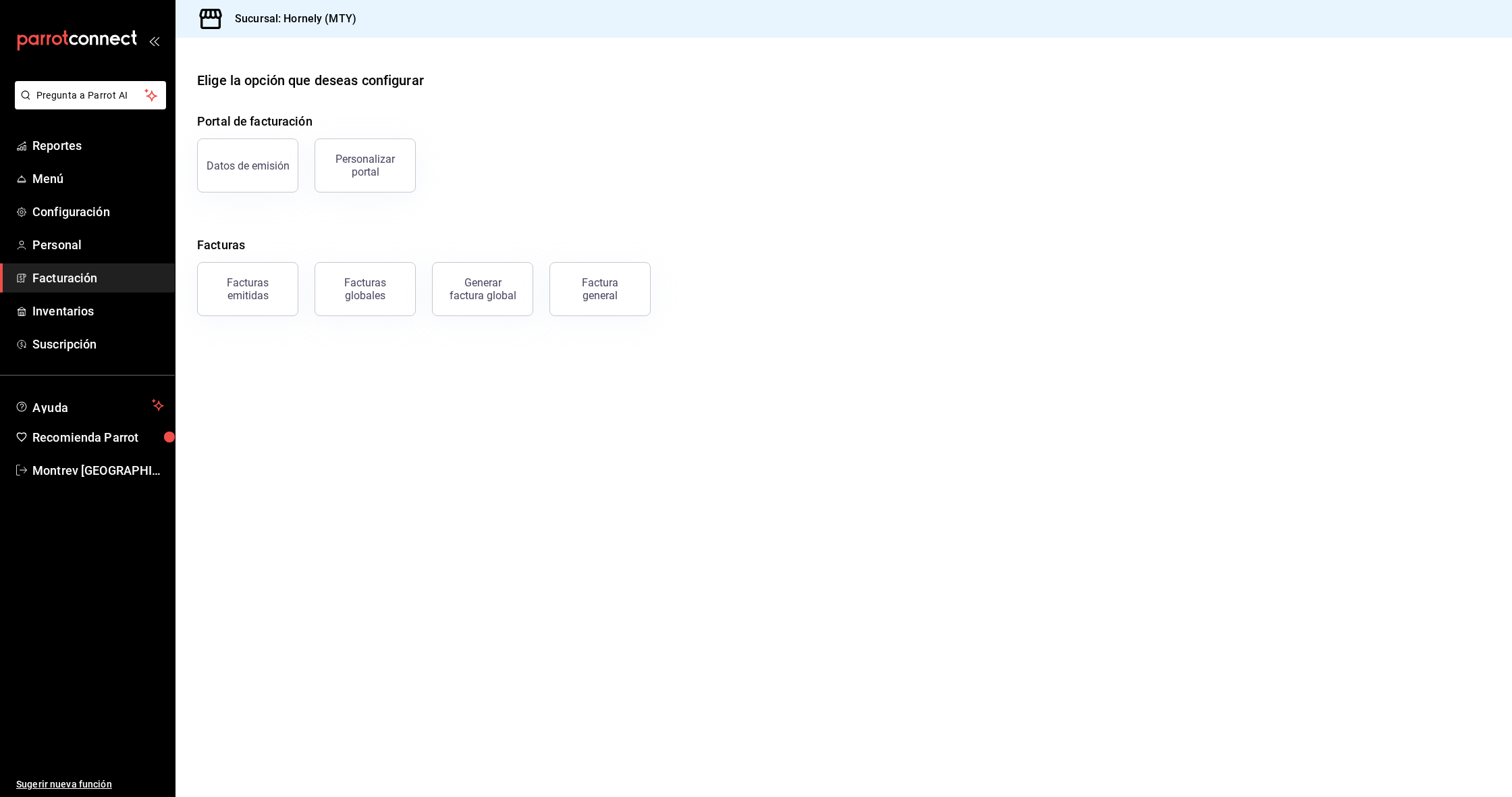
drag, startPoint x: 602, startPoint y: 542, endPoint x: 569, endPoint y: 541, distance: 33.0
click at [602, 542] on main "Elige la opción que deseas configurar Portal de facturación Datos de emisión Pe…" at bounding box center [844, 417] width 1337 height 759
click at [91, 470] on span "Montrev [GEOGRAPHIC_DATA]" at bounding box center [98, 470] width 132 height 18
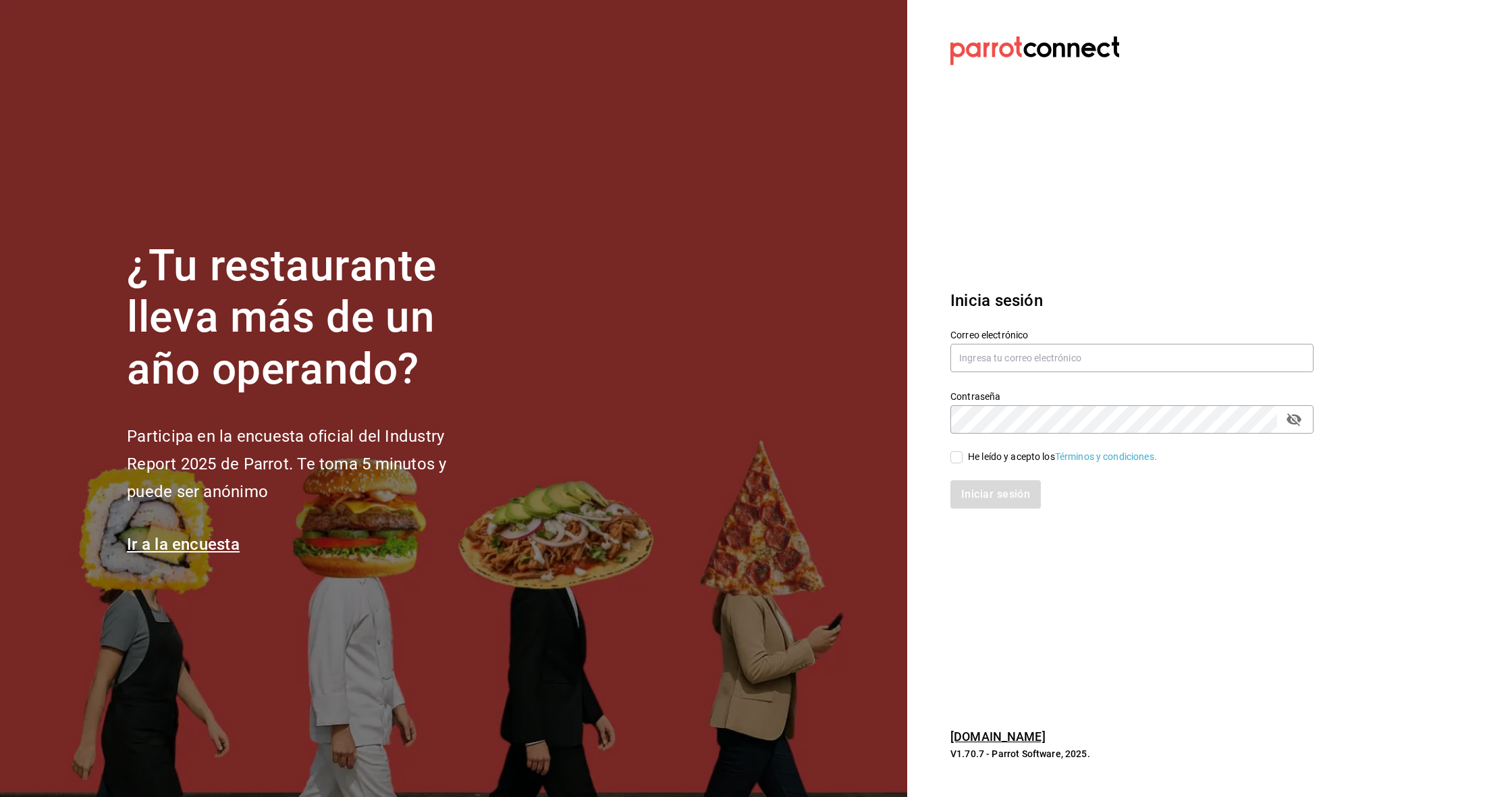
click at [1006, 455] on div "He leído y acepto los Términos y condiciones." at bounding box center [1062, 457] width 189 height 15
click at [963, 455] on input "He leído y acepto los Términos y condiciones." at bounding box center [957, 457] width 12 height 12
checkbox input "true"
click at [1040, 362] on input "text" at bounding box center [1132, 357] width 363 height 28
type input "Rmsfs.com@gmail.com"
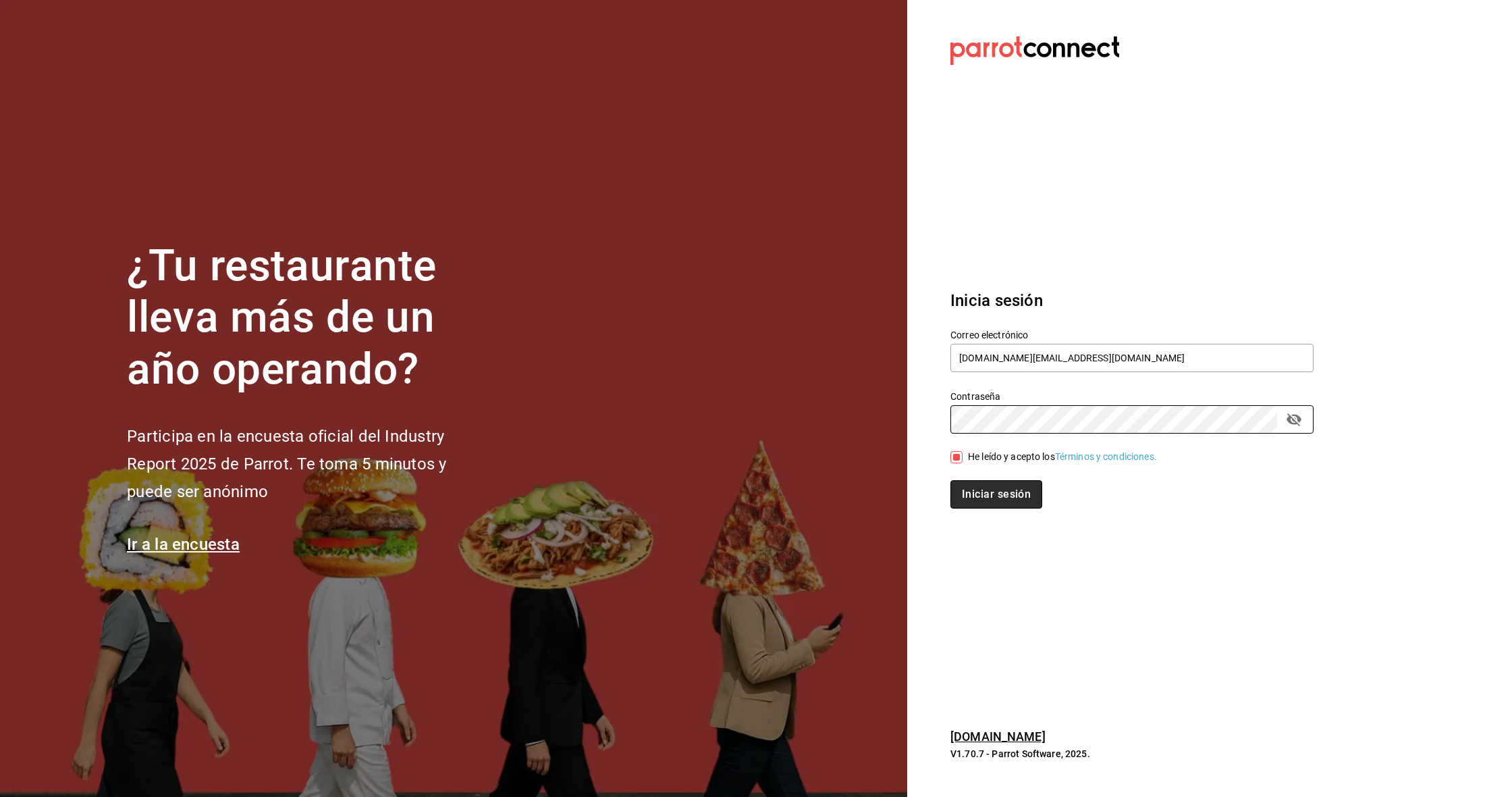
click at [997, 493] on button "Iniciar sesión" at bounding box center [997, 494] width 92 height 28
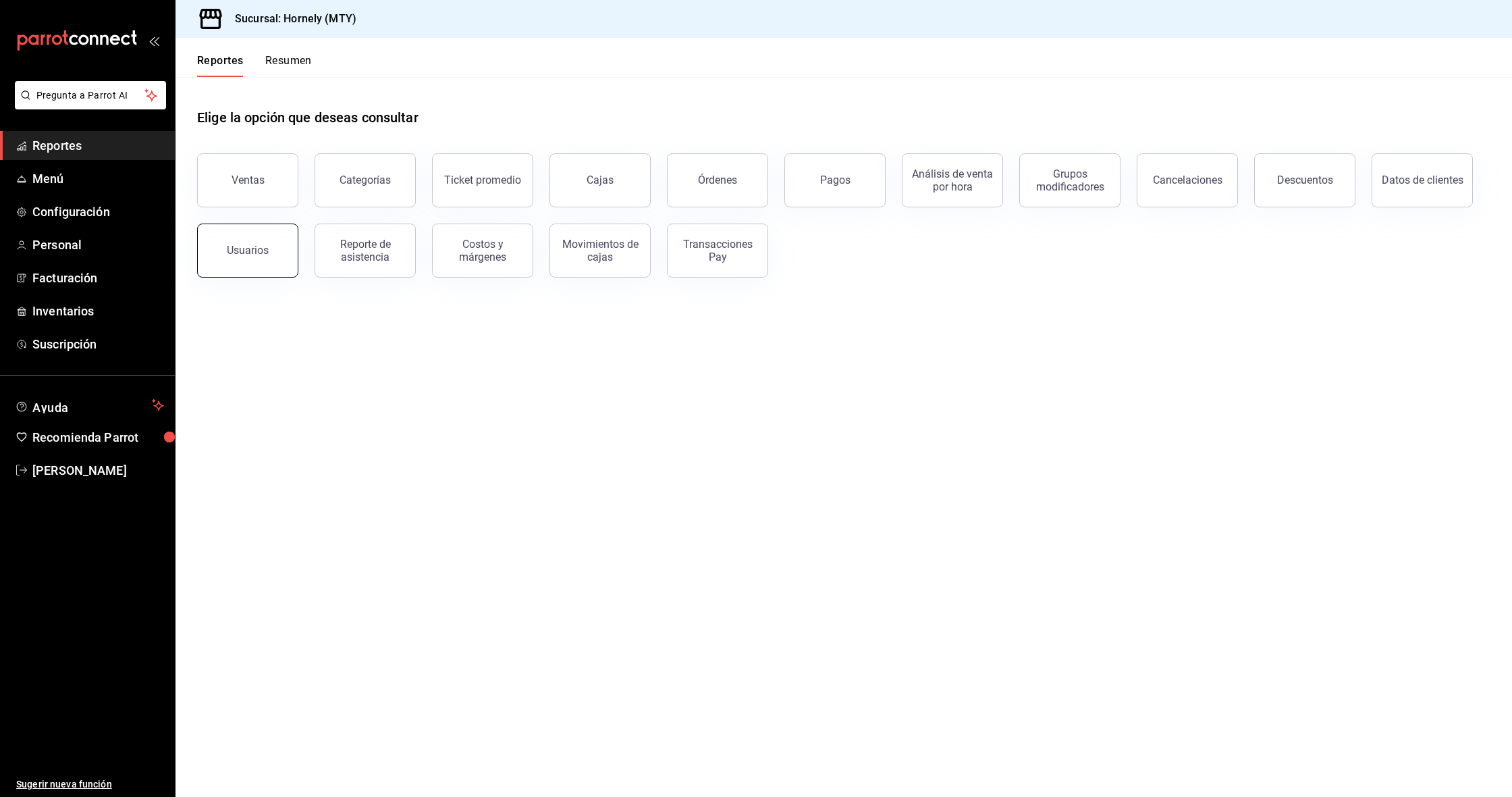
click at [258, 250] on div "Usuarios" at bounding box center [248, 250] width 42 height 13
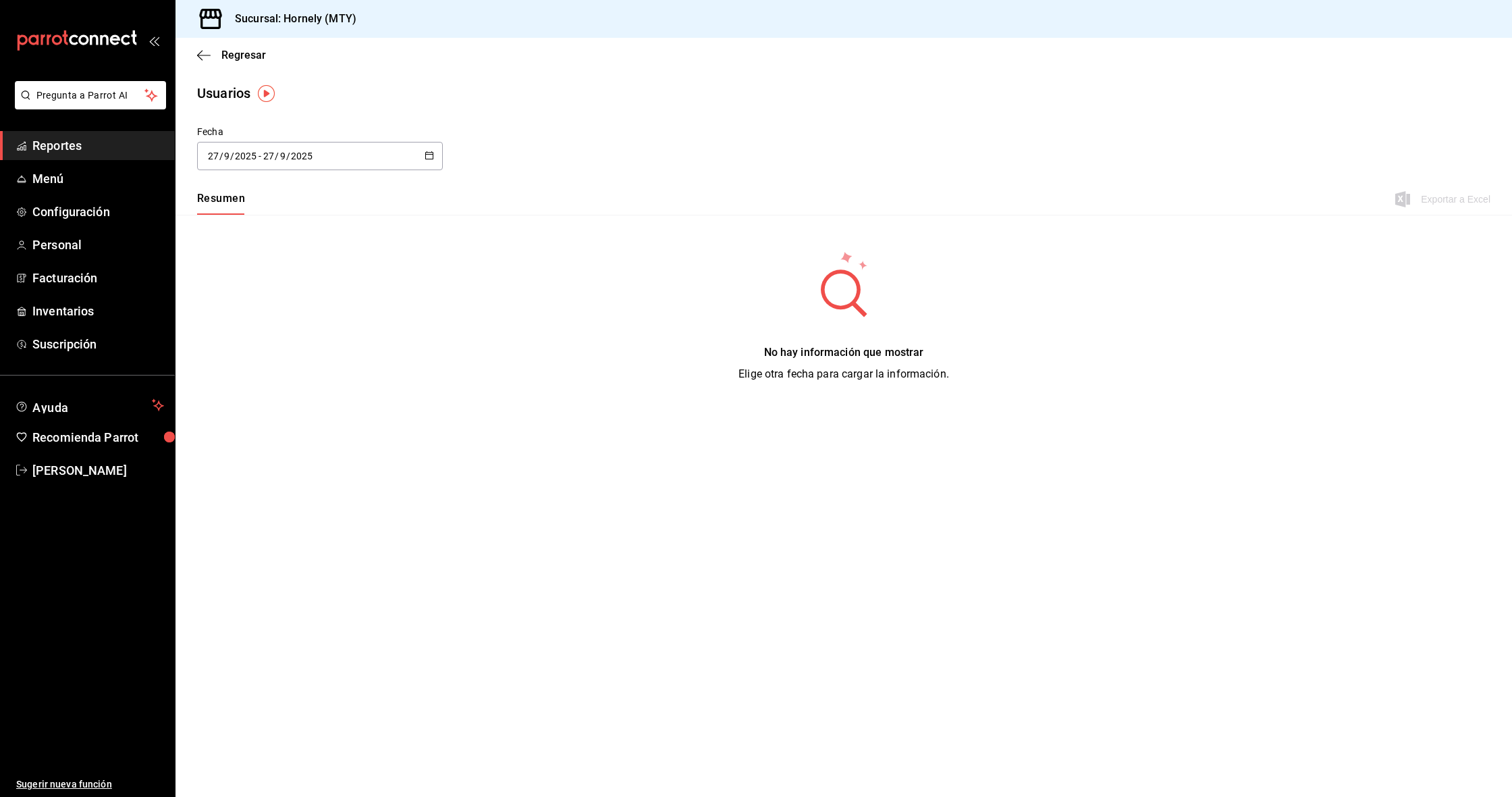
click at [301, 155] on input "2025" at bounding box center [302, 156] width 23 height 11
click at [283, 214] on li "Ayer" at bounding box center [261, 229] width 128 height 31
type input "2025-09-26"
type input "26"
type input "2025-09-26"
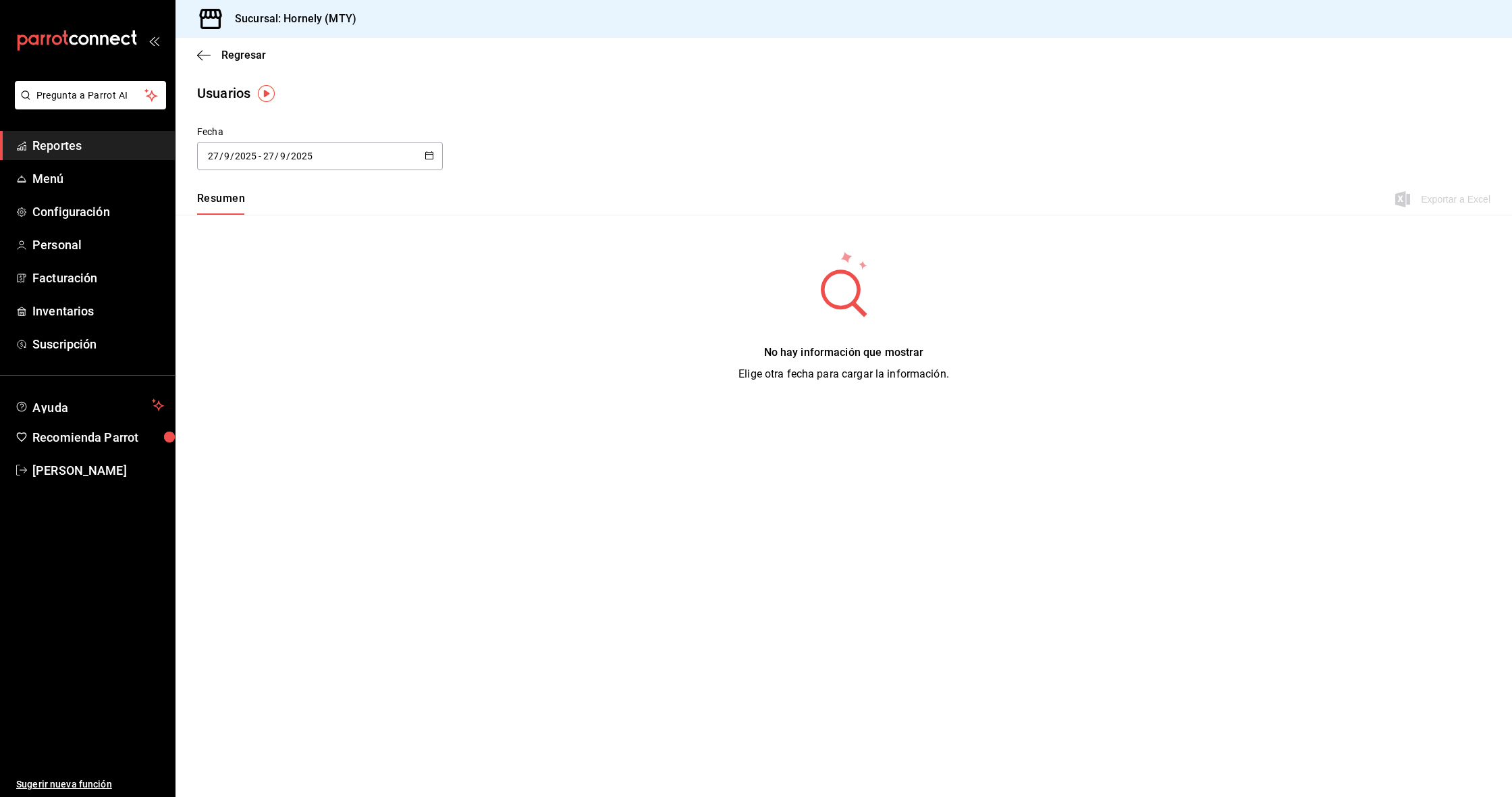
type input "26"
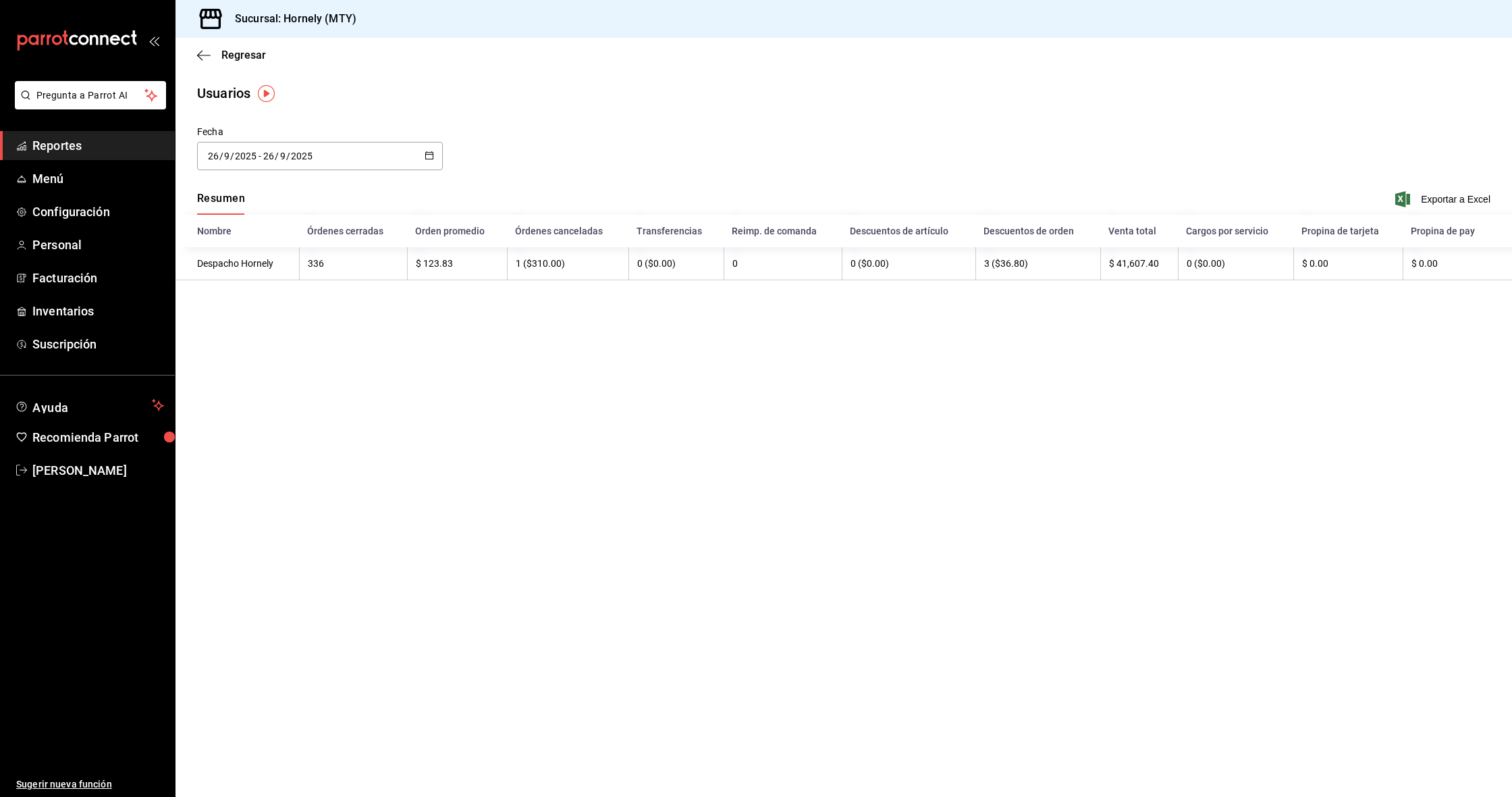
drag, startPoint x: 392, startPoint y: 161, endPoint x: 379, endPoint y: 167, distance: 14.3
click at [392, 161] on div "2025-09-26 26 / 9 / 2025 - 2025-09-26 26 / 9 / 2025" at bounding box center [320, 155] width 245 height 28
click at [254, 262] on li "Semana actual" at bounding box center [261, 260] width 128 height 31
type input "2025-09-21"
type input "21"
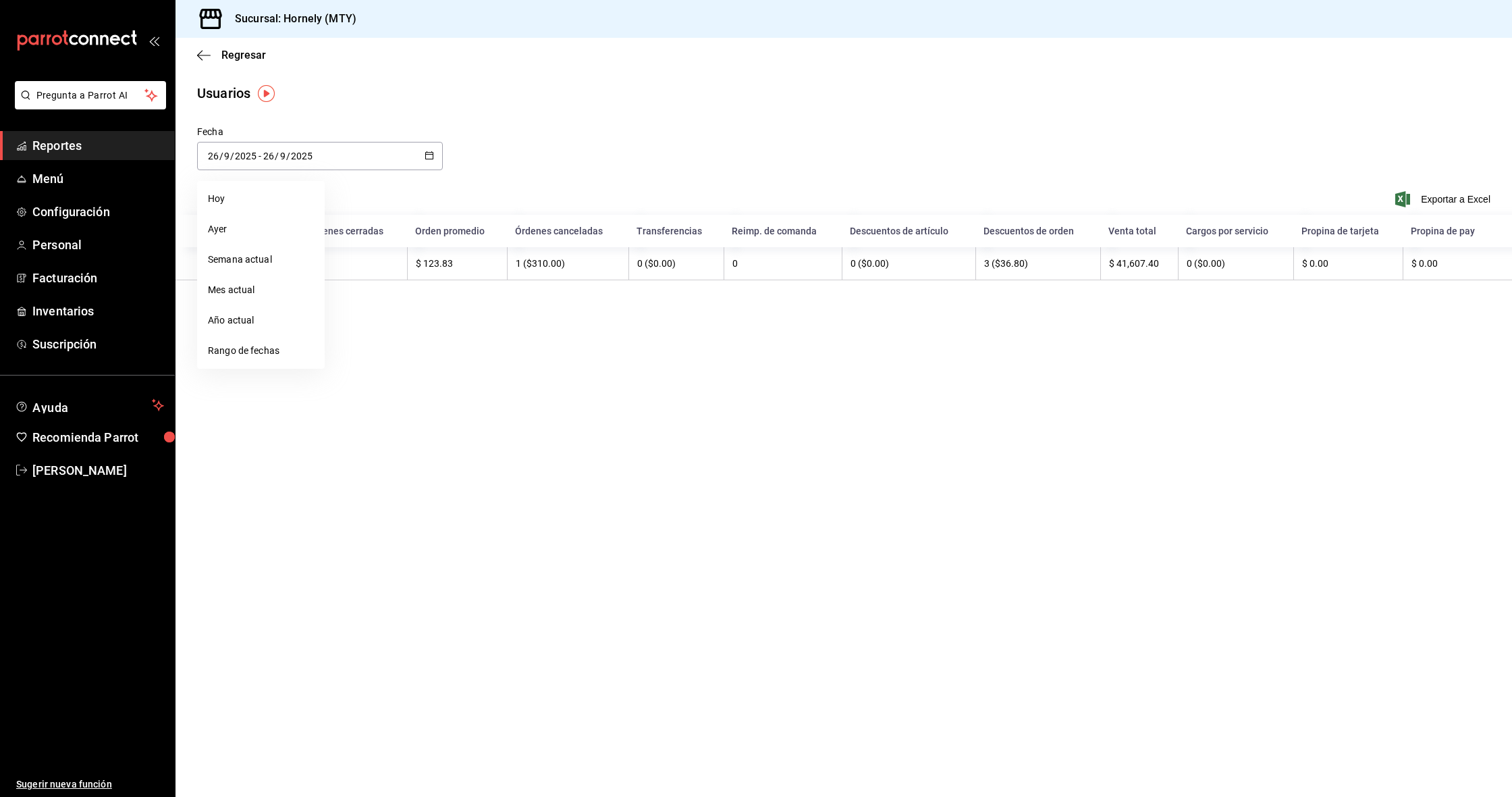
type input "2025-09-27"
type input "27"
click at [76, 210] on span "Configuración" at bounding box center [98, 212] width 132 height 18
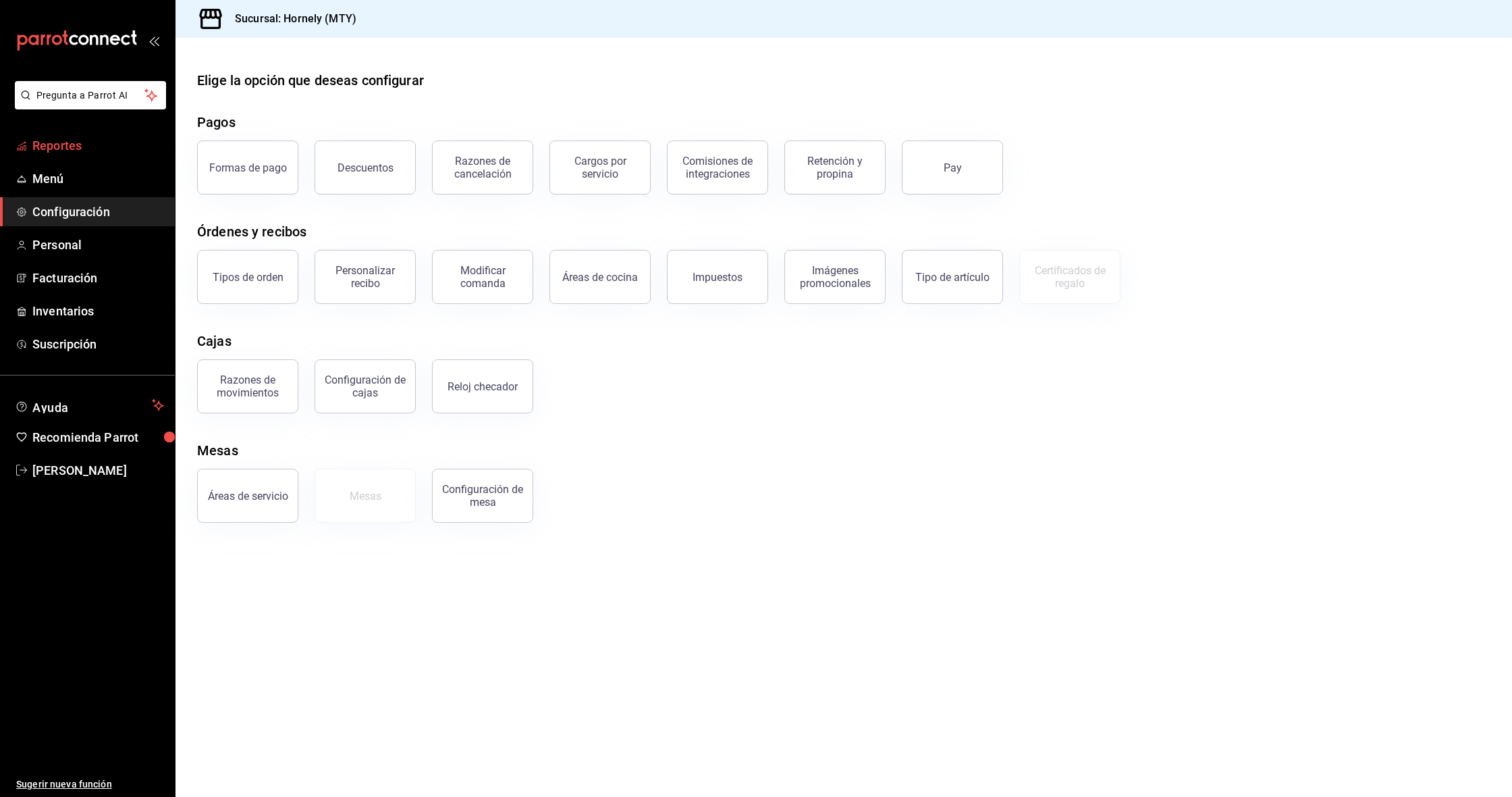
click at [81, 151] on span "Reportes" at bounding box center [98, 145] width 132 height 18
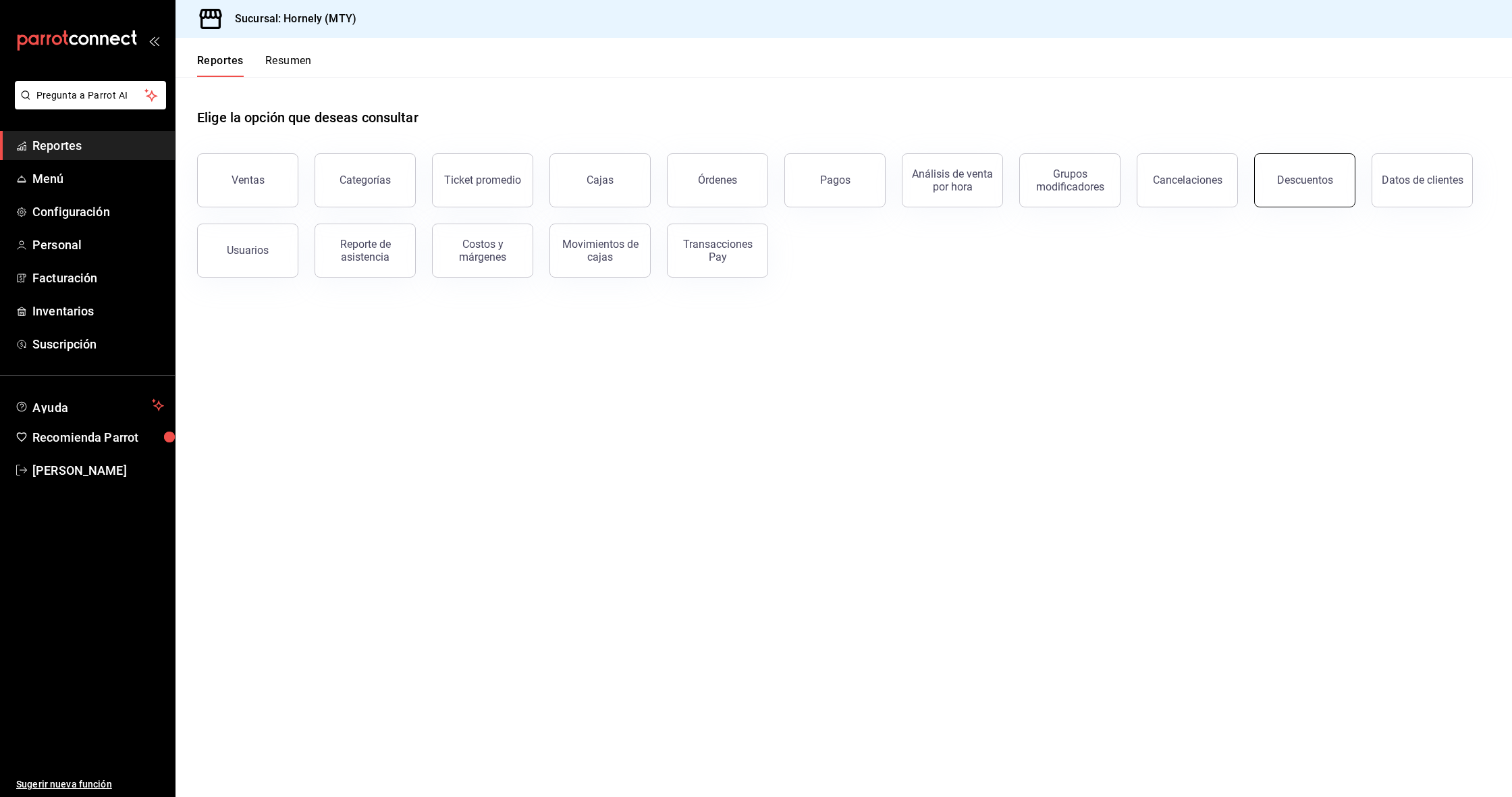
click at [1328, 176] on div "Descuentos" at bounding box center [1305, 180] width 56 height 13
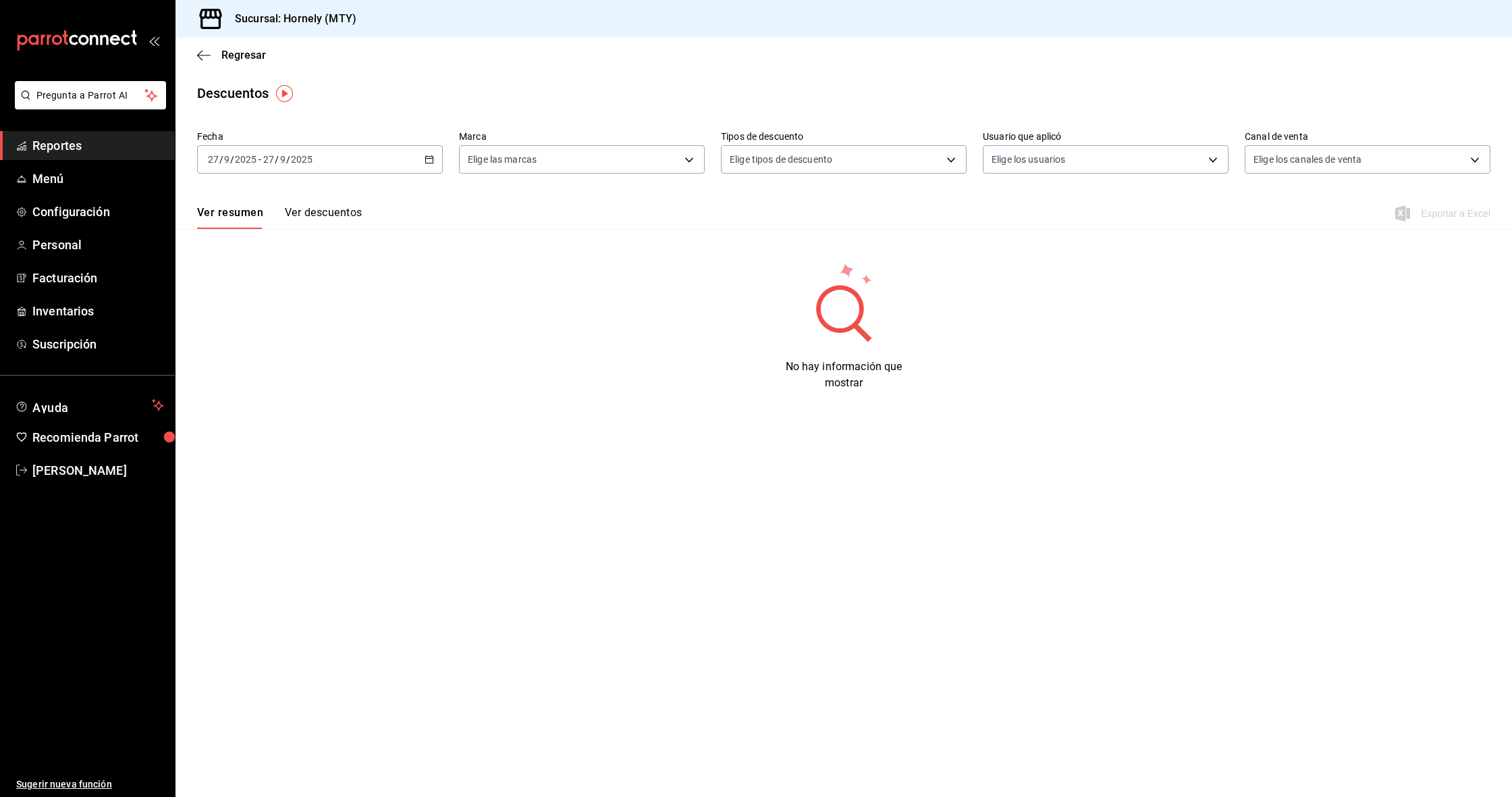
click at [292, 155] on input "2025" at bounding box center [302, 159] width 23 height 11
click at [272, 255] on span "Semana actual" at bounding box center [261, 261] width 105 height 15
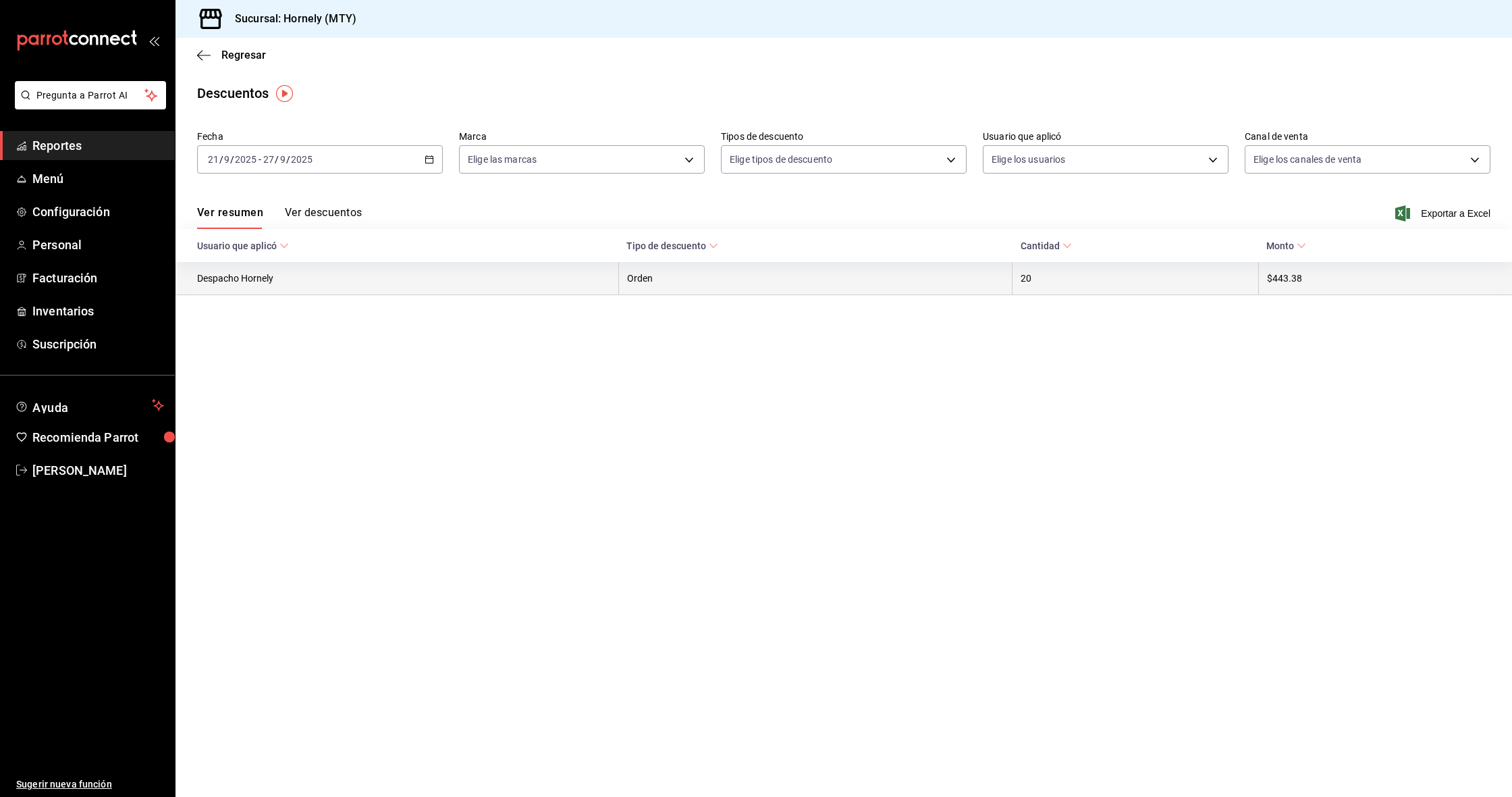
click at [259, 278] on th "Despacho Hornely" at bounding box center [397, 278] width 443 height 33
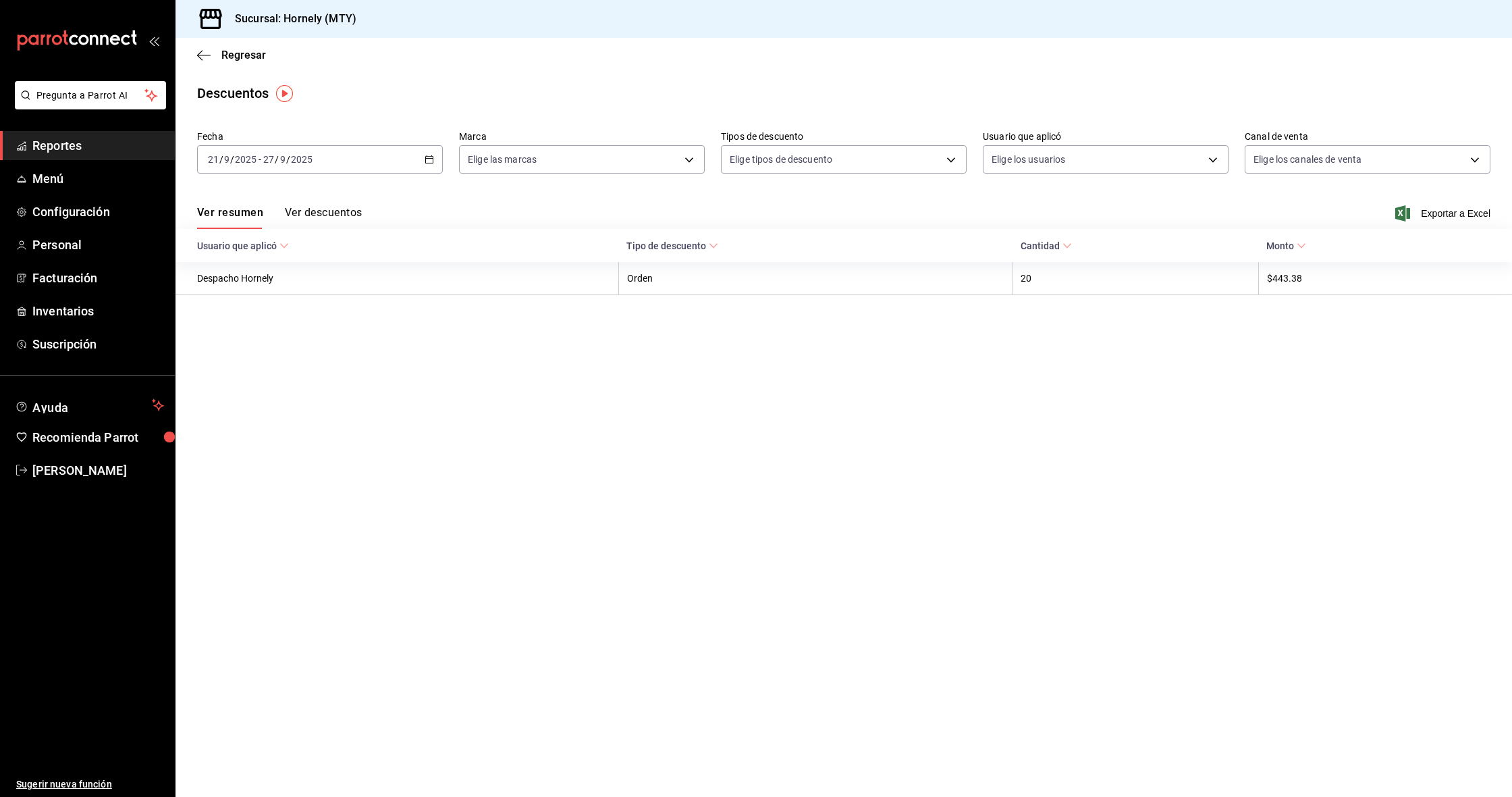
click at [307, 217] on button "Ver descuentos" at bounding box center [324, 217] width 77 height 23
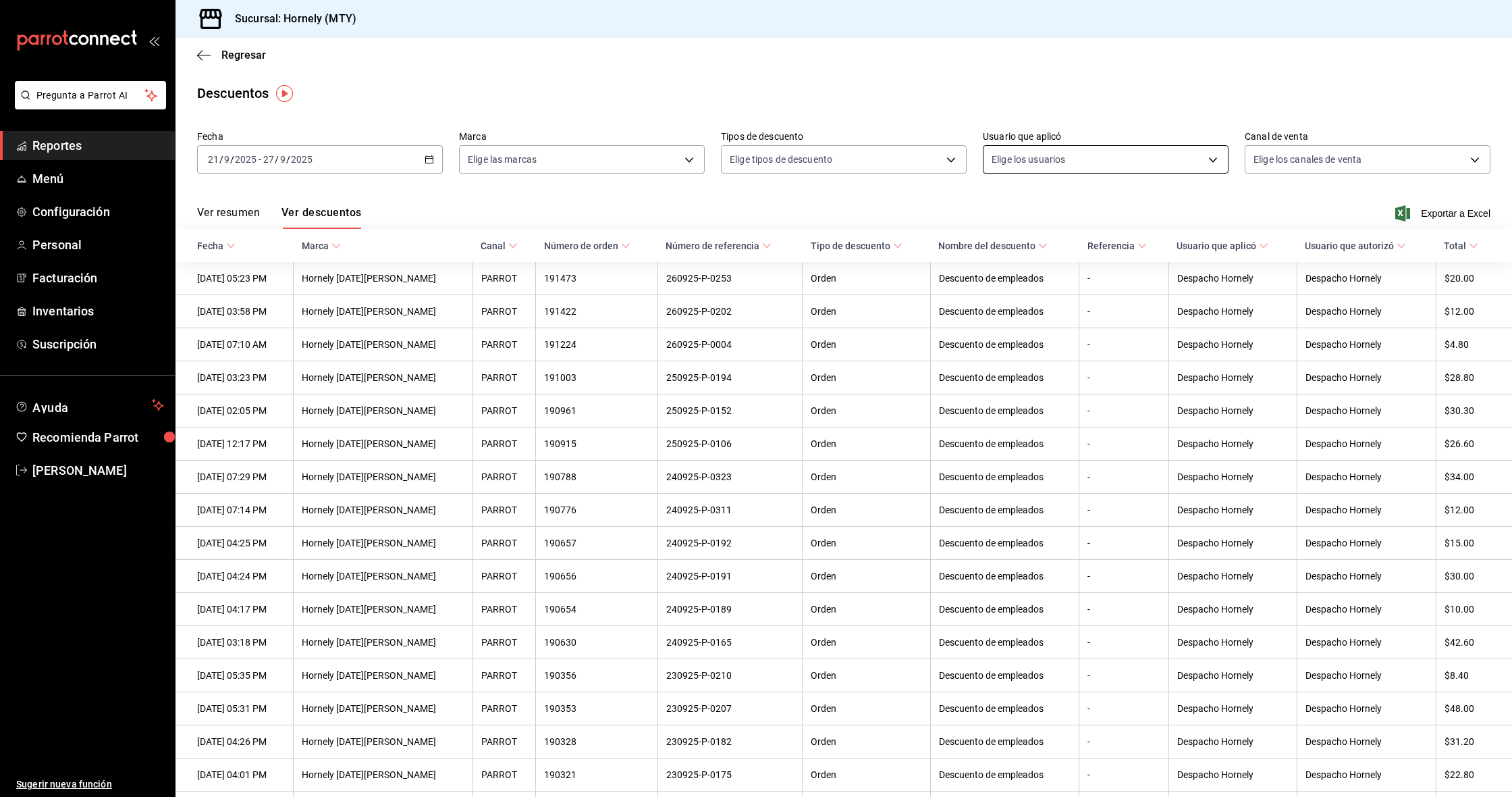
click at [1075, 161] on body "Pregunta a Parrot AI Reportes Menú Configuración Personal Facturación Inventari…" at bounding box center [756, 398] width 1512 height 797
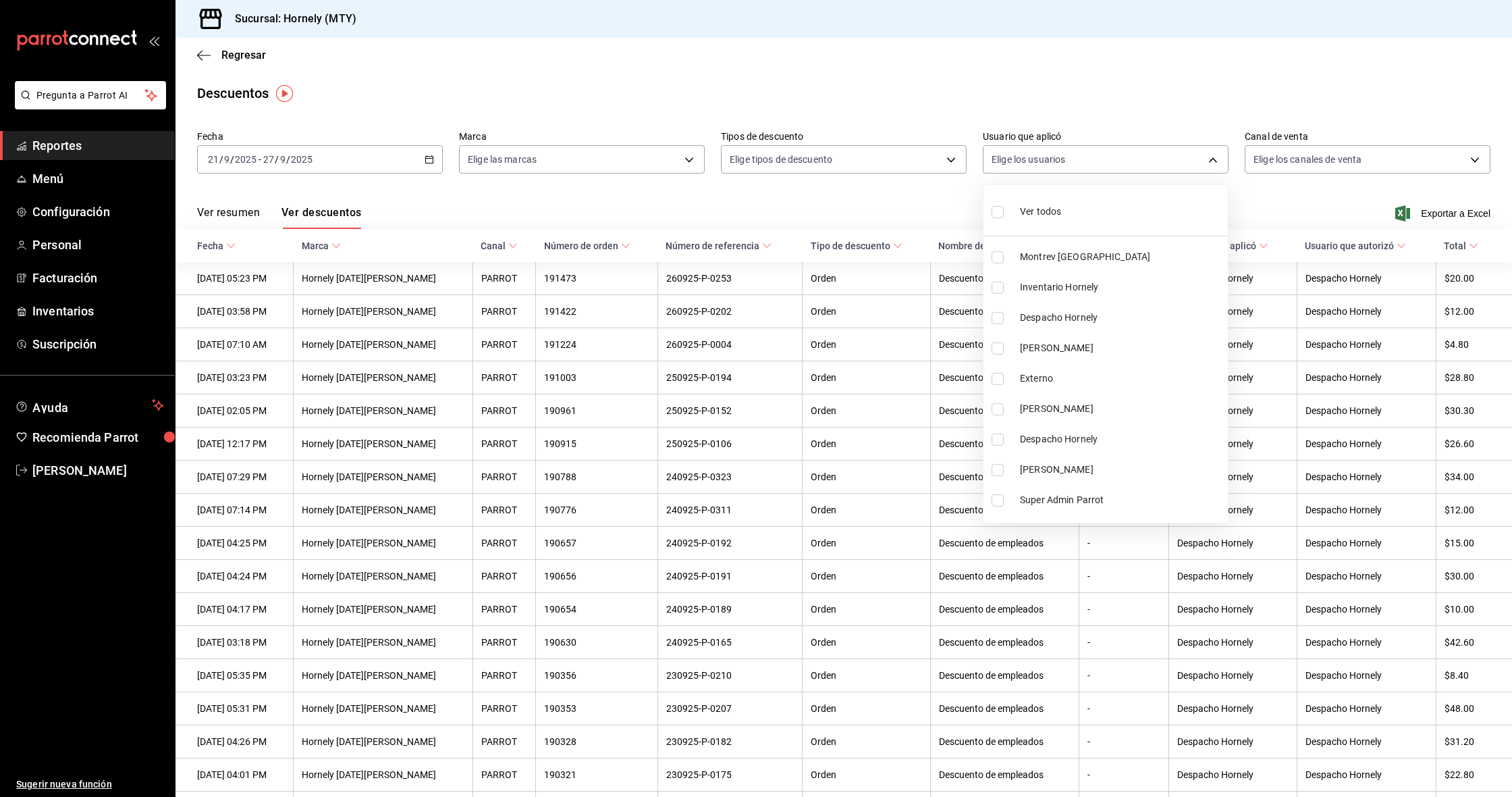
click at [1077, 158] on div at bounding box center [756, 398] width 1512 height 797
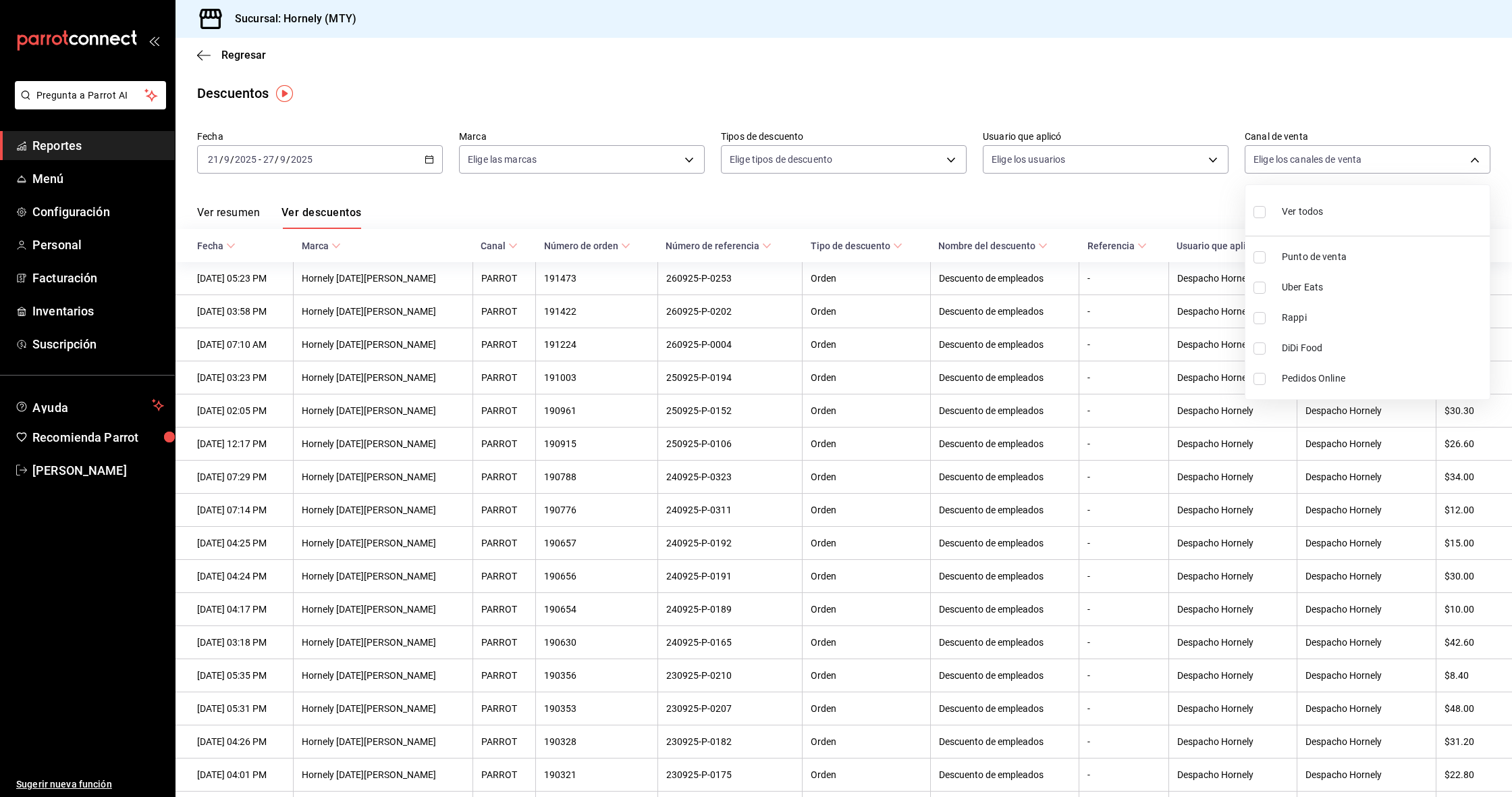
click at [1333, 152] on body "Pregunta a Parrot AI Reportes Menú Configuración Personal Facturación Inventari…" at bounding box center [756, 398] width 1512 height 797
click at [1333, 152] on div at bounding box center [756, 398] width 1512 height 797
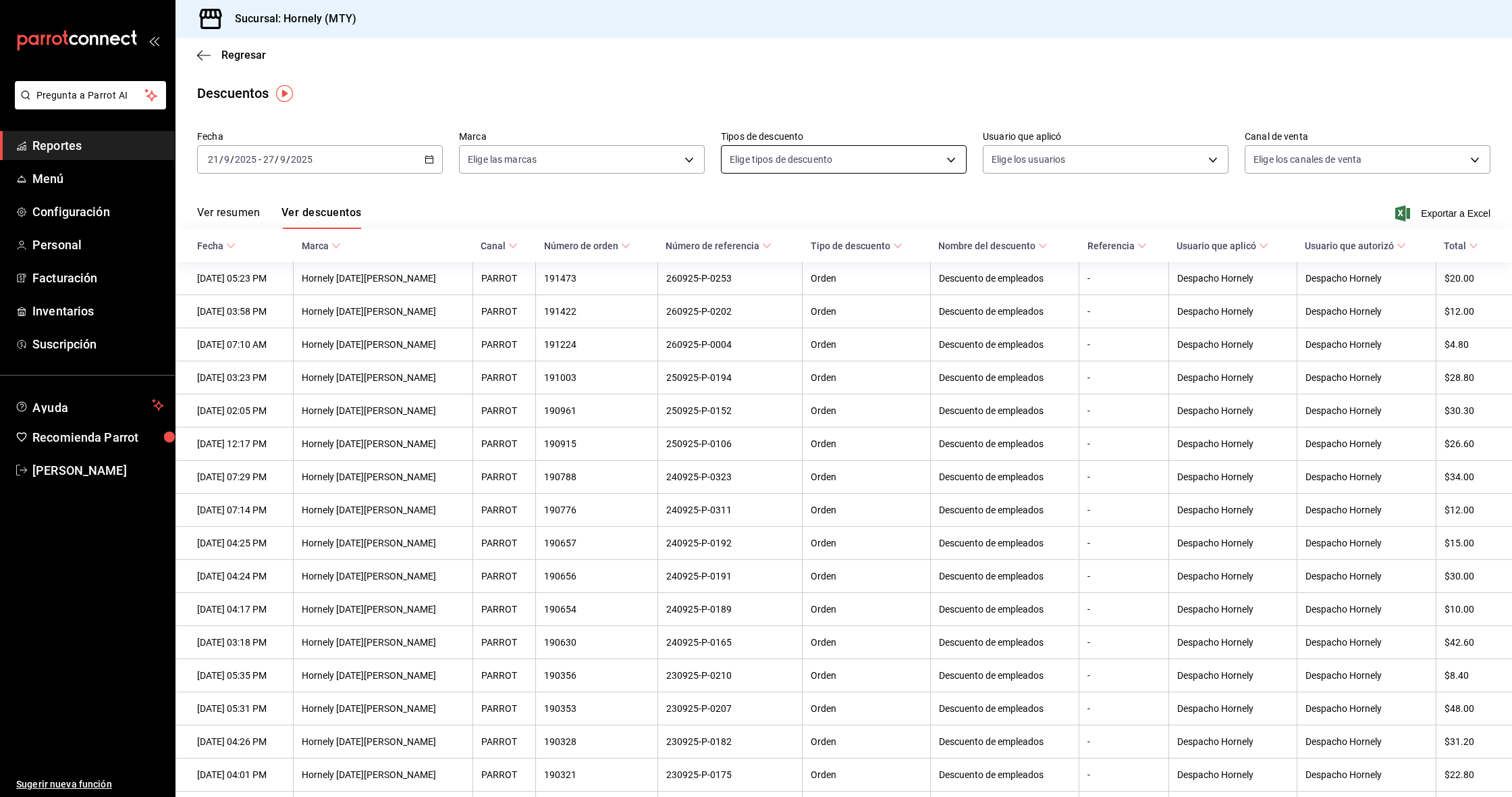
click at [894, 169] on body "Pregunta a Parrot AI Reportes Menú Configuración Personal Facturación Inventari…" at bounding box center [756, 398] width 1512 height 797
click at [901, 164] on div at bounding box center [756, 398] width 1512 height 797
click at [551, 170] on body "Pregunta a Parrot AI Reportes Menú Configuración Personal Facturación Inventari…" at bounding box center [756, 398] width 1512 height 797
drag, startPoint x: 553, startPoint y: 168, endPoint x: 521, endPoint y: 163, distance: 32.4
click at [553, 168] on div at bounding box center [756, 398] width 1512 height 797
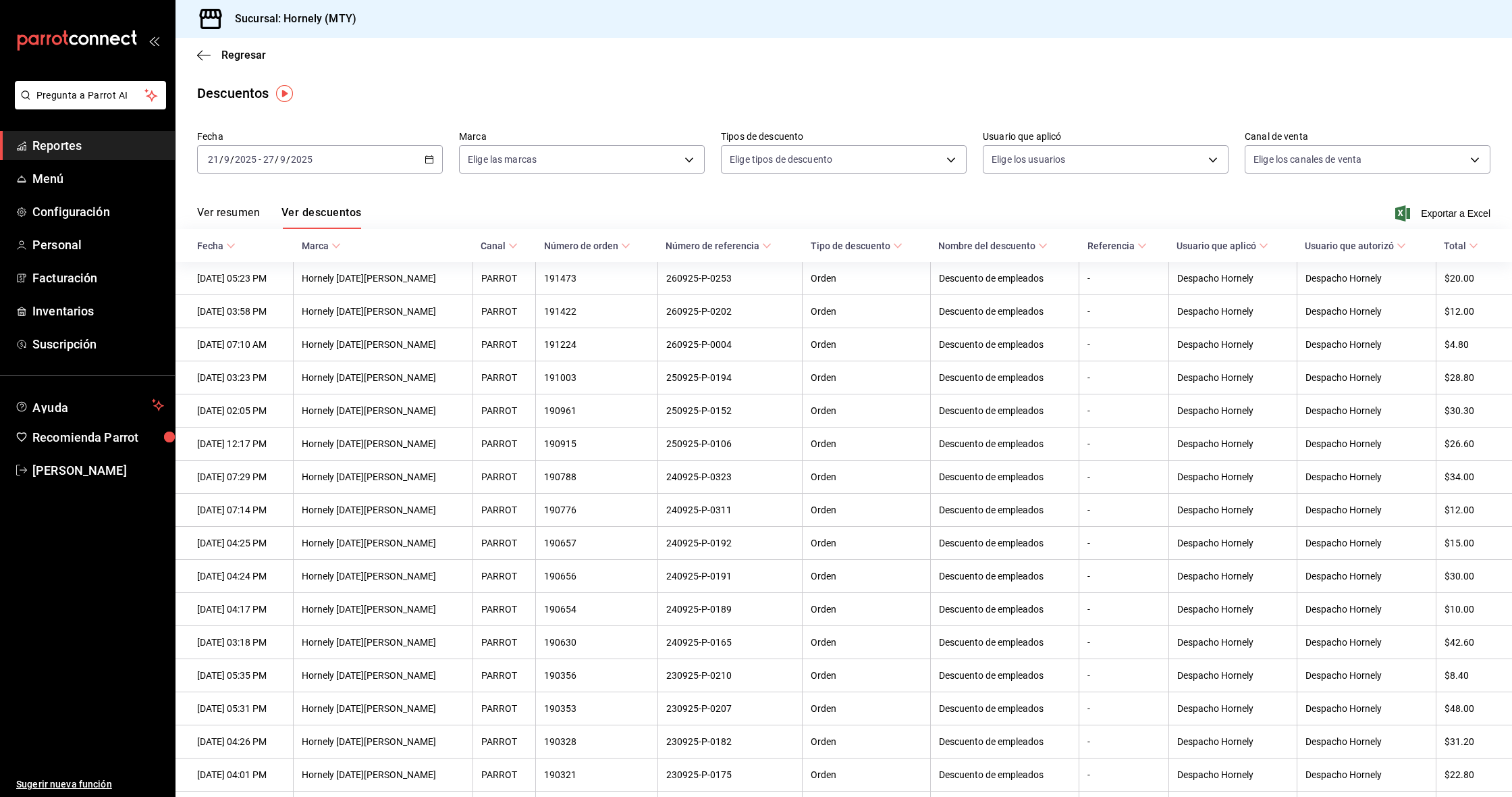
click at [70, 147] on span "Reportes" at bounding box center [98, 145] width 132 height 18
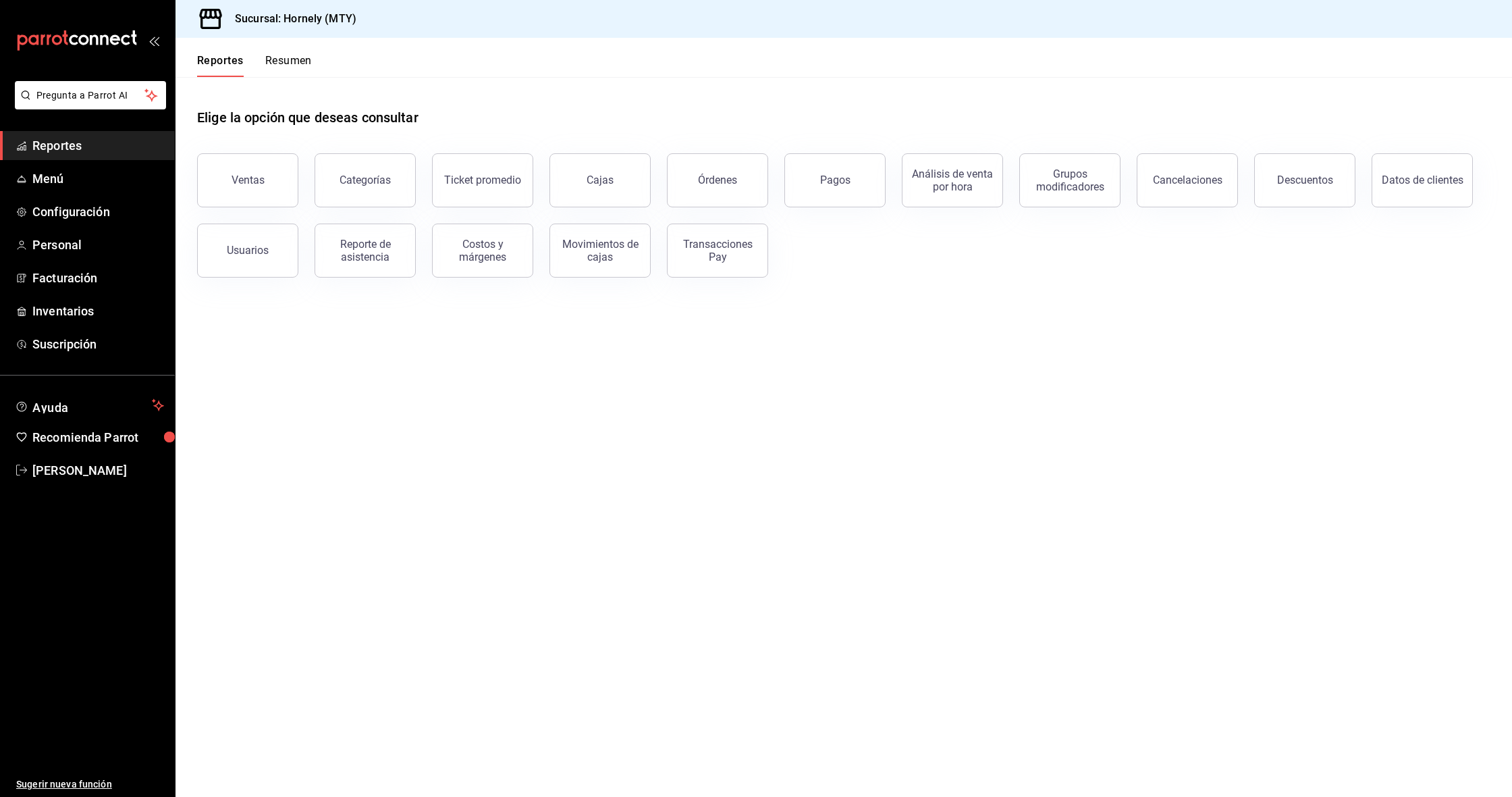
click at [916, 450] on main "Elige la opción que deseas consultar Ventas Categorías Ticket promedio Cajas Ór…" at bounding box center [844, 437] width 1337 height 720
click at [1327, 177] on div "Descuentos" at bounding box center [1305, 180] width 56 height 13
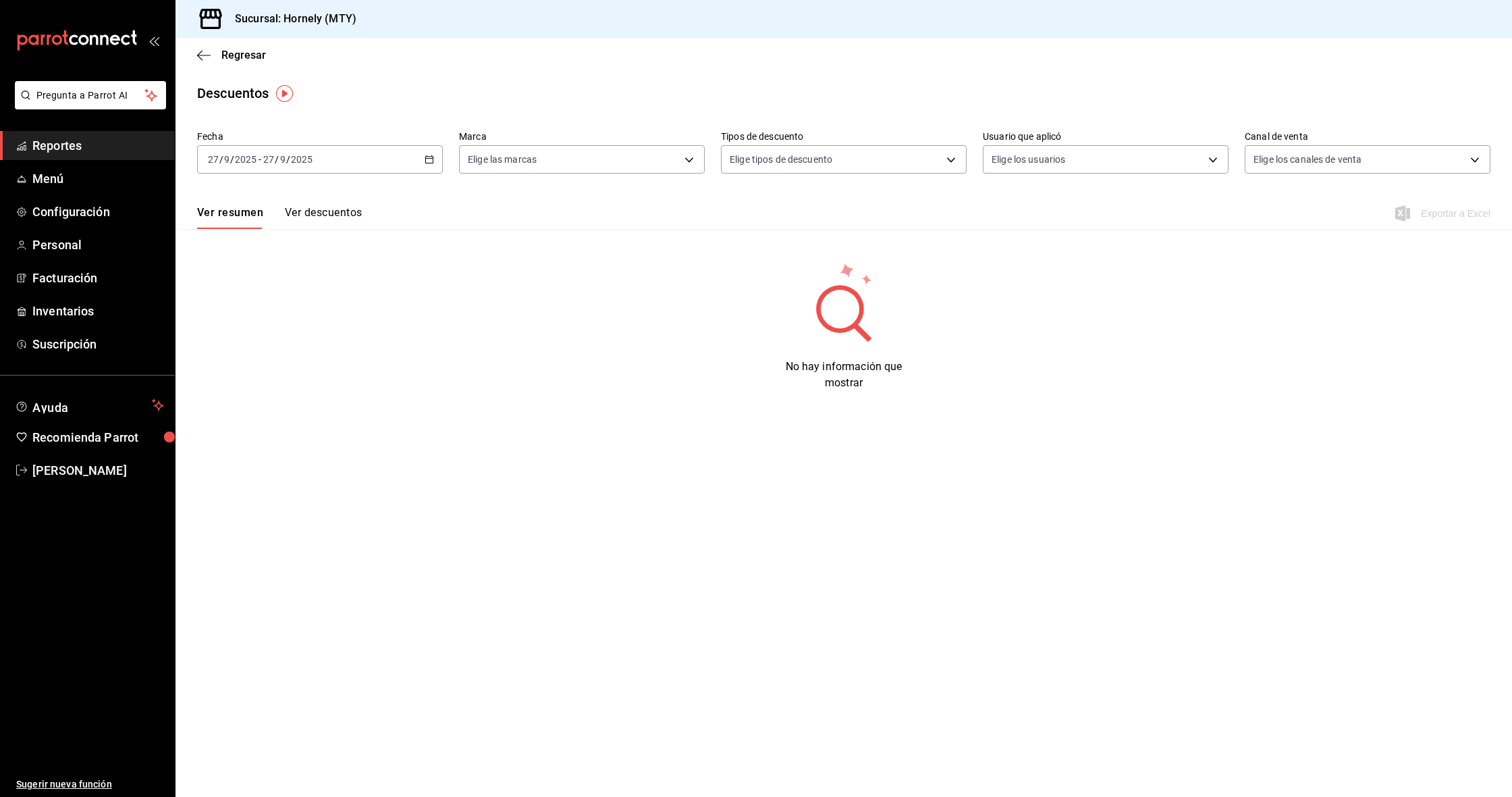
click at [317, 161] on div "2025-09-27 27 / 9 / 2025 - 2025-09-27 27 / 9 / 2025" at bounding box center [320, 159] width 245 height 28
click at [262, 254] on span "Semana actual" at bounding box center [261, 261] width 105 height 15
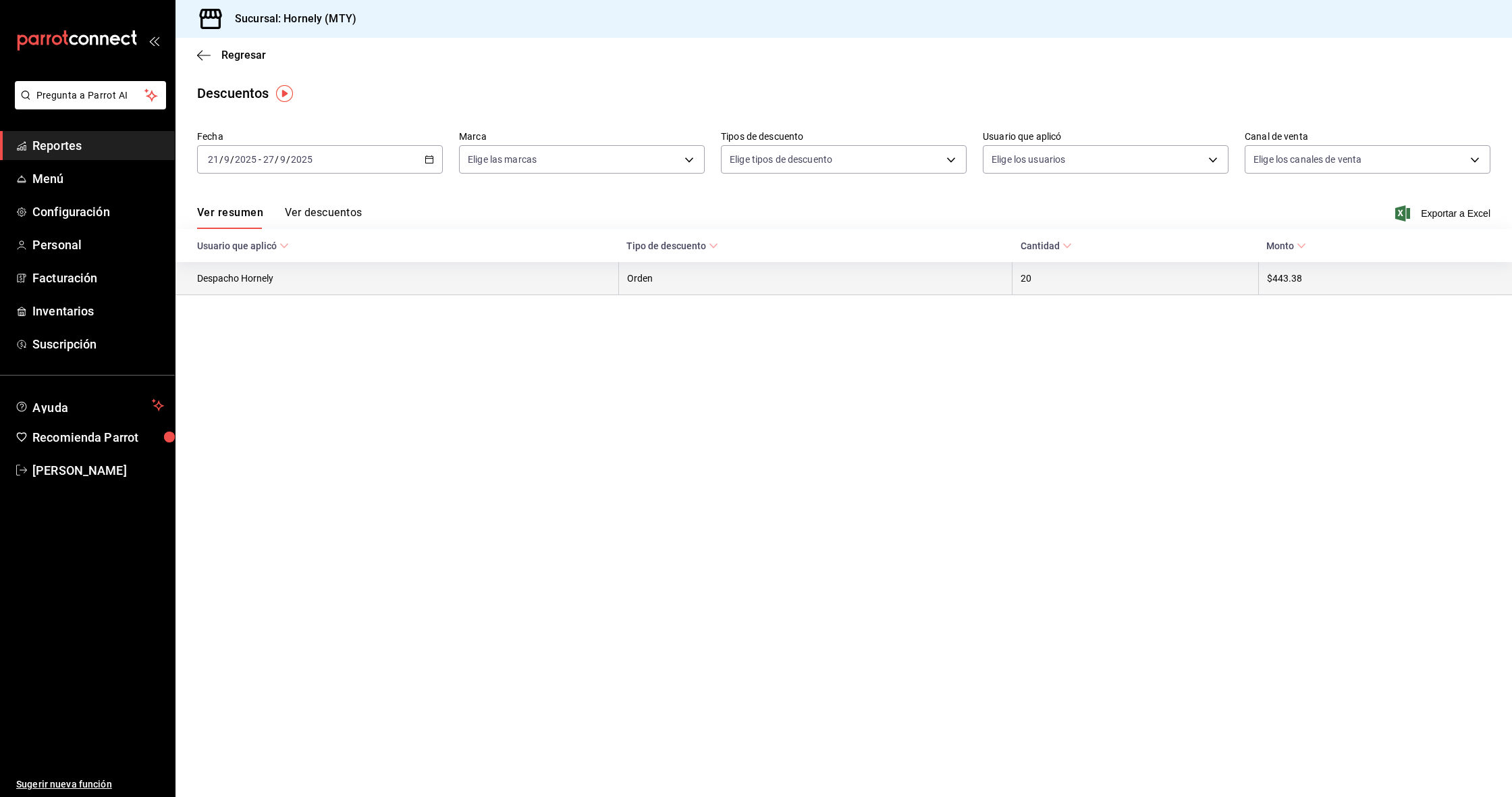
click at [1084, 280] on th "20" at bounding box center [1136, 278] width 246 height 33
click at [227, 275] on th "Despacho Hornely" at bounding box center [397, 278] width 443 height 33
click at [232, 272] on th "Despacho Hornely" at bounding box center [397, 278] width 443 height 33
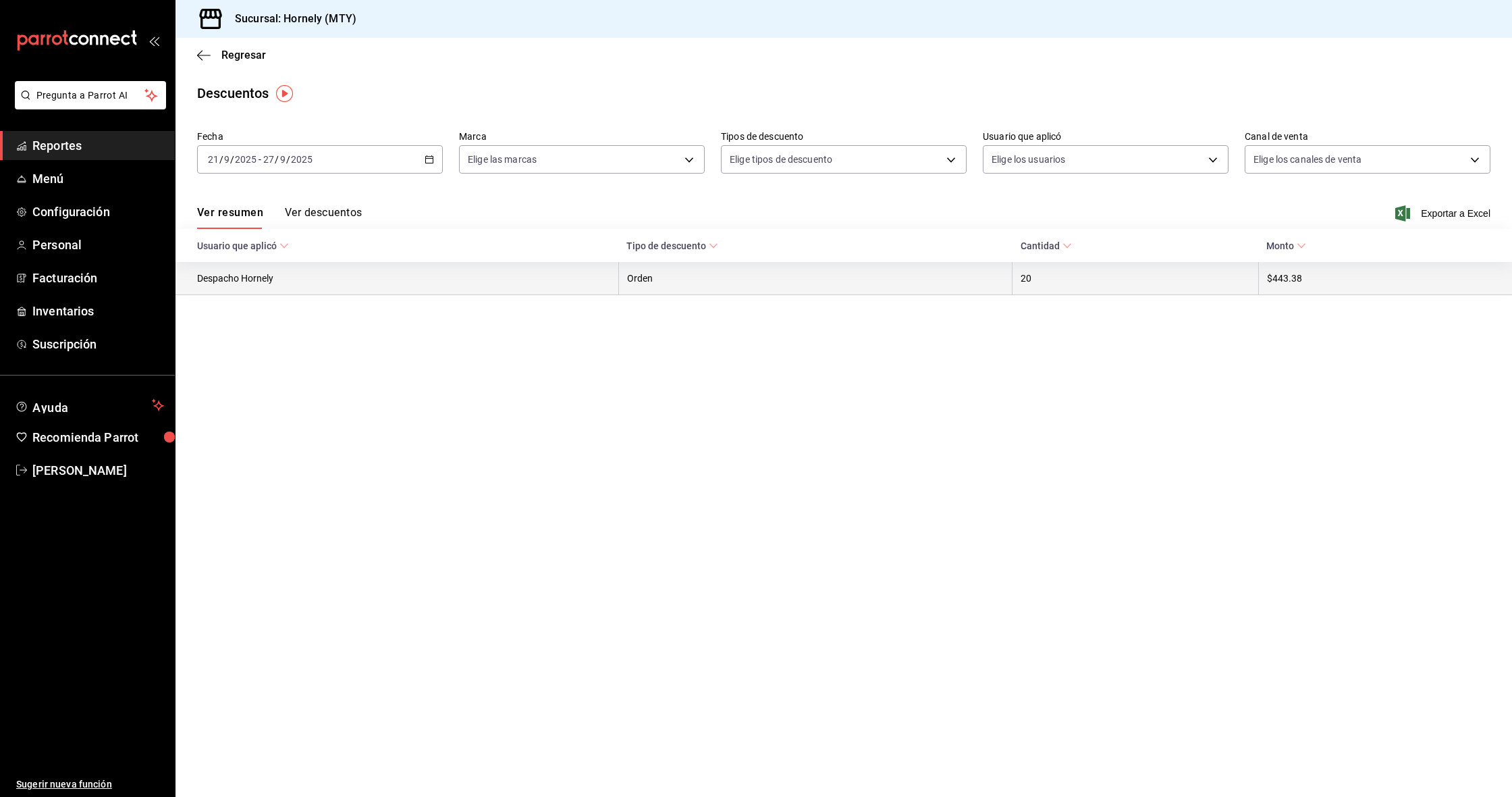
click at [332, 329] on main "Regresar Descuentos Fecha 2025-09-21 21 / 9 / 2025 - 2025-09-27 27 / 9 / 2025 M…" at bounding box center [844, 417] width 1337 height 759
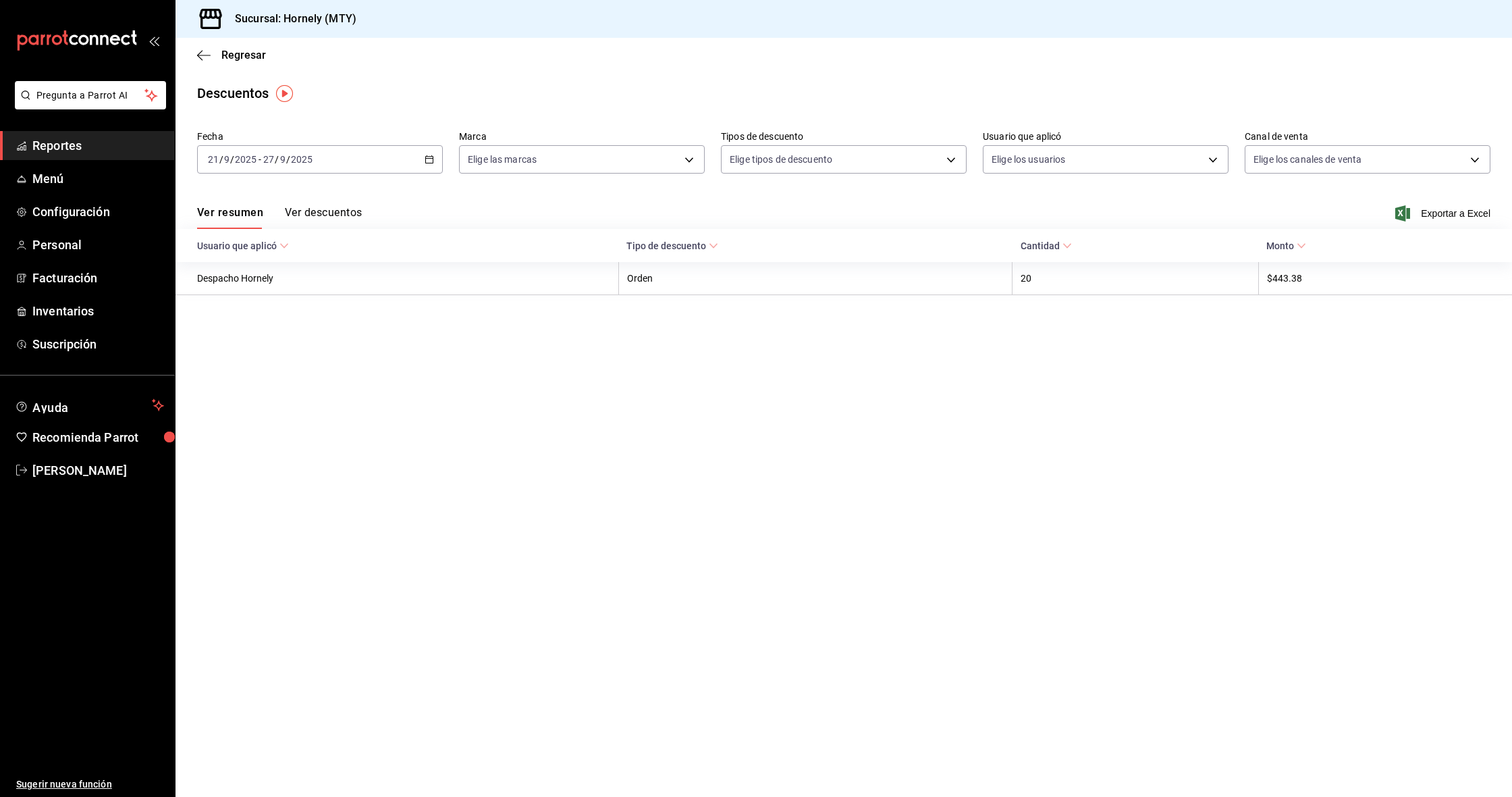
click at [319, 215] on button "Ver descuentos" at bounding box center [324, 217] width 77 height 23
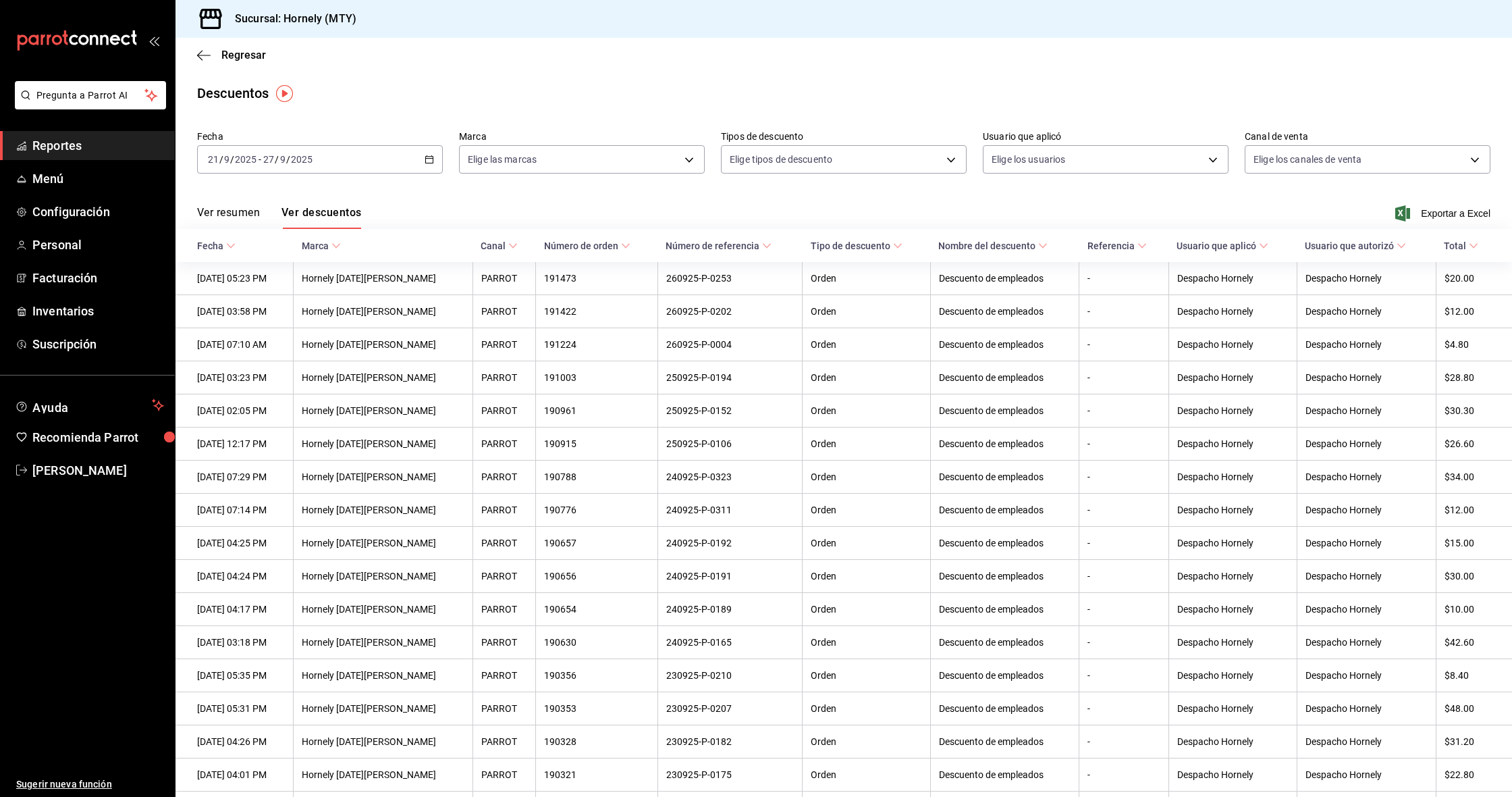
click at [223, 210] on button "Ver resumen" at bounding box center [229, 217] width 63 height 23
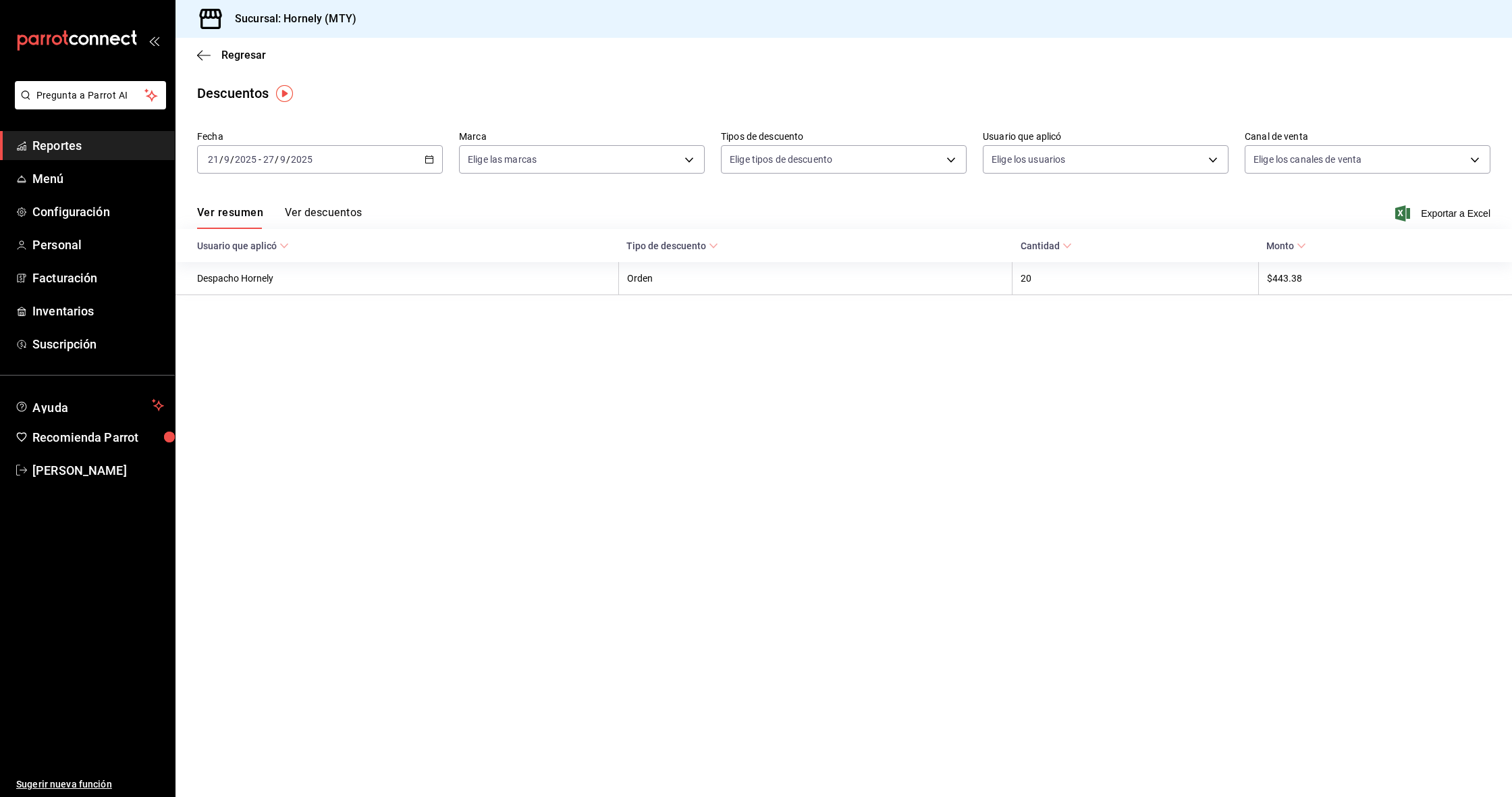
click at [323, 207] on button "Ver descuentos" at bounding box center [324, 217] width 77 height 23
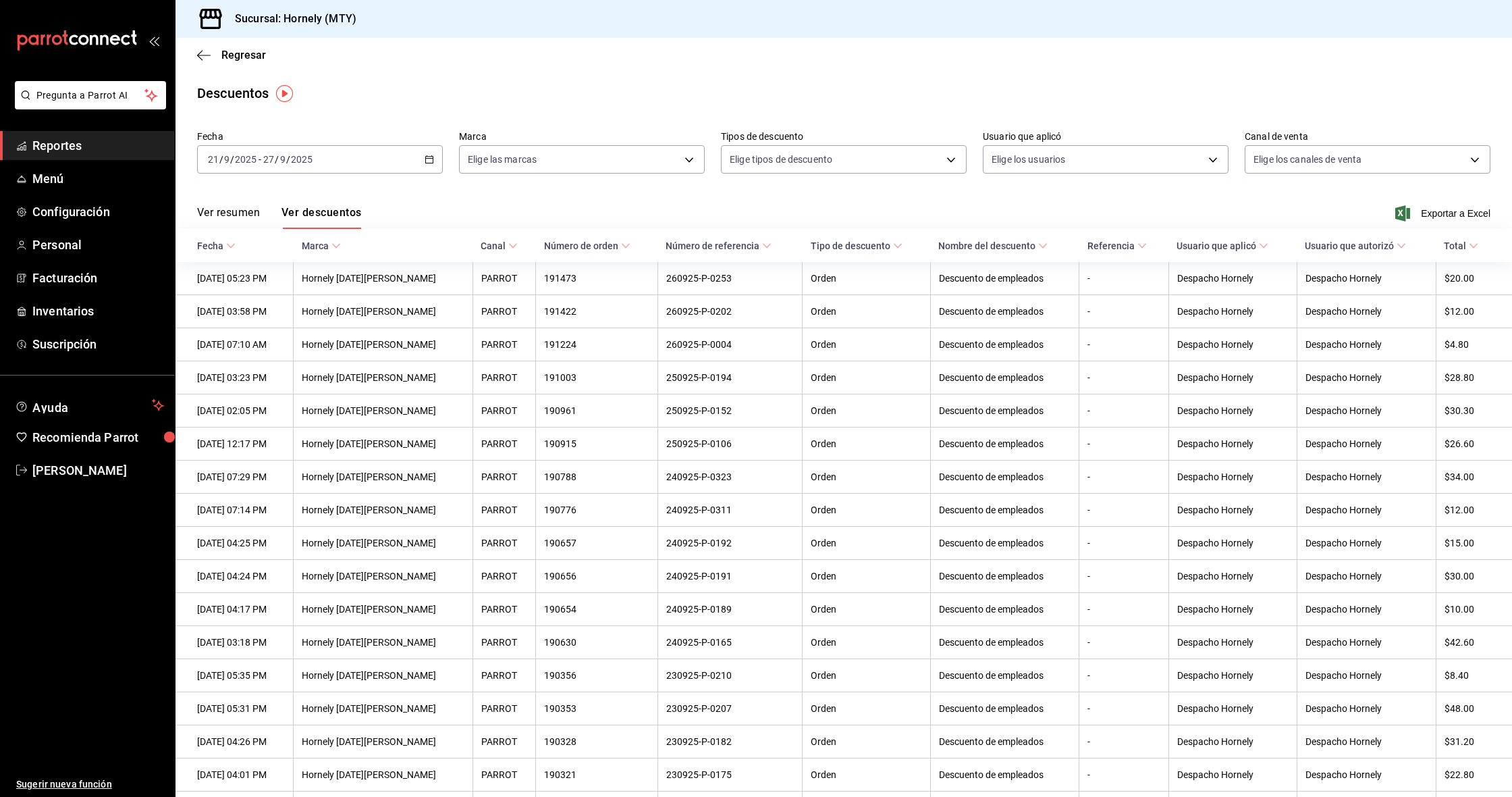
click at [236, 213] on button "Ver resumen" at bounding box center [229, 217] width 63 height 23
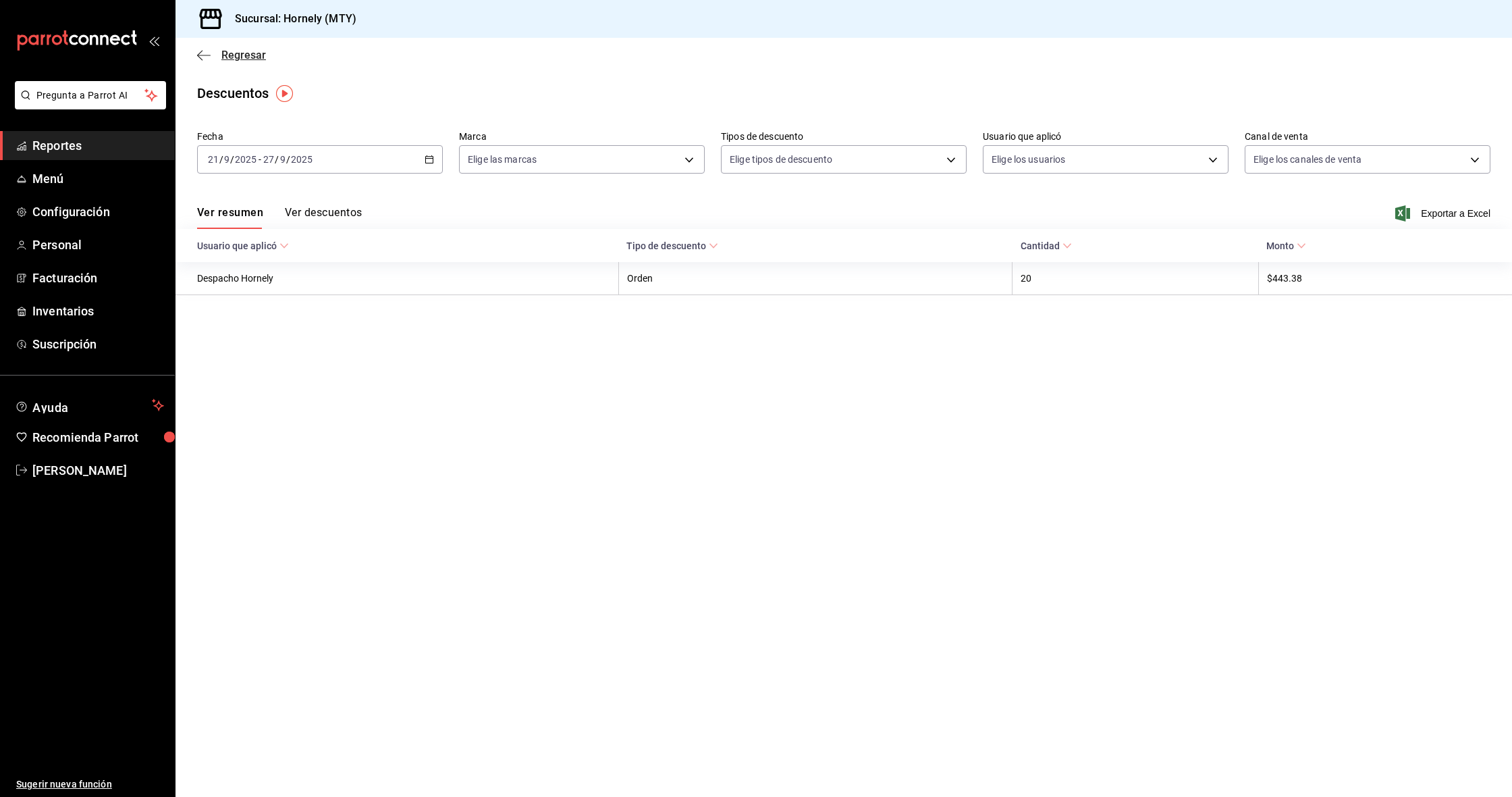
click at [227, 52] on span "Regresar" at bounding box center [244, 55] width 44 height 13
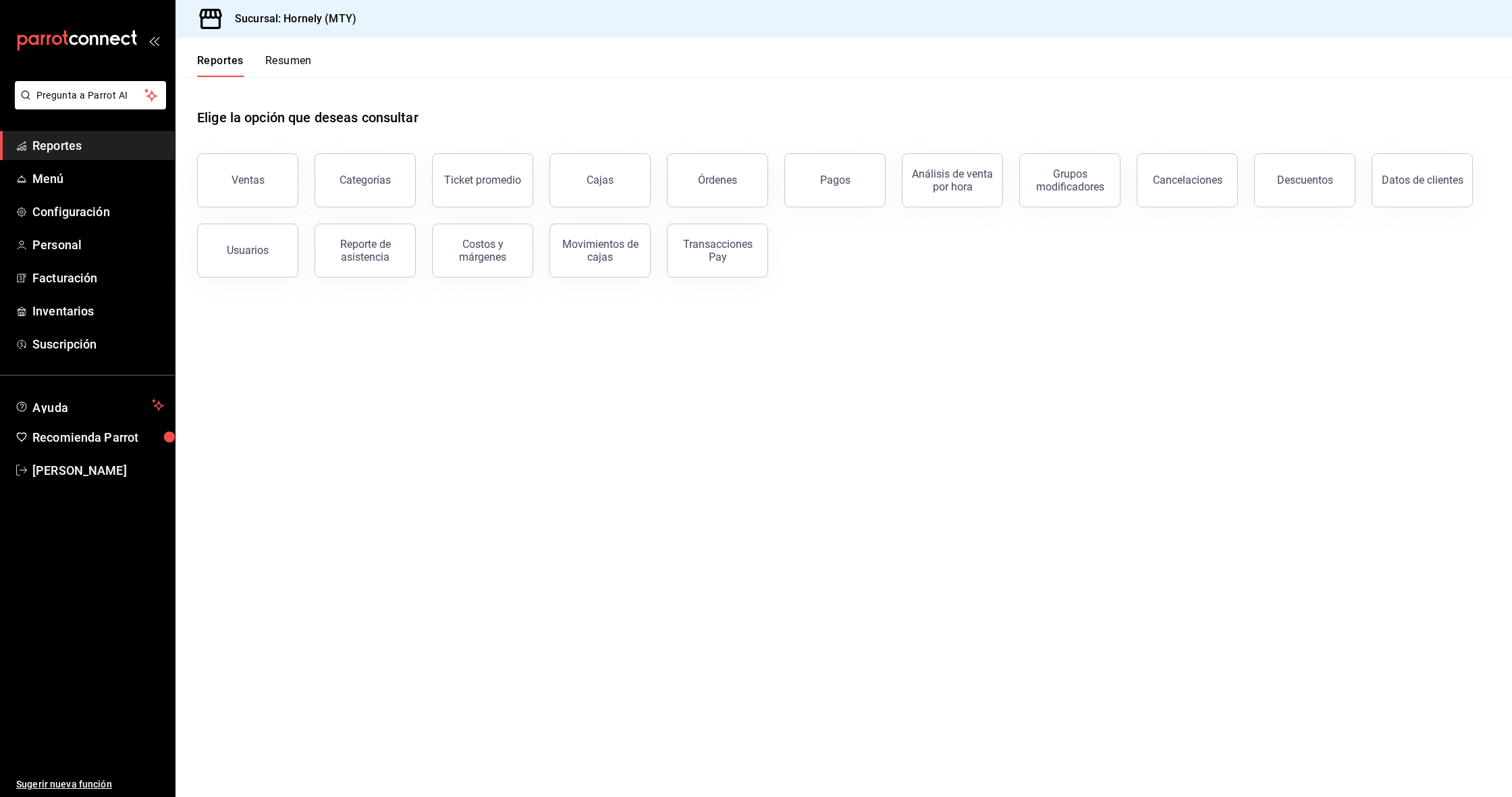
scroll to position [1, 0]
click at [273, 57] on button "Resumen" at bounding box center [288, 66] width 47 height 23
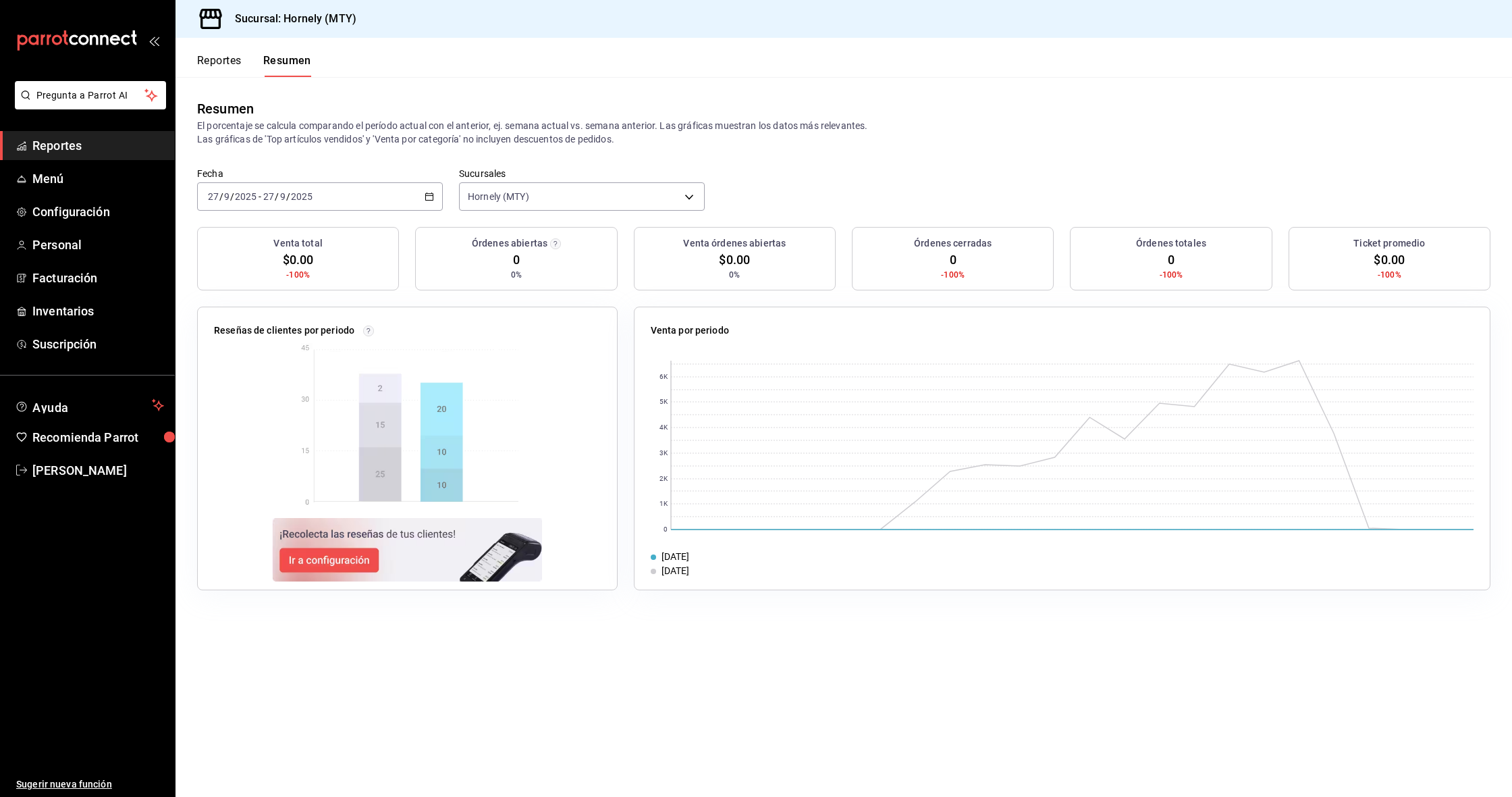
drag, startPoint x: 408, startPoint y: 207, endPoint x: 361, endPoint y: 226, distance: 50.7
click at [407, 207] on div "2025-09-27 27 / 9 / 2025 - 2025-09-27 27 / 9 / 2025" at bounding box center [320, 196] width 245 height 28
click at [269, 265] on span "Ayer" at bounding box center [261, 268] width 105 height 15
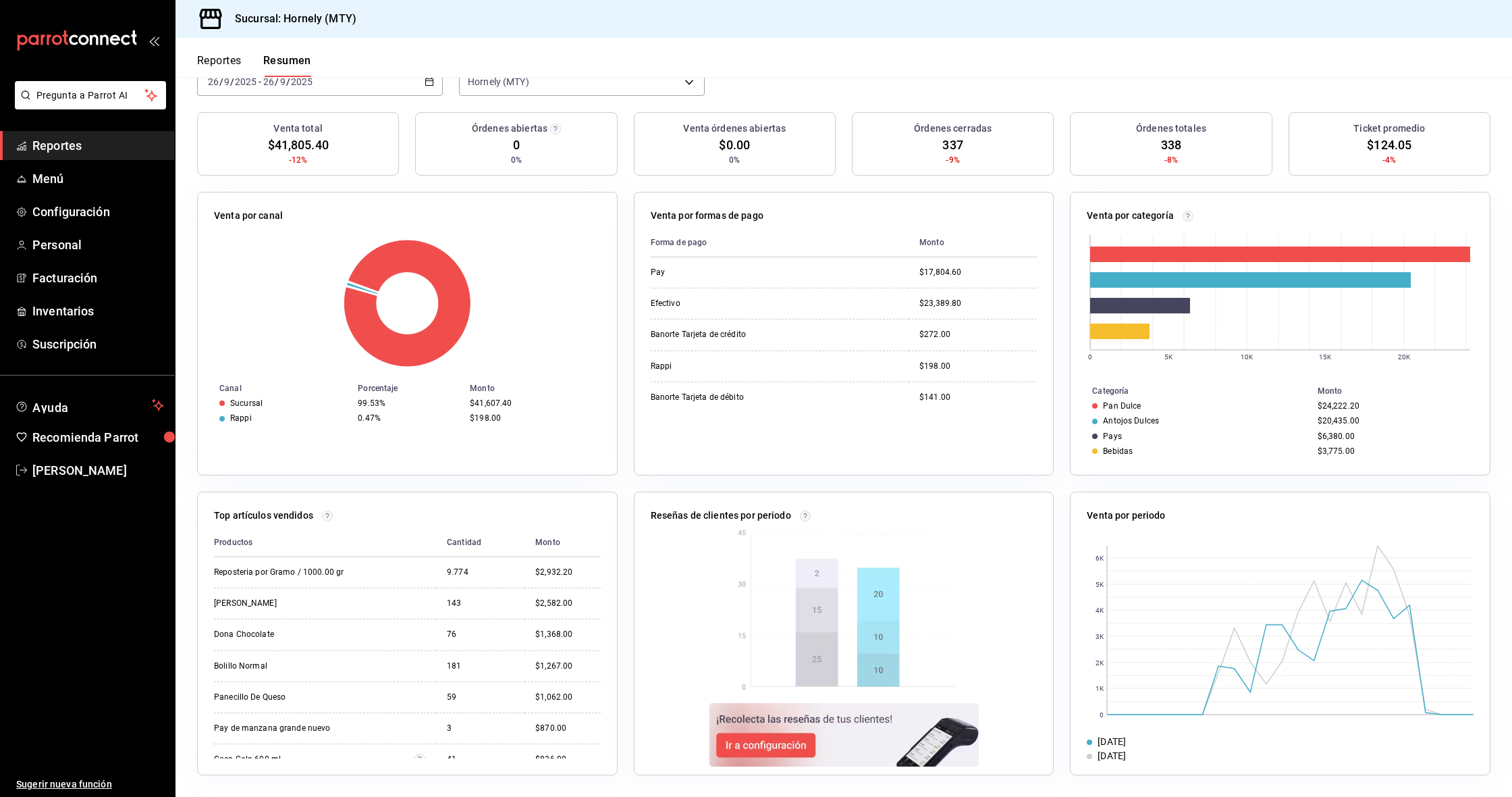
click at [99, 145] on span "Reportes" at bounding box center [98, 145] width 132 height 18
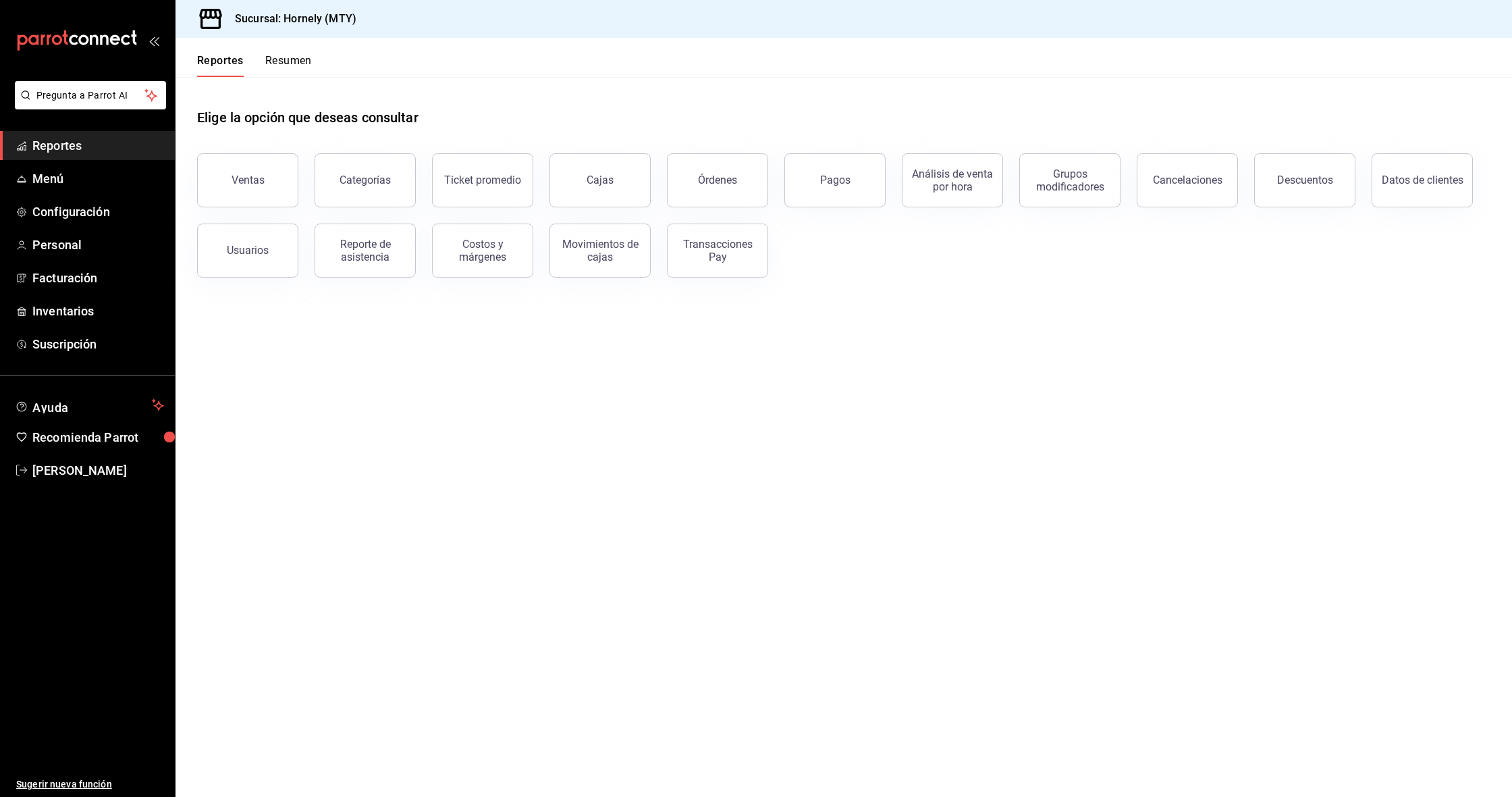
scroll to position [2, 0]
click at [1422, 166] on button "Datos de clientes" at bounding box center [1423, 180] width 101 height 54
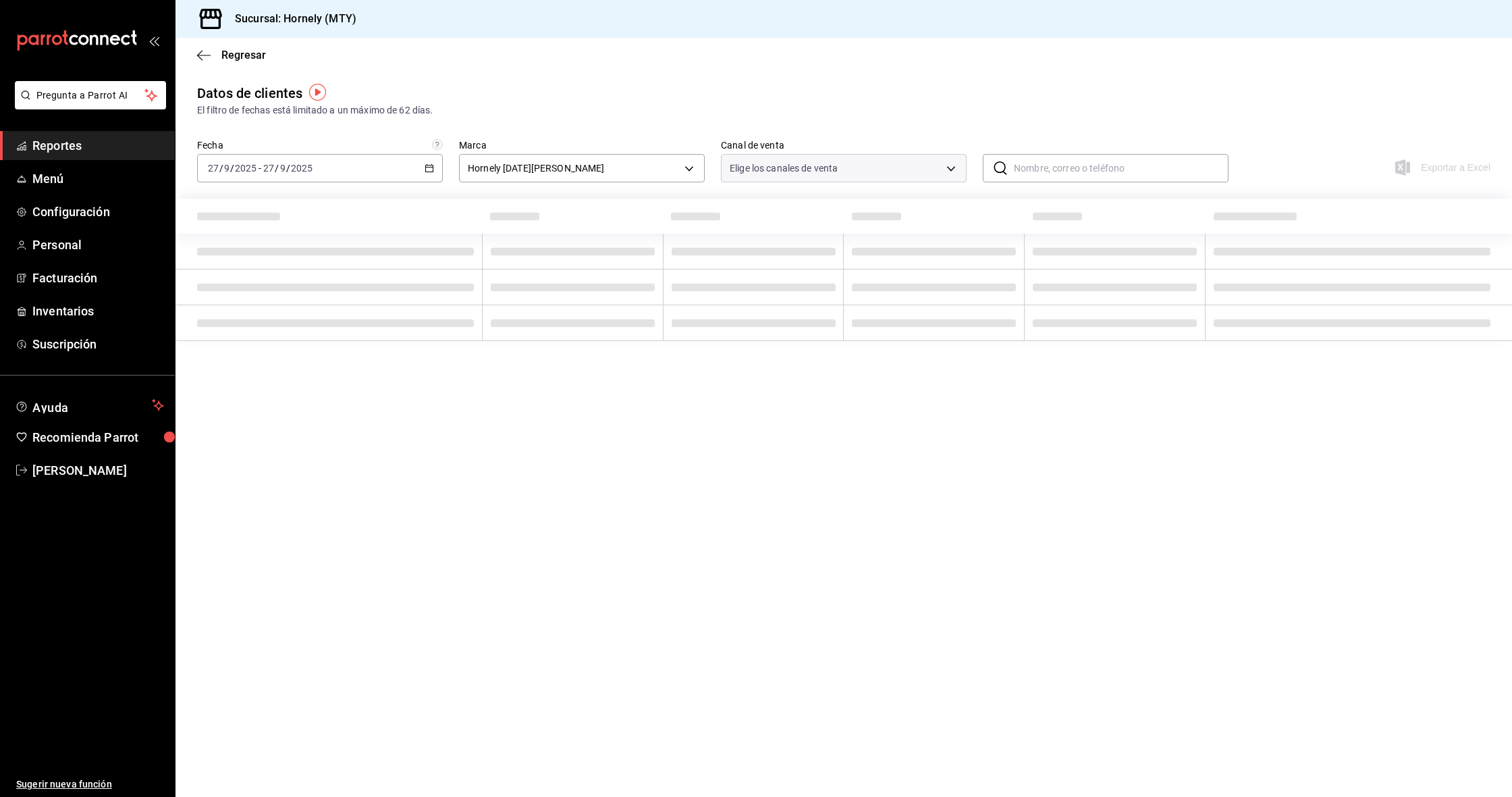
type input "PARROT,DIDI_FOOD,ONLINE"
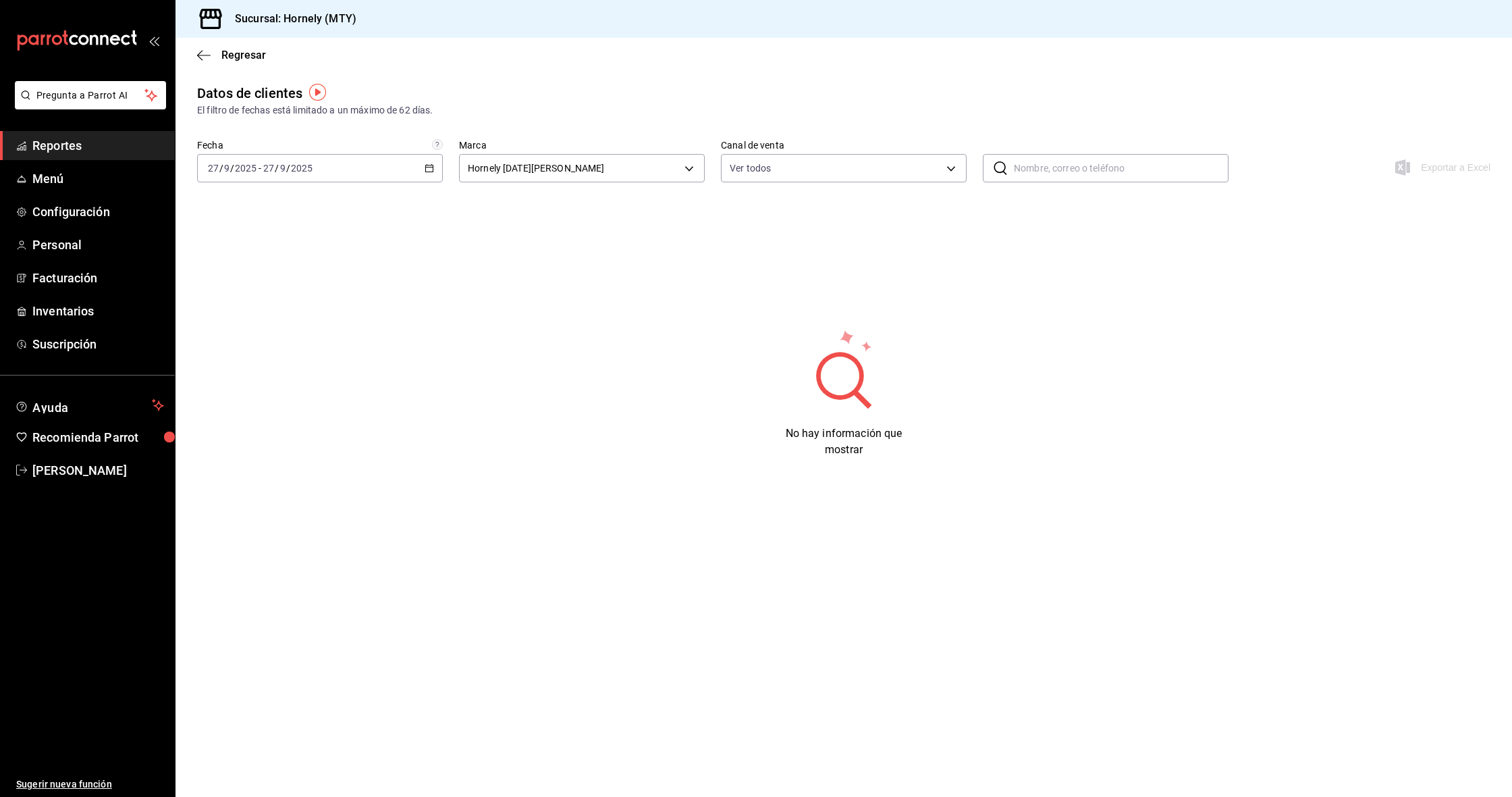
click at [383, 164] on div "2025-09-27 27 / 9 / 2025 - 2025-09-27 27 / 9 / 2025" at bounding box center [320, 168] width 245 height 28
click at [303, 227] on li "Ayer" at bounding box center [261, 239] width 126 height 31
click at [365, 174] on div "2025-09-26 26 / 9 / 2025 - 2025-09-26 26 / 9 / 2025" at bounding box center [320, 168] width 245 height 28
click at [252, 260] on li "Semana actual" at bounding box center [261, 270] width 126 height 31
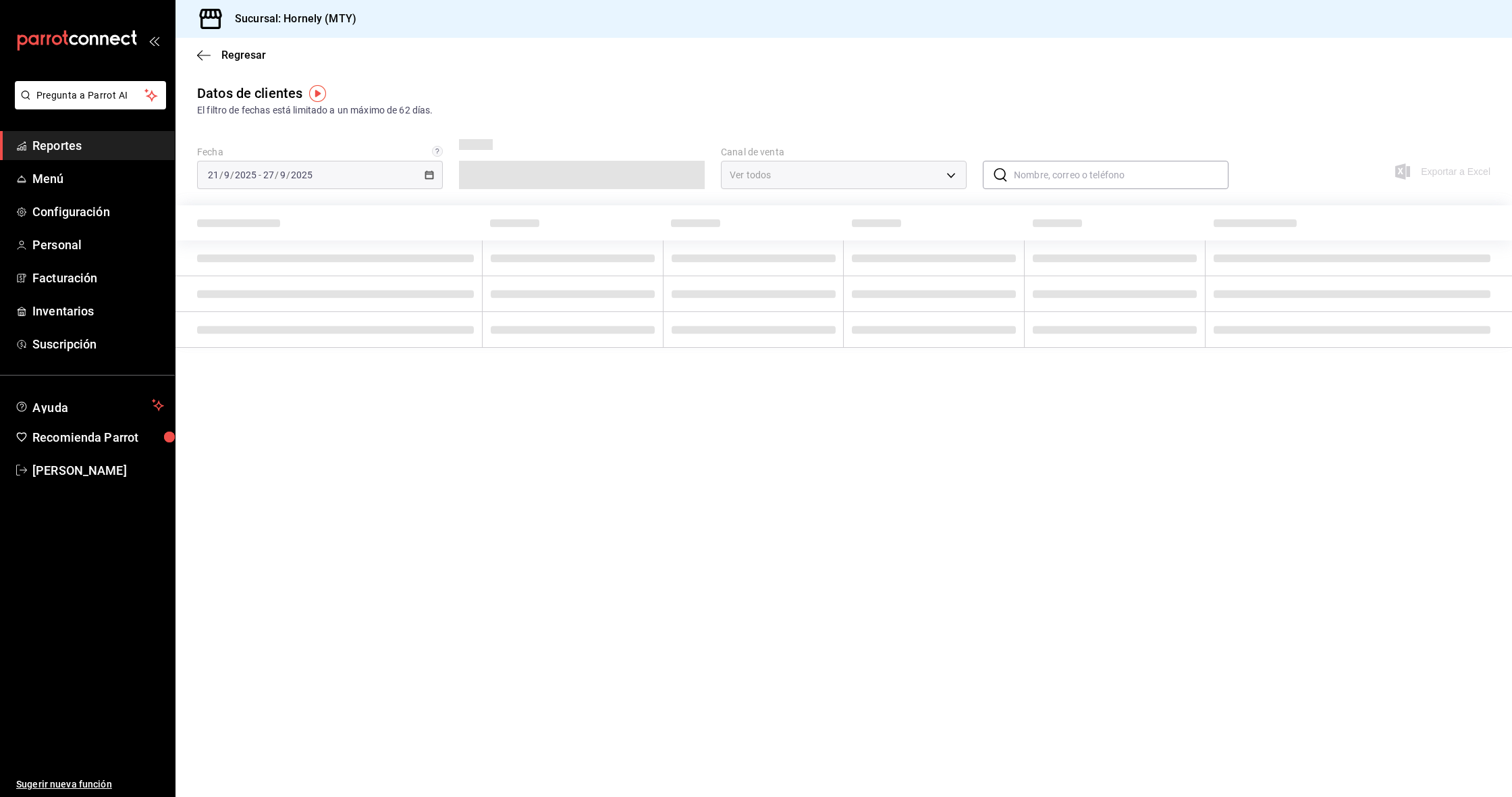
scroll to position [1, 0]
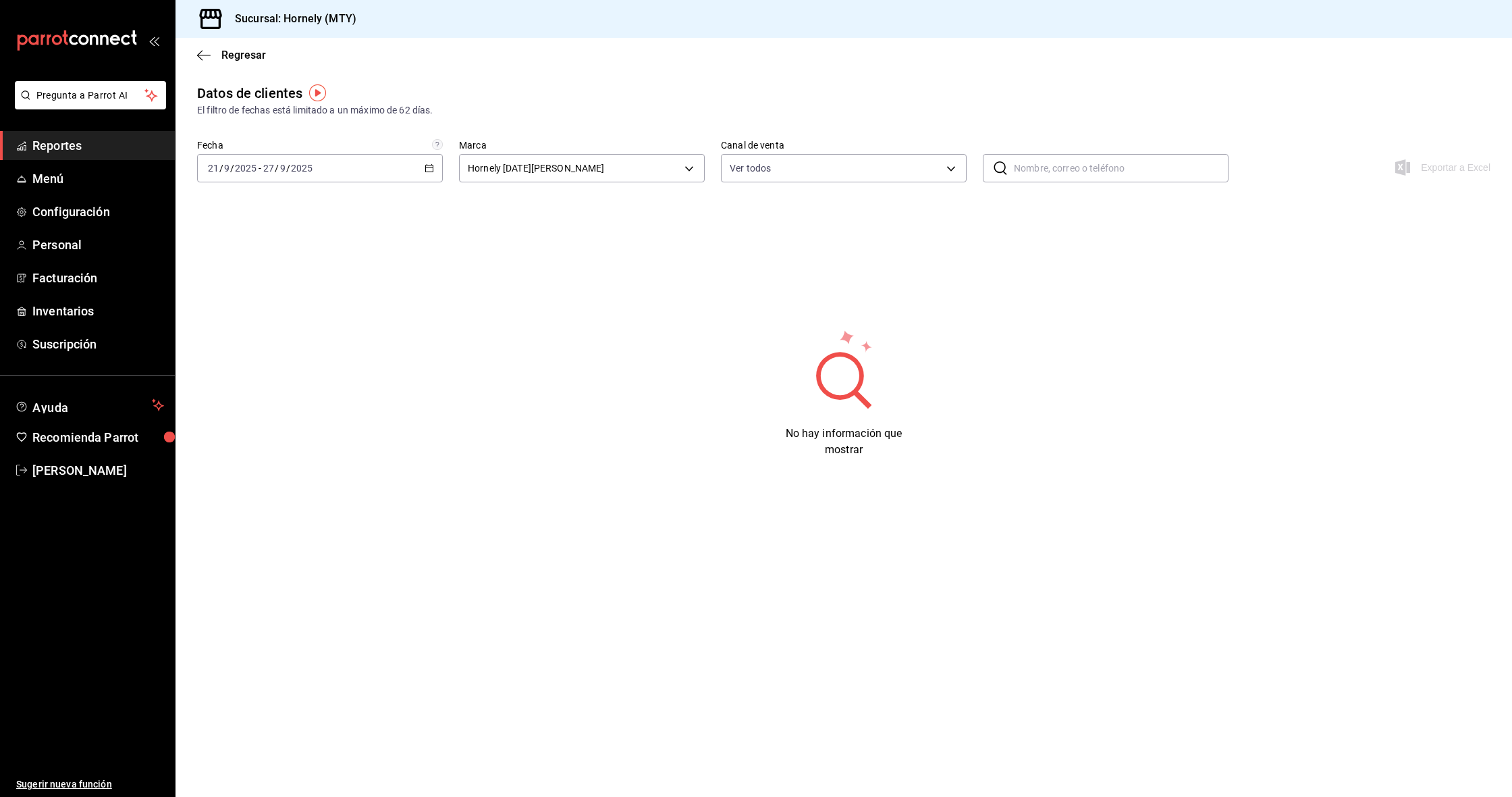
click at [109, 162] on ul "Reportes Menú Configuración Personal Facturación Inventarios Suscripción" at bounding box center [87, 244] width 175 height 227
click at [110, 150] on span "Reportes" at bounding box center [98, 145] width 132 height 18
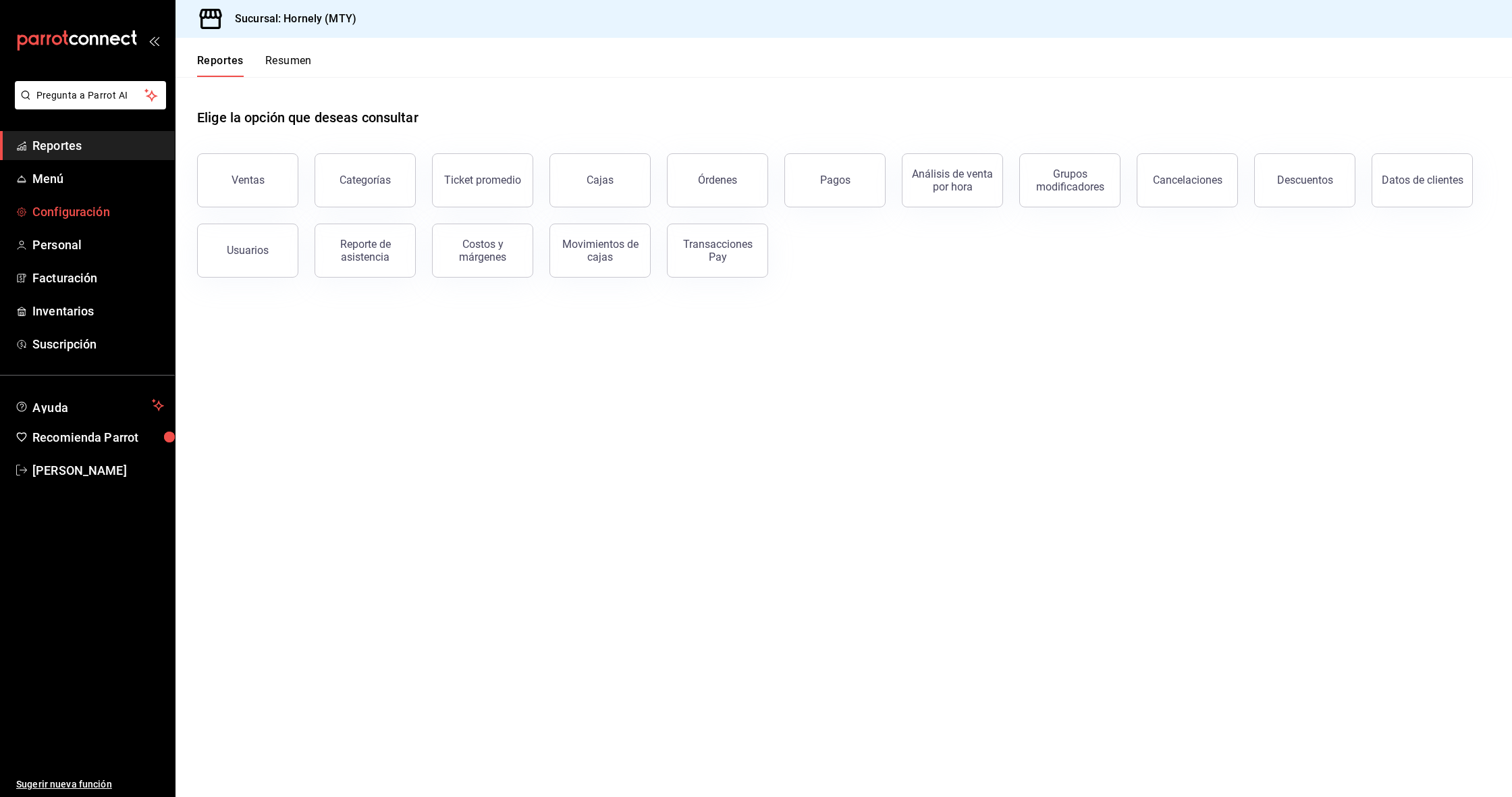
click at [101, 210] on span "Configuración" at bounding box center [98, 212] width 132 height 18
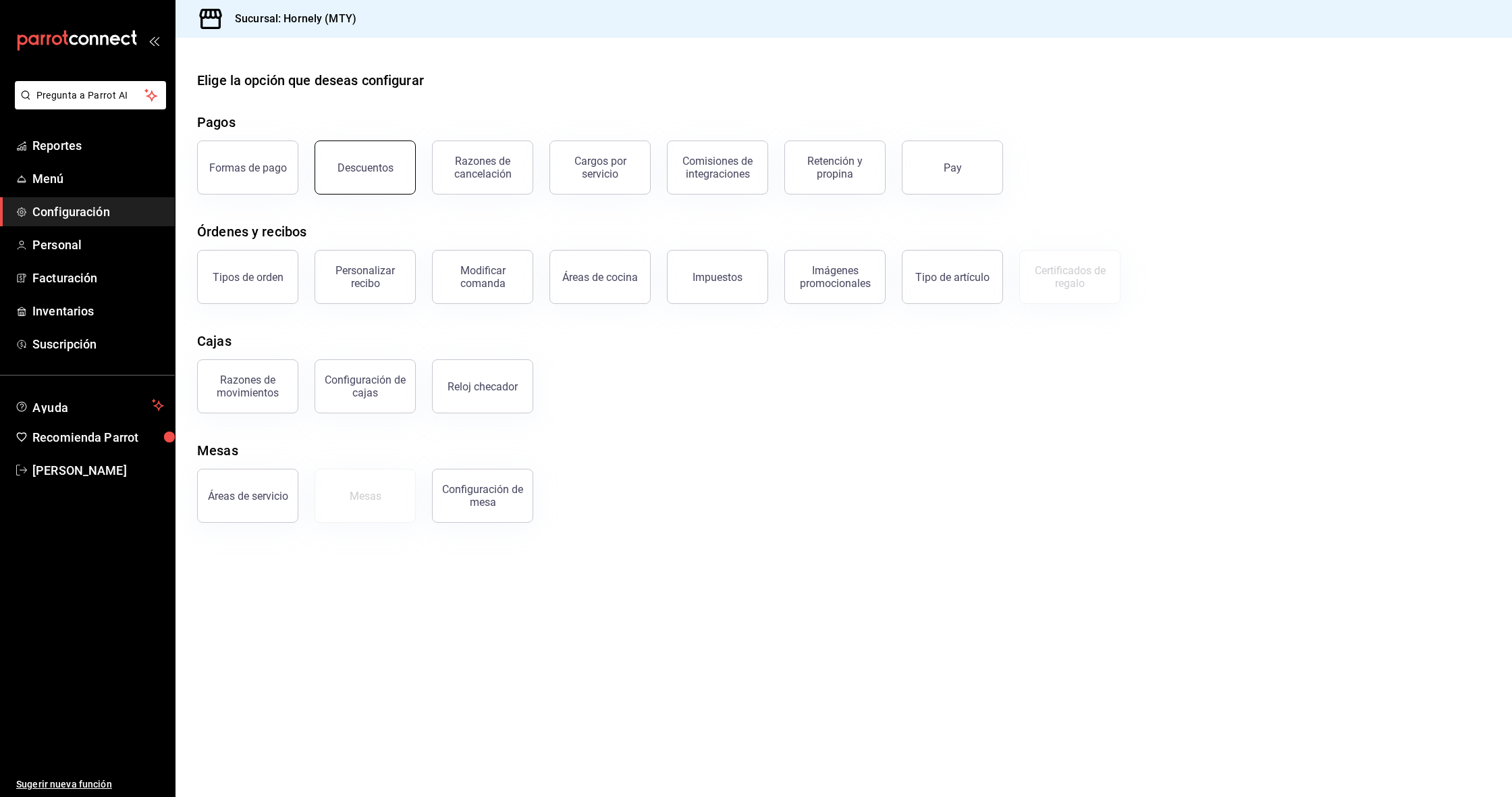
click at [353, 176] on button "Descuentos" at bounding box center [365, 168] width 101 height 54
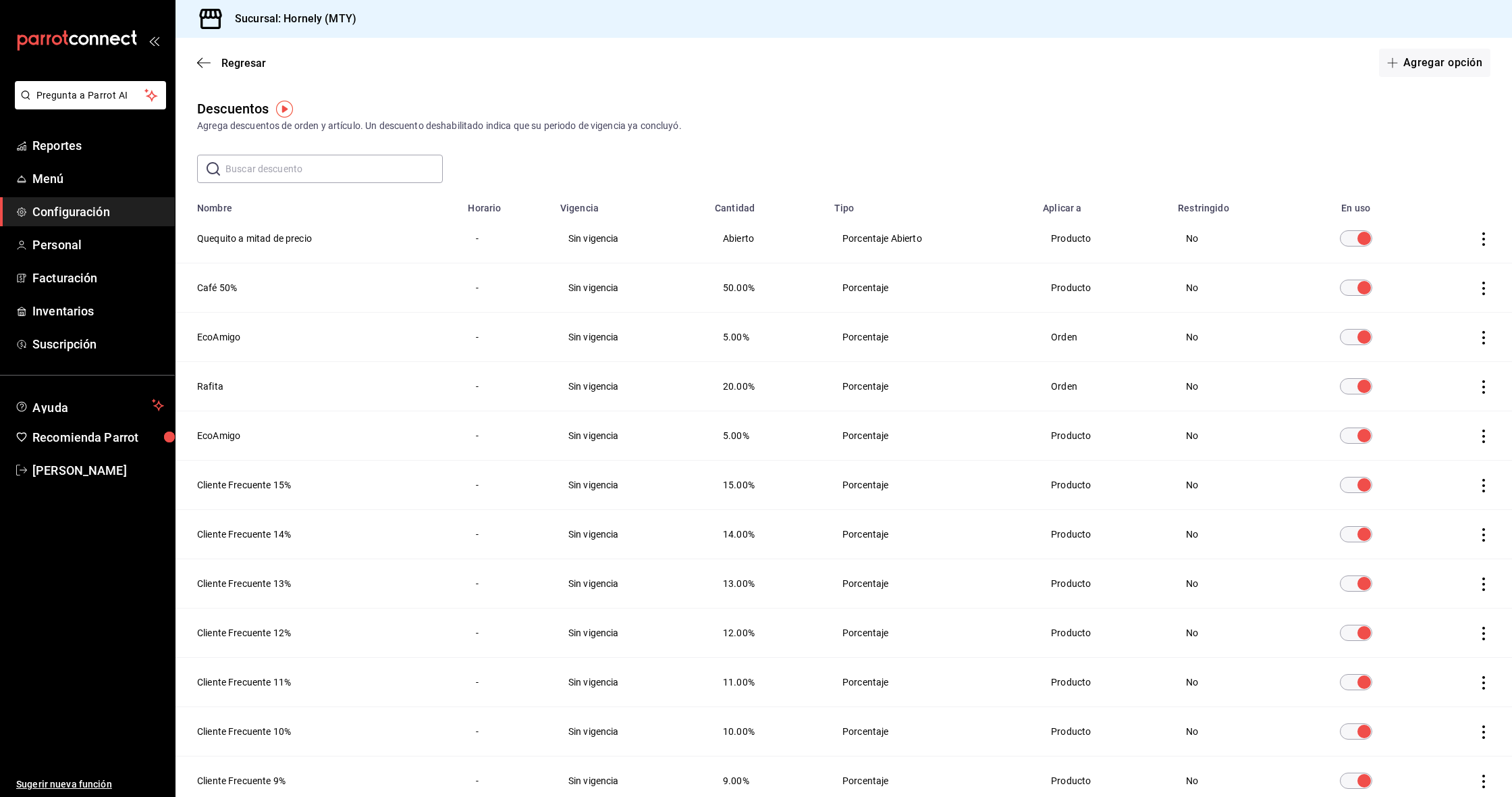
click at [1482, 385] on icon "actions" at bounding box center [1484, 387] width 14 height 14
click at [1100, 88] on div at bounding box center [756, 398] width 1512 height 797
click at [50, 154] on span "Reportes" at bounding box center [98, 145] width 132 height 18
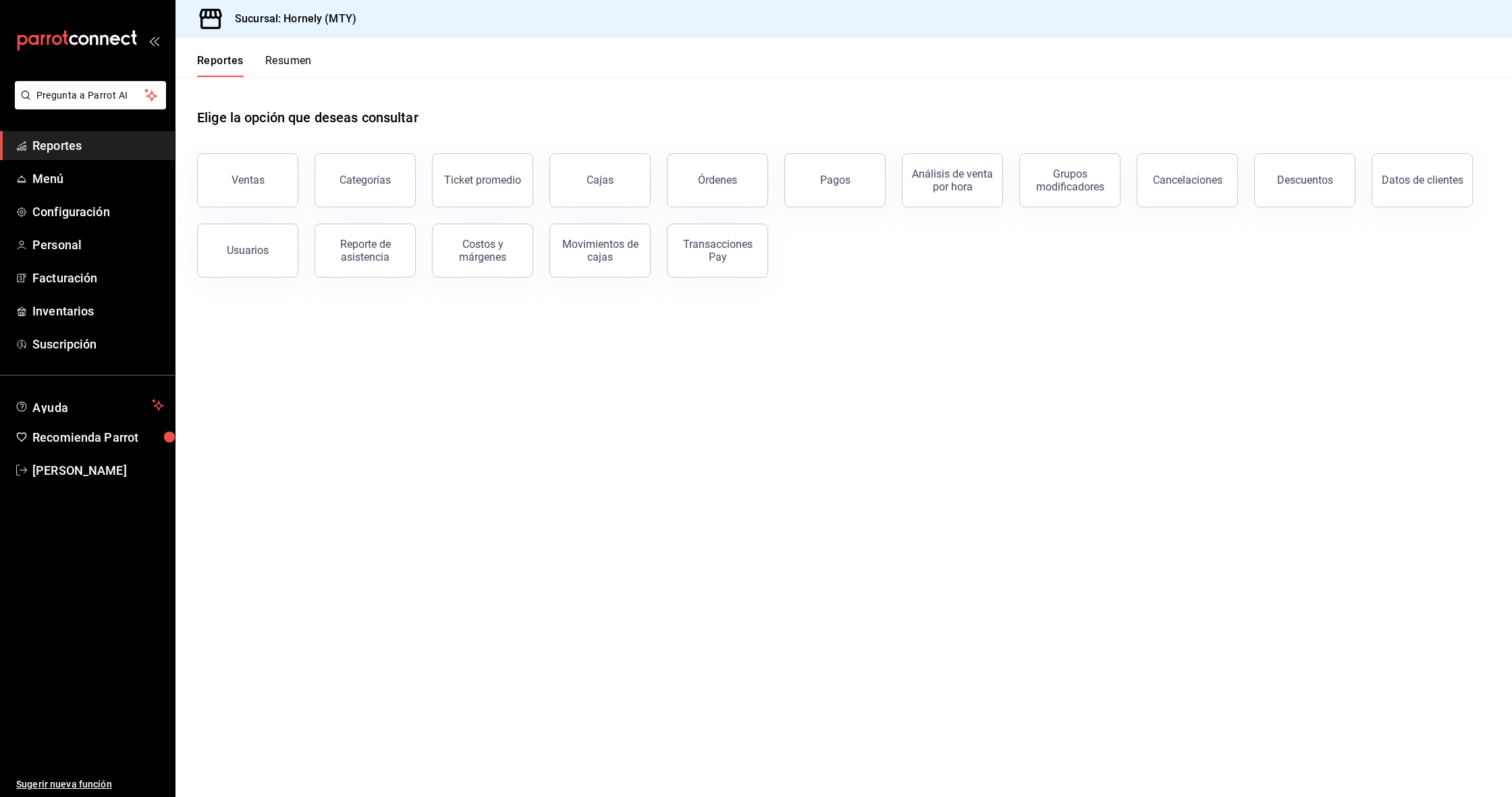
drag, startPoint x: 800, startPoint y: 483, endPoint x: 752, endPoint y: 334, distance: 156.5
click at [802, 480] on main "Elige la opción que deseas consultar Ventas Categorías Ticket promedio Cajas Ór…" at bounding box center [844, 437] width 1337 height 720
click at [276, 54] on button "Resumen" at bounding box center [288, 66] width 47 height 23
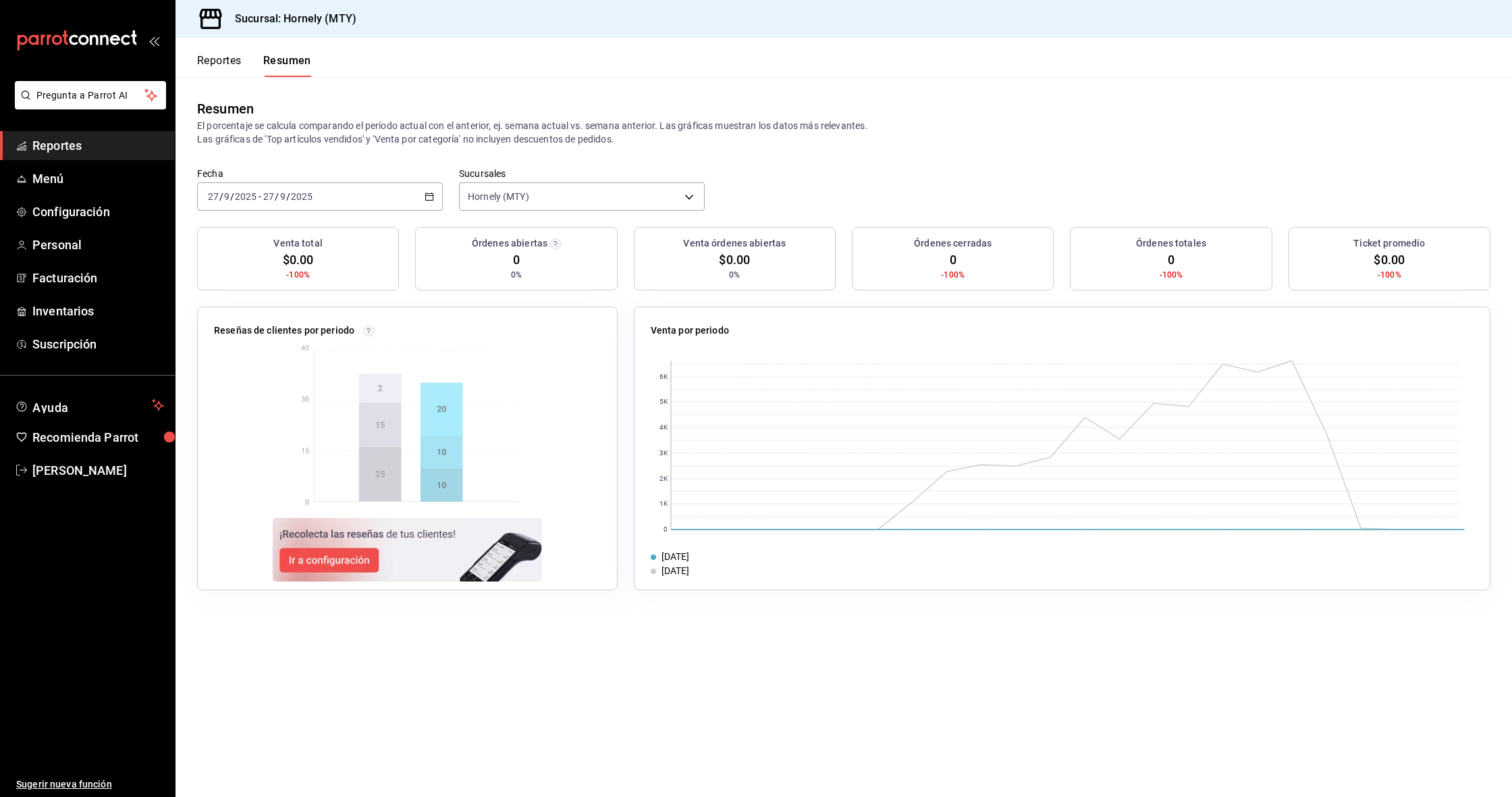
click at [225, 65] on button "Reportes" at bounding box center [219, 66] width 44 height 23
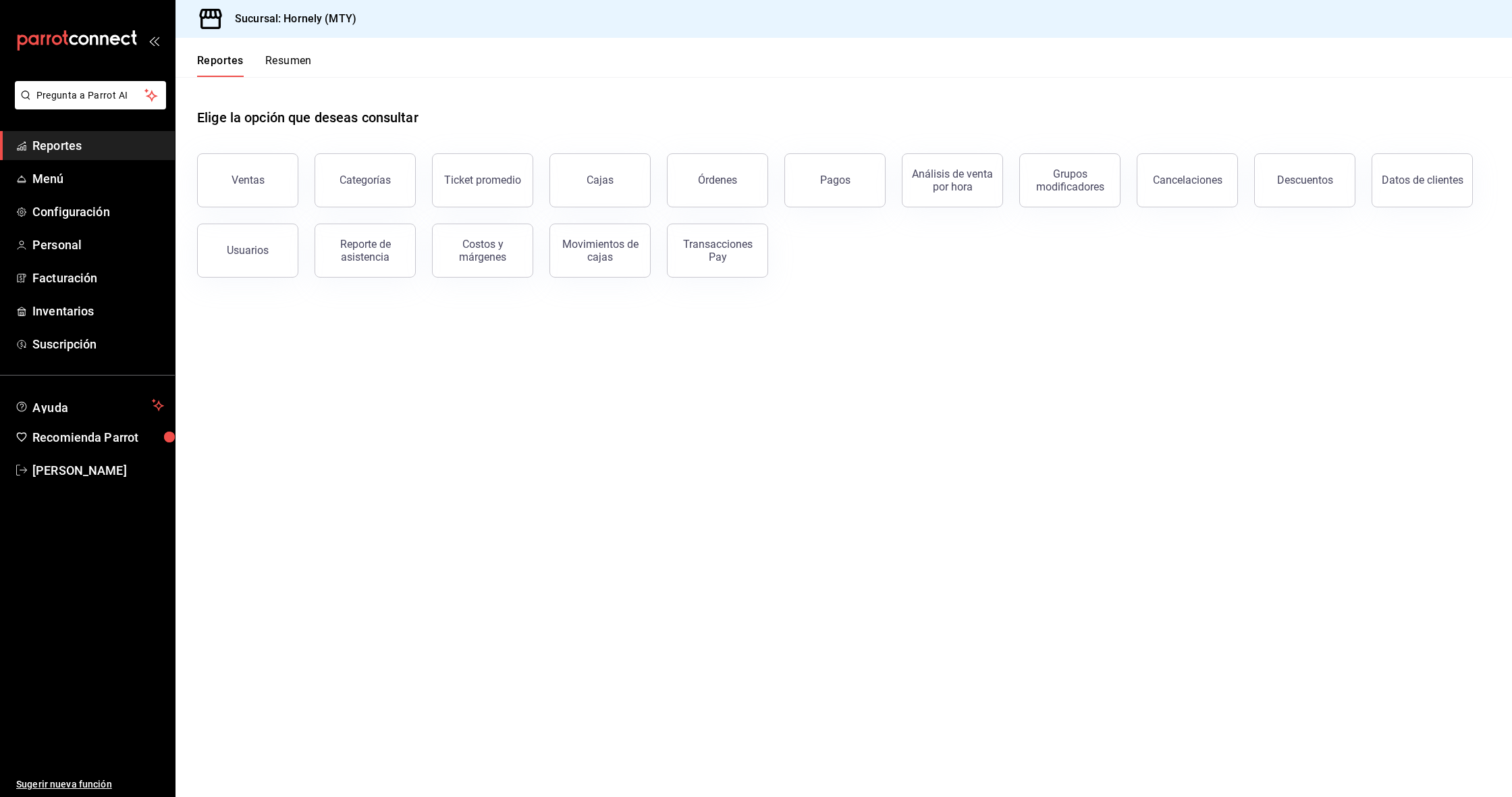
click at [73, 147] on span "Reportes" at bounding box center [98, 145] width 132 height 18
click at [89, 317] on span "Inventarios" at bounding box center [98, 311] width 132 height 18
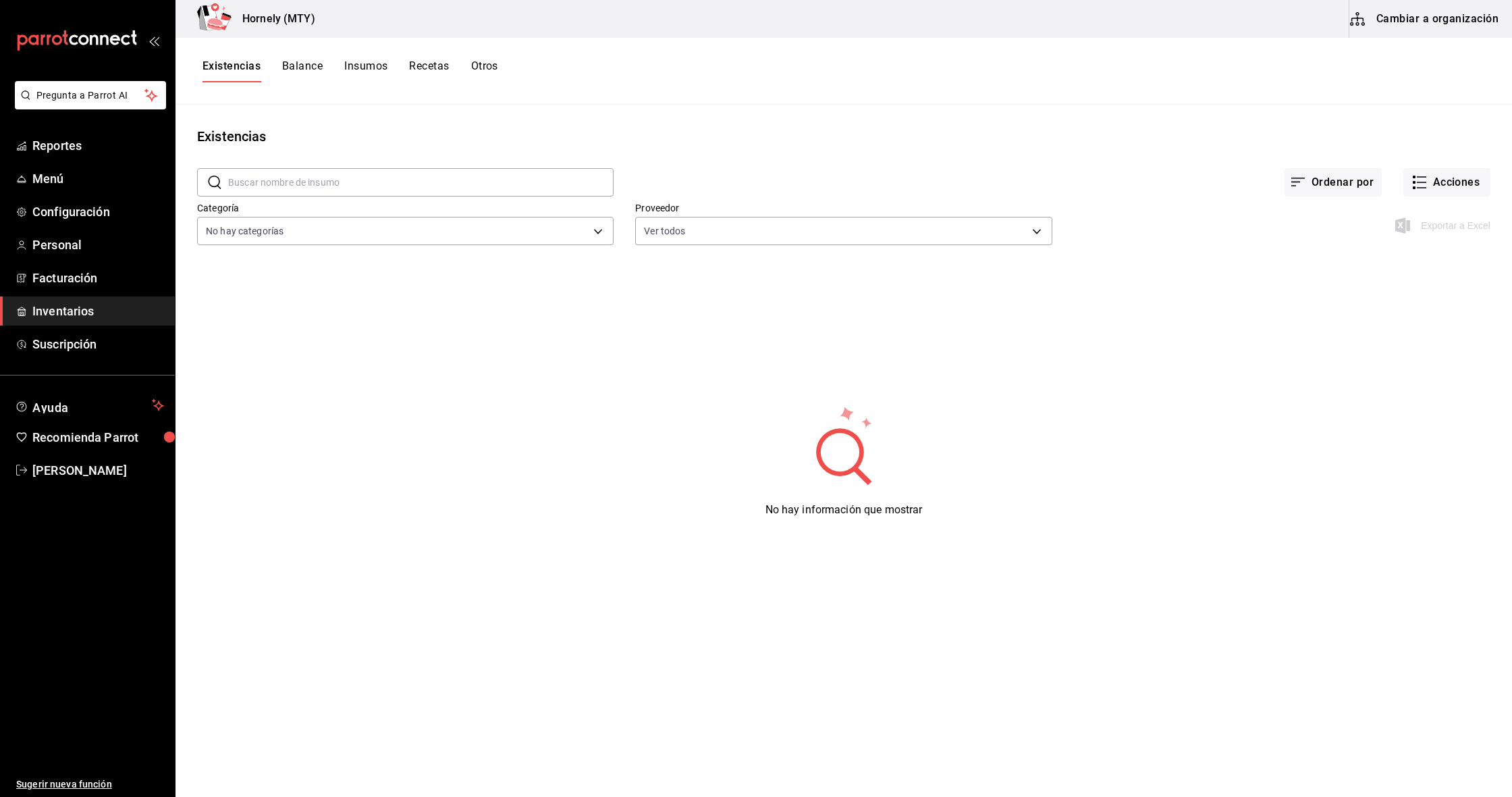
click at [307, 60] on button "Balance" at bounding box center [302, 71] width 41 height 23
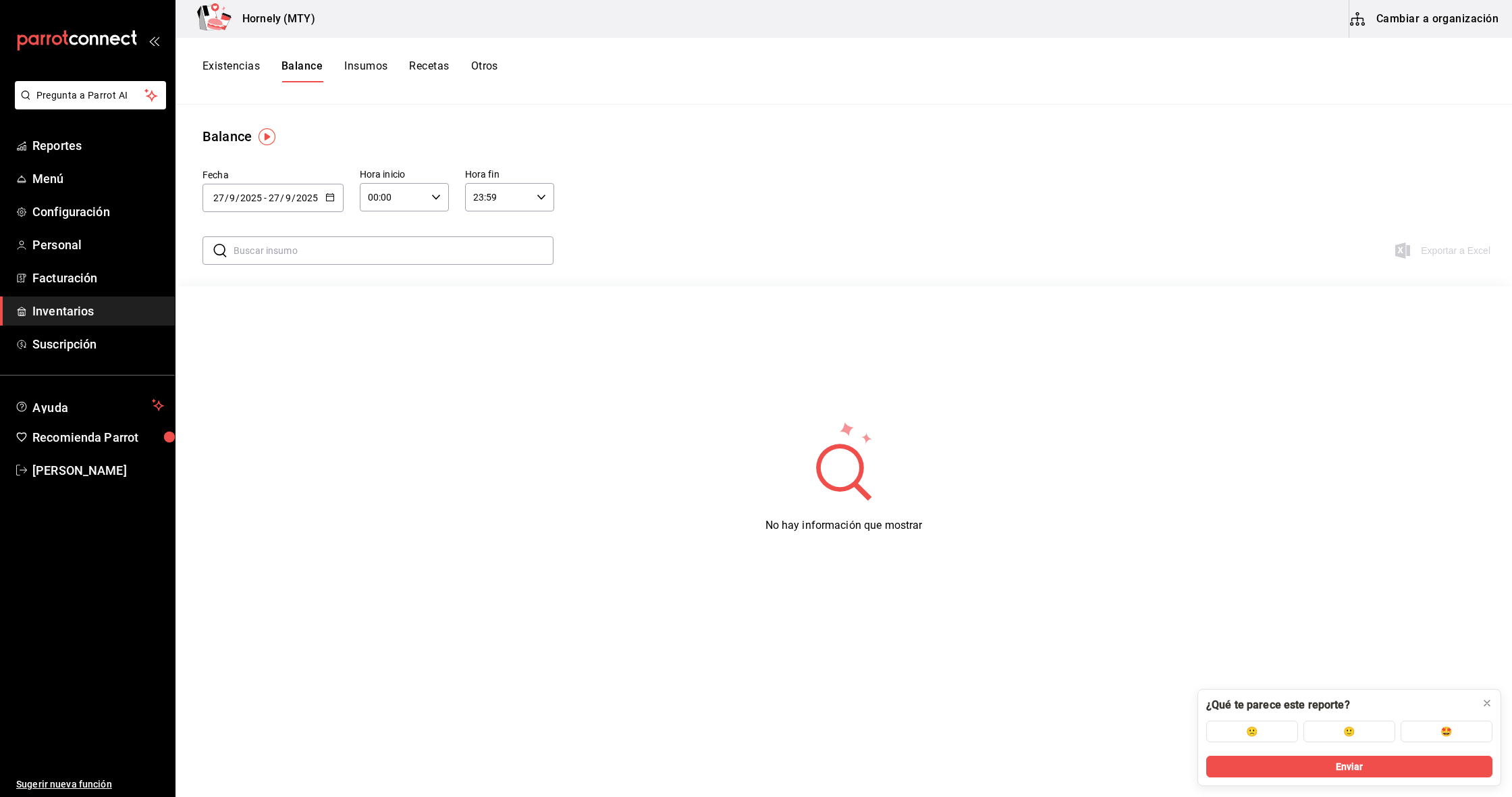
click at [375, 63] on button "Insumos" at bounding box center [366, 71] width 43 height 23
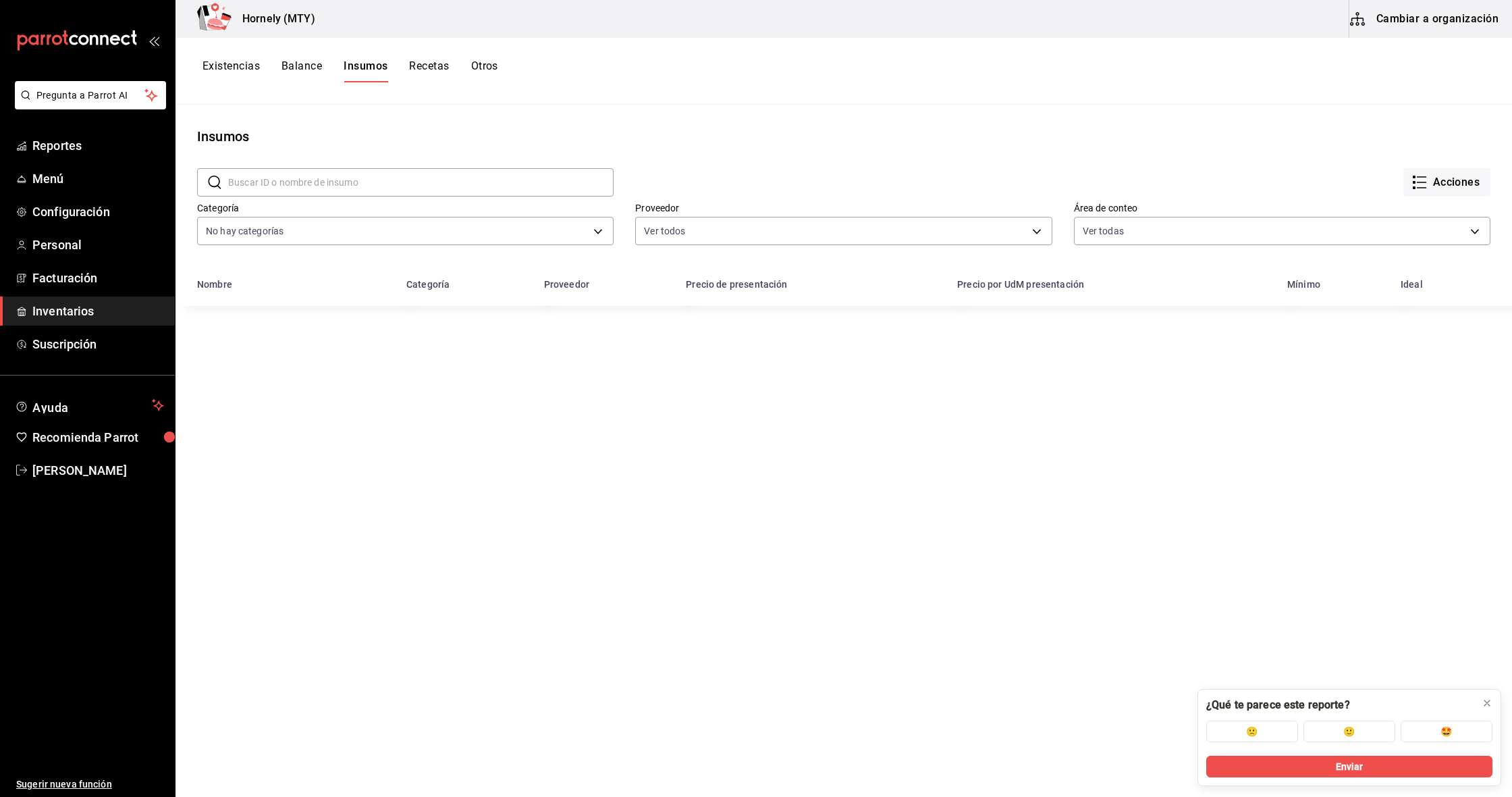
click at [431, 63] on button "Recetas" at bounding box center [429, 71] width 40 height 23
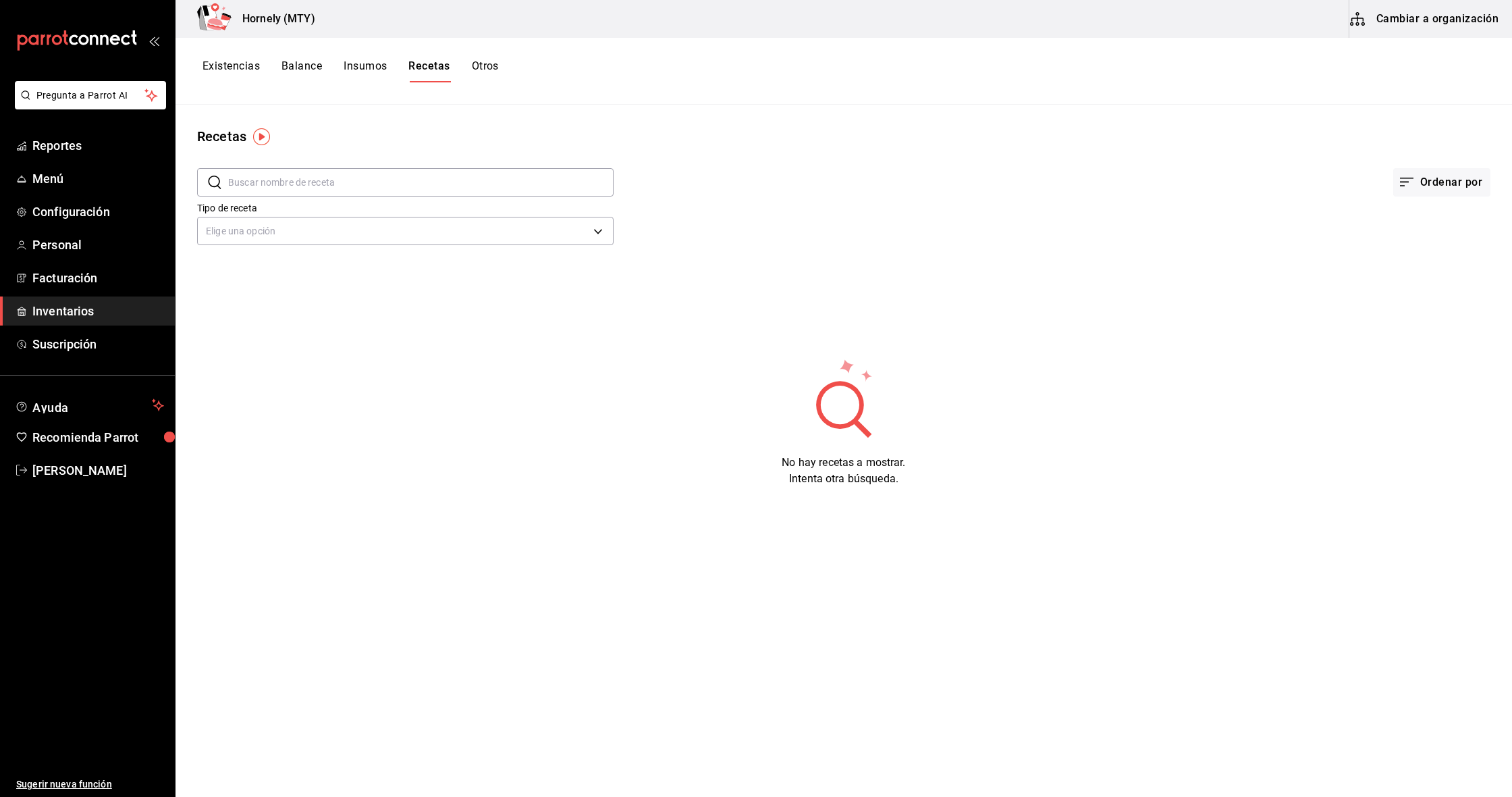
click at [495, 67] on button "Otros" at bounding box center [485, 71] width 27 height 23
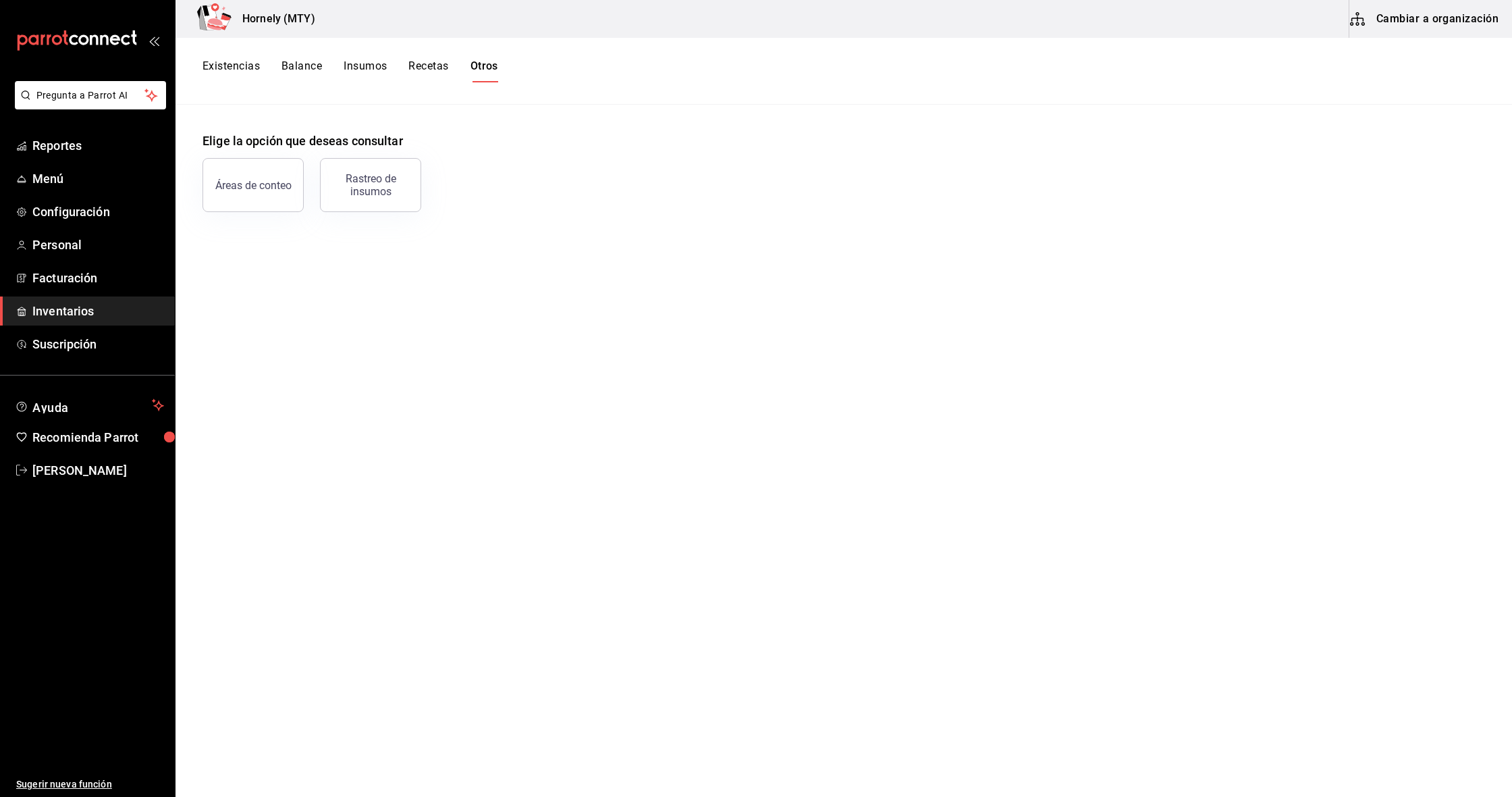
click at [416, 72] on button "Recetas" at bounding box center [428, 71] width 40 height 23
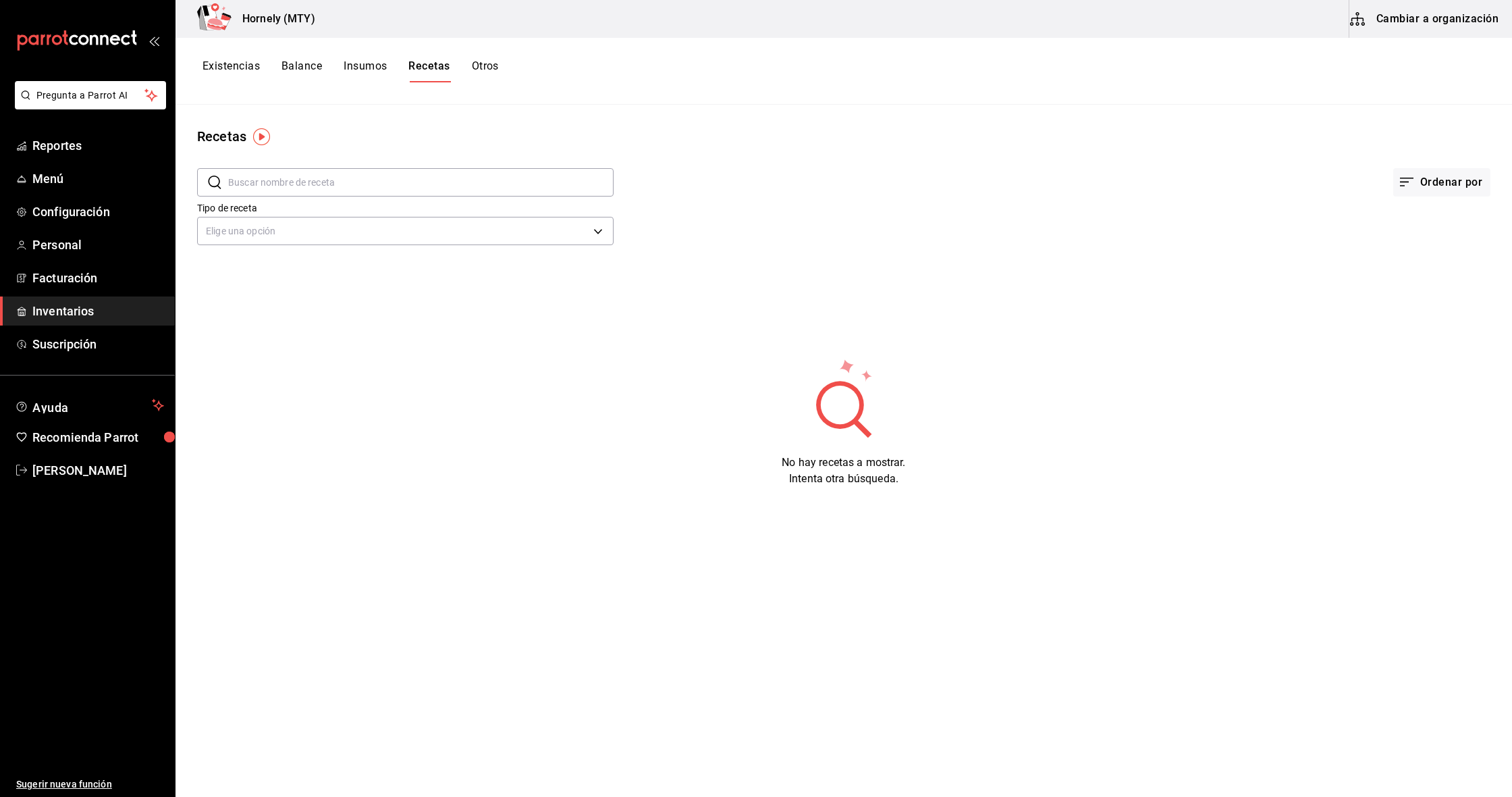
click at [213, 67] on button "Existencias" at bounding box center [231, 71] width 57 height 23
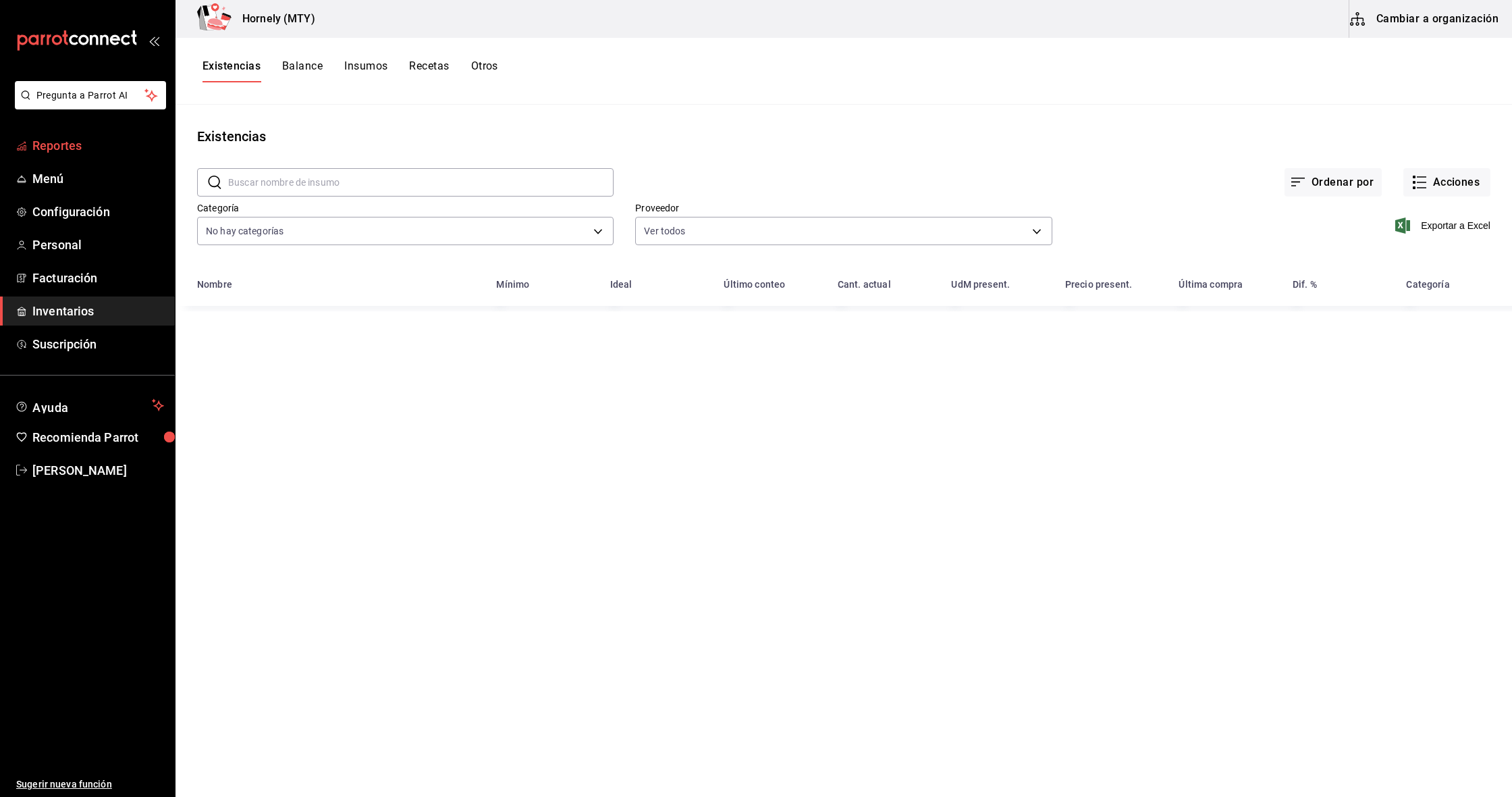
click at [70, 155] on link "Reportes" at bounding box center [87, 145] width 175 height 29
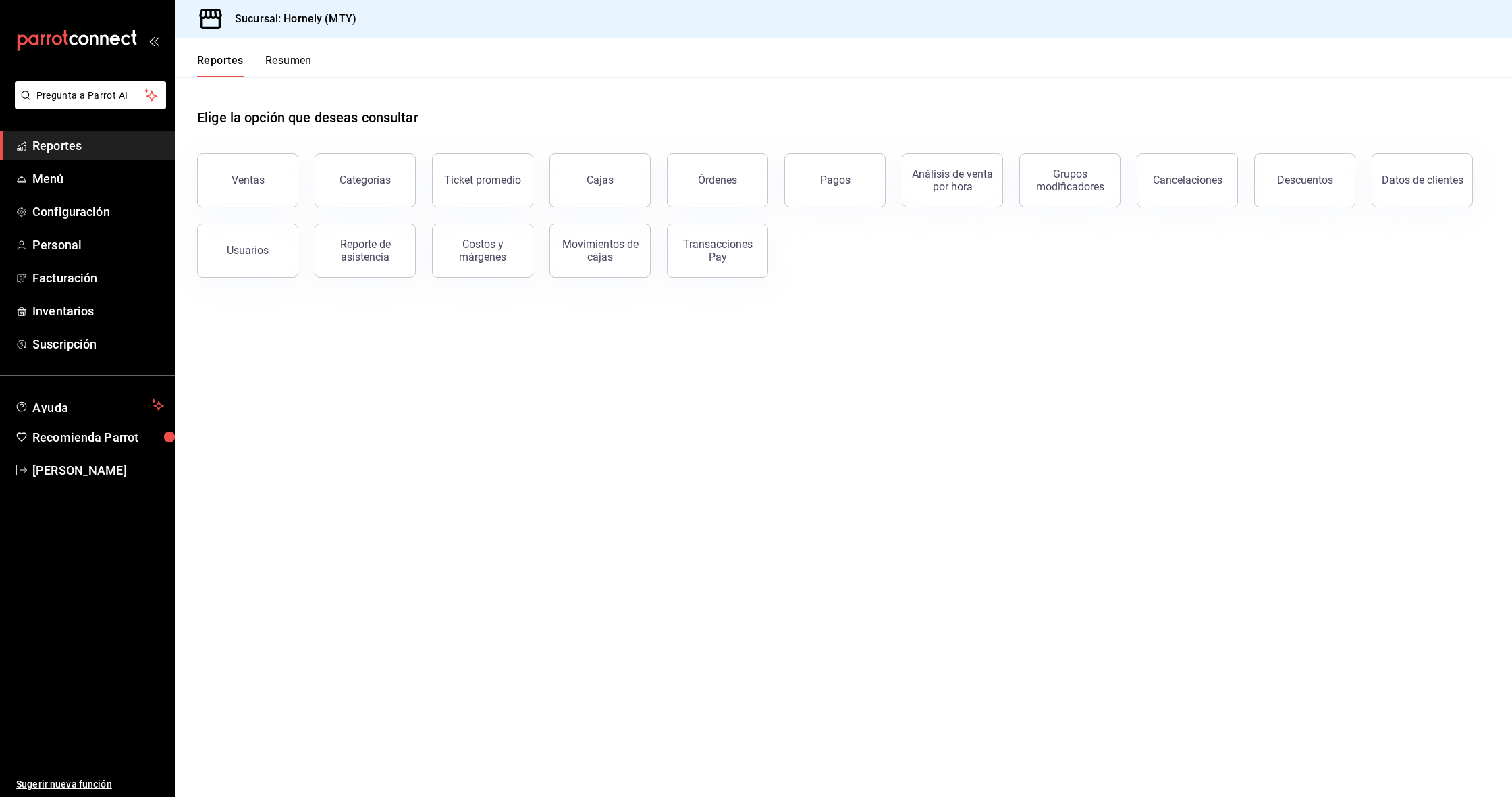
click at [991, 453] on main "Elige la opción que deseas consultar Ventas Categorías Ticket promedio Cajas Ór…" at bounding box center [844, 437] width 1337 height 720
drag, startPoint x: 986, startPoint y: 451, endPoint x: 974, endPoint y: 390, distance: 62.2
click at [986, 450] on main "Elige la opción que deseas consultar Ventas Categorías Ticket promedio Cajas Ór…" at bounding box center [844, 437] width 1337 height 720
click at [944, 122] on div "Elige la opción que deseas consultar" at bounding box center [844, 107] width 1293 height 60
drag, startPoint x: 984, startPoint y: 254, endPoint x: 1016, endPoint y: 137, distance: 121.3
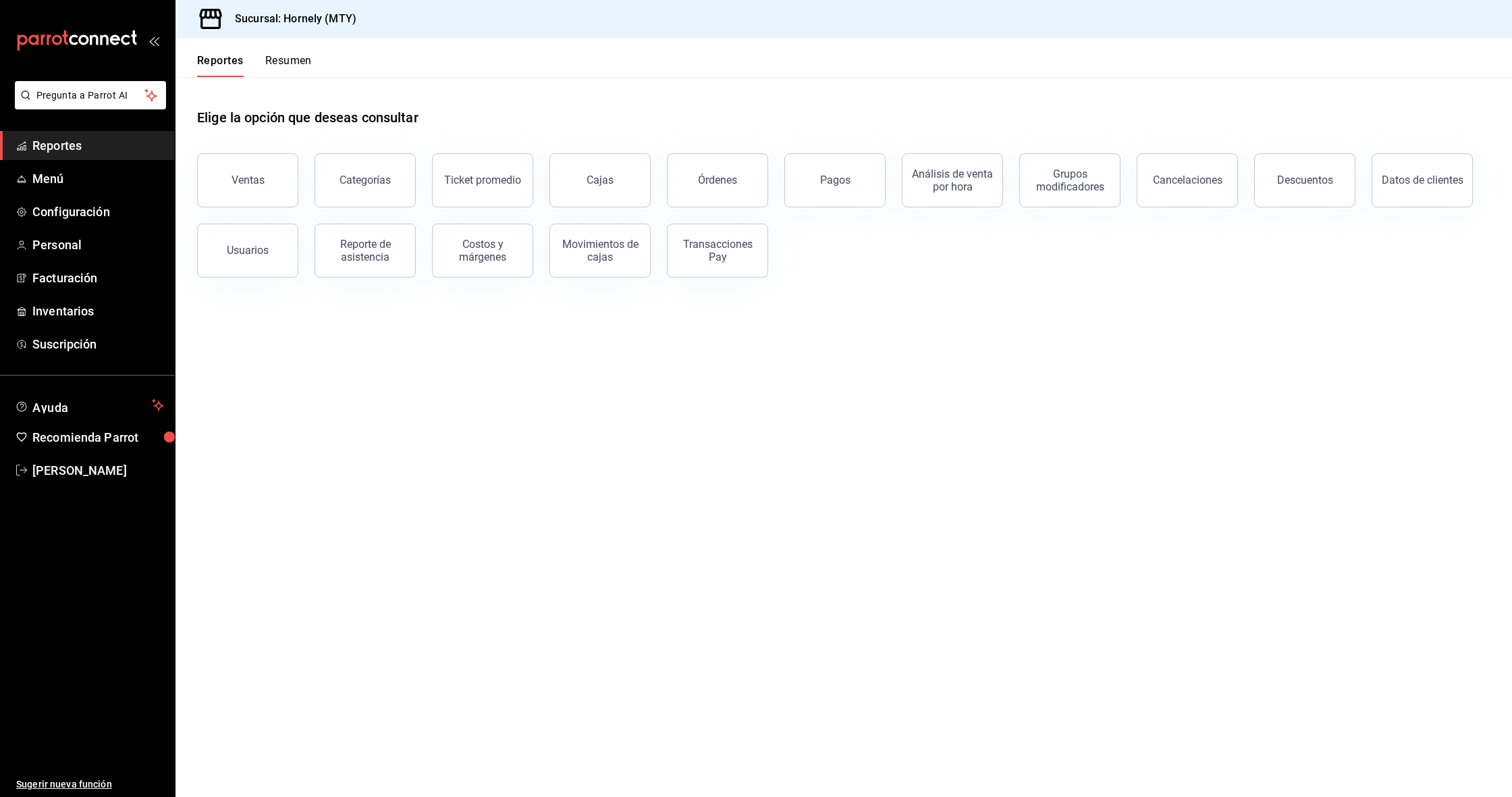
click at [984, 254] on div "Ventas Categorías Ticket promedio Cajas Órdenes Pagos Análisis de venta por hor…" at bounding box center [836, 207] width 1310 height 141
click at [1013, 37] on div "Sucursal: Hornely (MTY)" at bounding box center [844, 18] width 1337 height 37
click at [942, 291] on div "Elige la opción que deseas consultar Ventas Categorías Ticket promedio Cajas Ór…" at bounding box center [844, 188] width 1337 height 222
click at [66, 262] on ul "Reportes Menú Configuración Personal Facturación Inventarios Suscripción" at bounding box center [87, 244] width 175 height 227
click at [89, 236] on span "Personal" at bounding box center [98, 245] width 132 height 18
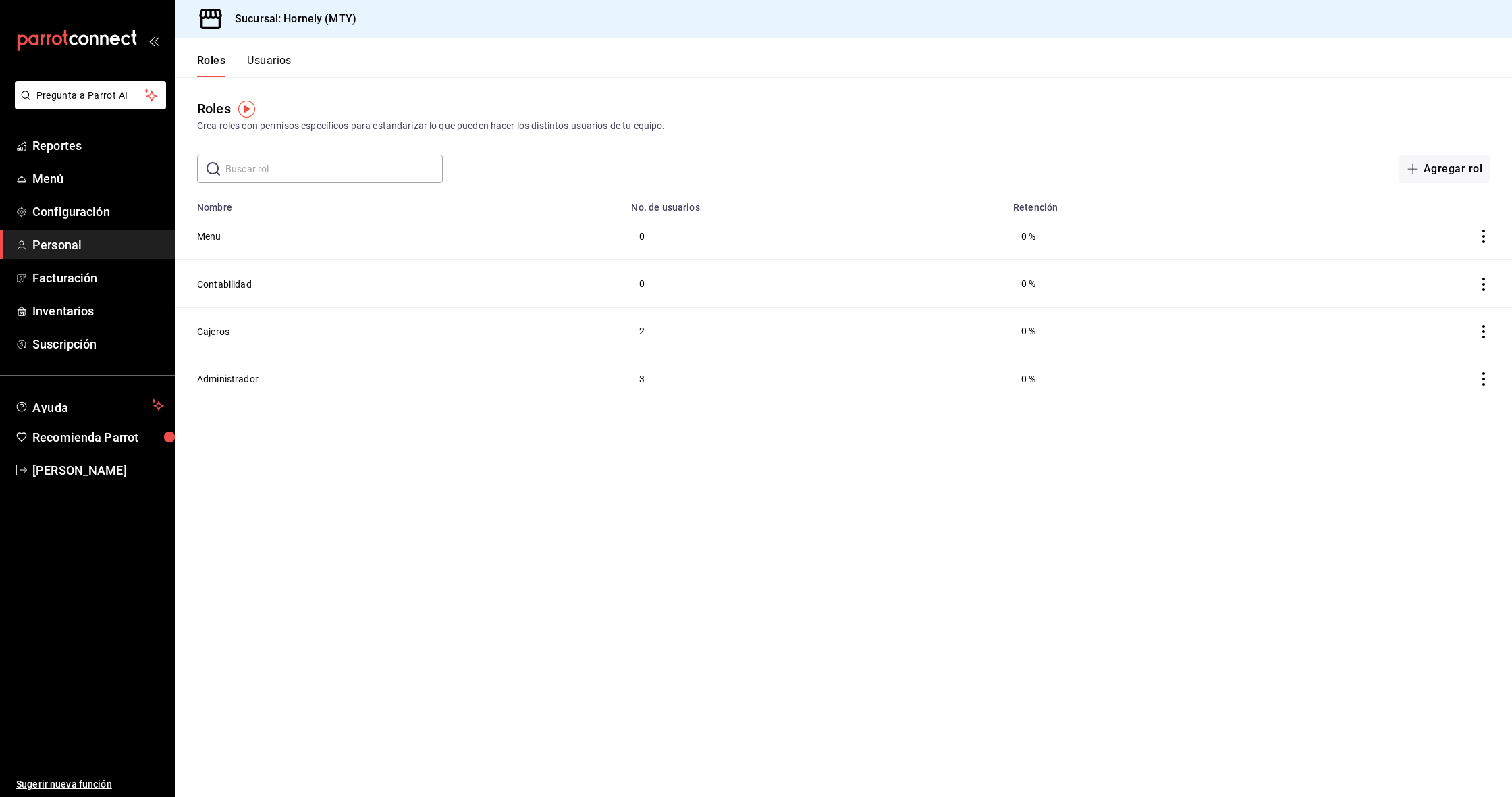
click at [263, 57] on button "Usuarios" at bounding box center [269, 66] width 44 height 23
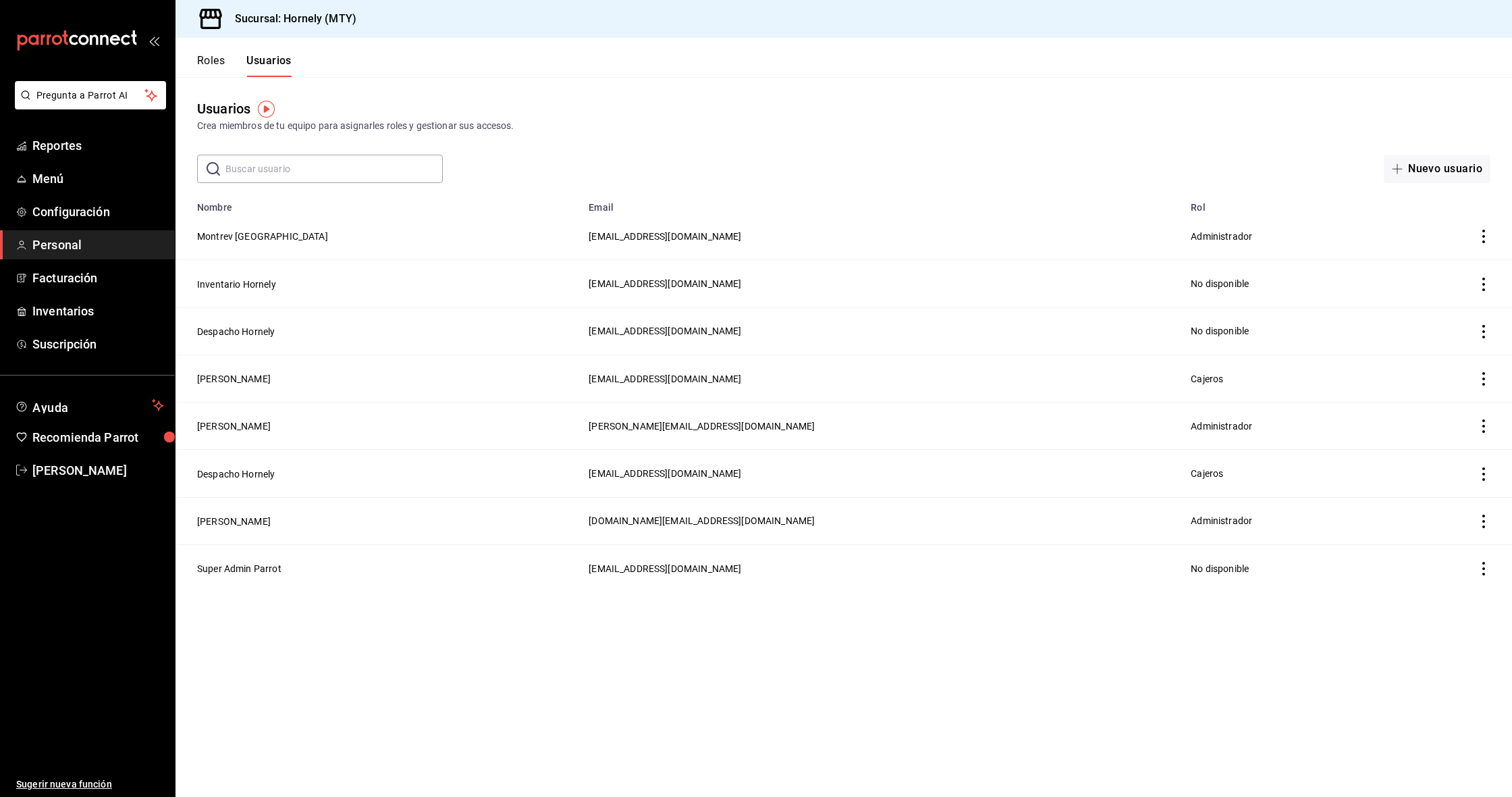
click at [1483, 239] on icon "actions" at bounding box center [1484, 236] width 14 height 14
click at [1455, 256] on li "Eliminar" at bounding box center [1434, 255] width 113 height 37
click at [1434, 281] on button "Eliminar" at bounding box center [1424, 281] width 89 height 28
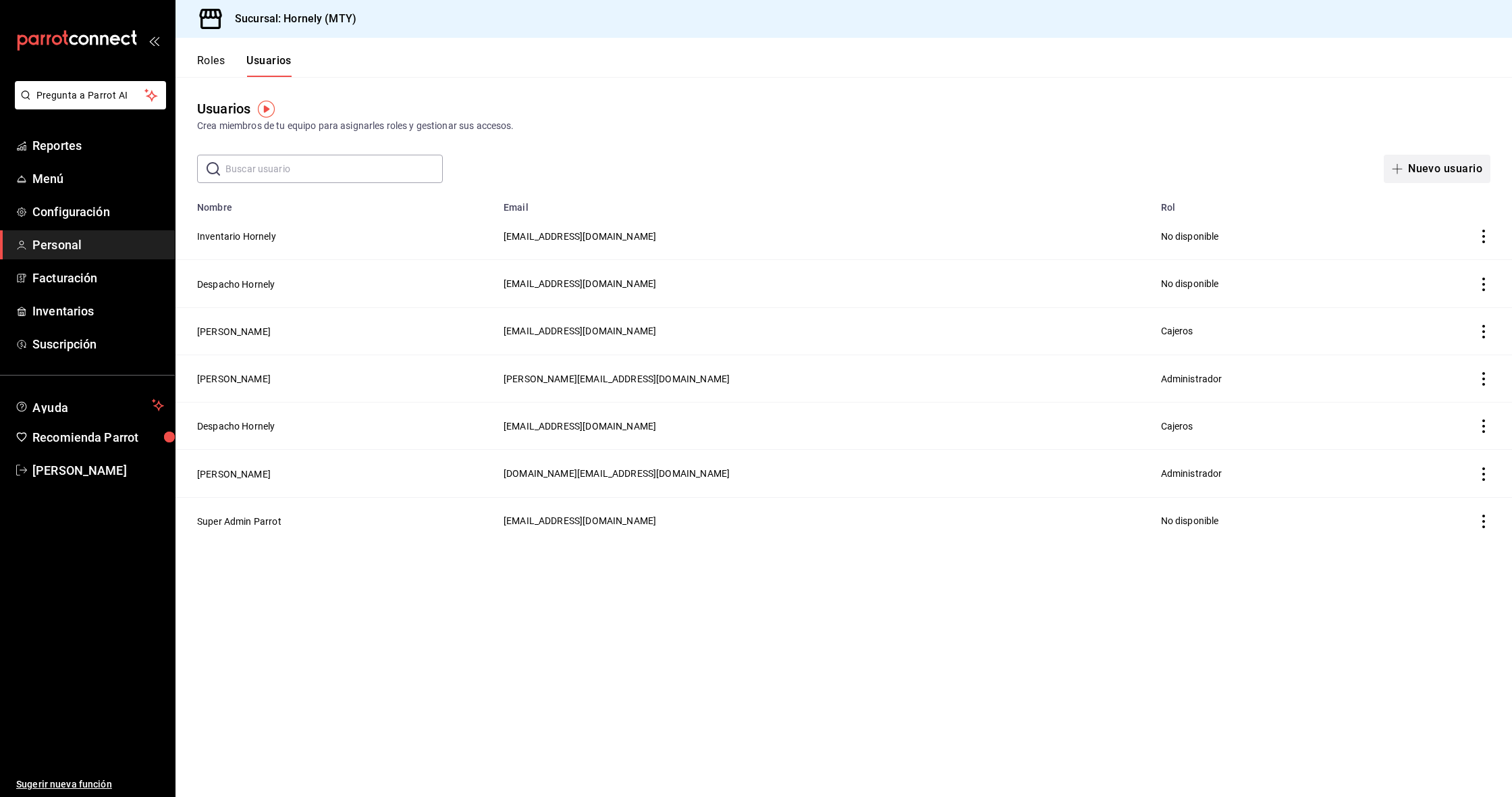
click at [1454, 168] on button "Nuevo usuario" at bounding box center [1437, 168] width 106 height 28
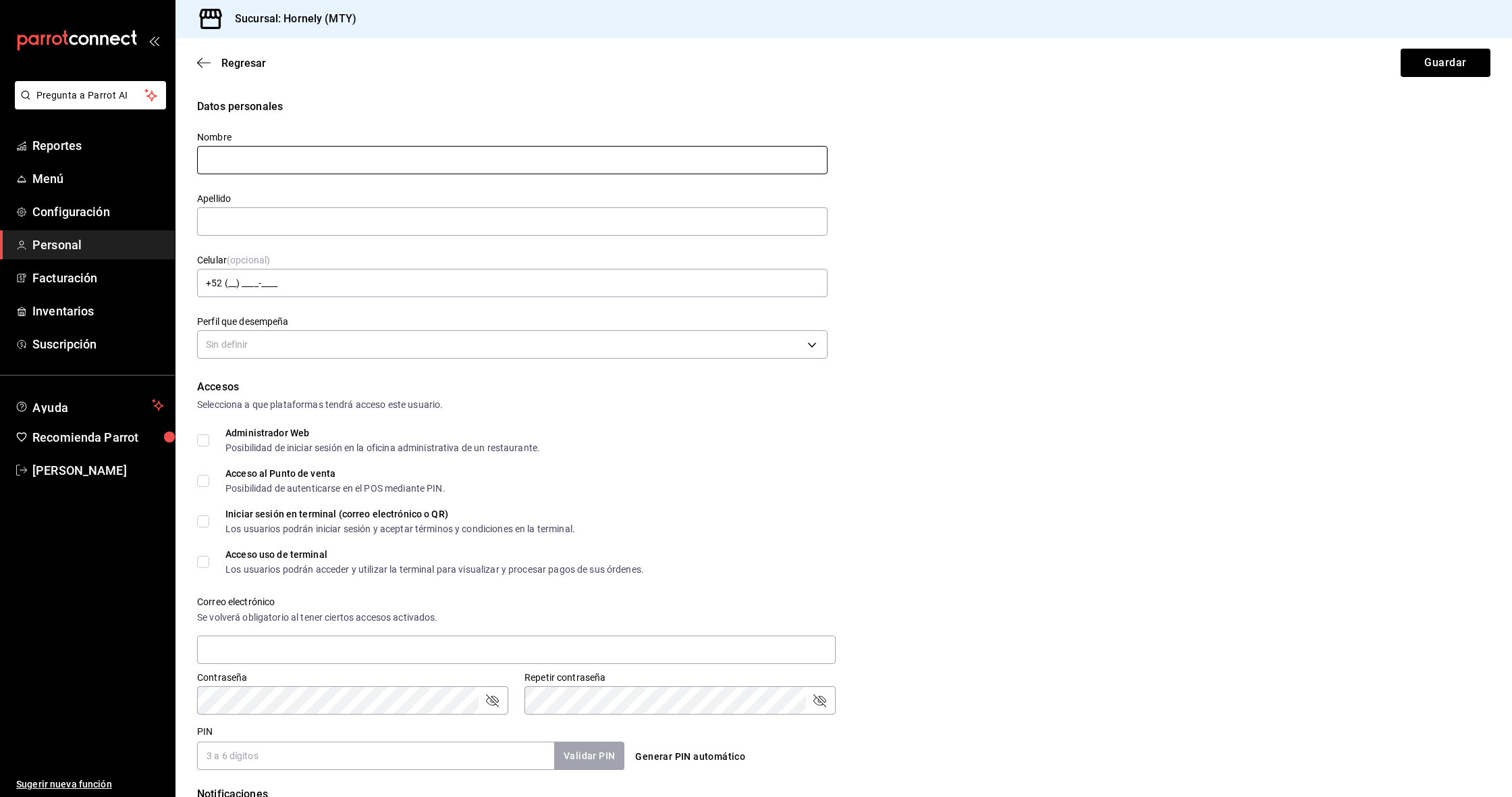
click at [281, 164] on input "text" at bounding box center [512, 160] width 631 height 28
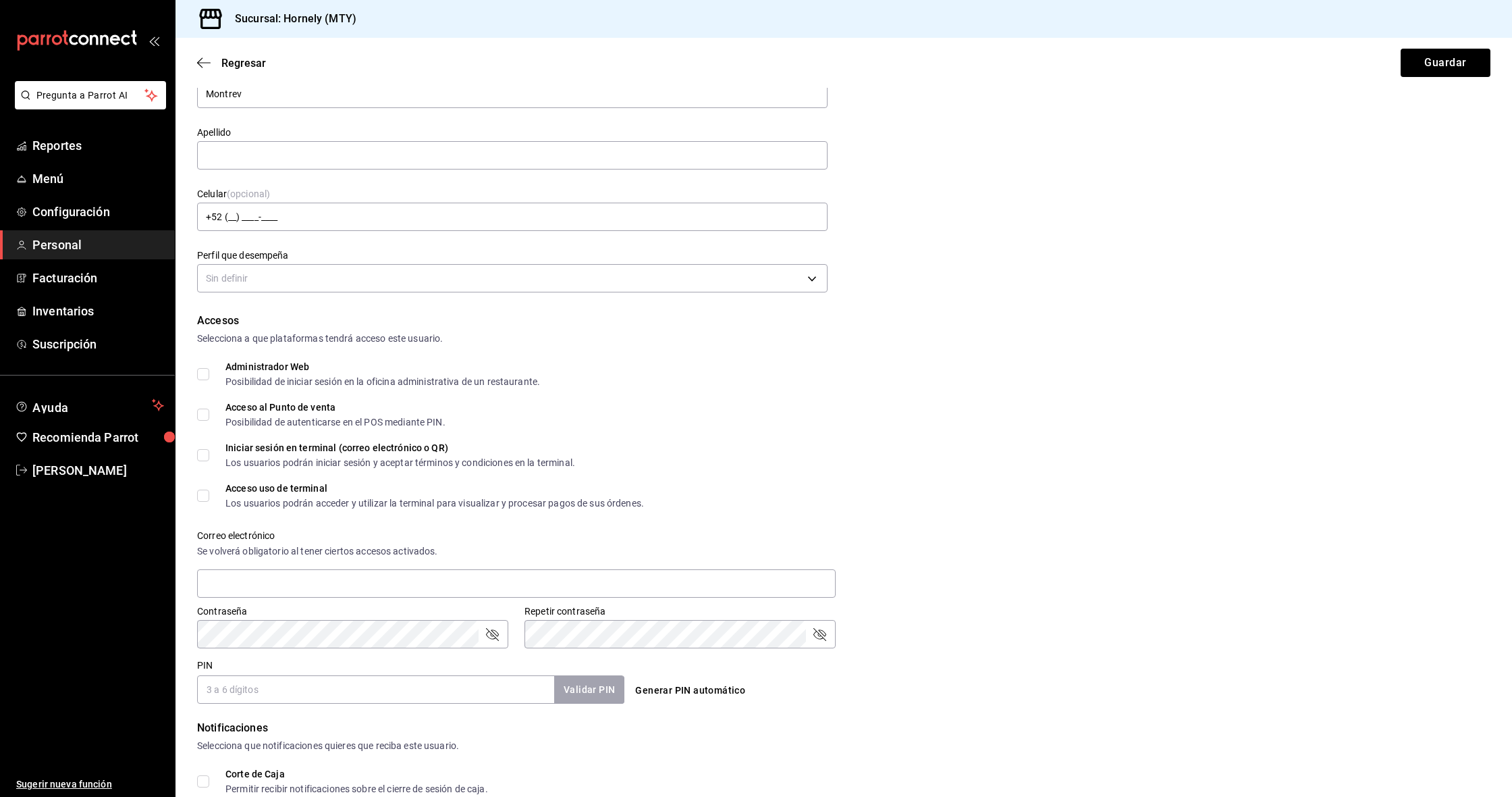
scroll to position [72, 0]
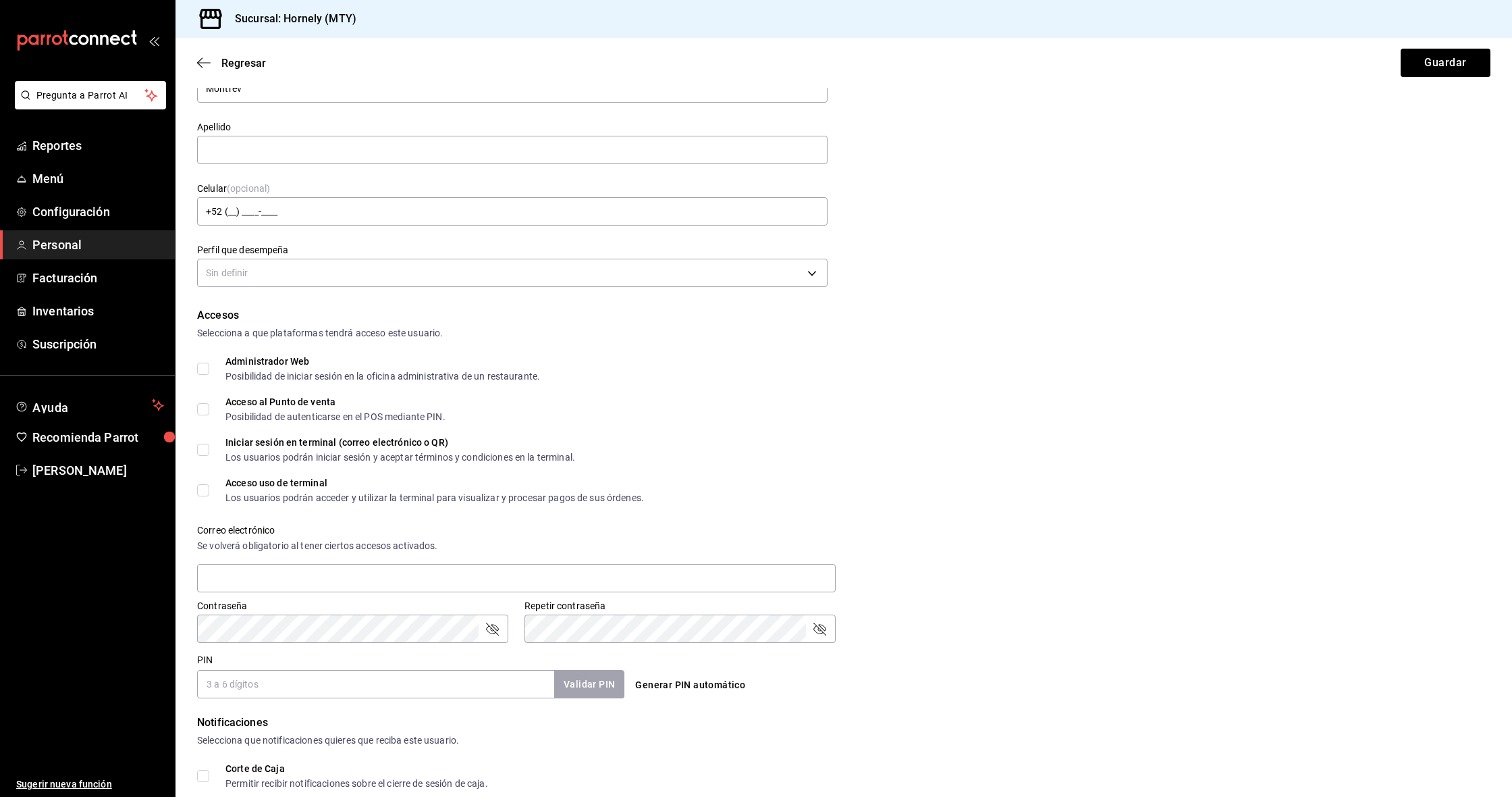
type input "Montrev"
click at [203, 370] on input "Administrador Web Posibilidad de iniciar sesión en la oficina administrativa de…" at bounding box center [203, 369] width 12 height 12
checkbox input "true"
drag, startPoint x: 205, startPoint y: 409, endPoint x: 206, endPoint y: 443, distance: 34.0
click at [205, 409] on input "Acceso al Punto de venta Posibilidad de autenticarse en el POS mediante PIN." at bounding box center [203, 409] width 12 height 12
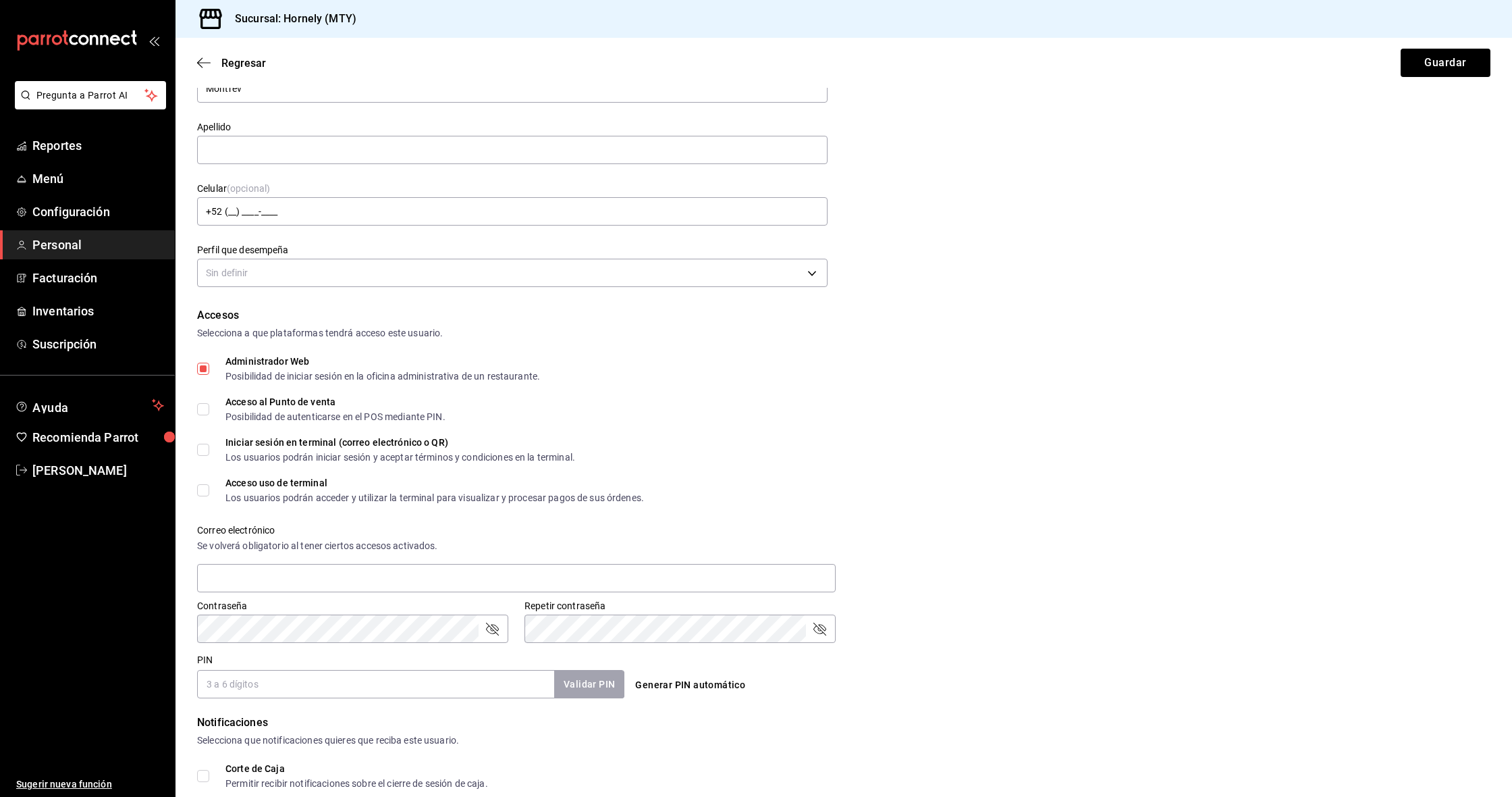
checkbox input "true"
click at [206, 451] on input "Iniciar sesión en terminal (correo electrónico o QR) Los usuarios podrán inicia…" at bounding box center [203, 450] width 12 height 12
checkbox input "true"
click at [204, 488] on input "Acceso uso de terminal Los usuarios podrán acceder y utilizar la terminal para …" at bounding box center [203, 490] width 12 height 12
checkbox input "true"
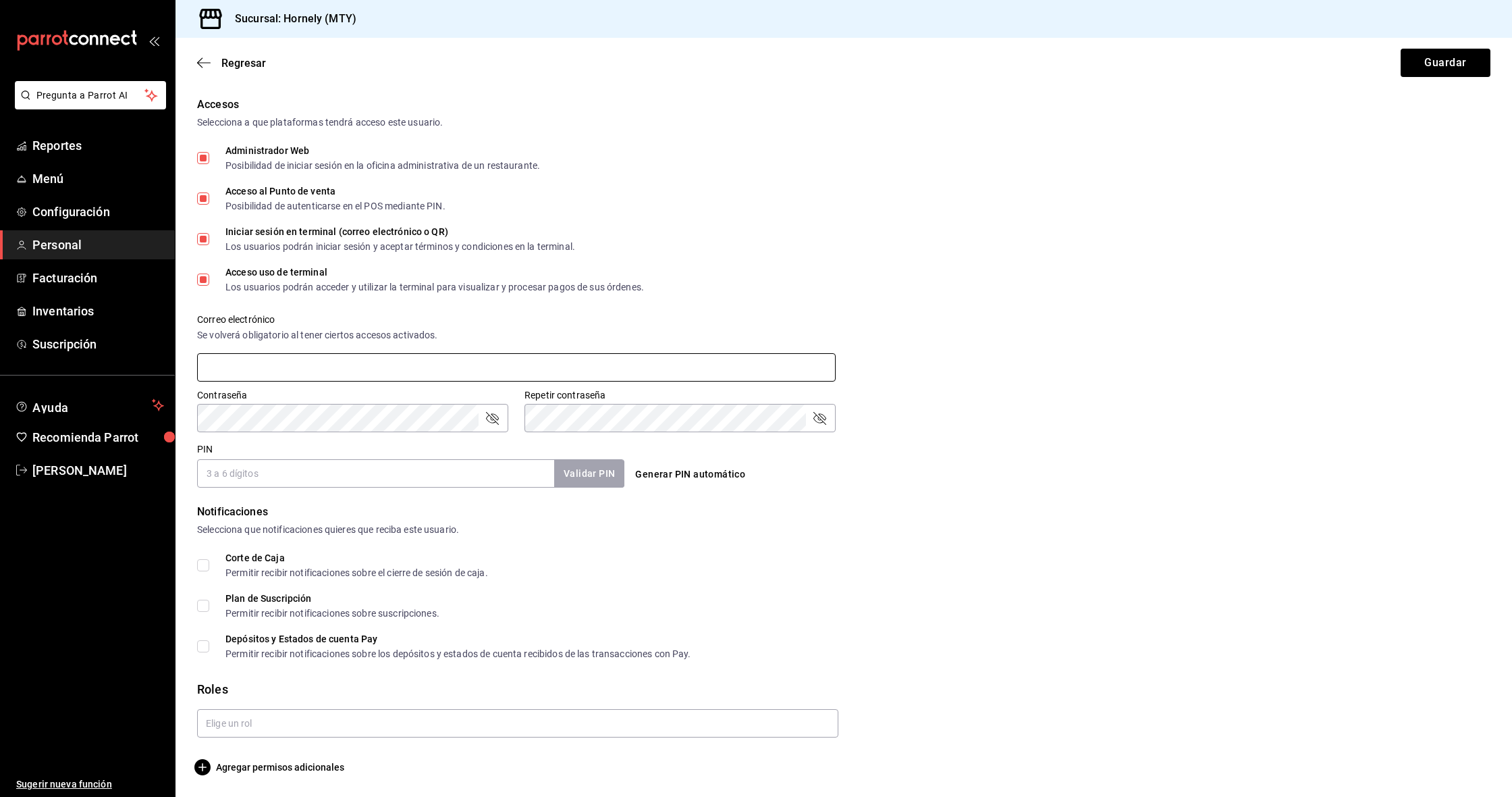
scroll to position [282, 0]
type input "montrev@hornely.com"
click at [265, 464] on input "PIN" at bounding box center [376, 473] width 357 height 28
type input "680207"
drag, startPoint x: 204, startPoint y: 563, endPoint x: 204, endPoint y: 583, distance: 20.0
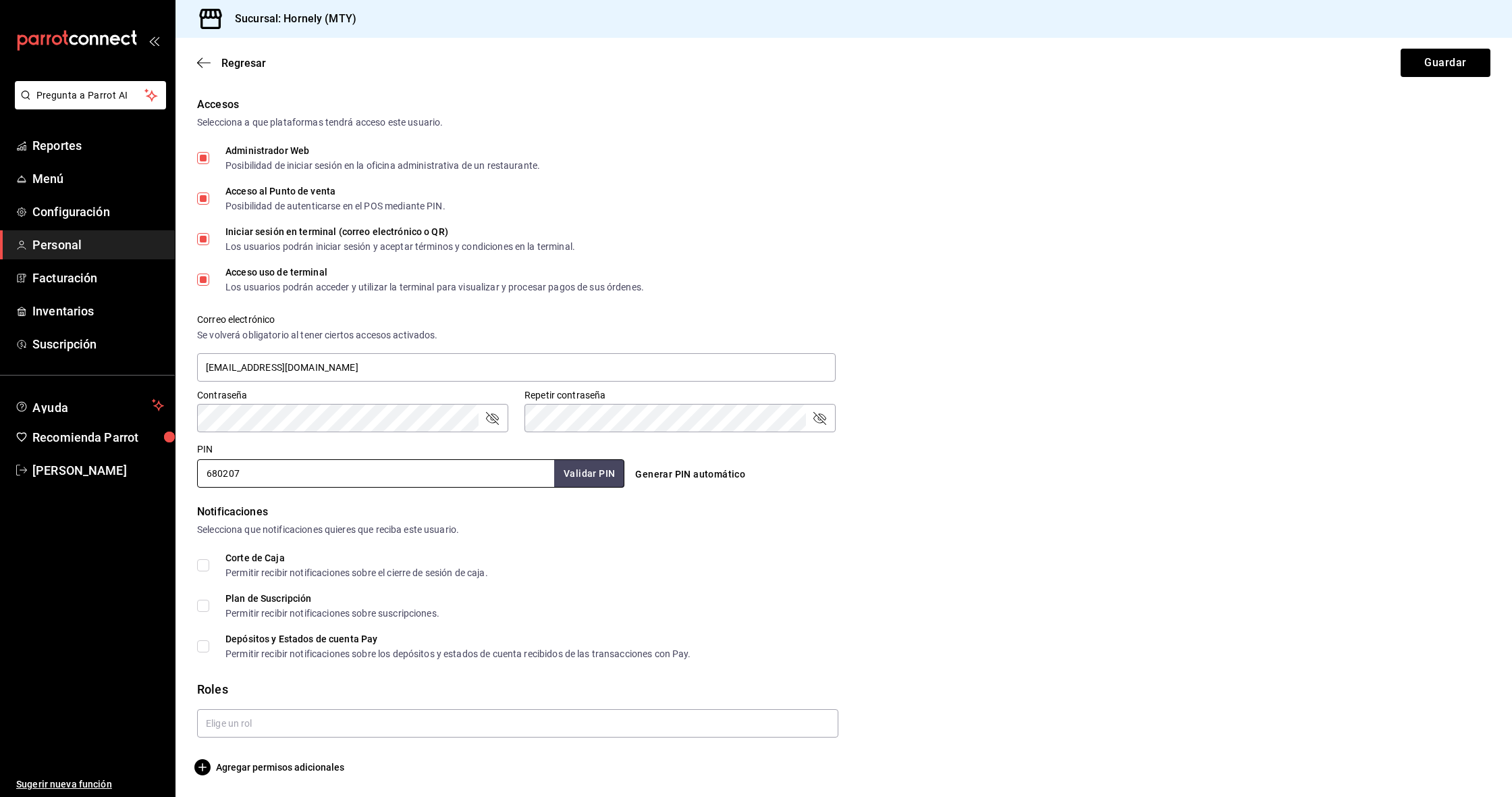
click at [204, 563] on input "Corte de Caja Permitir recibir notificaciones sobre el cierre de sesión de caja." at bounding box center [203, 565] width 12 height 12
checkbox input "true"
click at [200, 606] on input "Plan de Suscripción Permitir recibir notificaciones sobre suscripciones." at bounding box center [203, 606] width 12 height 12
checkbox input "true"
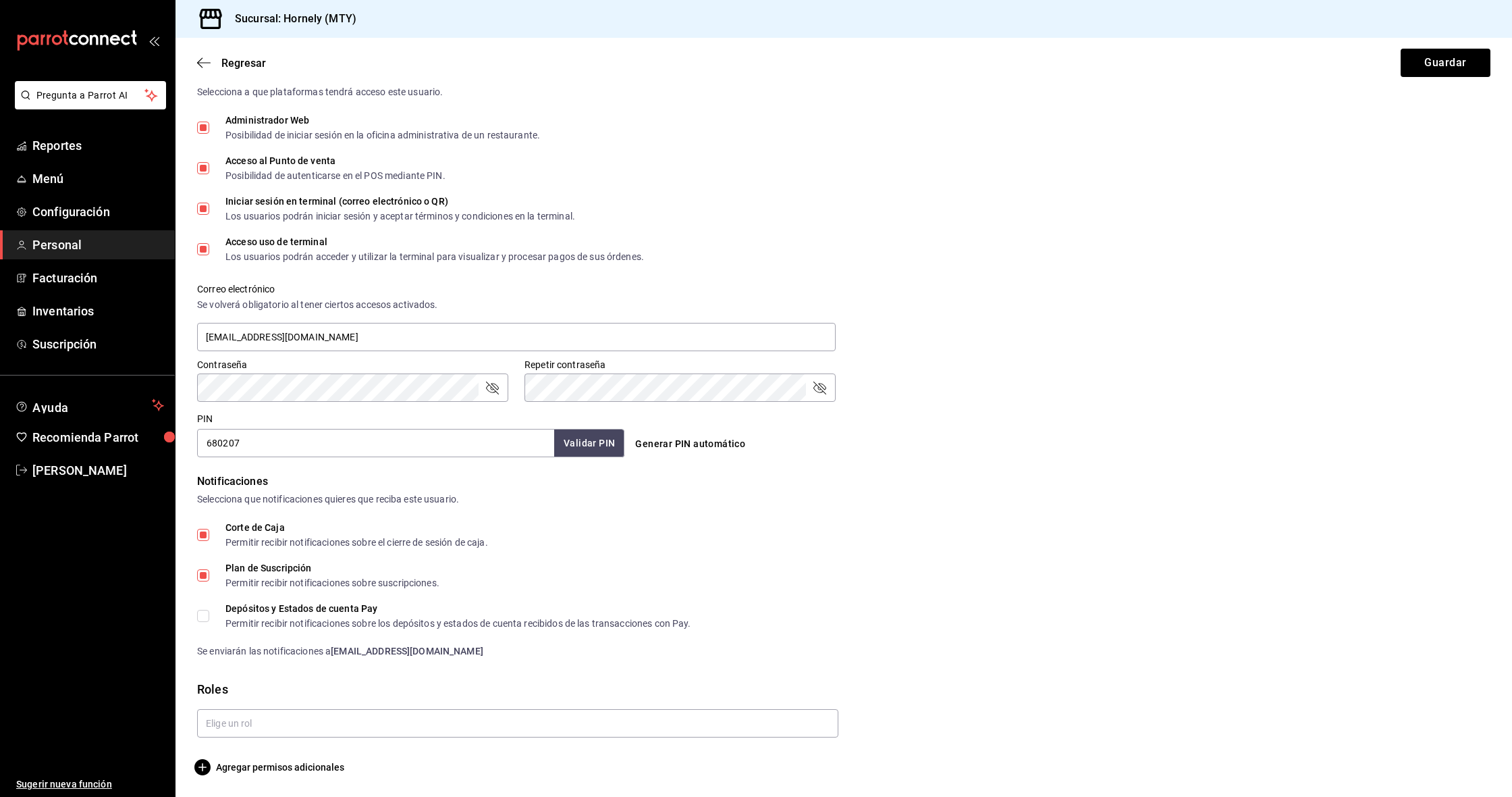
scroll to position [313, 0]
click at [209, 616] on input "Depósitos y Estados de cuenta Pay Permitir recibir notificaciones sobre los dep…" at bounding box center [203, 616] width 12 height 12
checkbox input "true"
drag, startPoint x: 353, startPoint y: 342, endPoint x: 242, endPoint y: 335, distance: 111.2
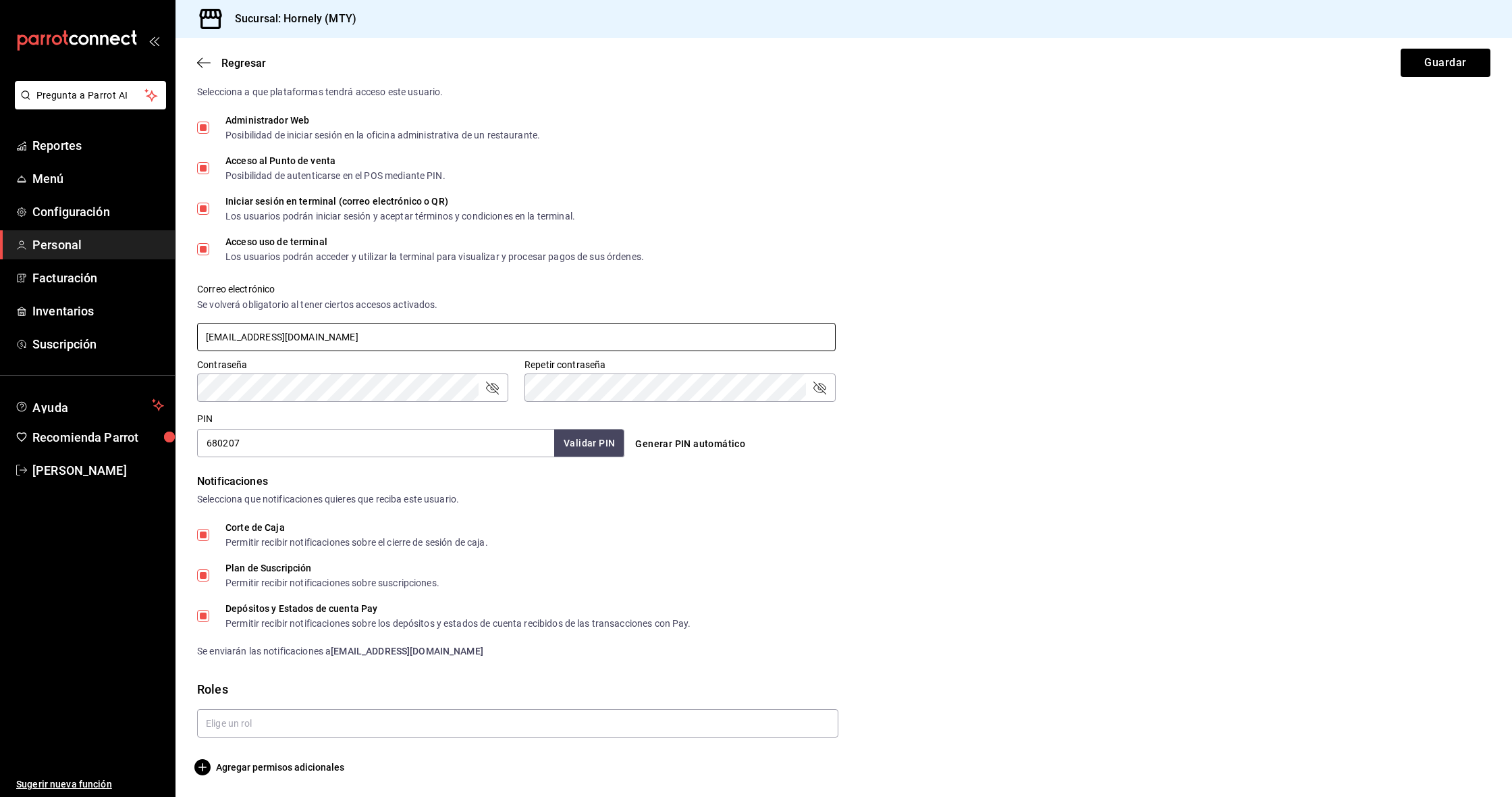
click at [242, 335] on input "montrev@hornely.com" at bounding box center [516, 337] width 639 height 28
type input "[EMAIL_ADDRESS][DOMAIN_NAME]"
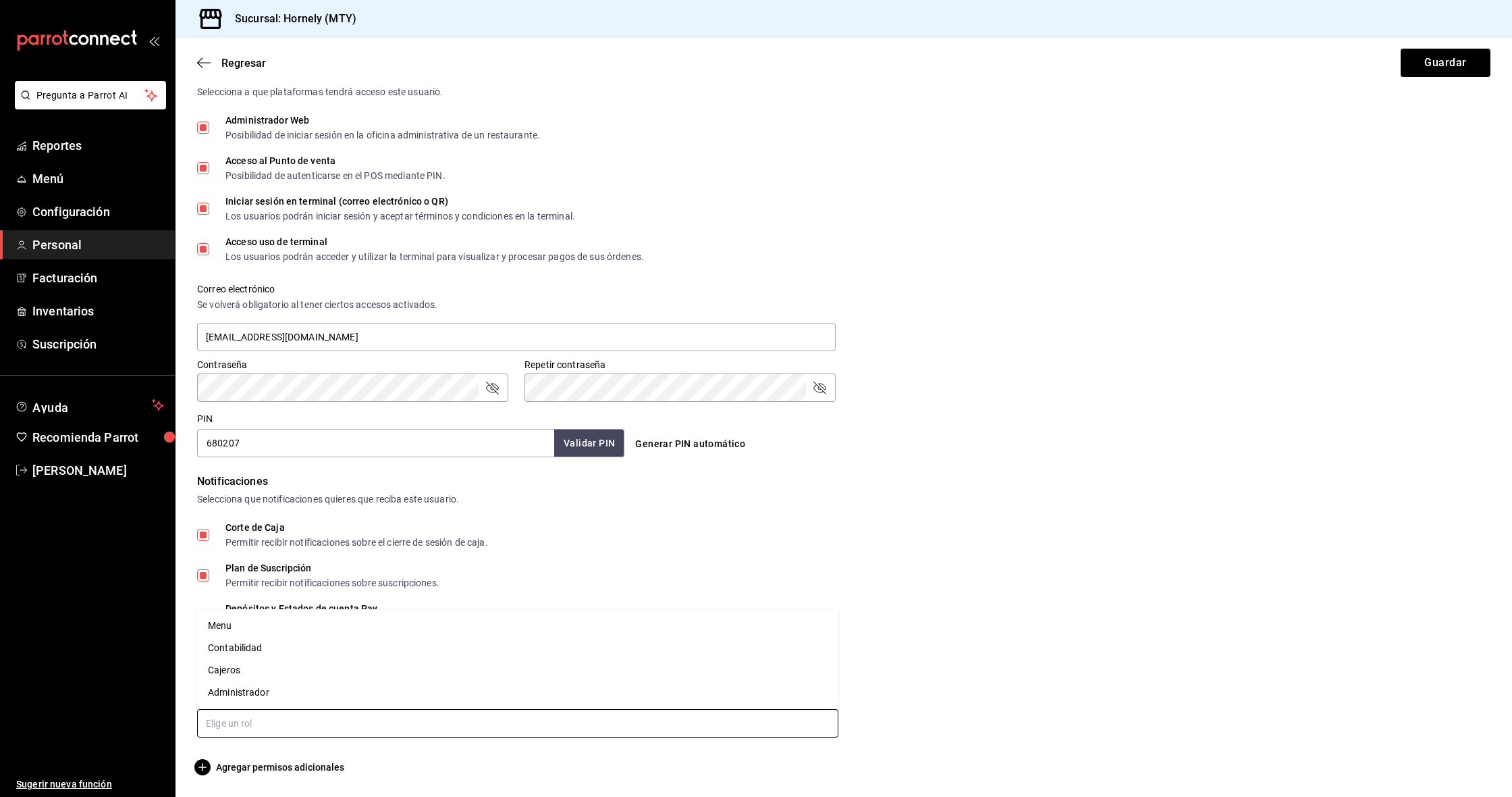
drag, startPoint x: 489, startPoint y: 732, endPoint x: 483, endPoint y: 730, distance: 6.3
click at [489, 730] on input "text" at bounding box center [518, 723] width 642 height 28
click at [260, 694] on li "Administrador" at bounding box center [518, 692] width 642 height 22
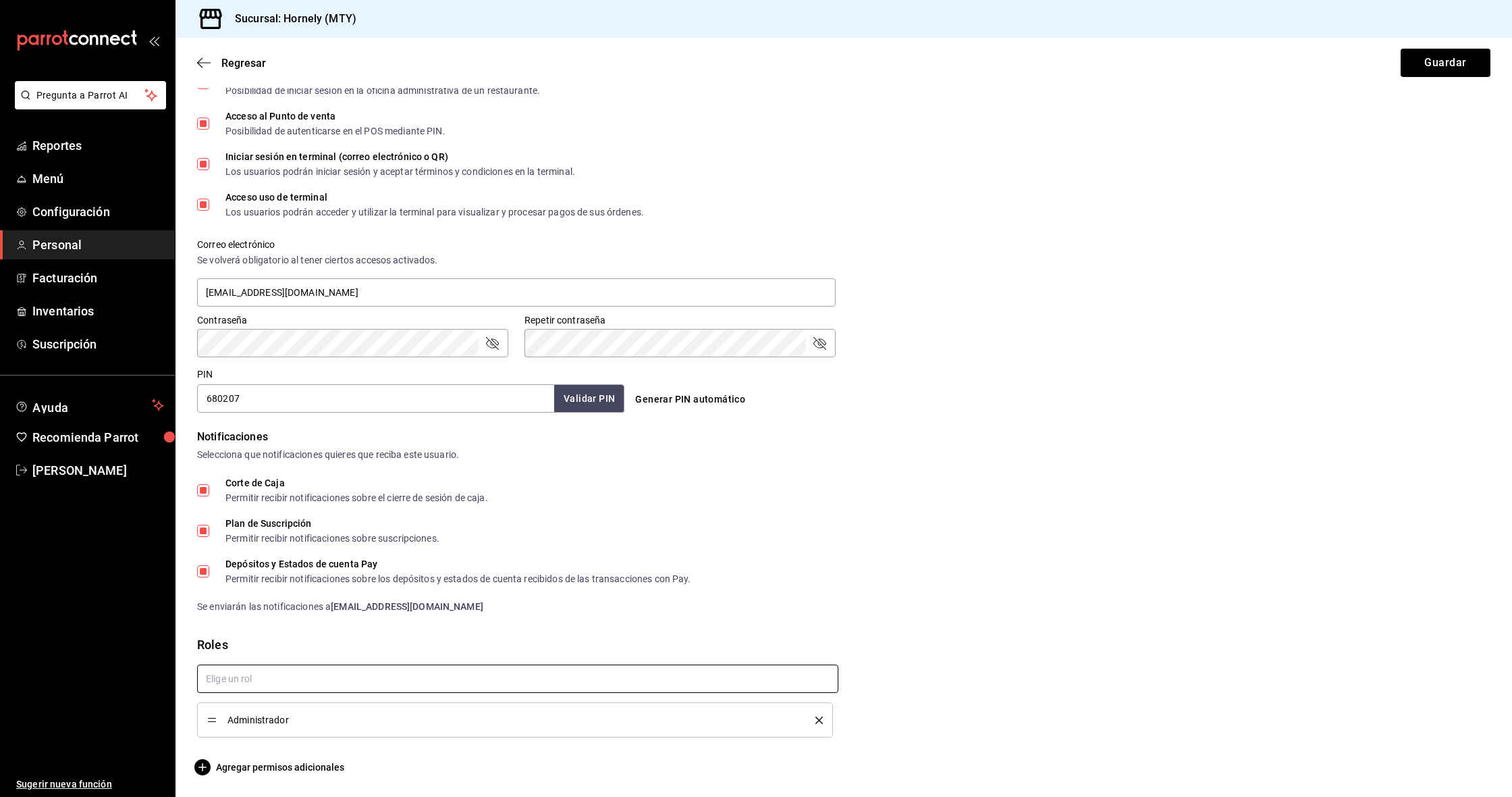
scroll to position [357, 0]
click at [1423, 62] on button "Guardar" at bounding box center [1445, 63] width 89 height 28
type input "[GEOGRAPHIC_DATA]"
click at [1428, 51] on button "Guardar" at bounding box center [1445, 63] width 89 height 28
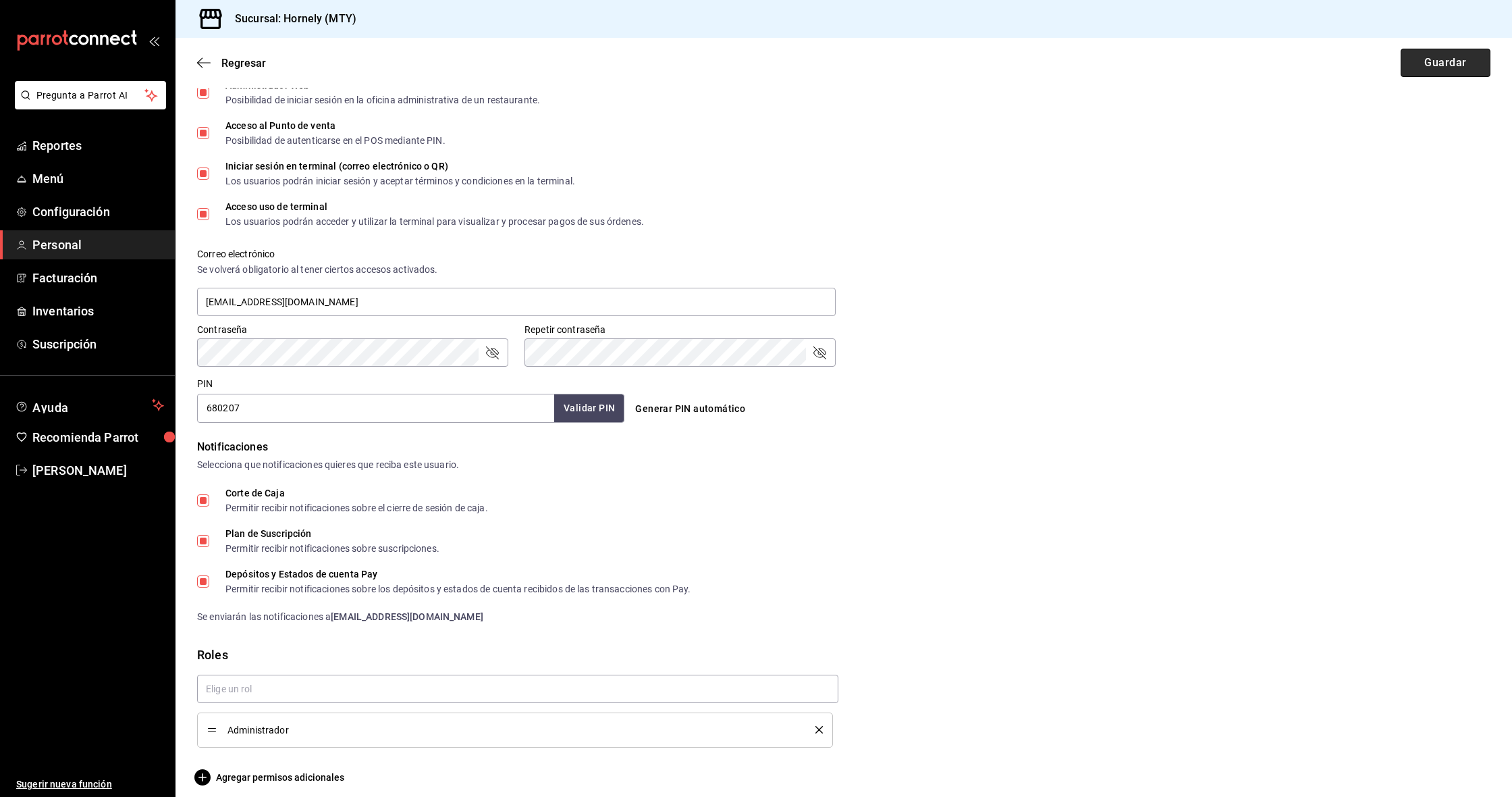
click at [1439, 67] on button "Guardar" at bounding box center [1445, 63] width 89 height 28
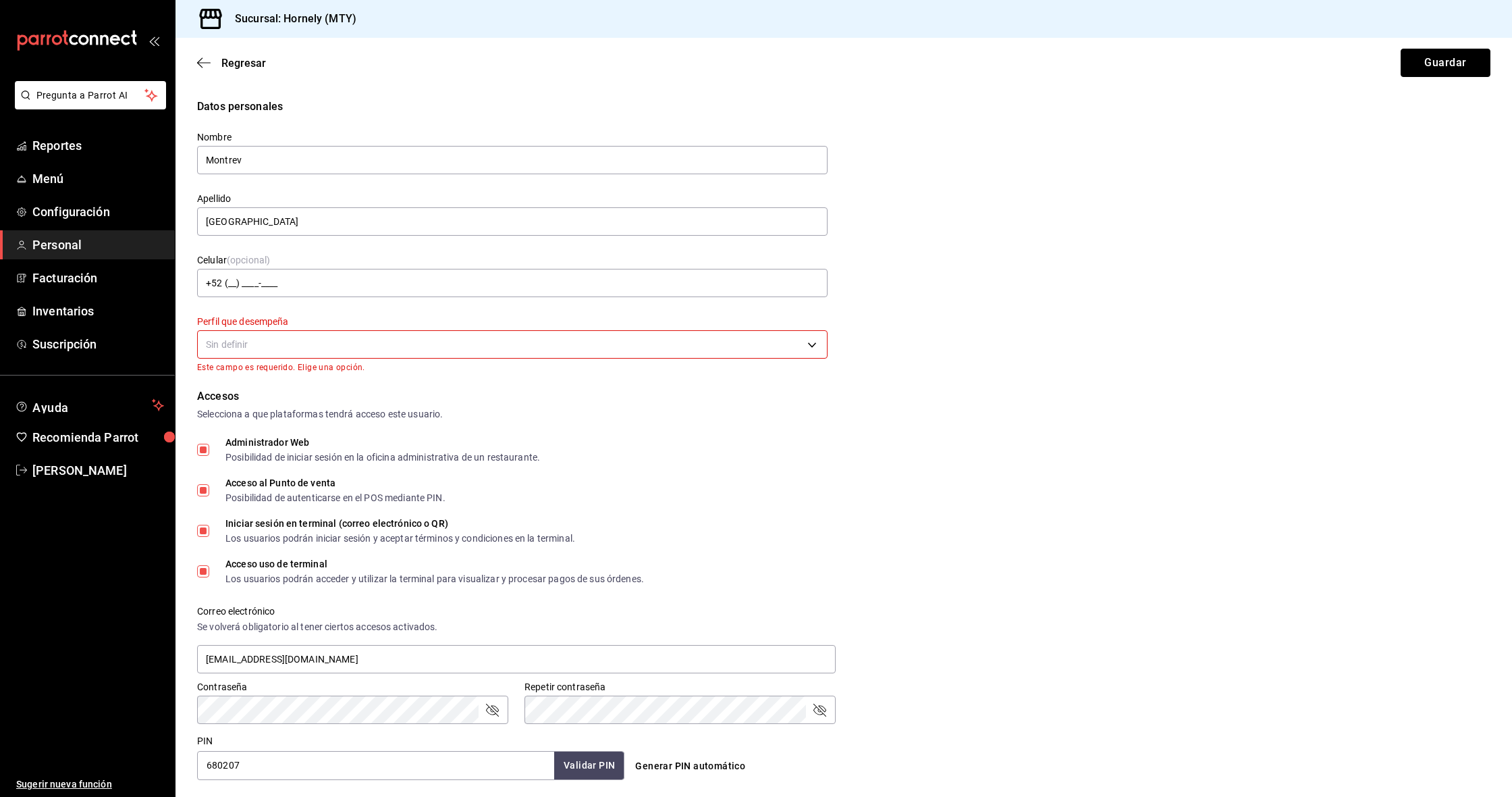
scroll to position [0, 0]
drag, startPoint x: 251, startPoint y: 359, endPoint x: 251, endPoint y: 348, distance: 11.0
click at [251, 358] on div "Sin definir" at bounding box center [512, 343] width 631 height 36
click at [251, 348] on body "Pregunta a Parrot AI Reportes Menú Configuración Personal Facturación Inventari…" at bounding box center [756, 398] width 1512 height 797
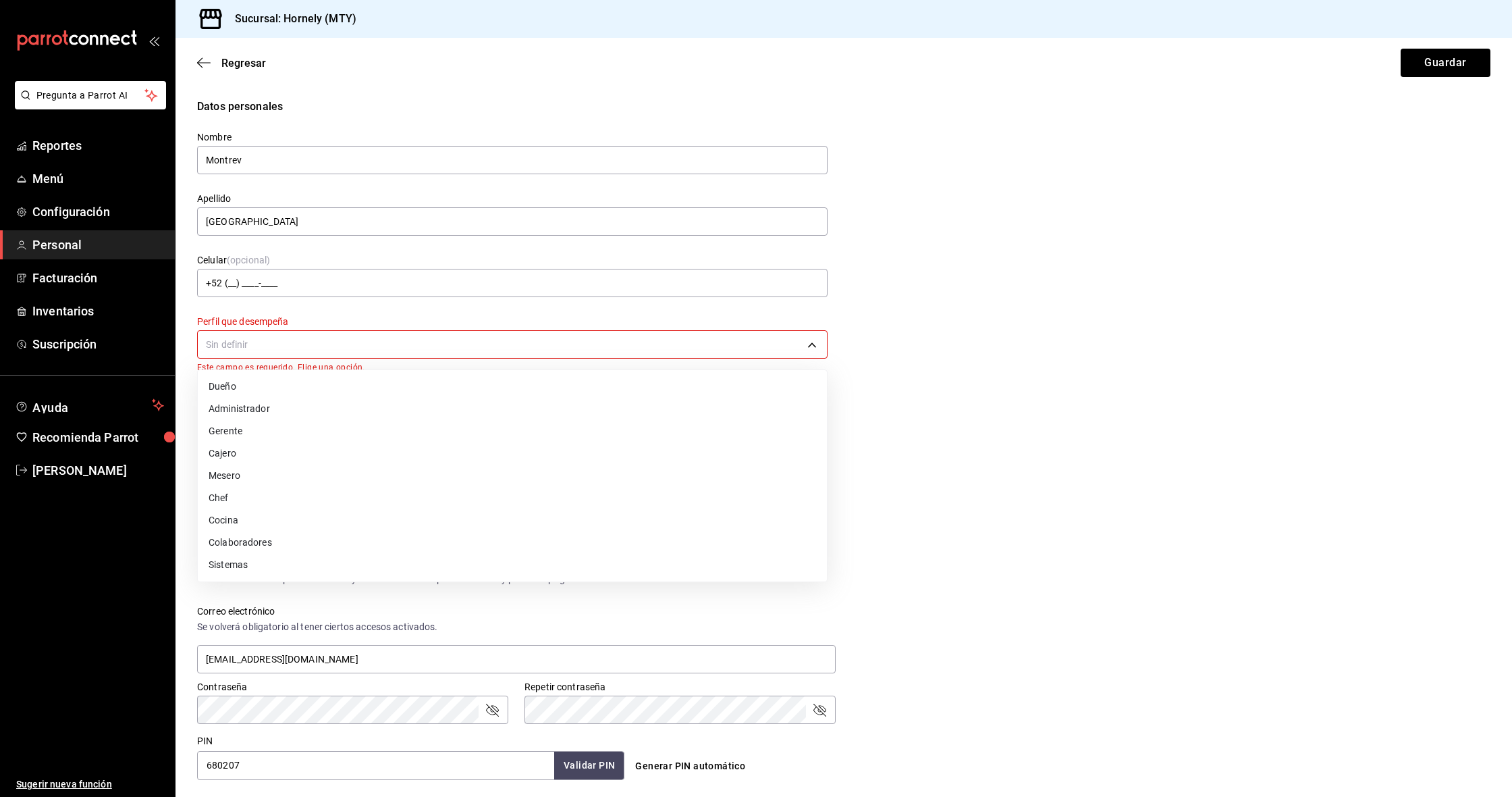
click at [268, 408] on li "Administrador" at bounding box center [512, 408] width 629 height 22
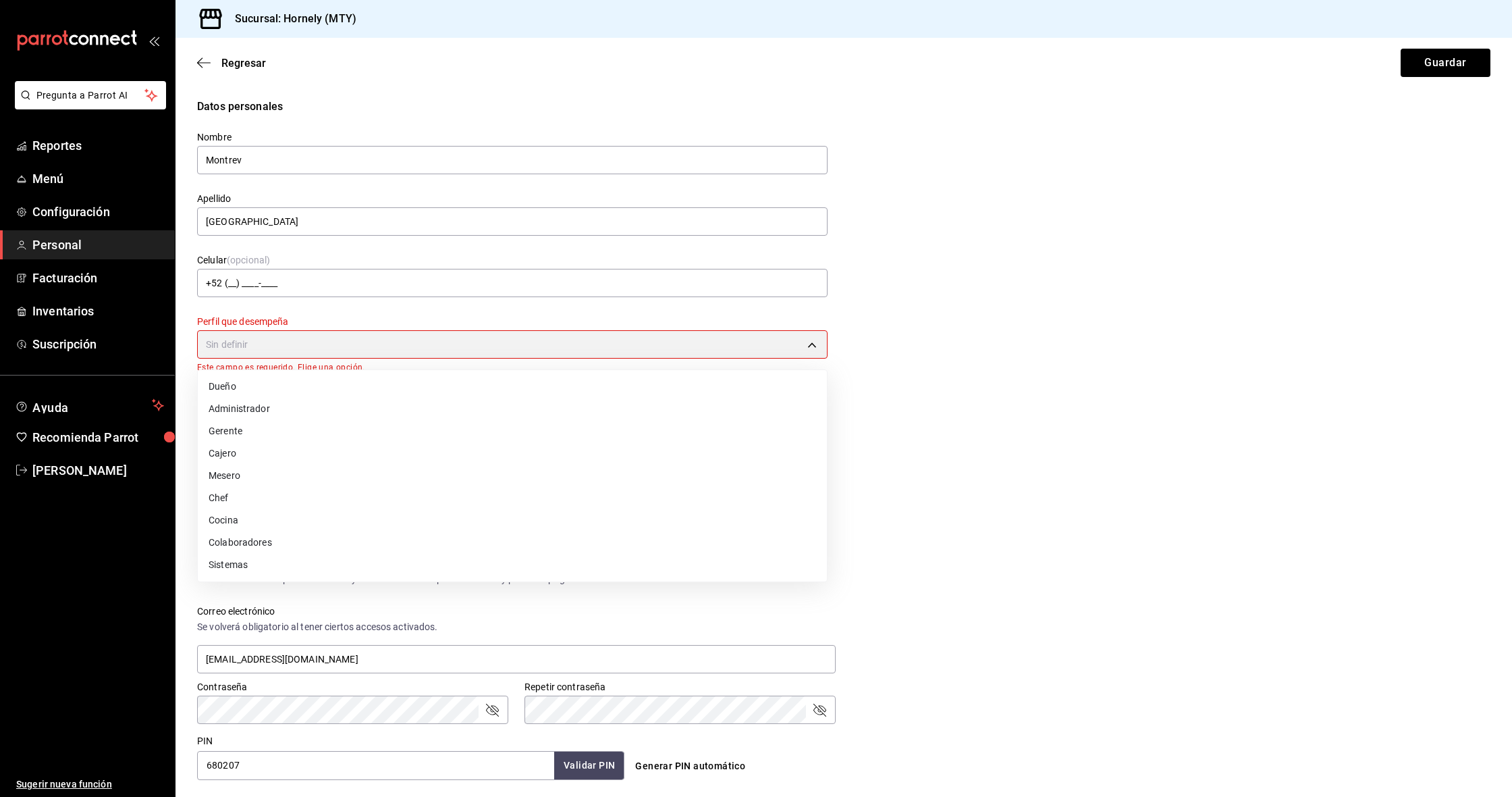
type input "ADMIN"
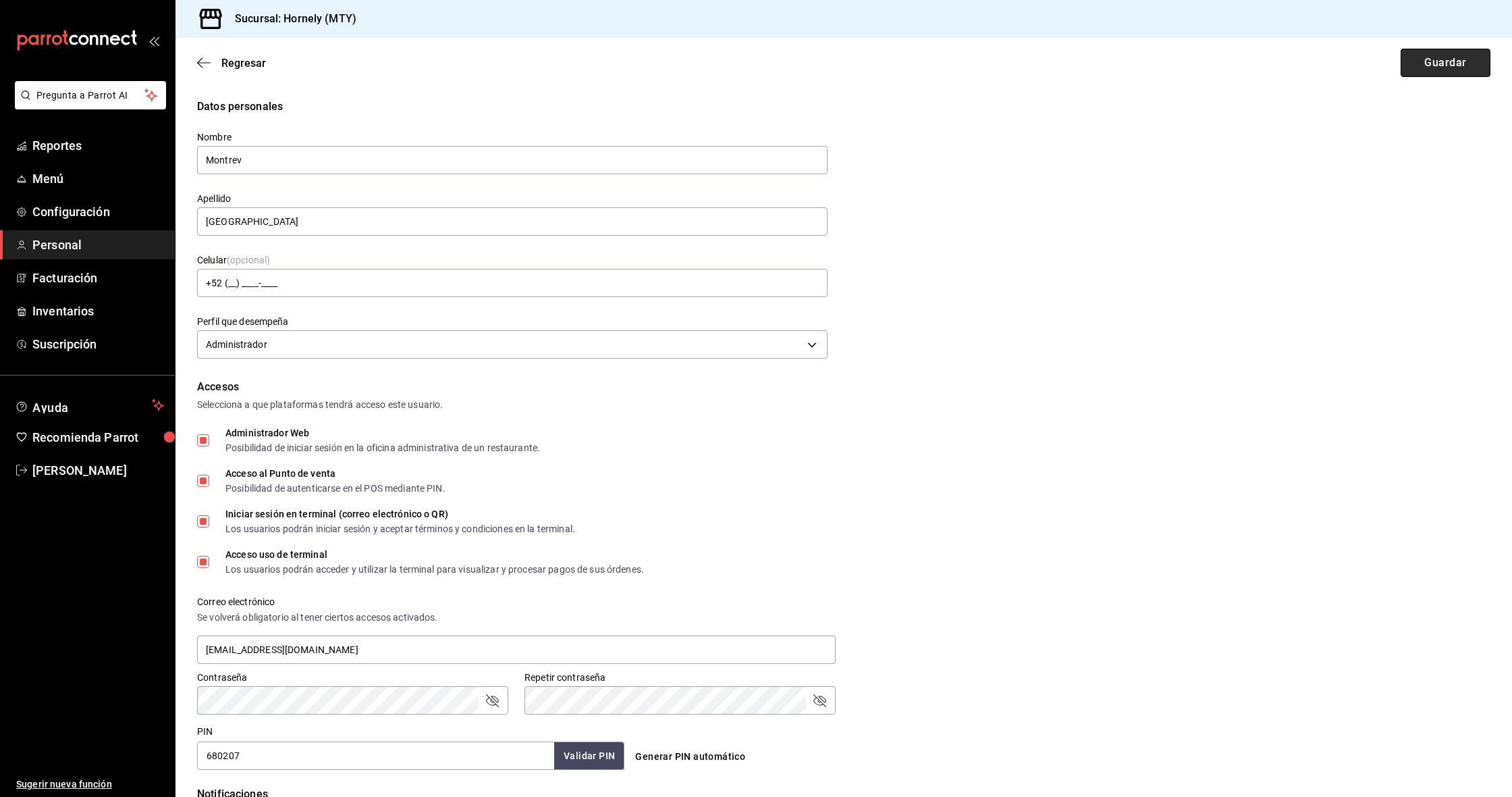
click at [1422, 63] on button "Guardar" at bounding box center [1445, 63] width 89 height 28
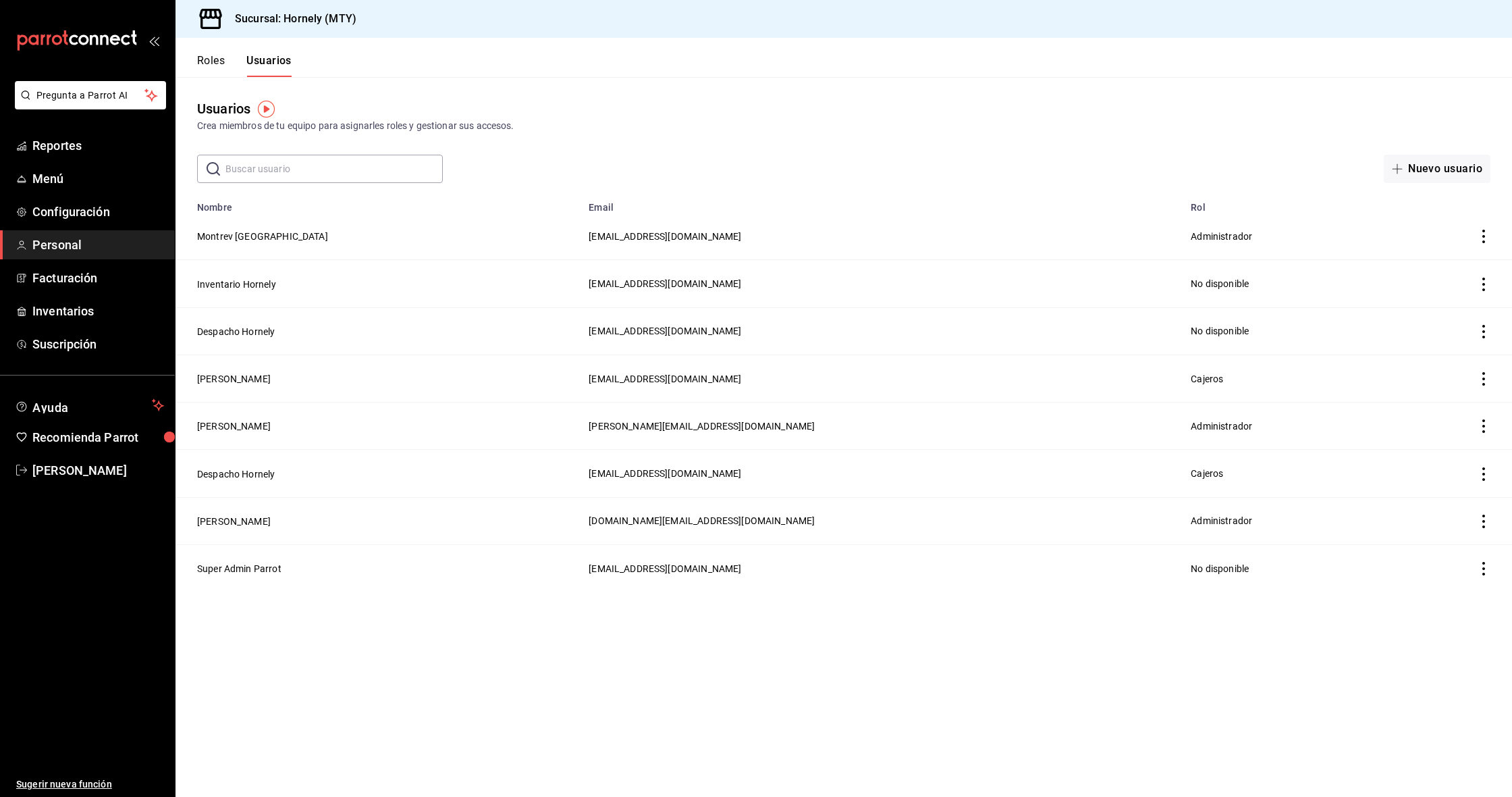
click at [216, 63] on button "Roles" at bounding box center [211, 66] width 28 height 23
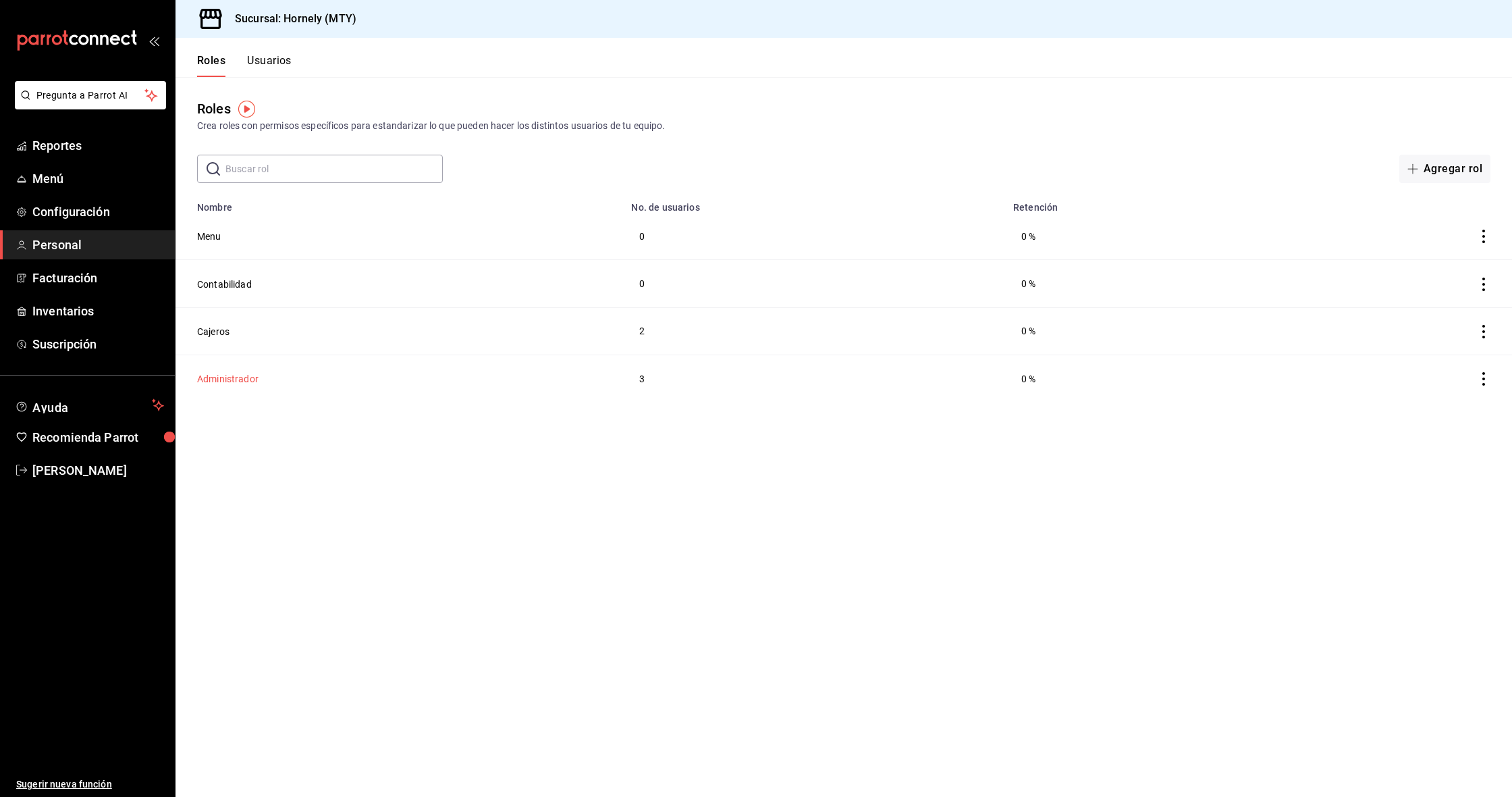
click at [213, 372] on button "Administrador" at bounding box center [228, 379] width 61 height 14
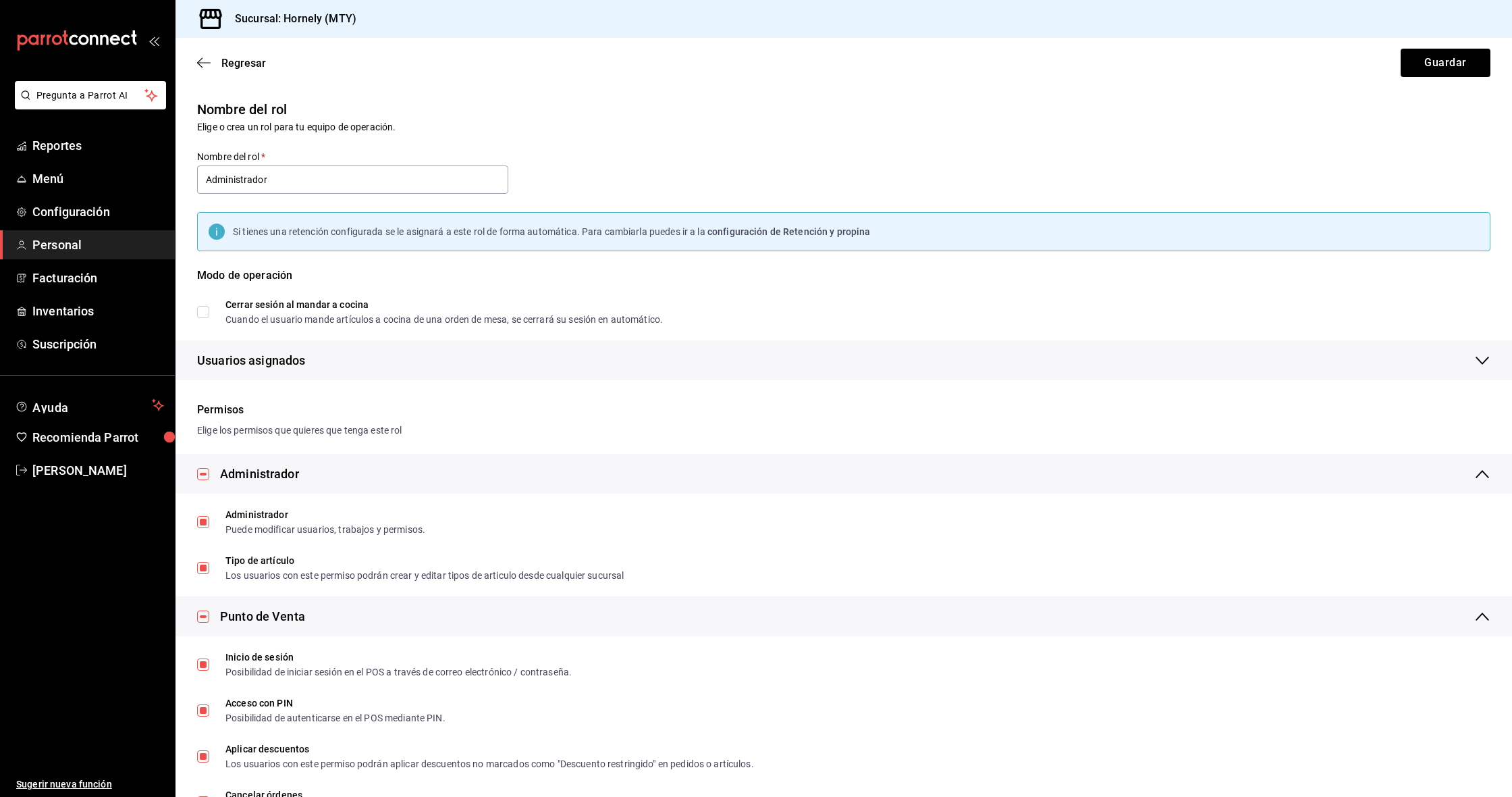
click at [886, 135] on div "Nombre del rol Elige o crea un rol para tu equipo de operación. Nombre del rol …" at bounding box center [836, 231] width 1310 height 298
click at [213, 61] on span "Regresar" at bounding box center [232, 63] width 69 height 13
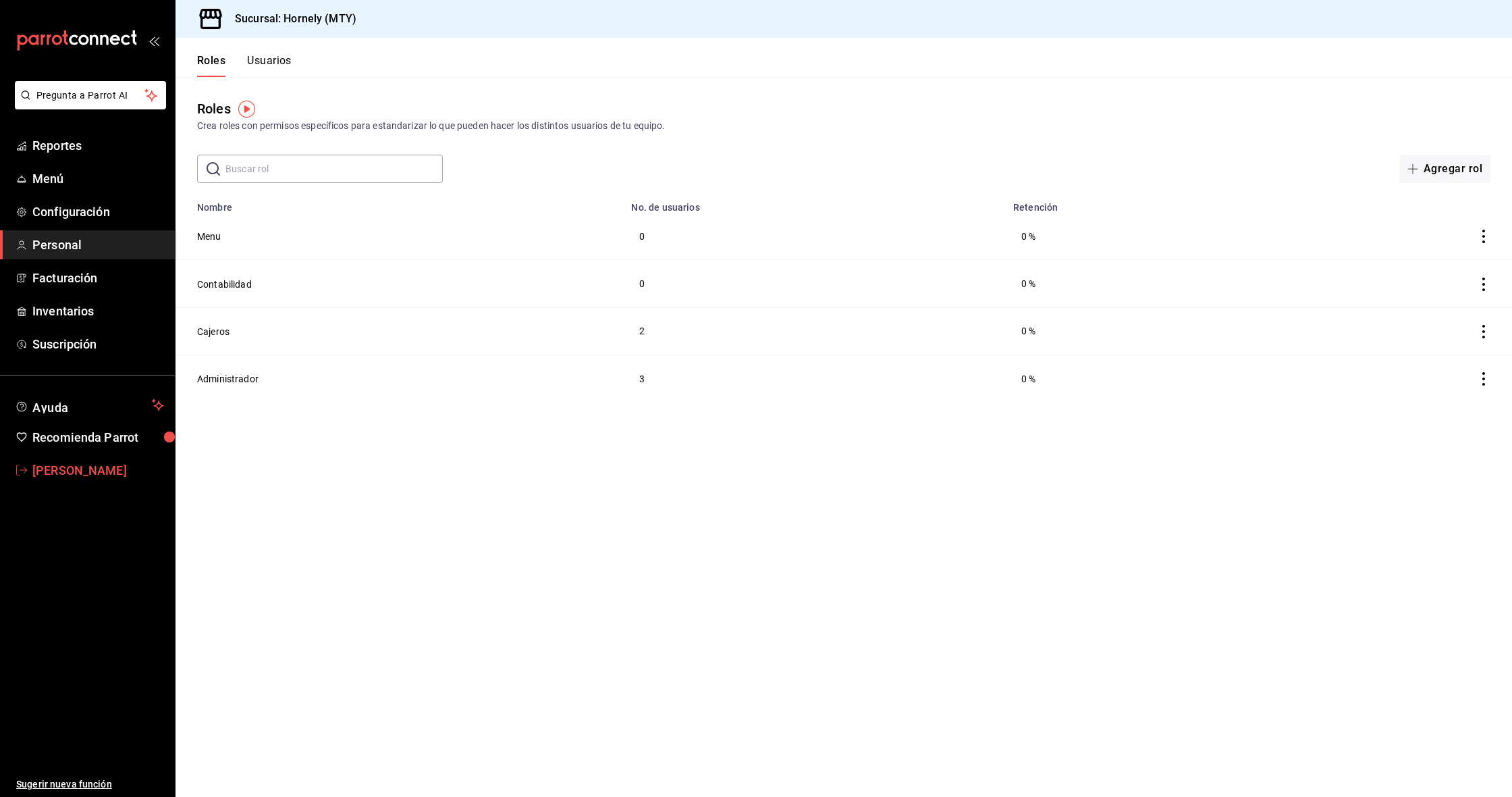
click at [114, 475] on span "[PERSON_NAME]" at bounding box center [98, 470] width 132 height 18
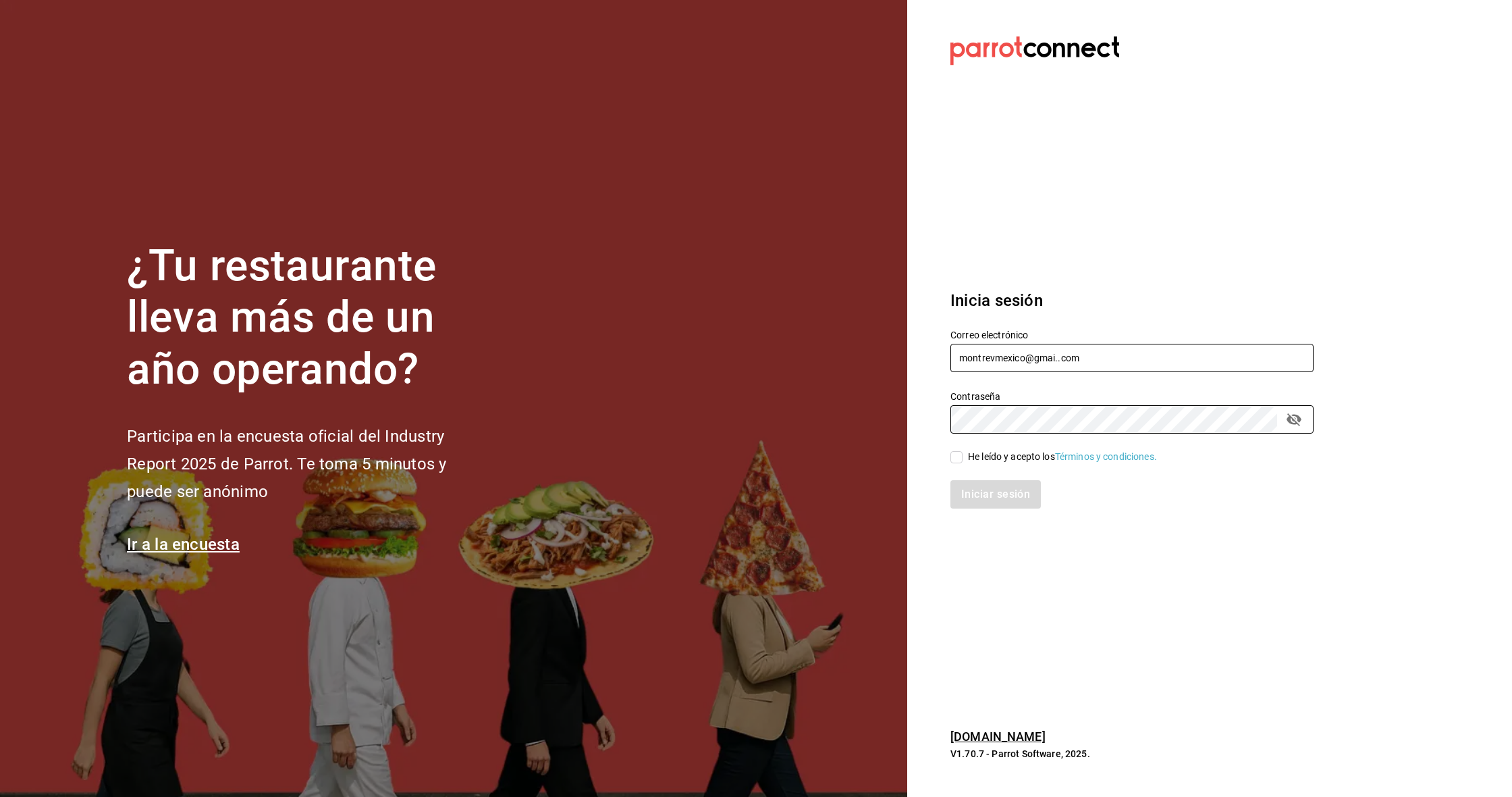
drag, startPoint x: 1055, startPoint y: 360, endPoint x: 1225, endPoint y: 207, distance: 228.7
click at [1056, 359] on input "montrevmexico@gmai..com" at bounding box center [1132, 357] width 363 height 28
type input "montrevmexico@gmail..com"
drag, startPoint x: 1005, startPoint y: 451, endPoint x: 1003, endPoint y: 487, distance: 36.1
click at [1005, 451] on div "He leído y acepto los Términos y condiciones." at bounding box center [1062, 457] width 189 height 15
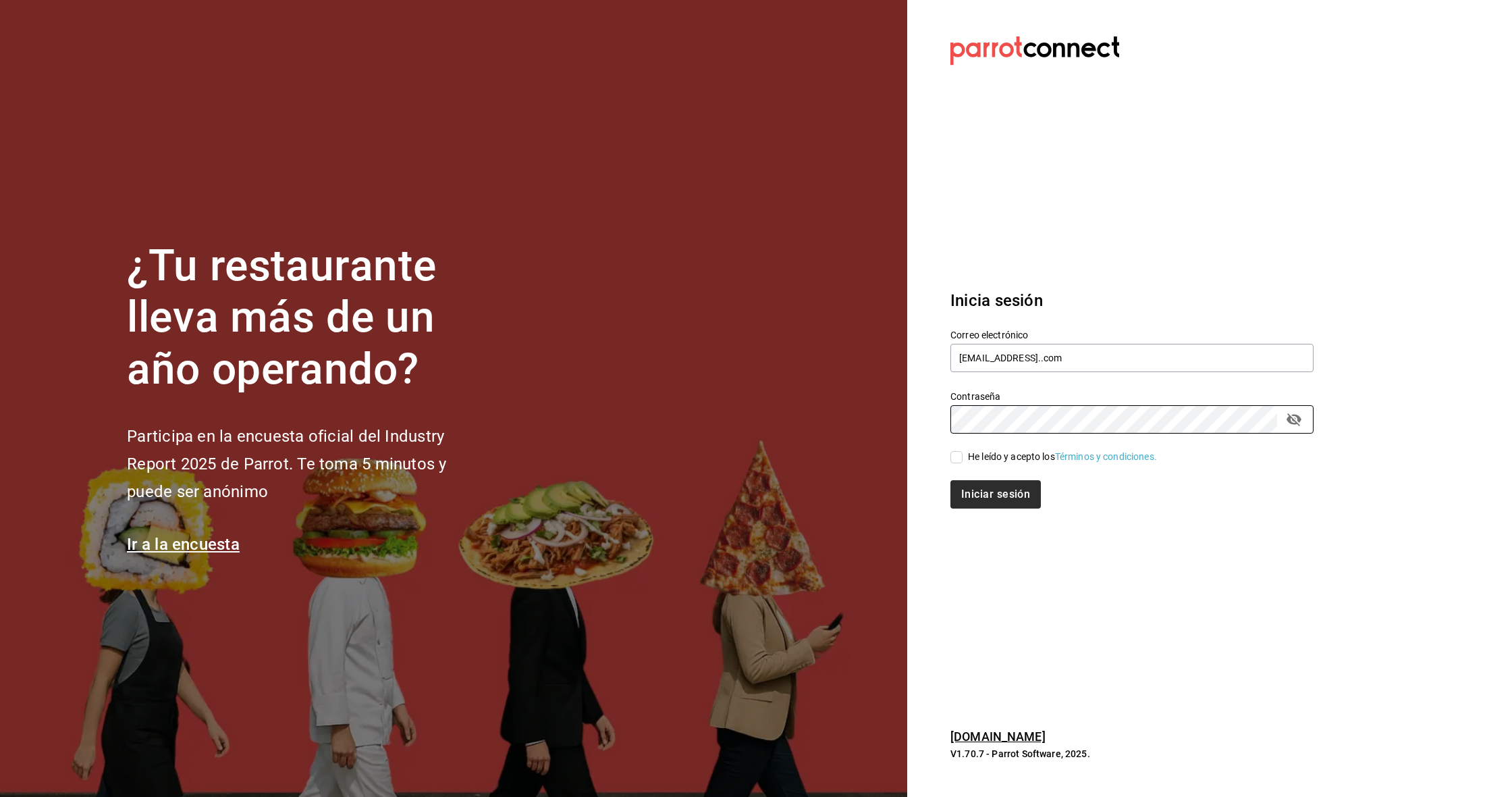
click at [963, 451] on input "He leído y acepto los Términos y condiciones." at bounding box center [957, 457] width 12 height 12
checkbox input "true"
click at [1003, 491] on button "Iniciar sesión" at bounding box center [997, 494] width 92 height 28
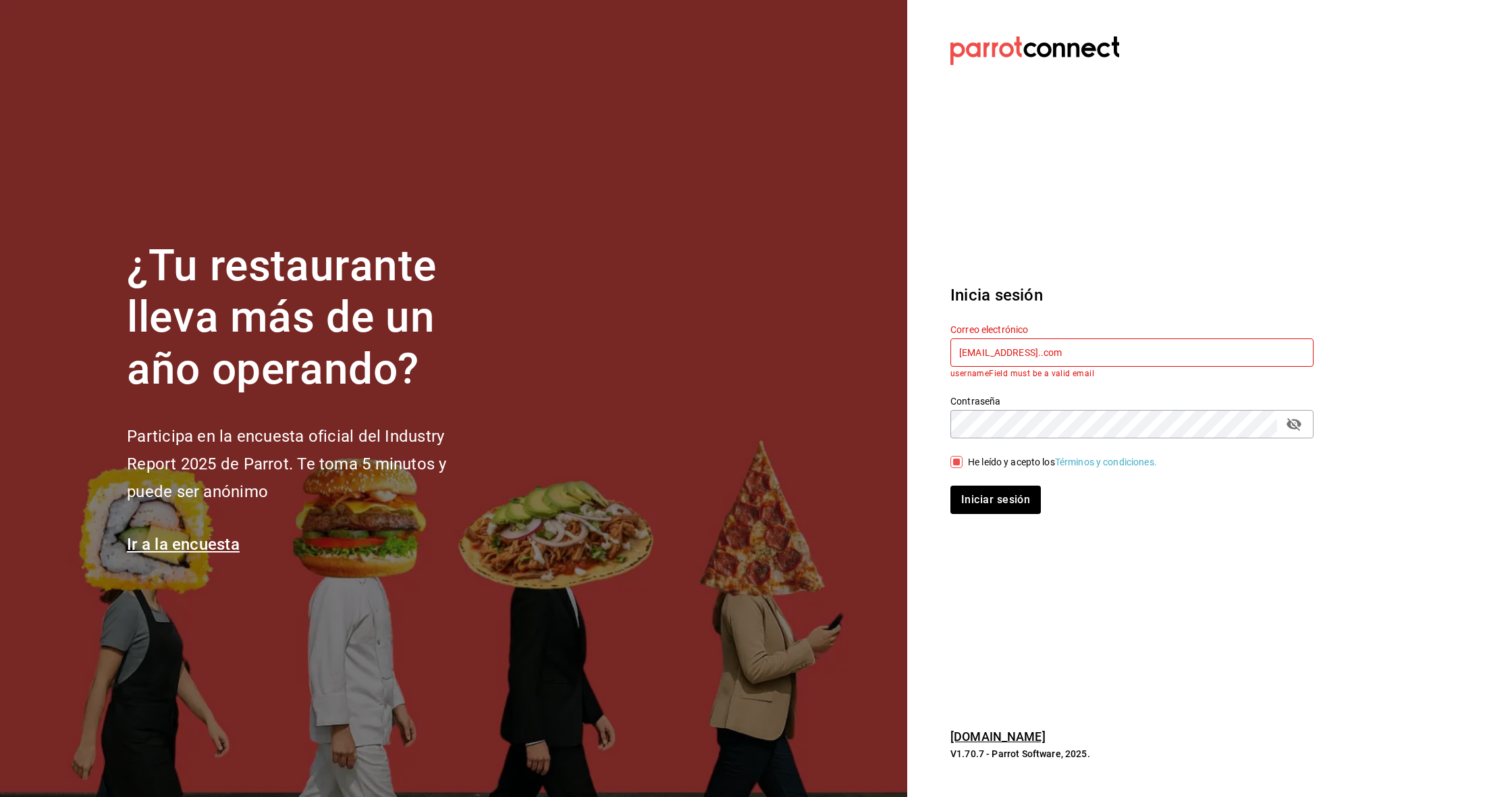
click at [1214, 360] on input "montrevmexico@gmail..com" at bounding box center [1132, 352] width 363 height 28
drag, startPoint x: 1064, startPoint y: 354, endPoint x: 1217, endPoint y: 379, distance: 155.0
click at [1073, 354] on input "montrevmexico@gmail..com" at bounding box center [1132, 352] width 363 height 28
type input "[EMAIL_ADDRESS][DOMAIN_NAME]"
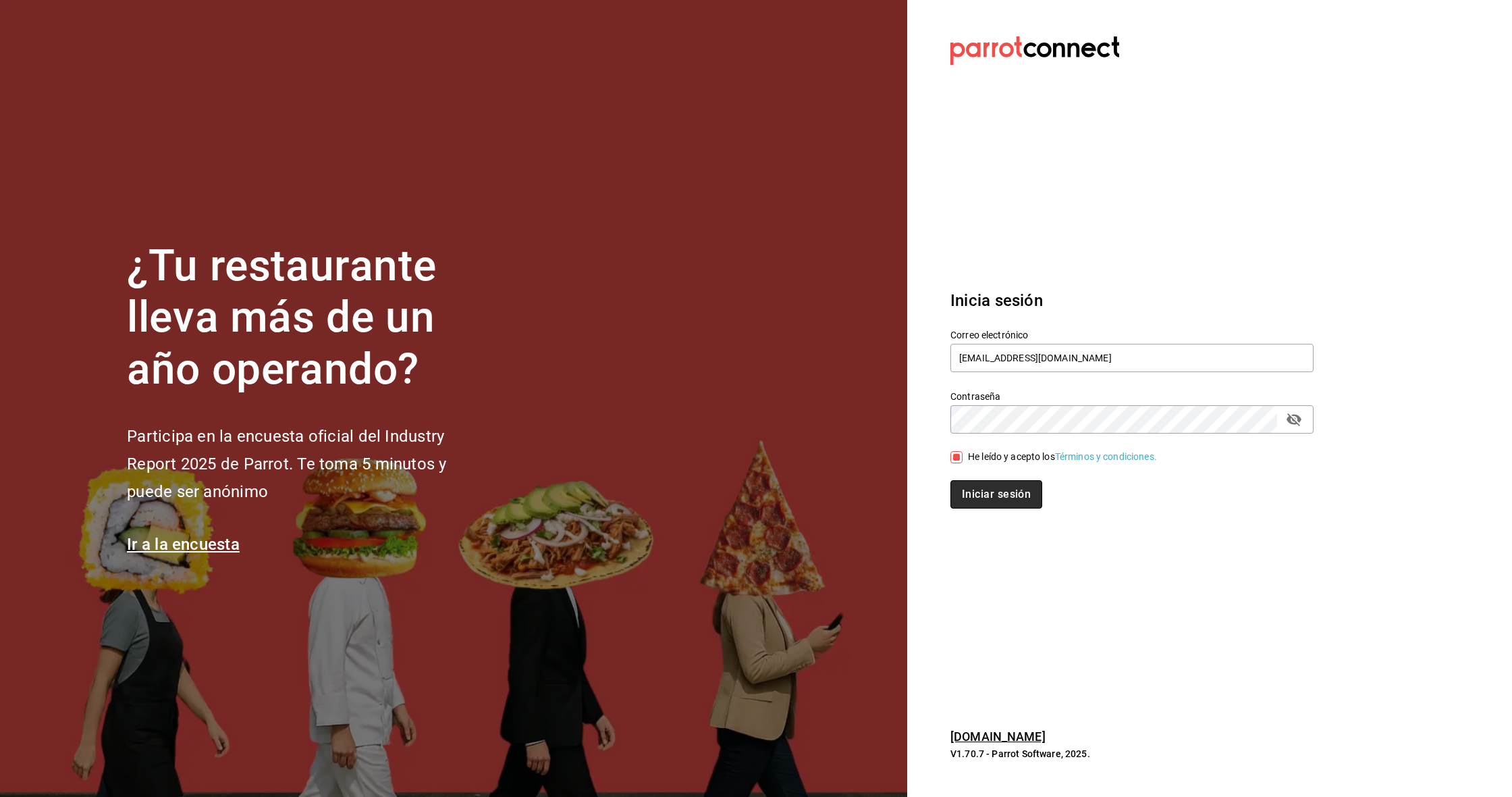
click at [985, 495] on button "Iniciar sesión" at bounding box center [997, 494] width 92 height 28
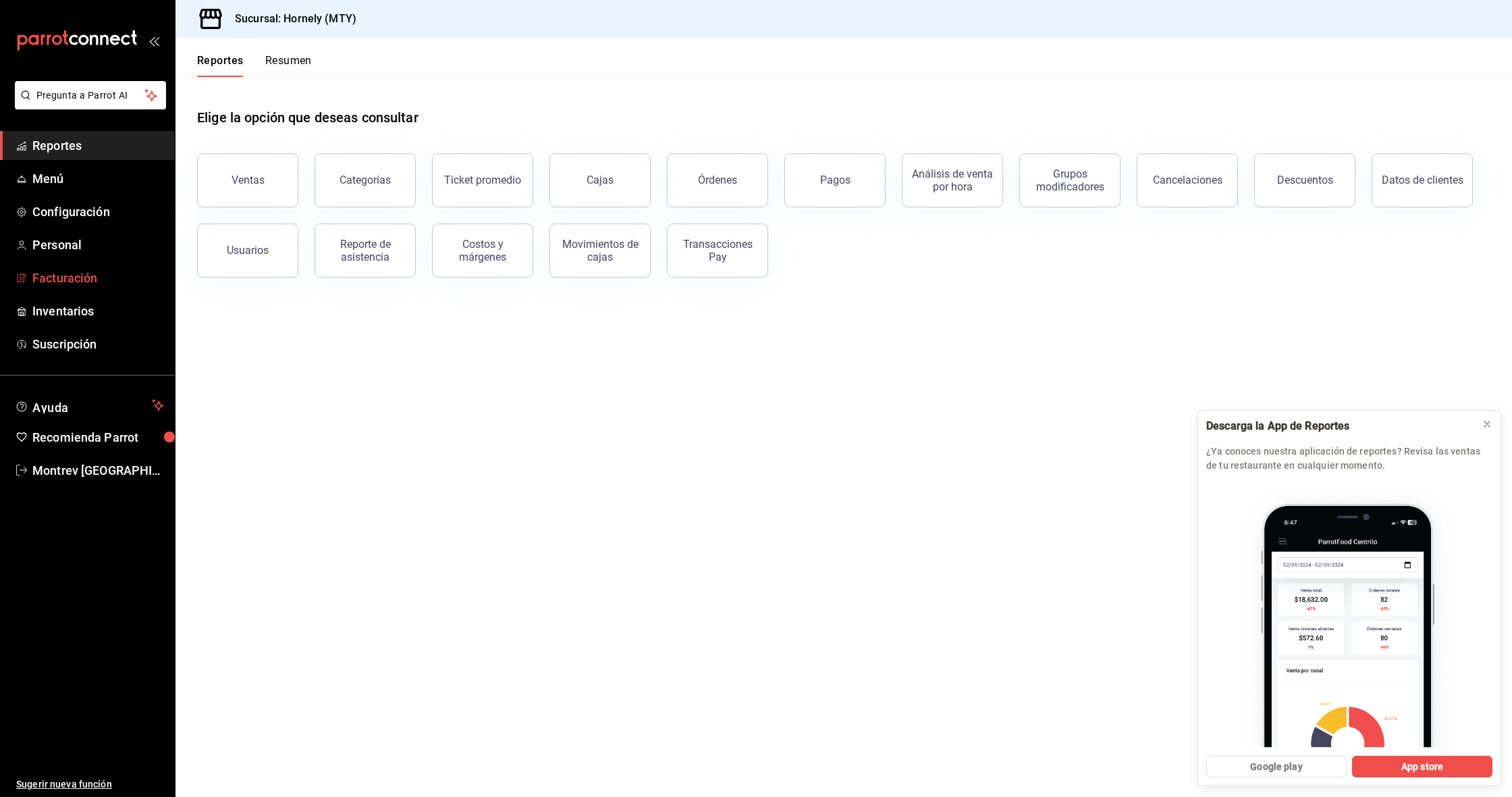
click at [75, 278] on span "Facturación" at bounding box center [98, 278] width 132 height 18
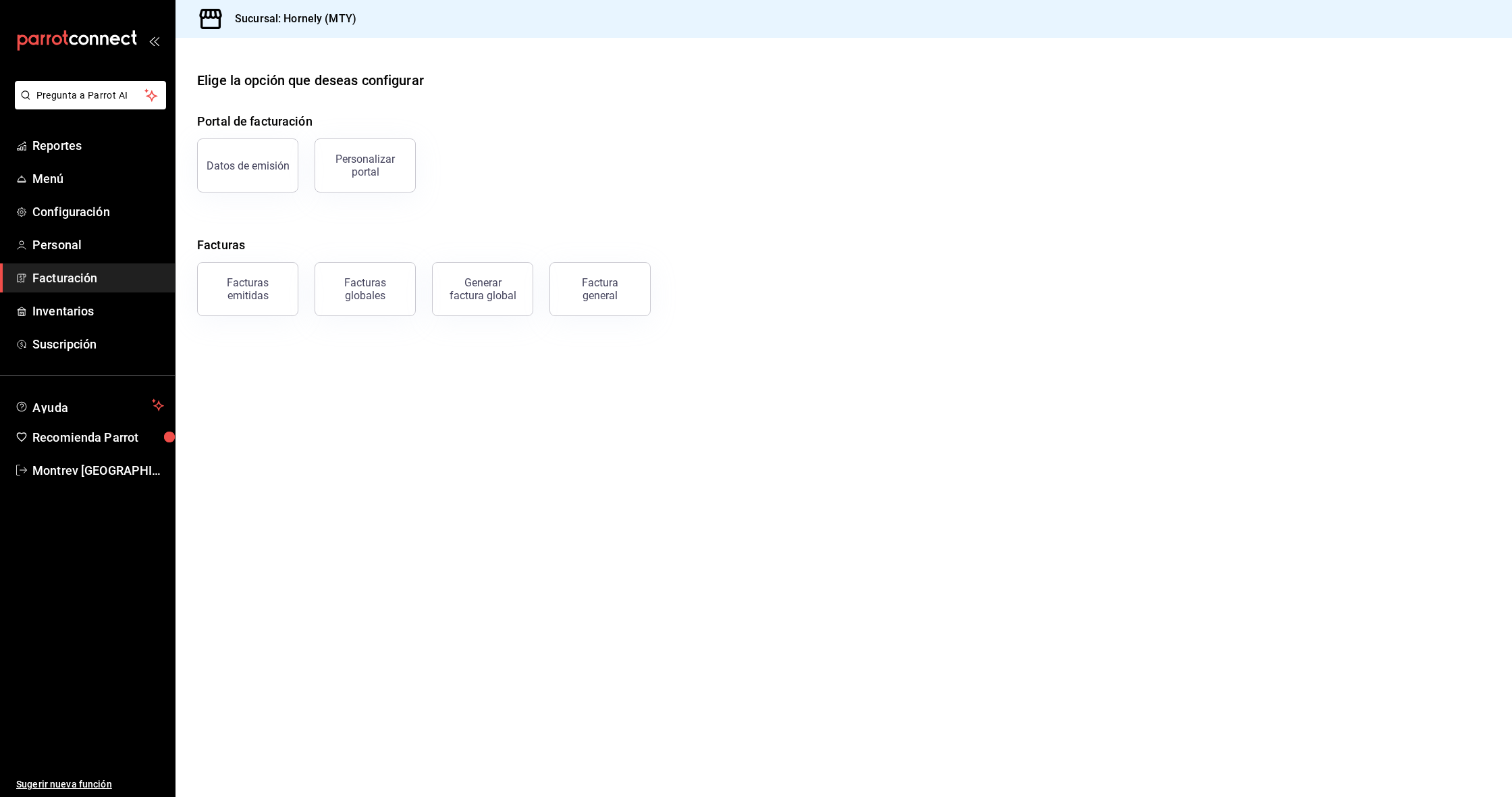
click at [492, 407] on main "Elige la opción que deseas configurar Portal de facturación Datos de emisión Pe…" at bounding box center [844, 417] width 1337 height 759
click at [497, 404] on main "Elige la opción que deseas configurar Portal de facturación Datos de emisión Pe…" at bounding box center [844, 417] width 1337 height 759
click at [567, 193] on div "Portal de facturación Datos de emisión Personalizar portal Facturas Facturas em…" at bounding box center [844, 214] width 1293 height 204
click at [128, 91] on span "Pregunta a Parrot AI" at bounding box center [91, 96] width 107 height 15
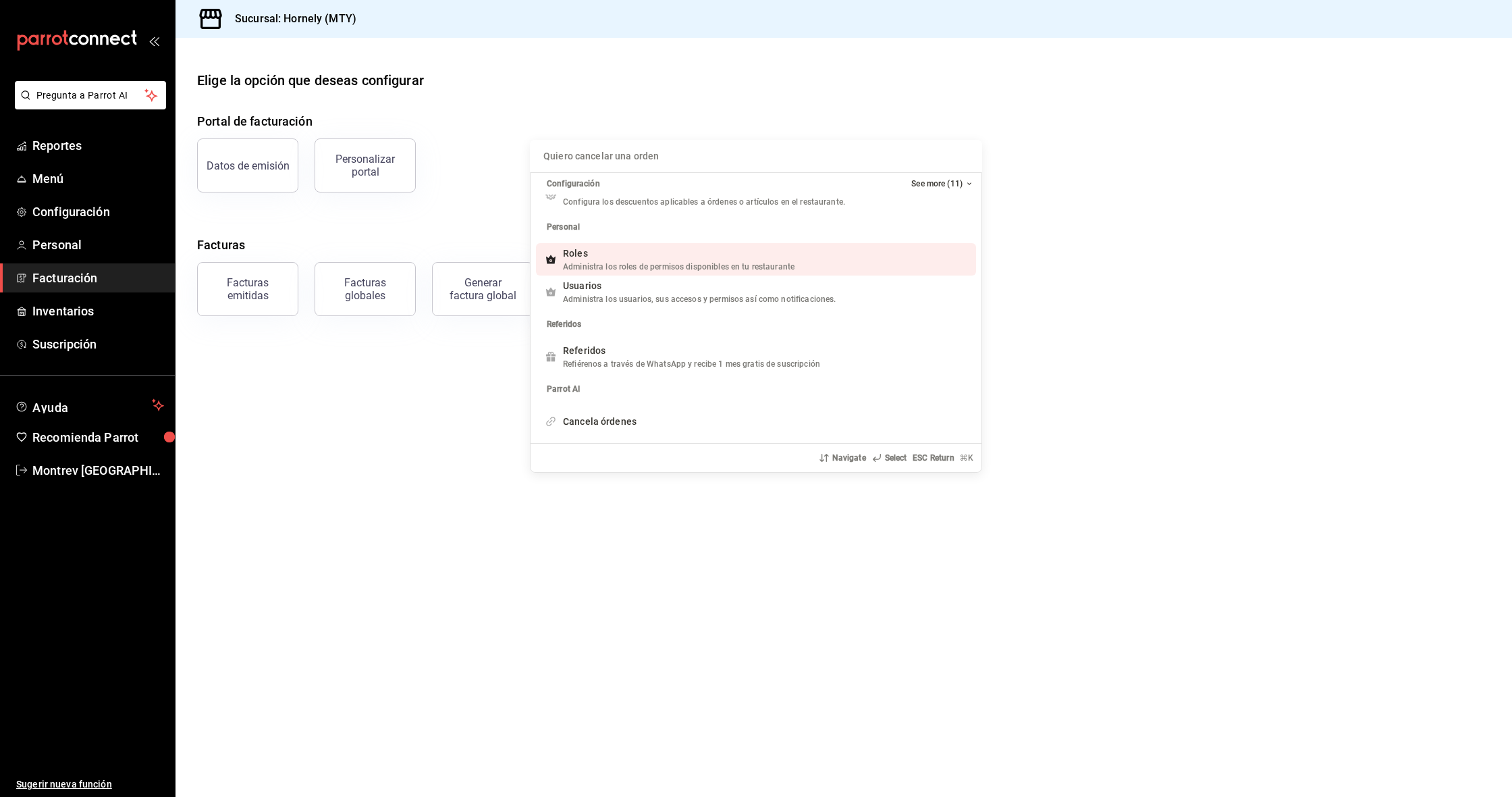
click at [451, 497] on div "Quiero cancelar una orden Configuración See more (11) Órdenes Detalle y listado…" at bounding box center [756, 398] width 1512 height 797
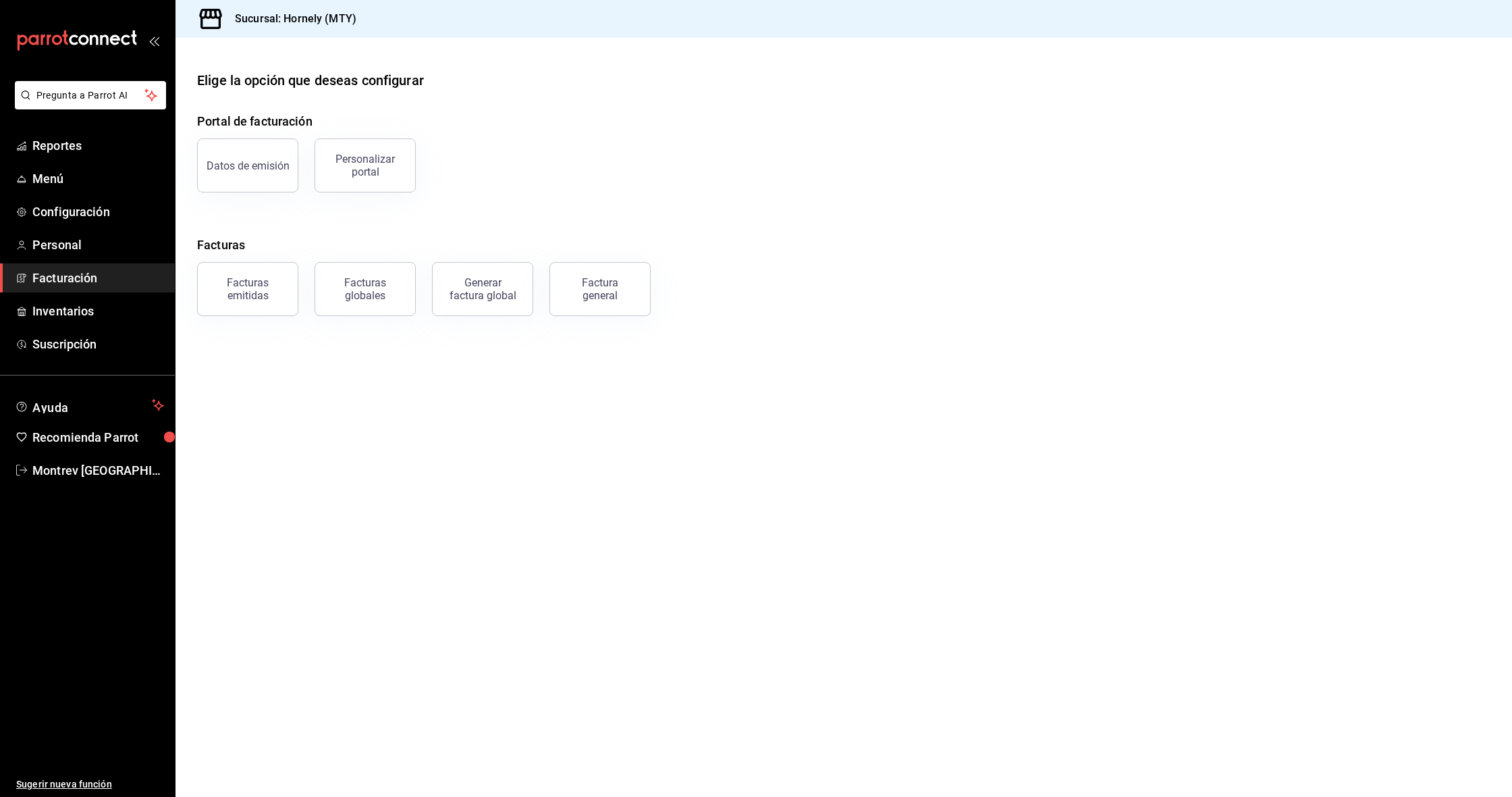
drag, startPoint x: 315, startPoint y: 451, endPoint x: 326, endPoint y: 441, distance: 14.9
click at [317, 447] on main "Elige la opción que deseas configurar Portal de facturación Datos de emisión Pe…" at bounding box center [844, 417] width 1337 height 759
click at [365, 439] on main "Elige la opción que deseas configurar Portal de facturación Datos de emisión Pe…" at bounding box center [844, 417] width 1337 height 759
click at [480, 410] on main "Elige la opción que deseas configurar Portal de facturación Datos de emisión Pe…" at bounding box center [844, 417] width 1337 height 759
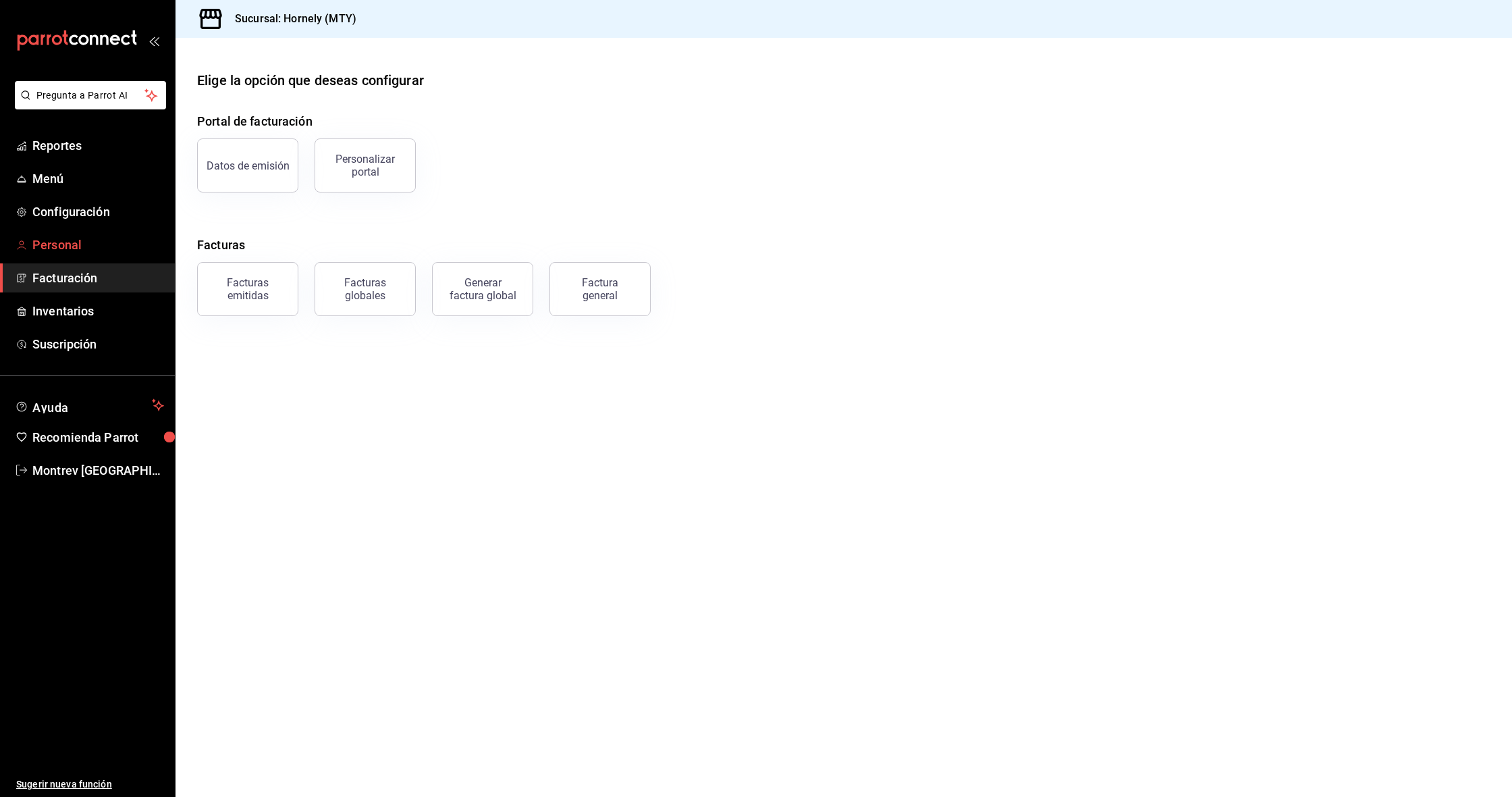
click at [80, 239] on span "Personal" at bounding box center [98, 245] width 132 height 18
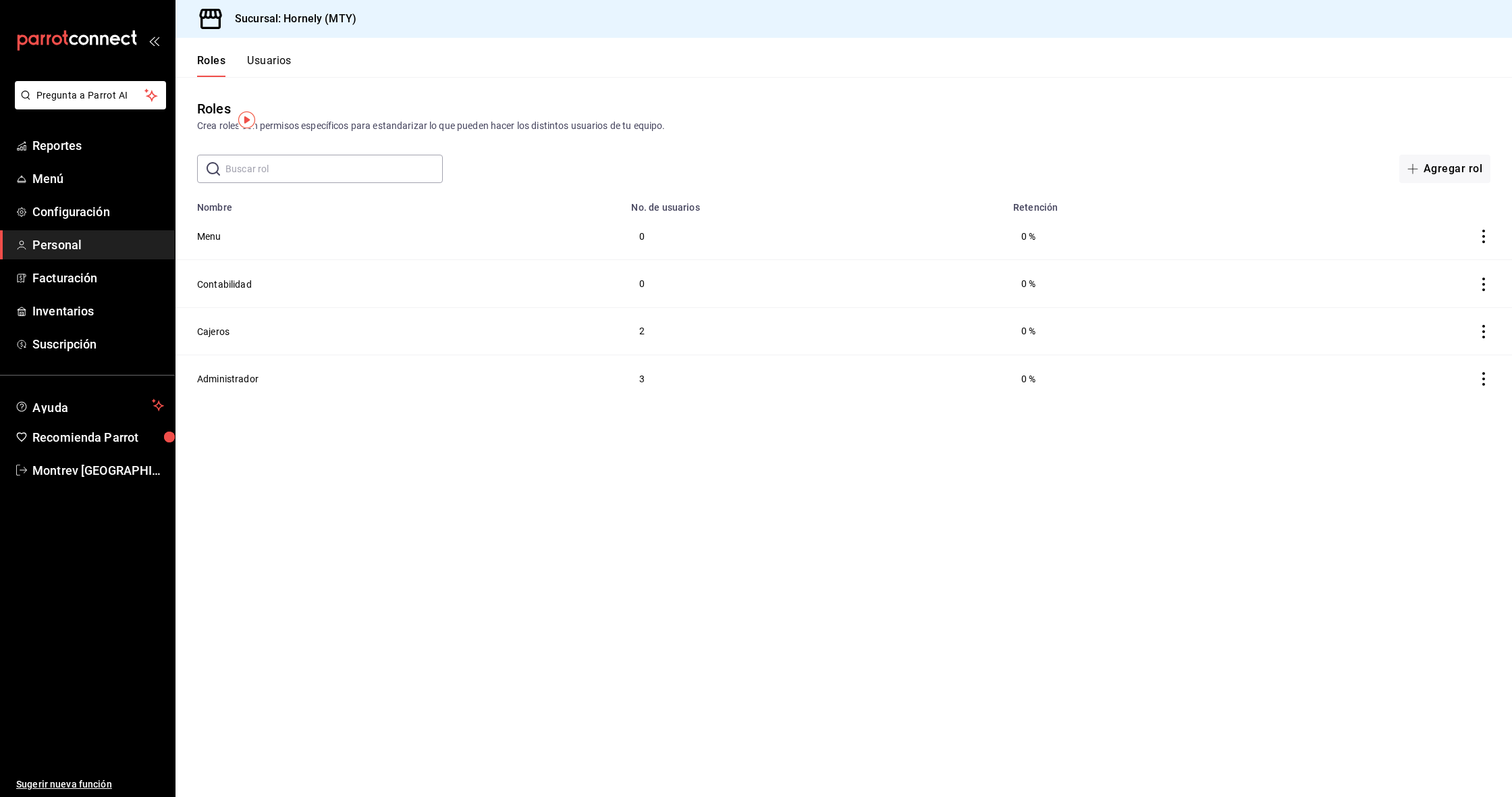
scroll to position [-11, 0]
click at [264, 64] on div "Roles Usuarios" at bounding box center [234, 57] width 116 height 39
click at [262, 69] on button "Usuarios" at bounding box center [269, 66] width 44 height 23
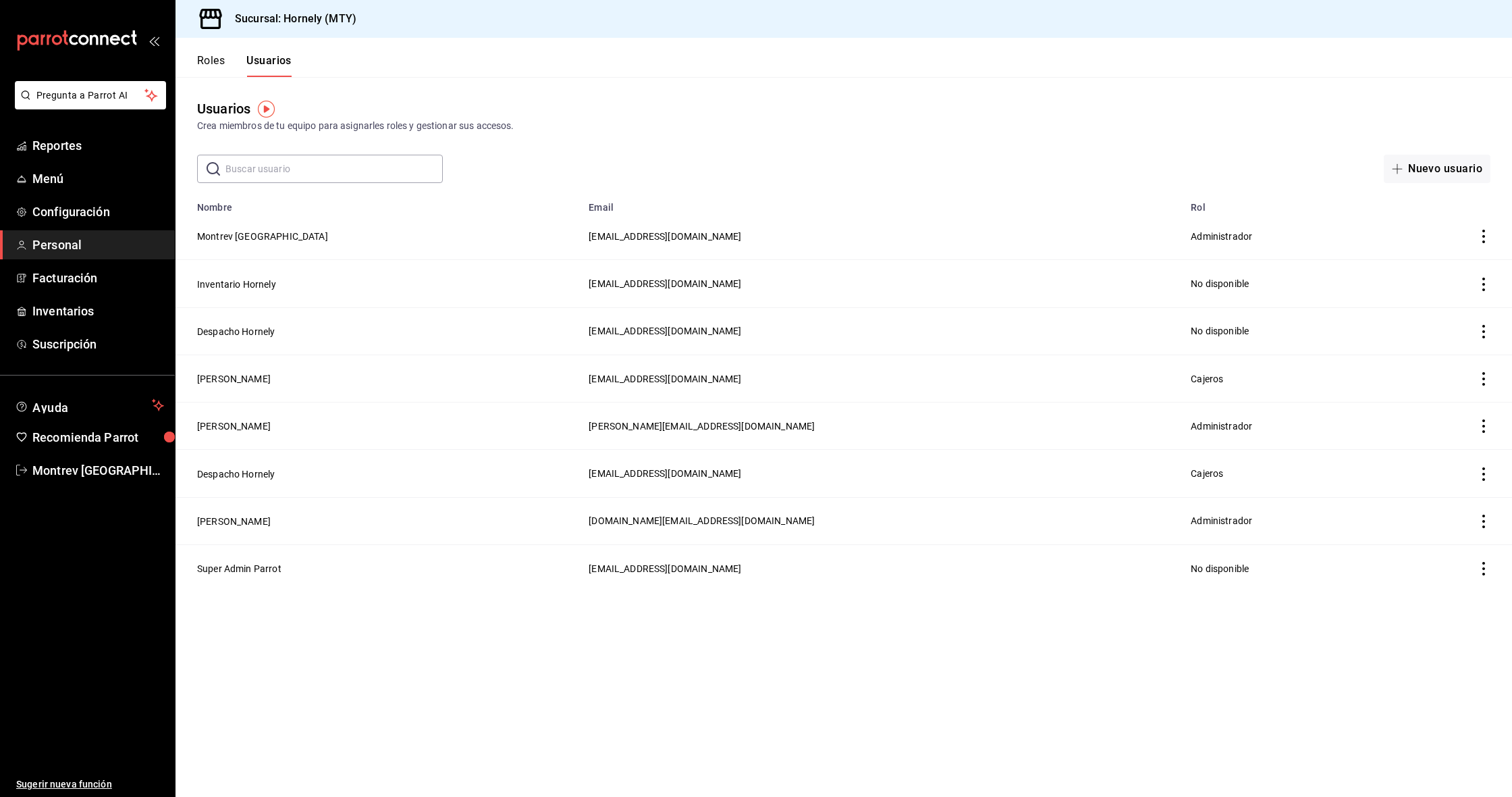
click at [1483, 232] on icon "actions" at bounding box center [1484, 236] width 14 height 14
click at [227, 225] on div at bounding box center [756, 398] width 1512 height 797
click at [227, 233] on button "Montrev [GEOGRAPHIC_DATA]" at bounding box center [262, 236] width 131 height 14
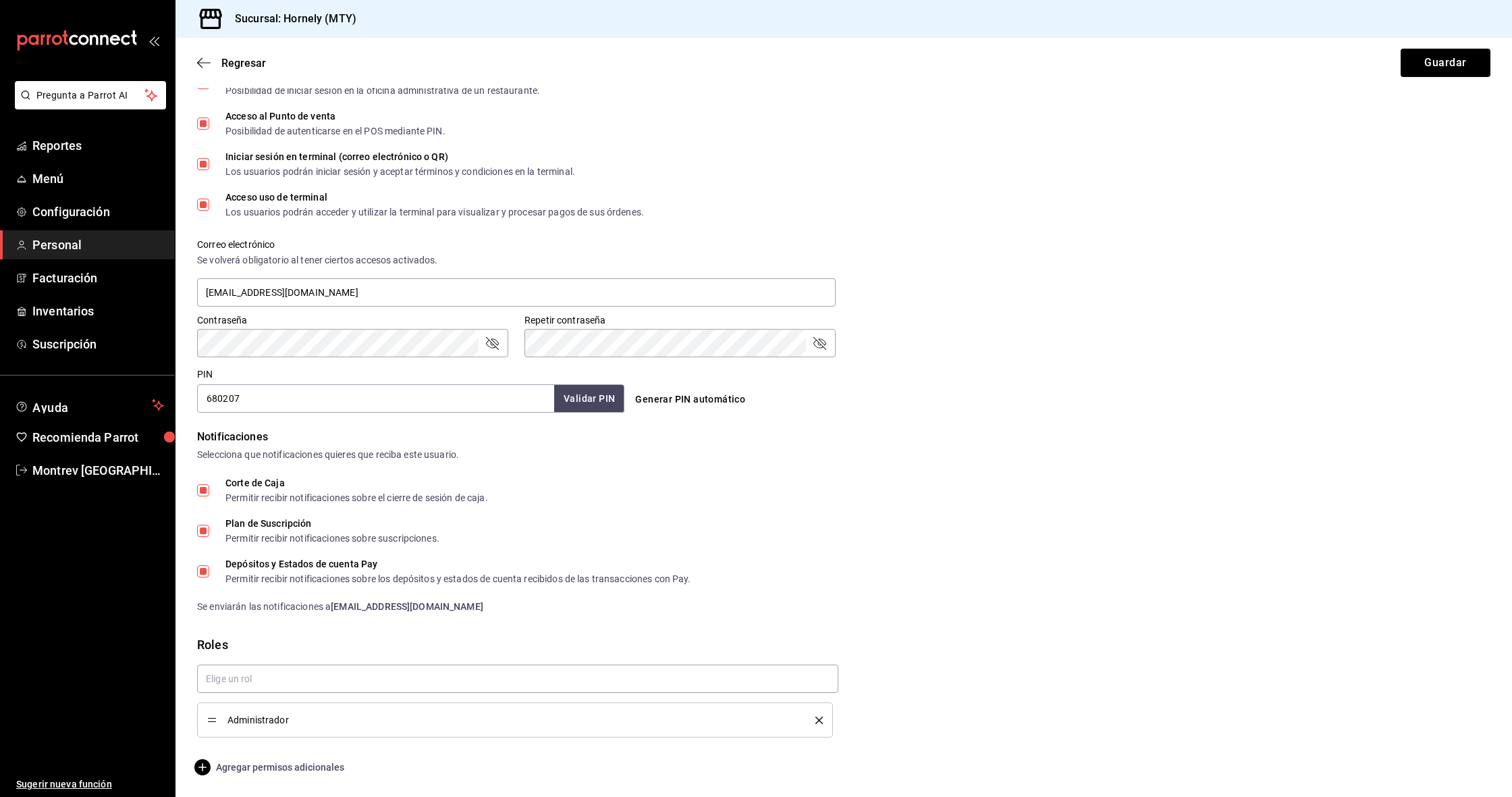
click at [292, 769] on span "Agregar permisos adicionales" at bounding box center [271, 766] width 147 height 16
